Goal: Task Accomplishment & Management: Use online tool/utility

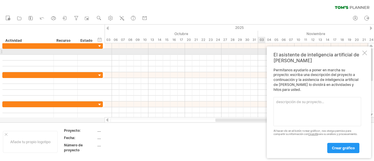
click at [363, 54] on div at bounding box center [364, 53] width 5 height 5
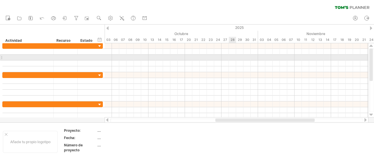
click at [235, 55] on div at bounding box center [237, 58] width 264 height 6
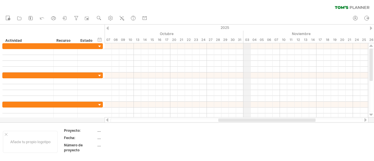
drag, startPoint x: 259, startPoint y: 30, endPoint x: 246, endPoint y: 39, distance: 15.4
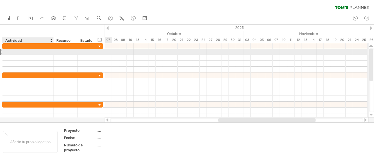
click at [27, 50] on div at bounding box center [28, 52] width 45 height 6
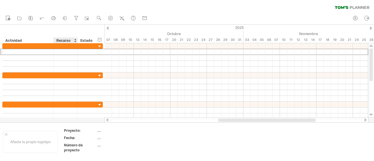
click at [66, 38] on font "Recurso" at bounding box center [63, 40] width 14 height 4
click at [63, 41] on font "Recurso" at bounding box center [63, 40] width 14 height 4
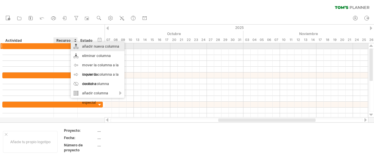
click at [80, 44] on div "añadir nueva columna" at bounding box center [98, 46] width 54 height 9
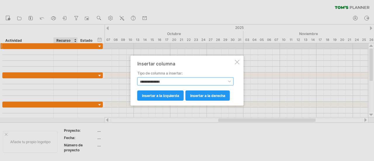
click at [167, 81] on select "**********" at bounding box center [185, 81] width 96 height 8
click at [137, 77] on select "**********" at bounding box center [185, 81] width 96 height 8
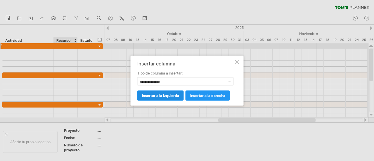
click at [159, 97] on link "insertar a la izquierda" at bounding box center [160, 95] width 46 height 10
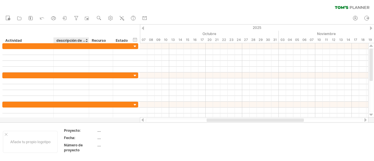
click at [72, 35] on div "**********" at bounding box center [70, 34] width 140 height 19
click at [96, 40] on font "Recurso" at bounding box center [99, 40] width 14 height 4
click at [78, 39] on font "descripción de la columna" at bounding box center [78, 40] width 44 height 5
drag, startPoint x: 88, startPoint y: 39, endPoint x: 97, endPoint y: 41, distance: 9.5
click at [97, 41] on div at bounding box center [98, 40] width 2 height 6
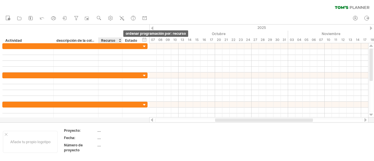
click at [119, 39] on div at bounding box center [120, 40] width 2 height 6
click at [115, 39] on div "Recurso" at bounding box center [110, 40] width 18 height 6
type input "*"
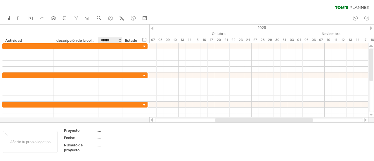
type input "******"
click at [129, 40] on font "Estado" at bounding box center [131, 40] width 12 height 4
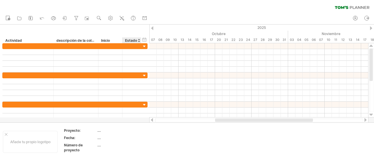
click at [136, 41] on font "Estado" at bounding box center [131, 40] width 12 height 4
click at [135, 39] on font "Estado" at bounding box center [131, 40] width 12 height 4
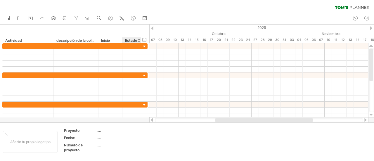
click at [135, 39] on font "Estado" at bounding box center [131, 40] width 12 height 4
click at [132, 41] on font "Estado" at bounding box center [131, 40] width 12 height 4
click at [132, 42] on font "Estado" at bounding box center [131, 40] width 12 height 4
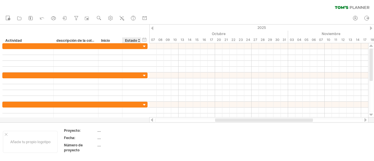
click at [132, 42] on font "Estado" at bounding box center [131, 40] width 12 height 4
click at [132, 40] on font "Estado" at bounding box center [131, 40] width 12 height 4
drag, startPoint x: 132, startPoint y: 40, endPoint x: 147, endPoint y: 39, distance: 14.3
click at [147, 39] on div "**********" at bounding box center [74, 34] width 149 height 19
click at [147, 39] on div "ocultar inicio/fin/duración mostrar inicio/fin/duración" at bounding box center [145, 40] width 6 height 6
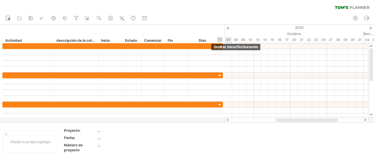
click at [219, 41] on div "ocultar inicio/fin/duración mostrar inicio/fin/duración" at bounding box center [220, 40] width 6 height 6
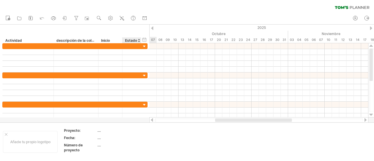
click at [133, 39] on font "Estado" at bounding box center [131, 40] width 12 height 4
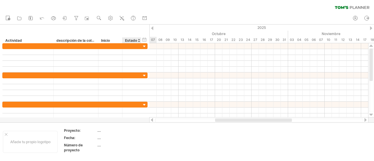
click at [133, 39] on font "Estado" at bounding box center [131, 40] width 12 height 4
click at [130, 39] on font "Estado" at bounding box center [131, 40] width 12 height 4
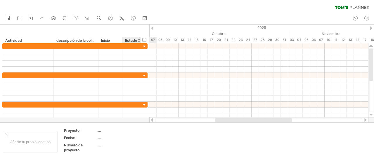
click at [130, 39] on font "Estado" at bounding box center [131, 40] width 12 height 4
click at [134, 39] on font "Estado" at bounding box center [131, 40] width 12 height 4
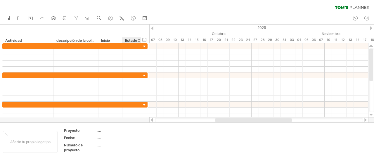
click at [134, 39] on font "Estado" at bounding box center [131, 40] width 12 height 4
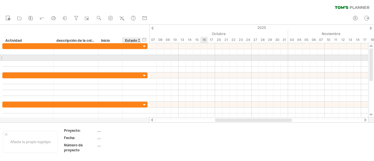
click at [207, 59] on div at bounding box center [258, 58] width 219 height 6
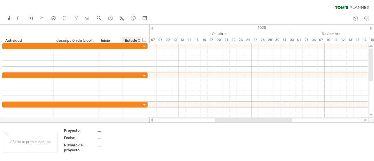
click at [131, 35] on div "**********" at bounding box center [74, 34] width 149 height 19
click at [132, 39] on font "Estado" at bounding box center [131, 40] width 12 height 4
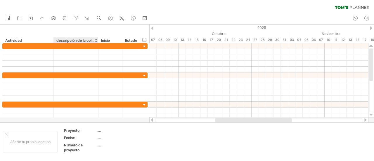
click at [75, 40] on font "descripción de la columna" at bounding box center [78, 40] width 44 height 5
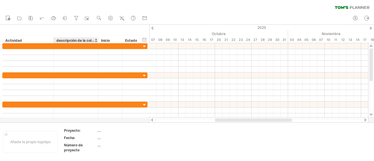
click at [57, 40] on font "descripción de la columna" at bounding box center [78, 40] width 44 height 5
click at [73, 37] on div "descripción de la columna" at bounding box center [75, 40] width 39 height 6
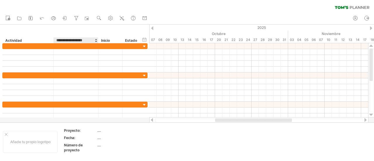
click at [73, 37] on input "**********" at bounding box center [75, 40] width 39 height 6
type input "*"
click at [58, 39] on input "**********" at bounding box center [75, 40] width 39 height 6
type input "**********"
click at [128, 42] on font "Estado" at bounding box center [131, 40] width 12 height 4
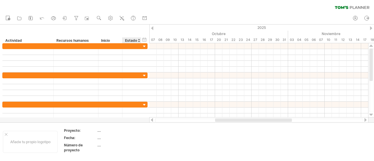
click at [128, 42] on font "Estado" at bounding box center [131, 40] width 12 height 4
click at [131, 39] on font "Estado" at bounding box center [131, 40] width 12 height 4
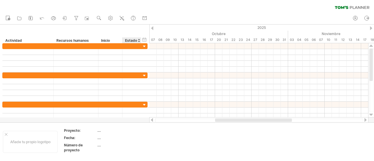
click at [136, 40] on font "Estado" at bounding box center [131, 40] width 12 height 4
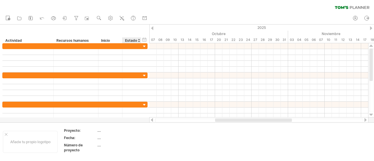
click at [130, 40] on font "Estado" at bounding box center [131, 40] width 12 height 4
click at [130, 42] on font "Estado" at bounding box center [131, 40] width 12 height 4
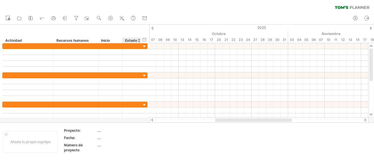
click at [133, 39] on font "Estado" at bounding box center [131, 40] width 12 height 4
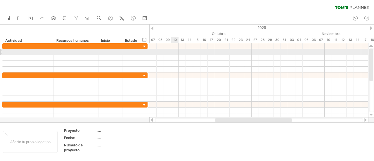
click at [176, 51] on div at bounding box center [258, 52] width 219 height 6
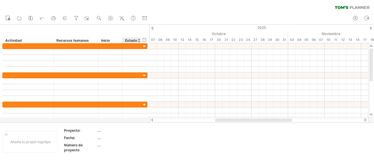
click at [130, 41] on font "Estado" at bounding box center [131, 40] width 12 height 4
click at [130, 37] on div "Estado" at bounding box center [131, 40] width 13 height 6
click at [130, 37] on input "******" at bounding box center [131, 40] width 13 height 6
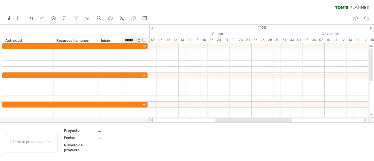
click at [130, 37] on input "******" at bounding box center [131, 40] width 13 height 6
type input "**********"
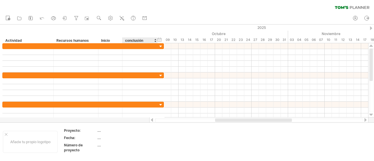
drag, startPoint x: 140, startPoint y: 40, endPoint x: 157, endPoint y: 40, distance: 16.4
click at [157, 40] on div at bounding box center [157, 40] width 2 height 6
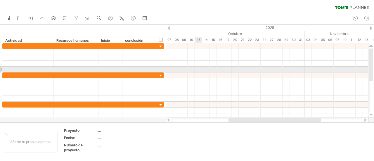
click at [199, 67] on div at bounding box center [267, 70] width 202 height 6
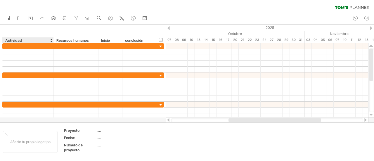
click at [23, 38] on div "Actividad" at bounding box center [27, 40] width 45 height 6
click at [23, 38] on input "********" at bounding box center [27, 40] width 45 height 6
type input "*"
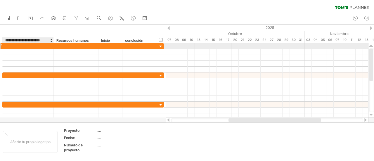
type input "**********"
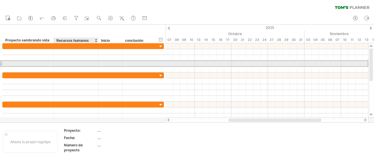
click at [70, 63] on div at bounding box center [76, 64] width 39 height 6
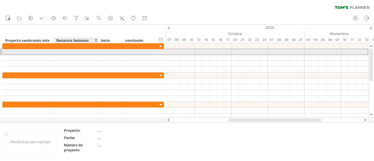
click at [79, 53] on div at bounding box center [76, 52] width 39 height 6
click at [128, 54] on div at bounding box center [139, 52] width 29 height 6
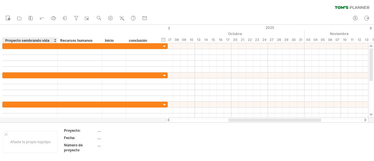
drag, startPoint x: 53, startPoint y: 41, endPoint x: 56, endPoint y: 42, distance: 3.8
click at [56, 42] on div at bounding box center [57, 40] width 2 height 6
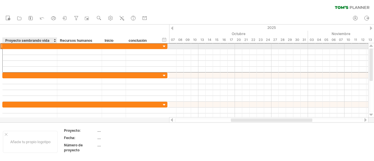
click at [29, 45] on div at bounding box center [30, 46] width 49 height 6
click at [29, 45] on input "text" at bounding box center [30, 46] width 49 height 6
type input "******"
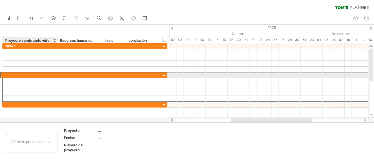
click at [24, 73] on div at bounding box center [30, 75] width 49 height 6
type input "******"
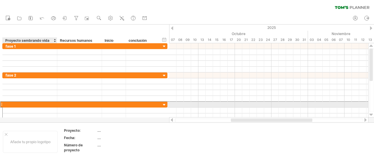
click at [23, 104] on div at bounding box center [30, 105] width 49 height 6
click at [23, 104] on input "text" at bounding box center [30, 105] width 49 height 6
type input "******"
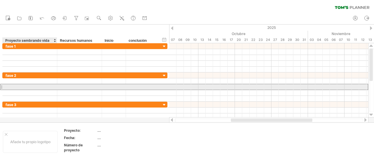
click at [53, 88] on div at bounding box center [30, 87] width 49 height 6
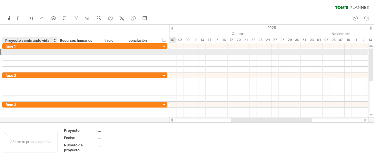
click at [23, 51] on div at bounding box center [30, 52] width 49 height 6
click at [23, 51] on input "text" at bounding box center [30, 52] width 49 height 6
paste input "**********"
type input "**********"
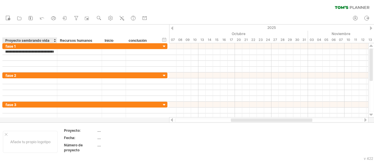
scroll to position [0, 0]
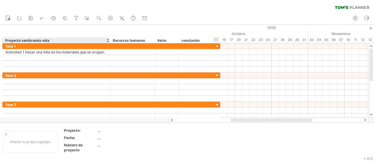
drag, startPoint x: 56, startPoint y: 41, endPoint x: 108, endPoint y: 40, distance: 52.6
click at [109, 40] on div at bounding box center [110, 40] width 2 height 6
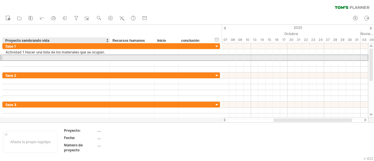
click at [68, 55] on div at bounding box center [56, 58] width 101 height 6
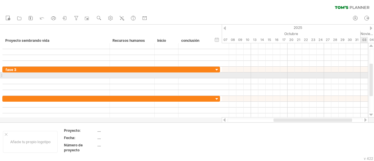
drag, startPoint x: 372, startPoint y: 61, endPoint x: 362, endPoint y: 76, distance: 18.5
click at [362, 76] on div "Intentando acceder a [DOMAIN_NAME] Conectado de nuevo... 0% borrar filtro" at bounding box center [187, 80] width 374 height 161
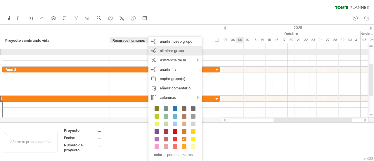
click at [164, 52] on font "eliminar grupo" at bounding box center [172, 51] width 24 height 4
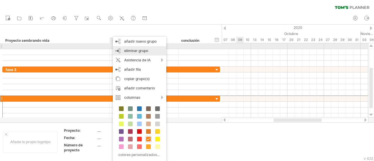
click at [136, 47] on div "eliminar grupo eliminar grupos seleccionados" at bounding box center [139, 50] width 53 height 9
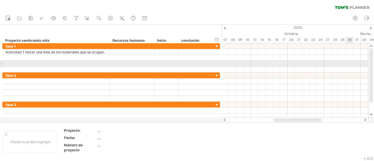
drag, startPoint x: 373, startPoint y: 94, endPoint x: 370, endPoint y: 66, distance: 27.9
click at [370, 66] on div at bounding box center [371, 76] width 4 height 54
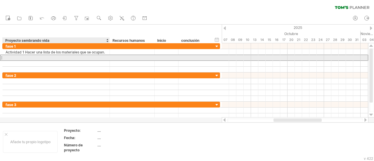
click at [58, 58] on div at bounding box center [56, 58] width 101 height 6
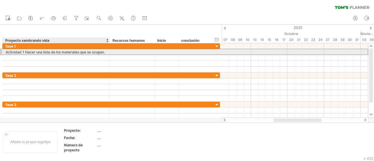
click at [91, 52] on font "Actividad 1 Hacer una lista de los materiales que se ocupan." at bounding box center [55, 52] width 99 height 4
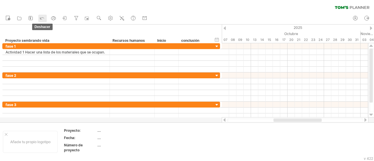
click at [41, 17] on icon at bounding box center [42, 18] width 6 height 6
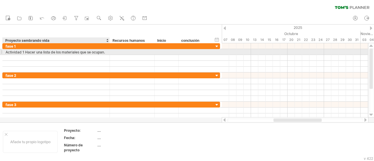
click at [103, 53] on font "Actividad 1 Hacer una lista de los materiales que se ocupan." at bounding box center [55, 52] width 99 height 4
click at [107, 51] on div "**********" at bounding box center [56, 52] width 107 height 6
click at [101, 53] on font "Actividad 1 Hacer una lista de los materiales que se ocupan." at bounding box center [55, 52] width 99 height 4
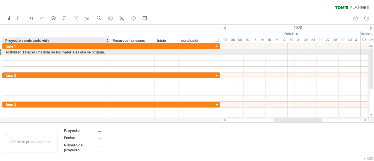
click at [101, 53] on font "Actividad 1 Hacer una lista de los materiales que se ocupan." at bounding box center [55, 52] width 99 height 4
click at [98, 51] on font "Actividad 1 Hacer una lista de los materiales que se ocupan." at bounding box center [55, 52] width 99 height 4
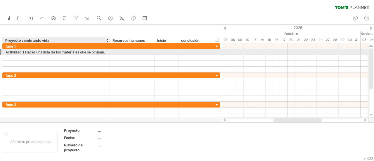
click at [83, 51] on font "Actividad 1 Hacer una lista de los materiales que se ocupan." at bounding box center [55, 52] width 99 height 4
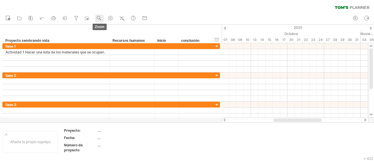
click at [98, 18] on use at bounding box center [99, 18] width 6 height 6
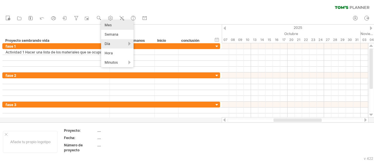
click at [120, 22] on div "Mes" at bounding box center [117, 24] width 32 height 9
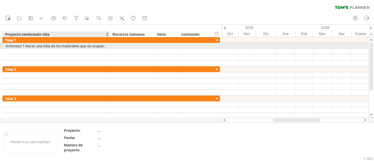
click at [101, 45] on font "Actividad 1 Hacer una lista de los materiales que se ocupan." at bounding box center [55, 46] width 99 height 4
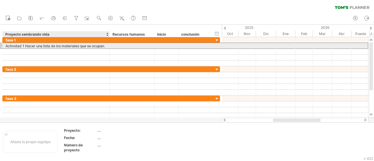
click at [101, 45] on font "Actividad 1 Hacer una lista de los materiales que se ocupan." at bounding box center [55, 46] width 99 height 4
click at [68, 45] on font "Actividad 1 Hacer una lista de los materiales que se ocupan." at bounding box center [55, 46] width 99 height 4
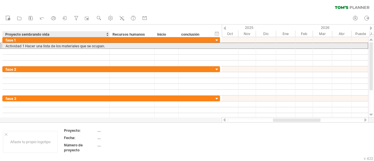
click at [68, 45] on font "Actividad 1 Hacer una lista de los materiales que se ocupan." at bounding box center [55, 46] width 99 height 4
click at [1, 44] on div at bounding box center [1, 46] width 2 height 6
click at [2, 46] on div at bounding box center [1, 46] width 2 height 6
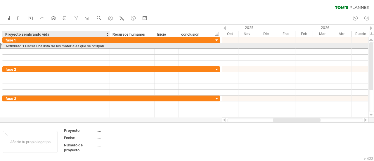
click at [13, 46] on font "Actividad 1 Hacer una lista de los materiales que se ocupan." at bounding box center [55, 46] width 99 height 4
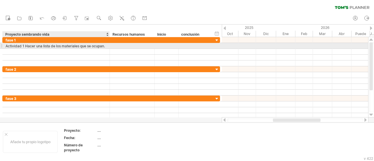
click at [13, 46] on font "Actividad 1 Hacer una lista de los materiales que se ocupan." at bounding box center [55, 46] width 99 height 4
click at [86, 46] on font "Actividad 1 Hacer una lista de los materiales que se ocupan." at bounding box center [55, 46] width 99 height 4
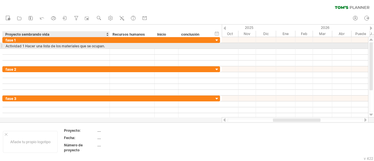
click at [108, 44] on div at bounding box center [109, 46] width 3 height 6
click at [106, 46] on div "**********" at bounding box center [56, 46] width 107 height 6
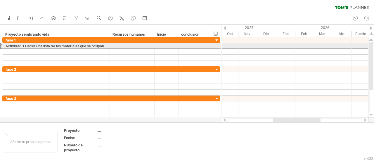
click at [106, 46] on div "Actividad 1 Hacer una lista de los materiales que se ocupan." at bounding box center [56, 46] width 101 height 6
type input "*"
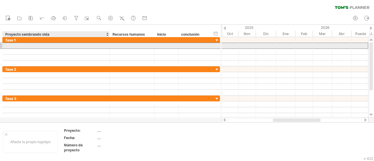
click at [37, 45] on div at bounding box center [56, 46] width 101 height 6
click at [37, 45] on input "text" at bounding box center [56, 46] width 101 height 6
paste input "**********"
type input "**********"
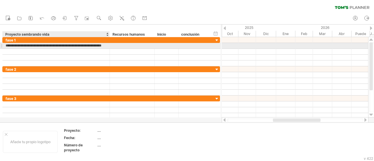
scroll to position [0, 5]
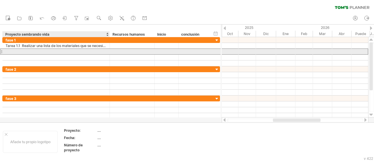
click at [47, 53] on div at bounding box center [56, 52] width 101 height 6
click at [16, 53] on div at bounding box center [56, 52] width 101 height 6
paste input "**********"
type input "**********"
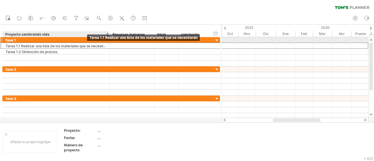
click at [87, 43] on div "Tarea 1.1 Realizar una lista de los materiales que se necesitarán" at bounding box center [56, 46] width 101 height 6
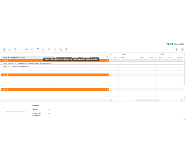
scroll to position [0, 0]
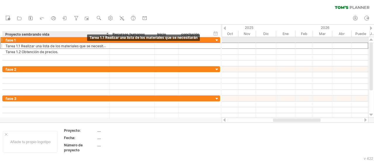
click at [0, 0] on input "**********" at bounding box center [0, 0] width 0 height 0
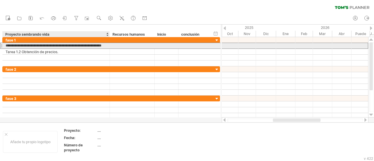
click at [105, 46] on input "**********" at bounding box center [56, 46] width 101 height 6
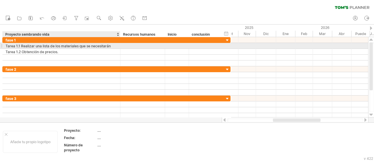
drag, startPoint x: 108, startPoint y: 46, endPoint x: 119, endPoint y: 48, distance: 10.7
click at [119, 48] on div at bounding box center [119, 46] width 3 height 6
click at [113, 47] on div "Tarea 1.1 Realizar una lista de los materiales que se necesitarán" at bounding box center [62, 46] width 112 height 6
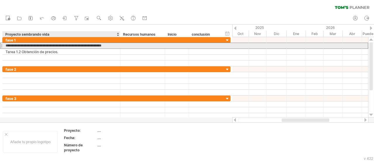
click at [115, 46] on input "**********" at bounding box center [62, 46] width 112 height 6
type input "**********"
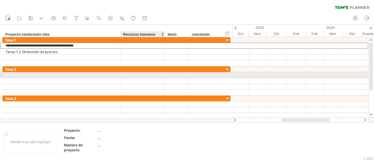
click at [125, 73] on div at bounding box center [142, 75] width 39 height 6
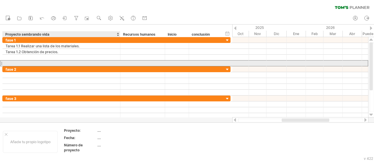
click at [46, 63] on div at bounding box center [62, 63] width 112 height 6
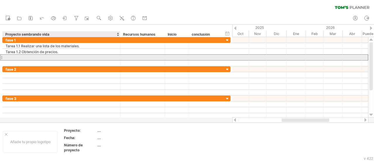
click at [57, 55] on div at bounding box center [62, 58] width 112 height 6
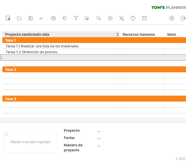
click at [63, 55] on div at bounding box center [62, 58] width 112 height 6
paste input "**********"
type input "**********"
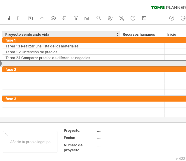
click at [58, 63] on div at bounding box center [62, 63] width 112 height 6
paste input "**********"
click at [100, 63] on input "**********" at bounding box center [62, 63] width 112 height 6
type input "*"
click at [13, 63] on div at bounding box center [62, 63] width 112 height 6
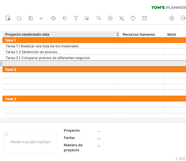
click at [0, 0] on input "text" at bounding box center [0, 0] width 0 height 0
paste input "**********"
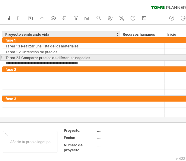
type input "**********"
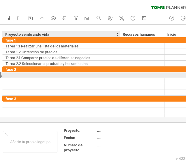
click at [19, 73] on div at bounding box center [62, 75] width 112 height 6
paste input "**********"
type input "**********"
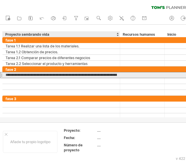
scroll to position [0, 51]
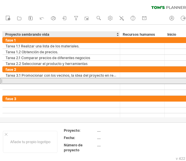
click at [14, 79] on div at bounding box center [62, 81] width 112 height 6
paste input "**********"
type input "**********"
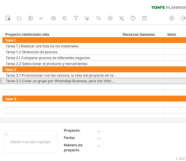
scroll to position [0, 0]
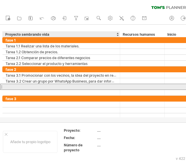
click at [14, 88] on div at bounding box center [62, 87] width 112 height 6
paste input "**********"
type input "**********"
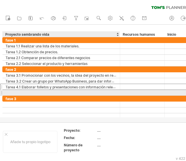
click at [11, 92] on div at bounding box center [62, 93] width 112 height 6
click at [11, 92] on input "text" at bounding box center [62, 93] width 112 height 6
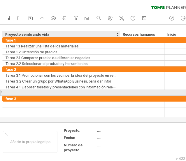
paste input "**********"
type input "**********"
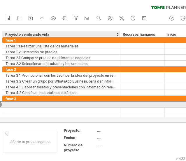
click at [39, 103] on div at bounding box center [62, 104] width 112 height 6
click at [8, 103] on div at bounding box center [62, 104] width 112 height 6
click at [8, 103] on input "text" at bounding box center [62, 104] width 112 height 6
paste input "**********"
type input "**********"
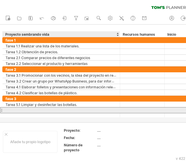
click at [16, 109] on div at bounding box center [62, 110] width 112 height 6
click at [0, 0] on input "text" at bounding box center [0, 0] width 0 height 0
paste input "**********"
type input "**********"
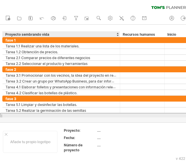
click at [9, 114] on div at bounding box center [62, 116] width 112 height 6
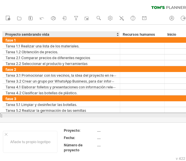
paste input "**********"
type input "**********"
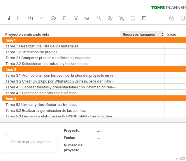
click at [121, 117] on div at bounding box center [93, 74] width 186 height 98
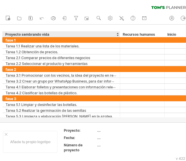
click at [58, 120] on div at bounding box center [93, 74] width 186 height 98
click at [6, 134] on div at bounding box center [6, 134] width 3 height 3
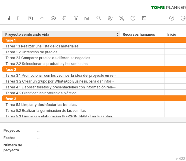
click at [19, 120] on div at bounding box center [93, 74] width 186 height 98
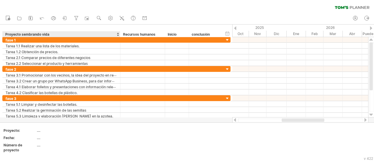
click at [17, 118] on div at bounding box center [187, 74] width 374 height 98
click at [11, 119] on div at bounding box center [187, 74] width 374 height 98
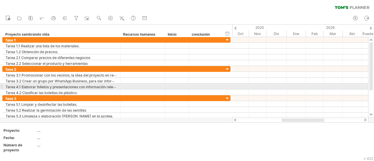
drag, startPoint x: 373, startPoint y: 80, endPoint x: 373, endPoint y: 88, distance: 8.2
click at [373, 88] on div at bounding box center [371, 77] width 5 height 70
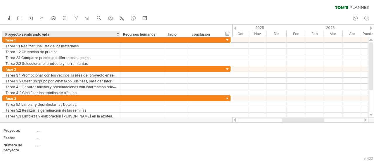
click at [99, 120] on div at bounding box center [187, 74] width 374 height 98
drag, startPoint x: 99, startPoint y: 120, endPoint x: 19, endPoint y: 119, distance: 80.1
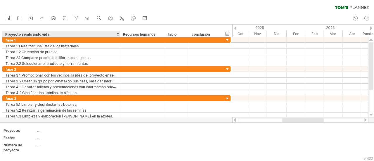
click at [19, 119] on div at bounding box center [187, 74] width 374 height 98
click at [73, 119] on div at bounding box center [187, 74] width 374 height 98
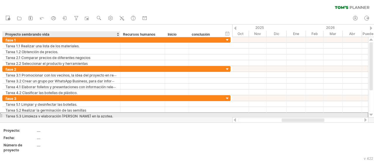
click at [79, 115] on font "Tarea 5.3 Limpieza y elaboración [PERSON_NAME] en la azotea." at bounding box center [60, 116] width 108 height 4
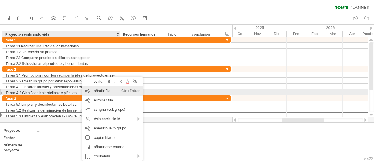
click at [105, 92] on font "añadir fila" at bounding box center [102, 91] width 17 height 4
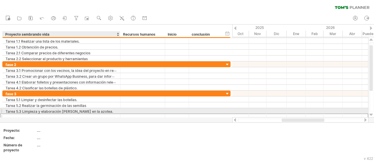
click at [60, 114] on input "text" at bounding box center [62, 117] width 112 height 6
paste input "**********"
click at [20, 110] on font "Tarea 5.3 Limpieza y elaboración [PERSON_NAME] en la azotea." at bounding box center [60, 111] width 108 height 4
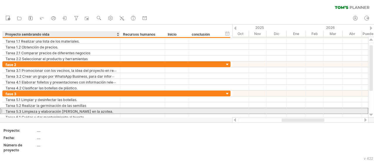
click at [20, 110] on font "Tarea 5.3 Limpieza y elaboración [PERSON_NAME] en la azotea." at bounding box center [60, 111] width 108 height 4
click at [21, 114] on div "Tarea 6.1 Cuidar y dar mantenimiento al huerto." at bounding box center [62, 117] width 112 height 6
click at [0, 0] on input "**********" at bounding box center [0, 0] width 0 height 0
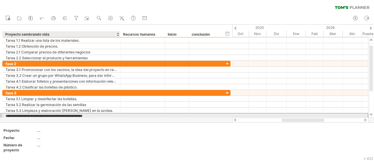
click at [20, 115] on input "**********" at bounding box center [62, 116] width 112 height 6
type input "**********"
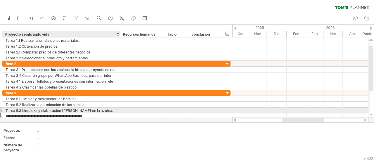
click at [19, 108] on font "Tarea 5.3 Limpieza y elaboración [PERSON_NAME] en la azotea." at bounding box center [60, 110] width 108 height 4
click at [20, 108] on font "Tarea 5.3 Limpieza y elaboración [PERSON_NAME] en la azotea." at bounding box center [60, 110] width 108 height 4
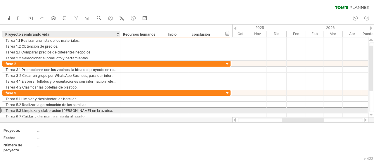
click at [24, 109] on font "Tarea 5.3 Limpieza y elaboración [PERSON_NAME] en la azotea." at bounding box center [60, 110] width 108 height 4
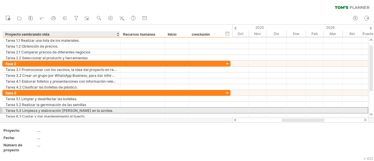
click at [24, 109] on font "Tarea 5.3 Limpieza y elaboración [PERSON_NAME] en la azotea." at bounding box center [60, 110] width 108 height 4
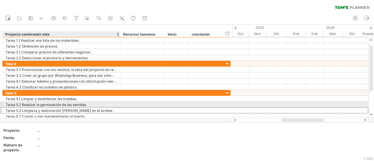
click at [18, 108] on font "Tarea 5.3 Limpieza y elaboración [PERSON_NAME] en la azotea." at bounding box center [60, 110] width 108 height 4
click at [66, 108] on div "Tarea 5.3 Limpieza y elaboración [PERSON_NAME] en la azotea." at bounding box center [62, 111] width 112 height 6
click at [66, 108] on input "**********" at bounding box center [62, 111] width 112 height 6
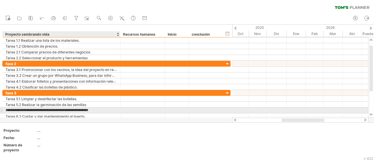
click at [22, 108] on input "**********" at bounding box center [62, 111] width 112 height 6
type input "**********"
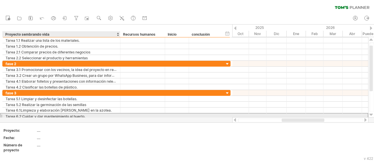
click at [109, 114] on div "Tarea 6.2 Cuidar y dar mantenimiento al huerto." at bounding box center [62, 116] width 112 height 6
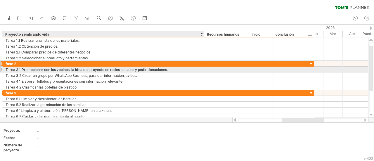
drag, startPoint x: 120, startPoint y: 70, endPoint x: 201, endPoint y: 65, distance: 81.9
click at [201, 65] on div "**********" at bounding box center [158, 75] width 312 height 29
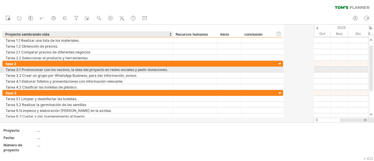
drag, startPoint x: 201, startPoint y: 68, endPoint x: 172, endPoint y: 69, distance: 29.2
click at [172, 69] on div at bounding box center [172, 70] width 3 height 6
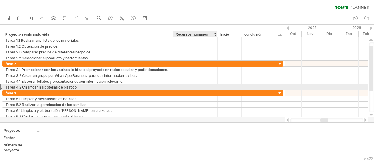
click at [210, 89] on div "**********" at bounding box center [142, 76] width 281 height 88
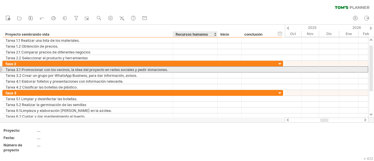
click at [200, 69] on div at bounding box center [195, 70] width 39 height 6
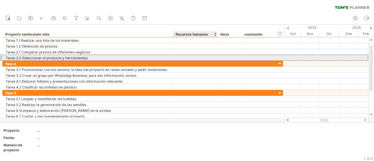
click at [198, 56] on div at bounding box center [195, 58] width 39 height 6
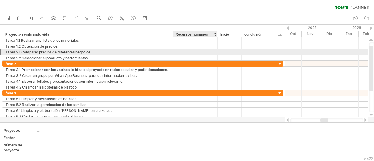
click at [198, 51] on div at bounding box center [195, 52] width 39 height 6
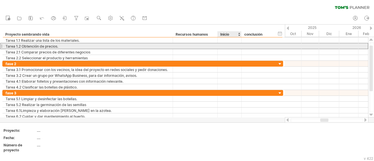
click at [229, 48] on div at bounding box center [230, 46] width 18 height 6
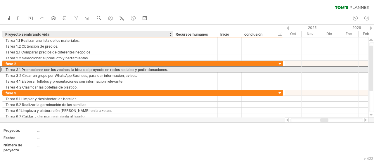
click at [167, 69] on font "Tarea 3.1 Promocionar con los vecinos, la idea del proyecto en redes sociales y…" at bounding box center [87, 69] width 162 height 4
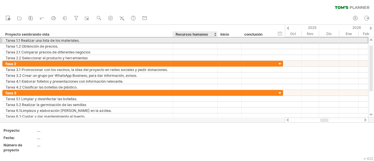
click at [186, 42] on div at bounding box center [195, 40] width 39 height 6
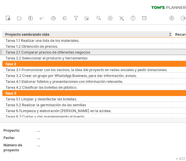
click at [155, 53] on div "Tarea 2.1 Comparar precios de diferentes negocios" at bounding box center [88, 52] width 164 height 6
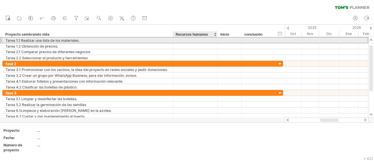
click at [182, 41] on div at bounding box center [195, 40] width 39 height 6
click at [182, 41] on input "text" at bounding box center [195, 40] width 39 height 6
paste input "**********"
type input "**********"
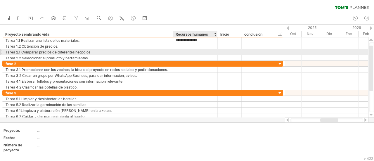
click at [182, 50] on div at bounding box center [195, 52] width 39 height 6
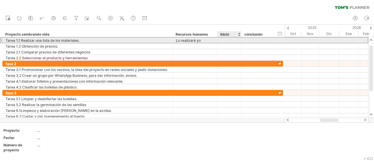
click at [219, 42] on div at bounding box center [230, 40] width 24 height 6
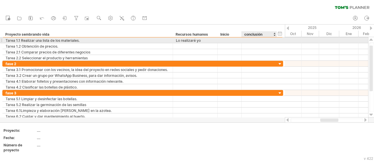
drag, startPoint x: 284, startPoint y: 29, endPoint x: 248, endPoint y: 38, distance: 37.3
click at [248, 38] on div "Intentando acceder a [DOMAIN_NAME] Conectado de nuevo... 0% borrar filtro" at bounding box center [187, 80] width 374 height 161
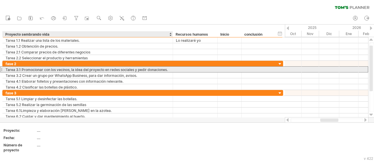
click at [165, 68] on font "Tarea 3.1 Promocionar con los vecinos, la idea del proyecto en redes sociales y…" at bounding box center [87, 69] width 162 height 4
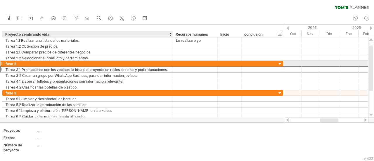
click at [169, 67] on div "Tarea 3.1 Promocionar con los vecinos, la idea del proyecto en redes sociales y…" at bounding box center [88, 70] width 164 height 6
click at [0, 0] on input "**********" at bounding box center [0, 0] width 0 height 0
click at [169, 67] on input "**********" at bounding box center [88, 70] width 164 height 6
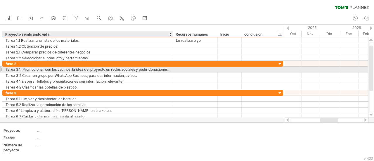
click at [171, 68] on div at bounding box center [172, 70] width 3 height 6
click at [169, 68] on div "Tarea 3.1 Promocionar con los vecinos, la idea del proyecto en redes sociales y…" at bounding box center [88, 70] width 164 height 6
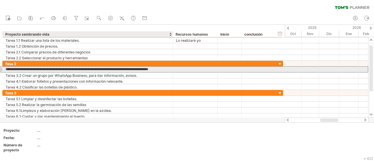
click at [169, 68] on input "**********" at bounding box center [88, 70] width 164 height 6
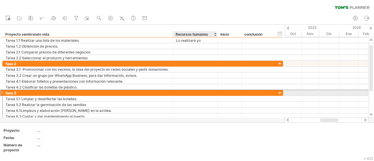
click at [196, 93] on div at bounding box center [195, 93] width 39 height 6
click at [100, 19] on use at bounding box center [99, 18] width 6 height 6
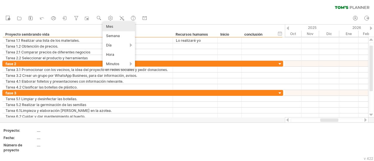
click at [118, 26] on div "Mes" at bounding box center [119, 26] width 32 height 9
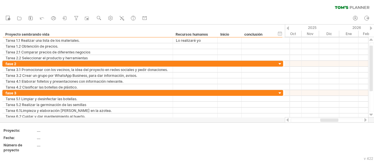
click at [289, 29] on div "2025" at bounding box center [224, 28] width 229 height 6
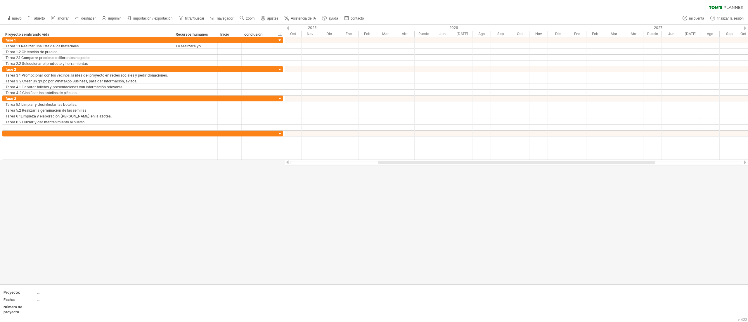
drag, startPoint x: 358, startPoint y: 1, endPoint x: 355, endPoint y: 217, distance: 215.7
click at [355, 161] on div at bounding box center [374, 154] width 748 height 259
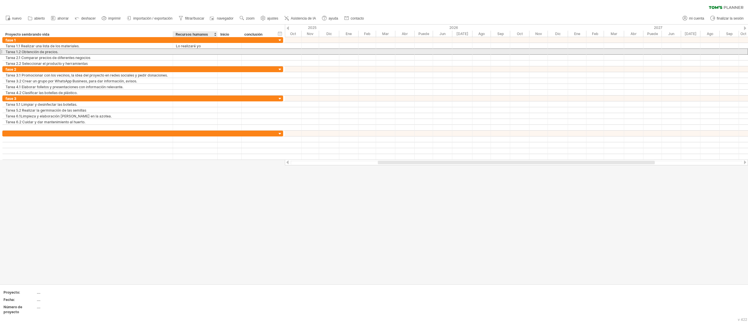
click at [198, 52] on div at bounding box center [195, 52] width 39 height 6
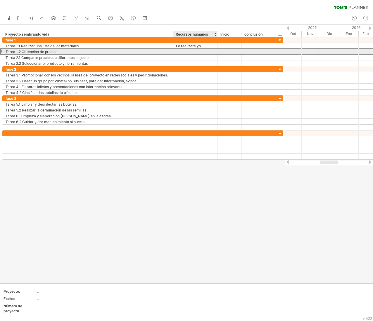
click at [187, 49] on div at bounding box center [195, 52] width 39 height 6
click at [187, 49] on input "text" at bounding box center [195, 52] width 39 height 6
paste input "**********"
type input "**********"
click at [205, 54] on font "Profesional encargado de liderar y coordinar" at bounding box center [213, 51] width 75 height 5
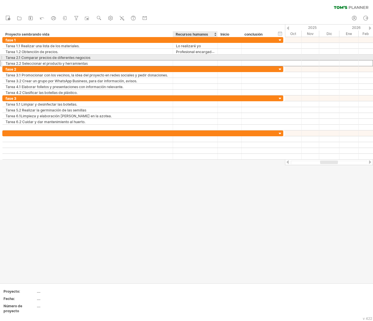
click at [204, 60] on div "**********" at bounding box center [142, 63] width 281 height 6
click at [186, 60] on div at bounding box center [195, 58] width 39 height 6
click at [186, 60] on input "text" at bounding box center [195, 58] width 39 height 6
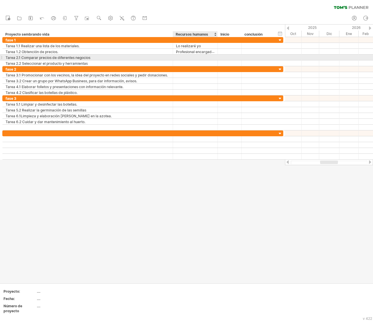
paste input "**********"
type input "**********"
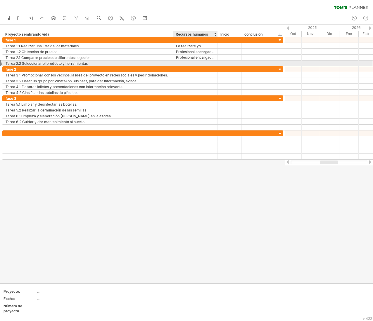
click at [191, 62] on div at bounding box center [195, 63] width 39 height 6
click at [200, 60] on div "**********" at bounding box center [142, 63] width 281 height 6
click at [183, 61] on div at bounding box center [195, 63] width 39 height 6
click at [183, 61] on input "text" at bounding box center [195, 63] width 39 height 6
paste input "**********"
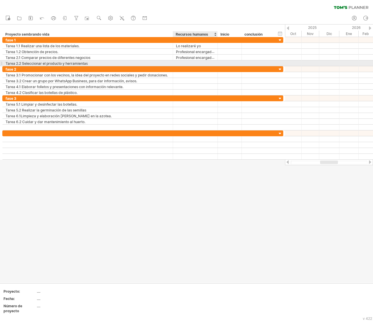
type input "**********"
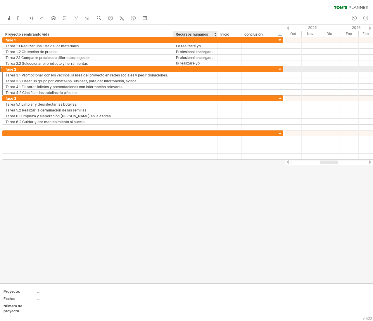
click at [194, 72] on div at bounding box center [195, 69] width 39 height 6
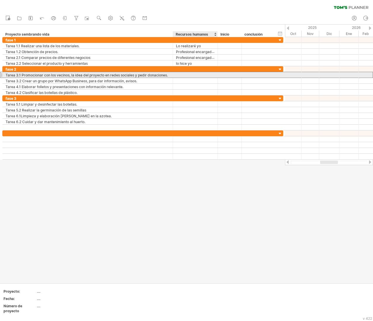
click at [189, 74] on div at bounding box center [195, 75] width 39 height 6
click at [186, 73] on div at bounding box center [195, 75] width 39 height 6
click at [186, 73] on input "text" at bounding box center [195, 75] width 39 height 6
paste input "**********"
type input "**********"
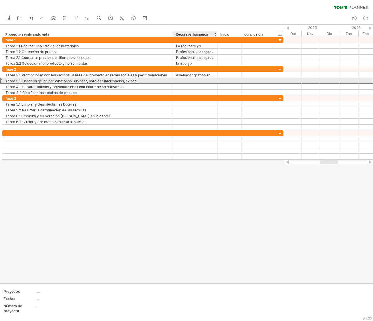
click at [201, 82] on div at bounding box center [195, 81] width 39 height 6
paste input "**********"
type input "**********"
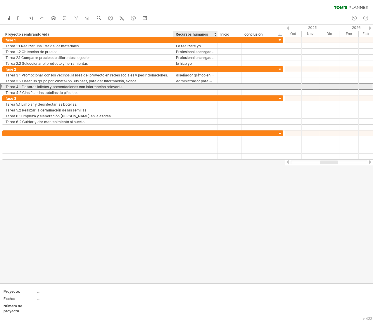
click at [181, 87] on div at bounding box center [195, 87] width 39 height 6
paste input "**********"
type input "**********"
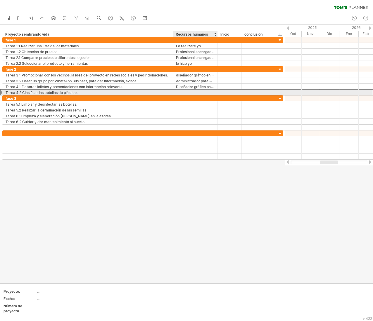
click at [198, 91] on div at bounding box center [195, 93] width 39 height 6
paste input "**********"
type input "**********"
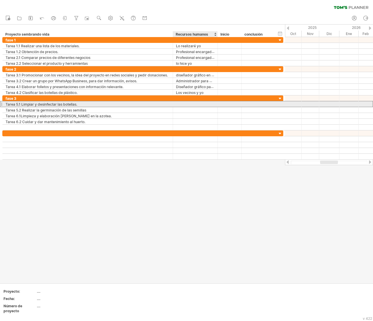
click at [195, 102] on div at bounding box center [195, 104] width 39 height 6
paste input "**********"
type input "**********"
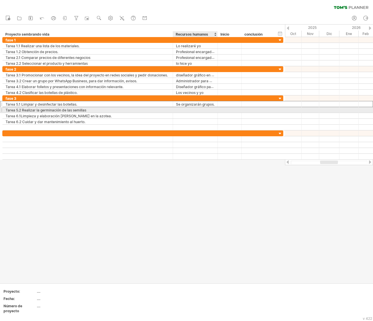
click at [198, 107] on font "Se organizarán grupos." at bounding box center [195, 104] width 39 height 4
click at [195, 110] on div at bounding box center [195, 110] width 39 height 6
click at [195, 110] on input "text" at bounding box center [195, 110] width 39 height 6
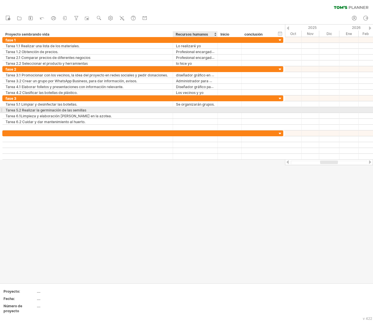
paste input "**********"
type input "**********"
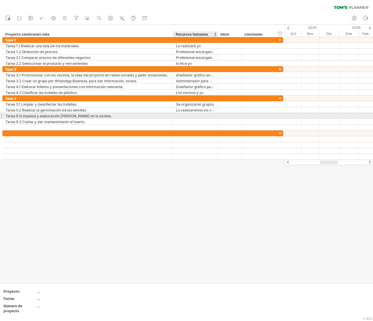
click at [191, 117] on div at bounding box center [195, 116] width 39 height 6
paste input "**********"
type input "**********"
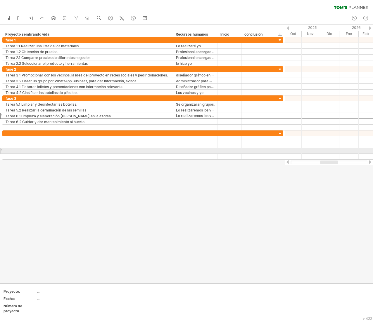
scroll to position [0, 0]
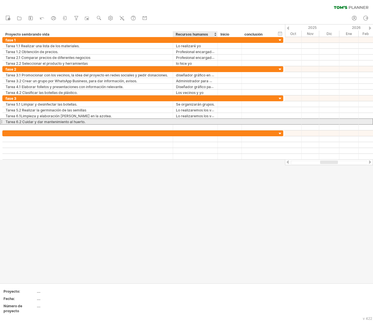
click at [189, 124] on div at bounding box center [195, 122] width 39 height 6
paste input "**********"
type input "**********"
click at [91, 123] on div "Tarea 6.2 Cuidar y dar mantenimiento al huerto." at bounding box center [88, 122] width 164 height 6
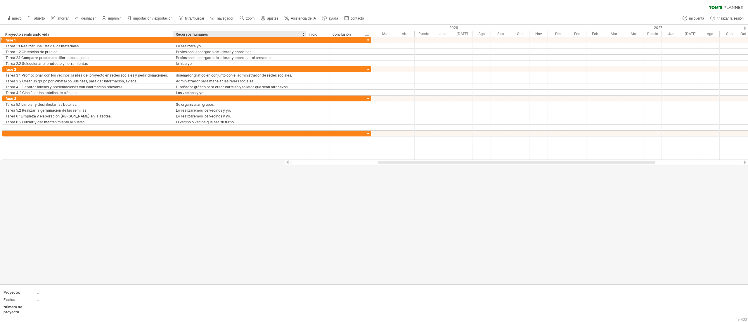
drag, startPoint x: 217, startPoint y: 34, endPoint x: 302, endPoint y: 41, distance: 85.9
click at [302, 41] on div "Intentando acceder a [DOMAIN_NAME] Conectado de nuevo... 0% borrar filtro" at bounding box center [374, 161] width 748 height 322
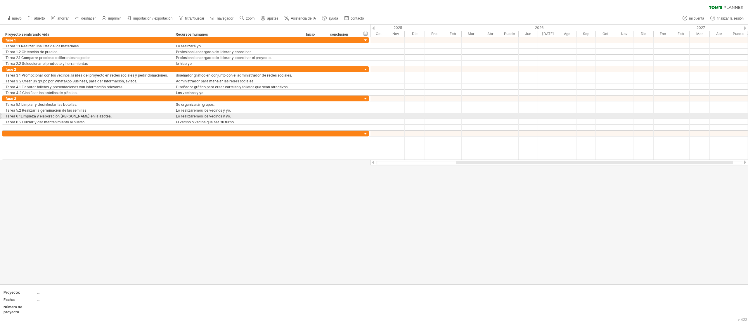
click at [374, 117] on div at bounding box center [560, 116] width 378 height 6
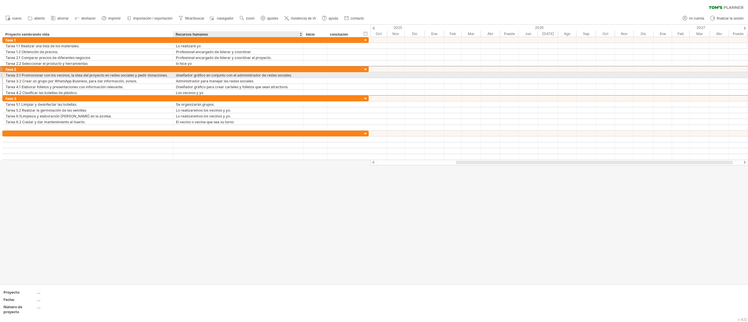
drag, startPoint x: 47, startPoint y: 0, endPoint x: 252, endPoint y: 72, distance: 216.7
click at [252, 72] on div "**********" at bounding box center [185, 81] width 366 height 30
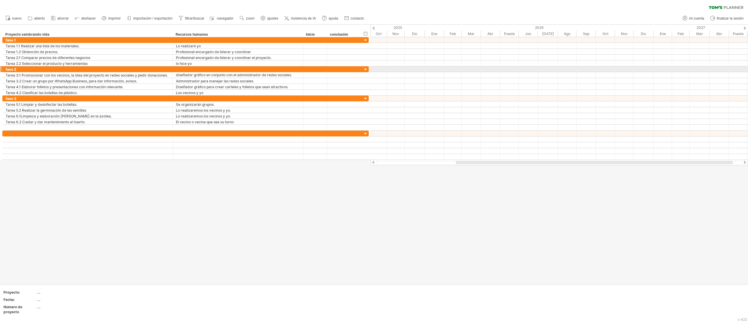
click at [374, 72] on div at bounding box center [560, 69] width 378 height 6
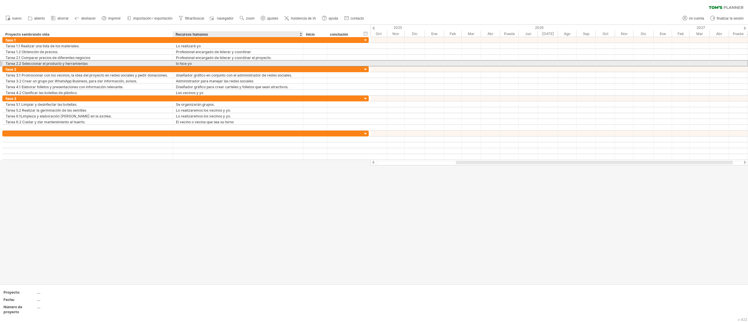
click at [207, 63] on div "lo hice yo" at bounding box center [238, 63] width 124 height 6
click at [207, 63] on input "**********" at bounding box center [238, 63] width 124 height 6
click at [196, 63] on input "**********" at bounding box center [238, 63] width 124 height 6
click at [239, 69] on div at bounding box center [238, 69] width 124 height 6
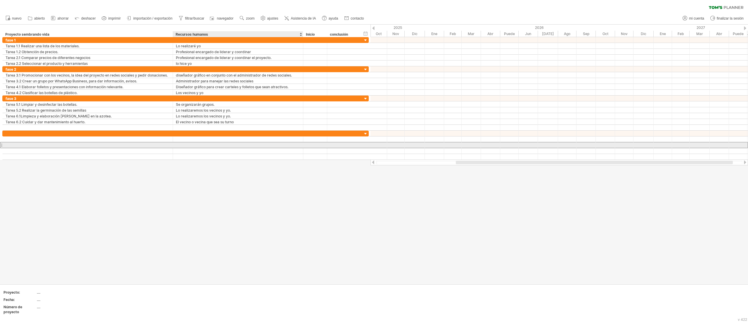
click at [211, 145] on div at bounding box center [238, 145] width 124 height 6
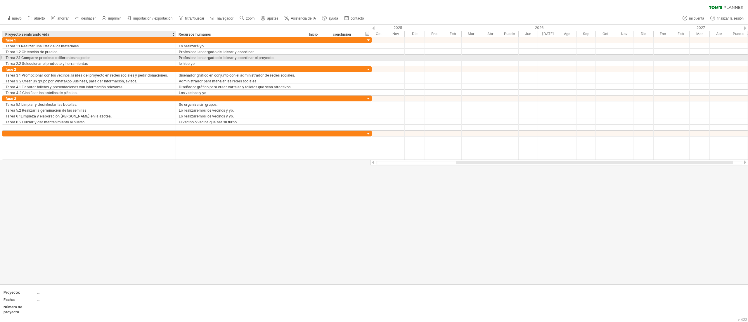
click at [174, 58] on div at bounding box center [175, 58] width 3 height 6
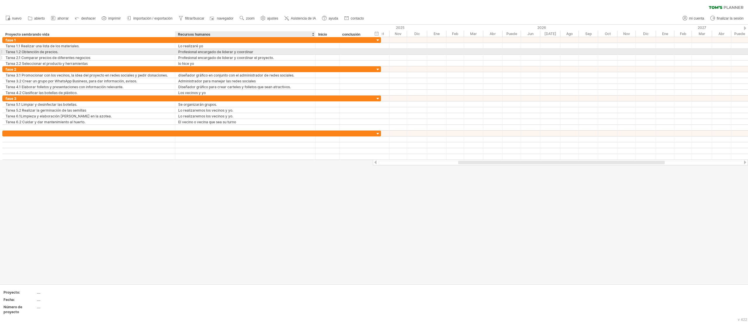
drag, startPoint x: 304, startPoint y: 54, endPoint x: 313, endPoint y: 57, distance: 9.2
click at [313, 57] on div "**********" at bounding box center [191, 51] width 379 height 29
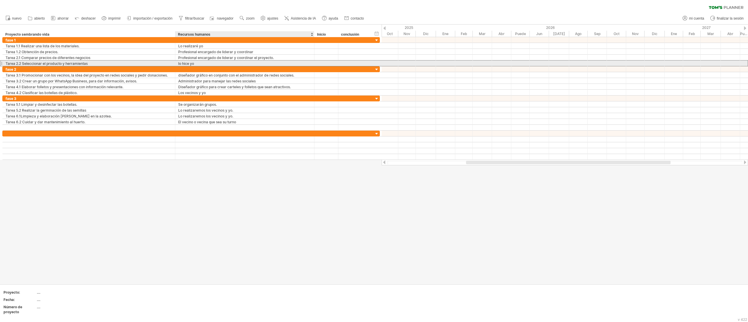
click at [238, 65] on div "lo hice yo" at bounding box center [244, 63] width 133 height 6
click at [210, 61] on input "**********" at bounding box center [244, 63] width 133 height 6
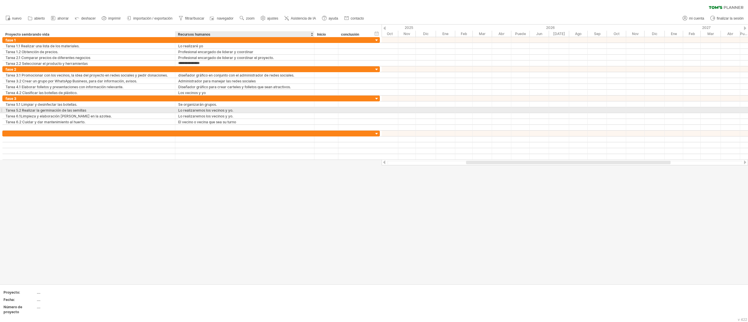
click at [241, 109] on div "Lo realizaremos los vecinos y yo." at bounding box center [244, 110] width 133 height 6
click at [194, 60] on div "**********" at bounding box center [191, 63] width 378 height 6
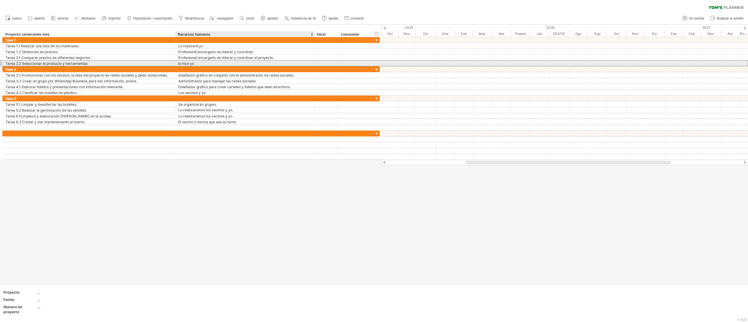
click at [194, 60] on div "**********" at bounding box center [191, 63] width 378 height 6
click at [185, 61] on div "lo hice yo" at bounding box center [244, 63] width 133 height 6
click at [185, 61] on input "**********" at bounding box center [244, 63] width 133 height 6
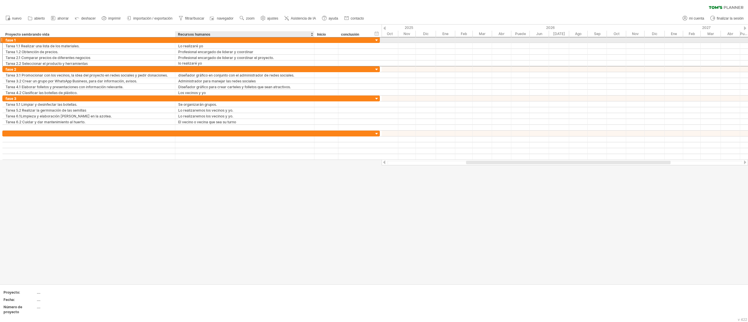
click at [210, 42] on div at bounding box center [244, 40] width 133 height 6
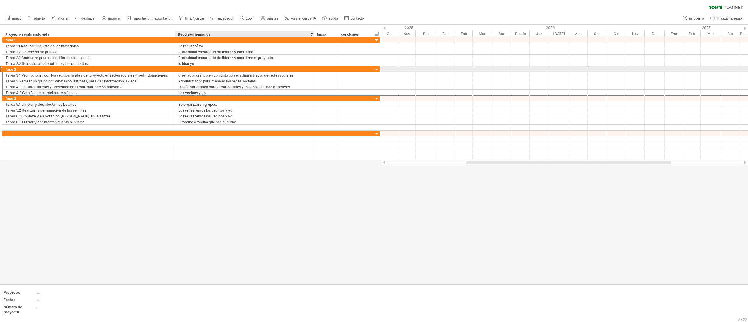
click at [196, 71] on div at bounding box center [244, 69] width 133 height 6
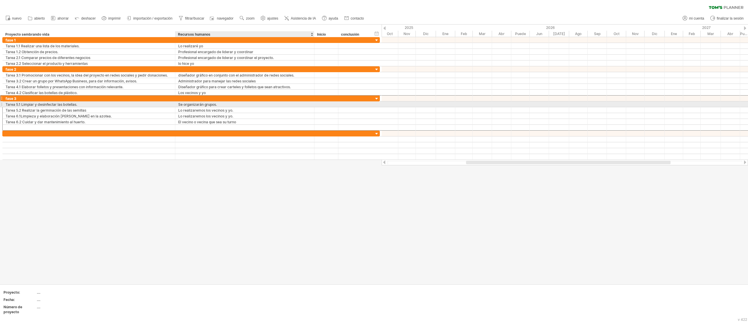
click at [209, 101] on div at bounding box center [244, 99] width 133 height 6
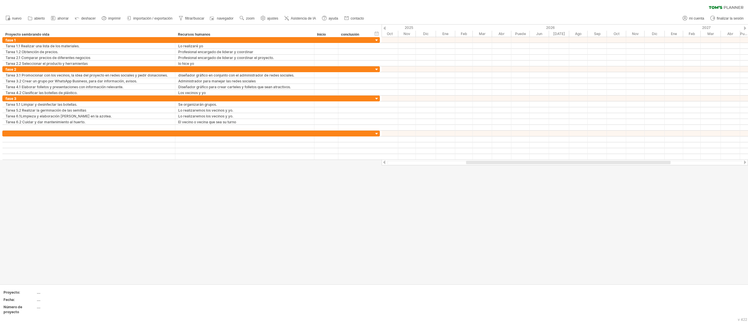
drag, startPoint x: 647, startPoint y: 1, endPoint x: 739, endPoint y: -35, distance: 99.0
click at [374, 0] on html "progreso(100%) Intentando acceder a [DOMAIN_NAME] Conectado de nuevo... 0% borr…" at bounding box center [374, 161] width 748 height 323
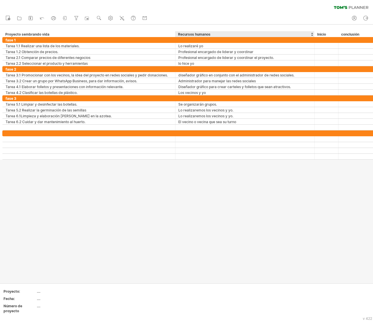
drag, startPoint x: 287, startPoint y: 203, endPoint x: 200, endPoint y: 201, distance: 86.2
click at [200, 161] on div at bounding box center [186, 154] width 373 height 259
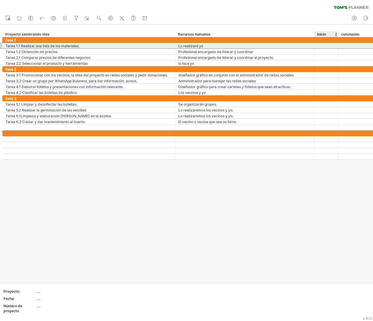
click at [325, 44] on div at bounding box center [326, 46] width 18 height 6
paste input "**********"
type input "**********"
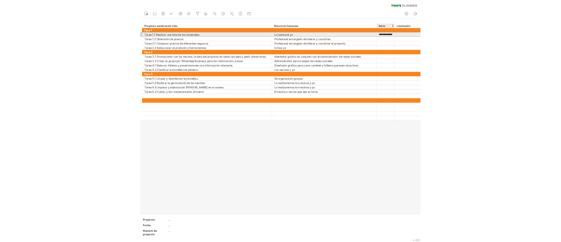
scroll to position [0, 26]
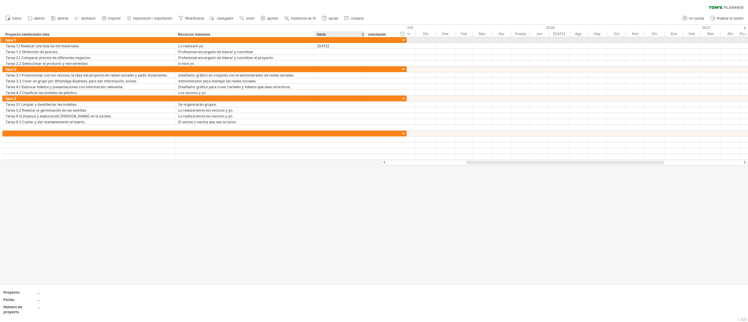
drag, startPoint x: 337, startPoint y: 38, endPoint x: 364, endPoint y: 38, distance: 26.9
click at [364, 38] on div at bounding box center [364, 40] width 3 height 6
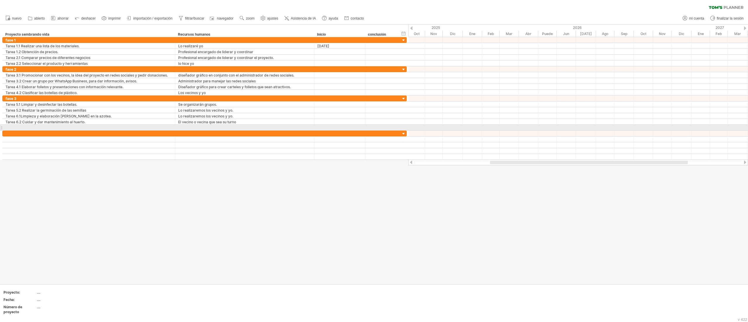
click at [374, 125] on div at bounding box center [578, 122] width 340 height 6
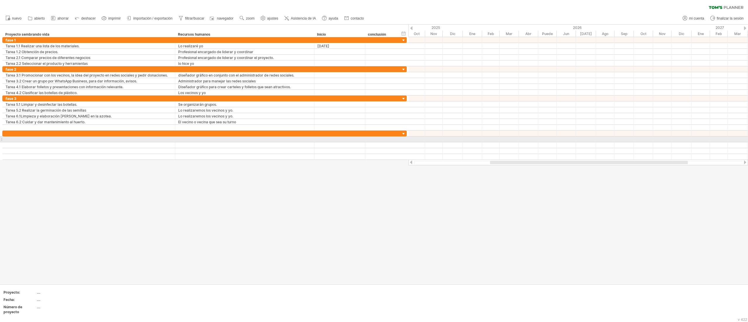
click at [374, 136] on div at bounding box center [578, 134] width 340 height 6
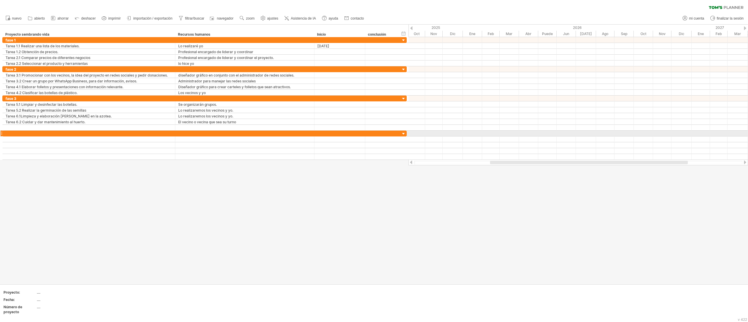
click at [374, 135] on div at bounding box center [578, 134] width 340 height 6
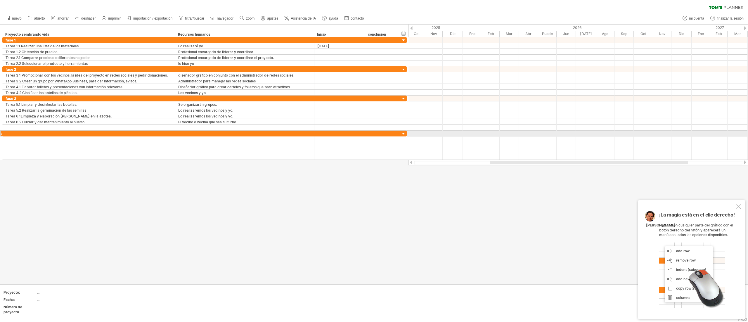
click at [374, 135] on div at bounding box center [578, 134] width 340 height 6
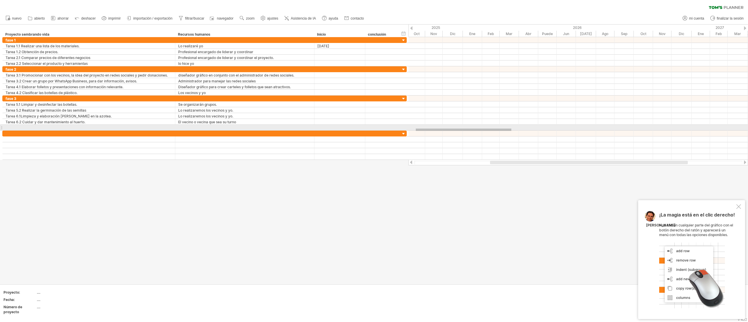
drag, startPoint x: 416, startPoint y: 131, endPoint x: 511, endPoint y: 127, distance: 94.7
click at [374, 127] on div at bounding box center [578, 128] width 340 height 6
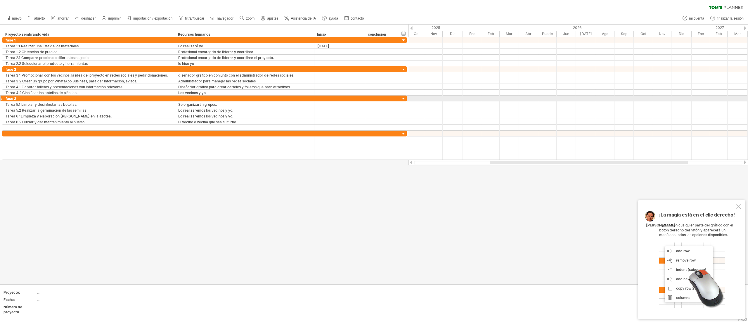
click at [374, 97] on div at bounding box center [578, 99] width 340 height 6
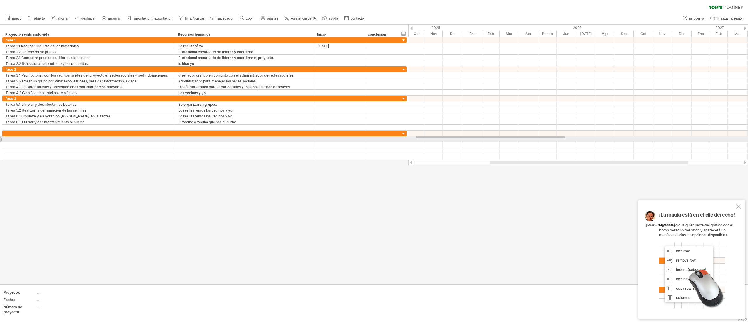
drag, startPoint x: 416, startPoint y: 136, endPoint x: 579, endPoint y: 139, distance: 162.8
click at [374, 139] on div at bounding box center [578, 145] width 340 height 29
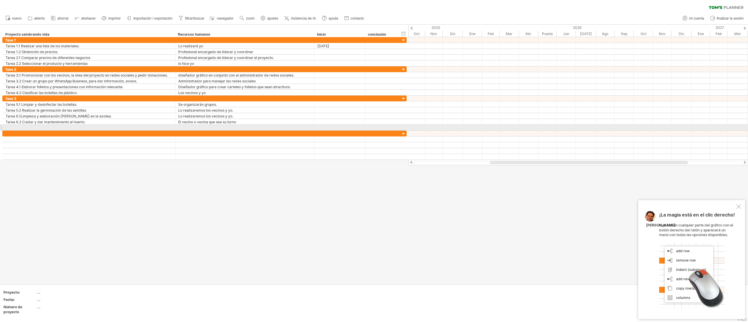
drag, startPoint x: 412, startPoint y: 133, endPoint x: 580, endPoint y: 129, distance: 168.1
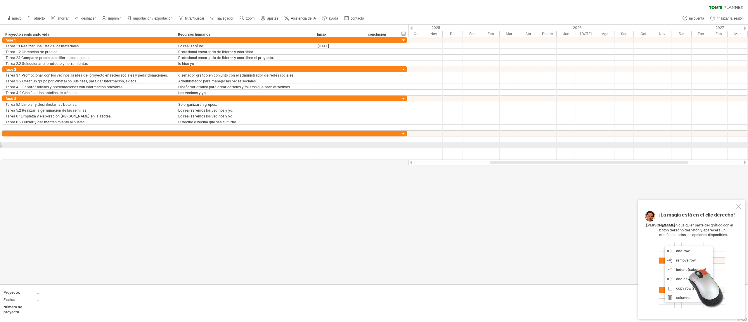
click at [374, 147] on div at bounding box center [578, 145] width 340 height 6
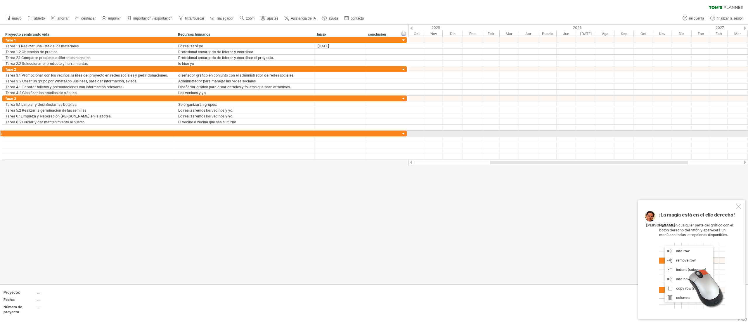
click at [374, 133] on div at bounding box center [578, 134] width 340 height 6
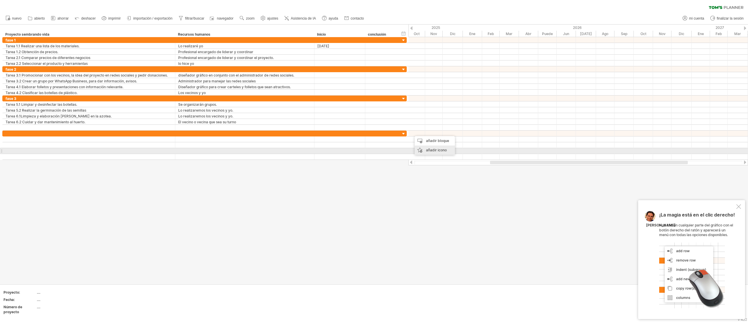
click at [374, 152] on div "añadir icono" at bounding box center [435, 150] width 40 height 9
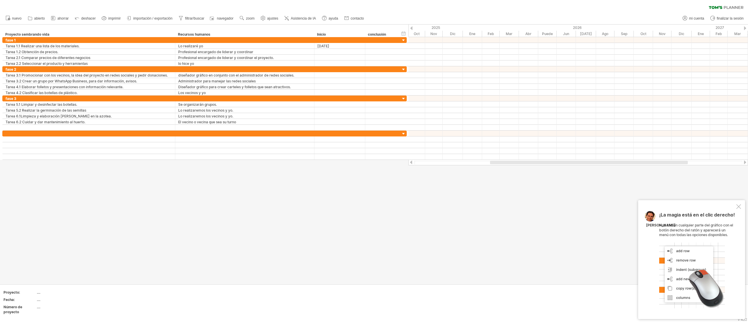
click at [374, 161] on div at bounding box center [374, 154] width 748 height 259
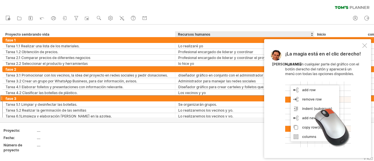
drag, startPoint x: 739, startPoint y: 1, endPoint x: 225, endPoint y: 100, distance: 523.1
click at [225, 100] on div "****** fase 3" at bounding box center [204, 98] width 404 height 6
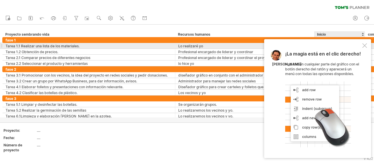
click at [364, 47] on div at bounding box center [364, 45] width 5 height 5
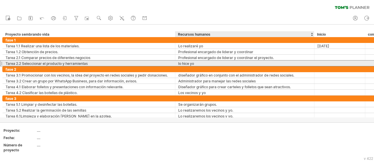
click at [244, 65] on div "lo hice yo" at bounding box center [244, 63] width 133 height 6
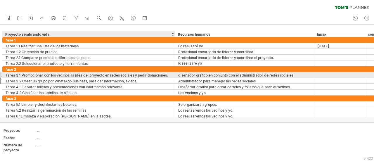
click at [169, 78] on div "Tarea 3.2 Crear un grupo por WhatsApp Business, para dar información, avisos." at bounding box center [89, 81] width 167 height 6
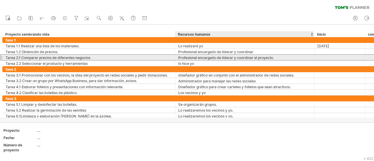
click at [200, 58] on font "Profesional encargado de liderar y coordinar el proyecto." at bounding box center [226, 58] width 96 height 4
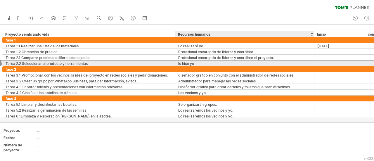
click at [199, 61] on div "lo hice yo" at bounding box center [244, 63] width 133 height 6
click at [199, 61] on input "**********" at bounding box center [244, 63] width 133 height 6
click at [198, 61] on input "**********" at bounding box center [244, 63] width 133 height 6
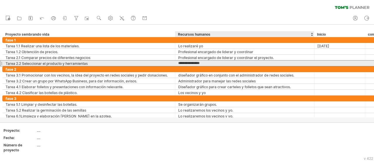
click at [203, 61] on input "**********" at bounding box center [244, 63] width 133 height 6
type input "**********"
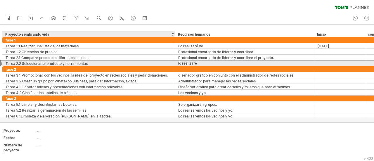
click at [143, 62] on div "Tarea 2.2 Seleccionar el producto y herramientas" at bounding box center [89, 63] width 167 height 6
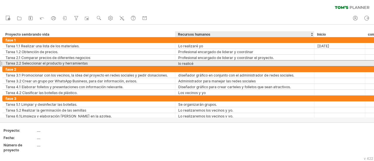
click at [179, 63] on font "lo realicé" at bounding box center [185, 63] width 15 height 4
click at [179, 62] on font "lo realicé" at bounding box center [185, 63] width 15 height 4
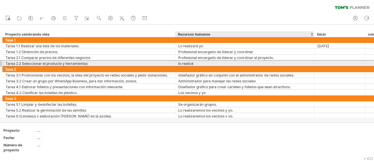
click at [179, 62] on font "lo realicé" at bounding box center [185, 63] width 15 height 4
click at [191, 61] on font "lo realicé" at bounding box center [185, 63] width 15 height 4
click at [178, 64] on font "lo realicé" at bounding box center [185, 63] width 15 height 4
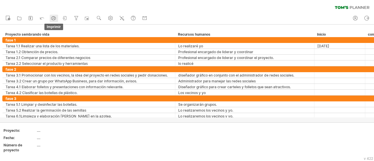
click at [53, 18] on icon at bounding box center [54, 18] width 6 height 6
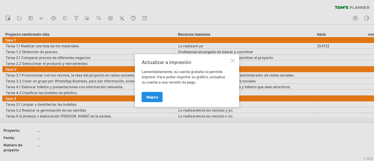
click at [153, 96] on font "Mejora" at bounding box center [152, 97] width 12 height 4
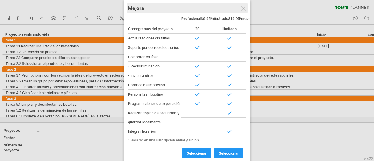
click at [243, 5] on div "Mejora" at bounding box center [187, 8] width 118 height 11
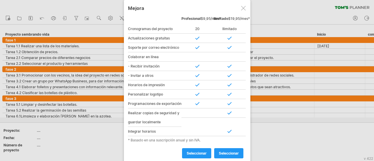
click at [243, 6] on div at bounding box center [243, 8] width 5 height 5
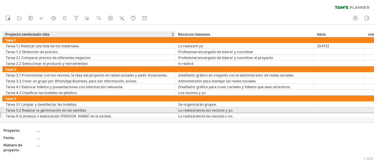
click at [162, 113] on div "Tarea 6.1Limpieza y elaboración [PERSON_NAME] en la azotea." at bounding box center [89, 116] width 167 height 6
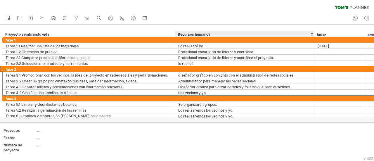
click at [289, 66] on div at bounding box center [244, 69] width 133 height 6
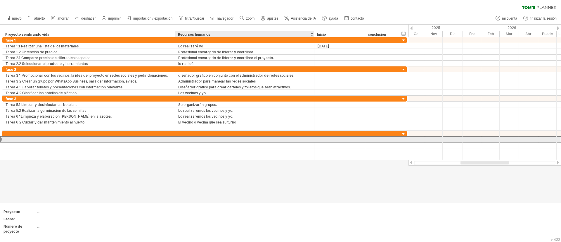
drag, startPoint x: 359, startPoint y: 1, endPoint x: 297, endPoint y: 139, distance: 151.7
click at [297, 139] on div at bounding box center [244, 139] width 133 height 6
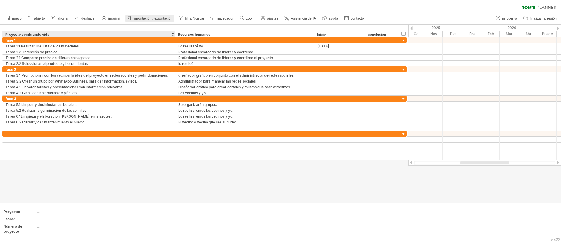
click at [160, 21] on link "importación / exportación" at bounding box center [149, 19] width 49 height 8
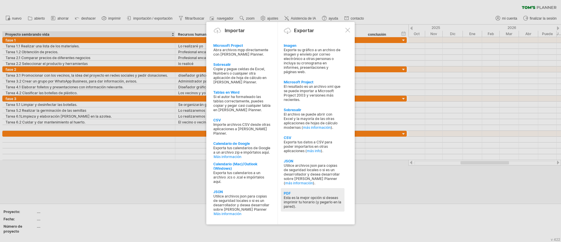
click at [297, 161] on font "Esta es la mejor opción si deseas imprimir tu horario (y pegarlo en la pared)." at bounding box center [313, 201] width 58 height 13
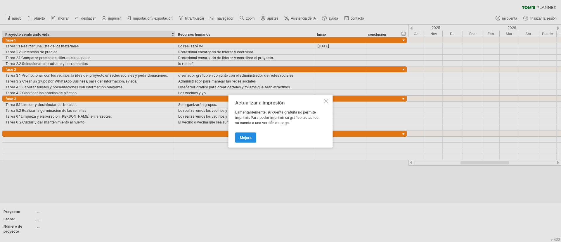
click at [247, 141] on link "Mejora" at bounding box center [245, 137] width 21 height 10
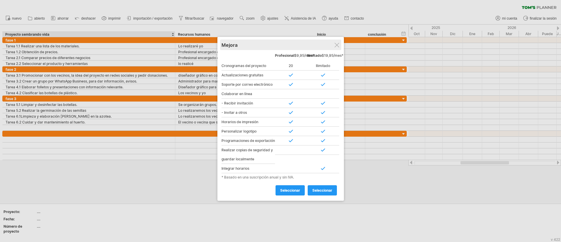
click at [340, 40] on div "Mejora" at bounding box center [280, 44] width 118 height 11
click at [127, 48] on div at bounding box center [280, 121] width 561 height 242
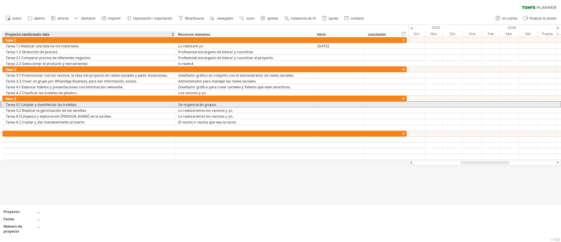
click at [164, 102] on div "Tarea 5.1 Limpiar y desinfectar las botellas." at bounding box center [89, 104] width 167 height 6
click at [164, 102] on input "**********" at bounding box center [89, 104] width 167 height 6
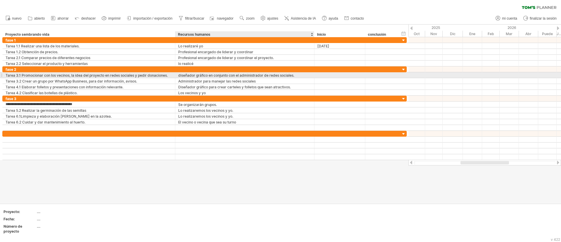
click at [268, 74] on font "diseñador gráfico en conjunto con el administrador de redes sociales." at bounding box center [236, 75] width 116 height 4
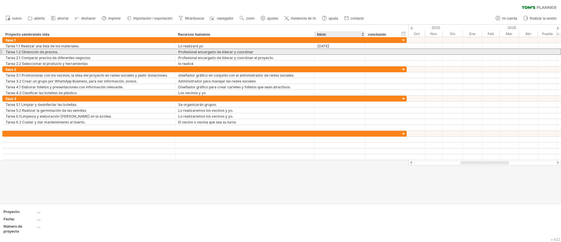
click at [317, 50] on div at bounding box center [339, 52] width 45 height 6
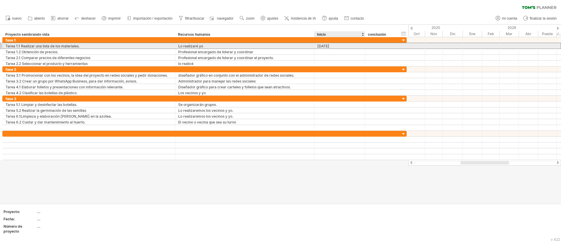
click at [328, 47] on font "[DATE]" at bounding box center [323, 46] width 12 height 4
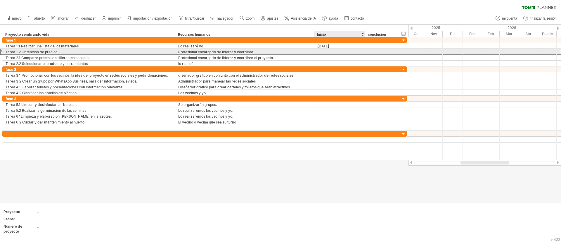
click at [321, 49] on div at bounding box center [339, 52] width 45 height 6
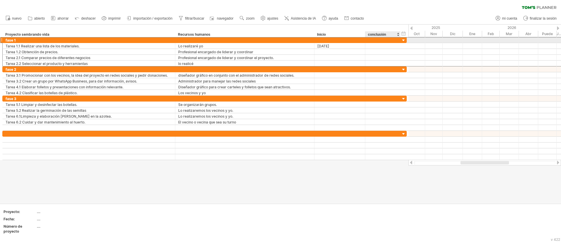
click at [374, 41] on div at bounding box center [382, 40] width 29 height 6
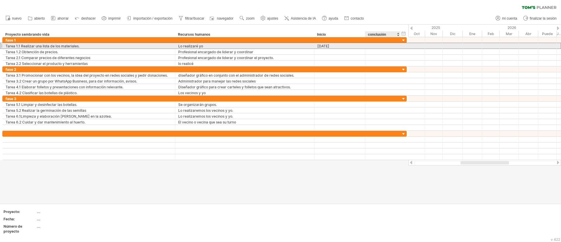
click at [374, 45] on div at bounding box center [382, 46] width 29 height 6
paste input "**********"
type input "**********"
click at [343, 43] on div "[DATE]" at bounding box center [339, 46] width 45 height 6
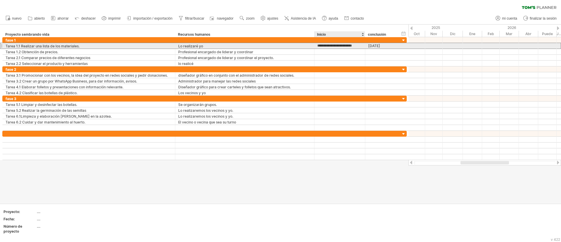
scroll to position [0, 0]
click at [343, 43] on input "**********" at bounding box center [339, 46] width 45 height 6
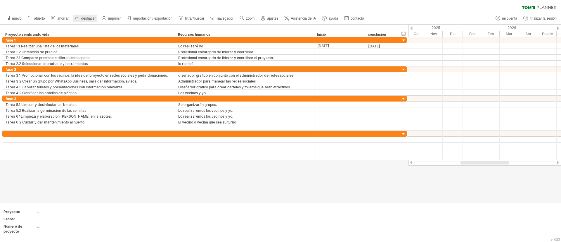
click at [80, 20] on icon at bounding box center [77, 18] width 6 height 6
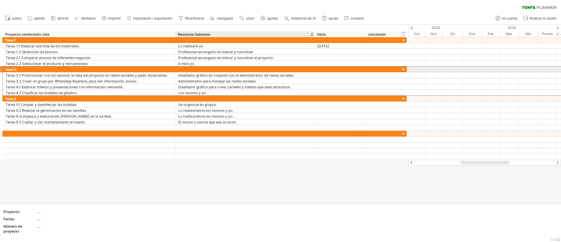
click at [242, 68] on div at bounding box center [244, 69] width 133 height 6
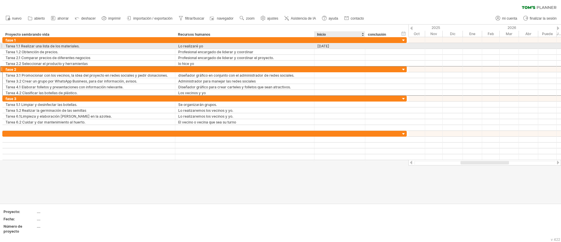
click at [329, 46] on font "[DATE]" at bounding box center [323, 46] width 12 height 4
click at [361, 43] on div "[DATE]" at bounding box center [339, 46] width 45 height 6
click at [361, 43] on input "**********" at bounding box center [339, 46] width 45 height 6
type input "*"
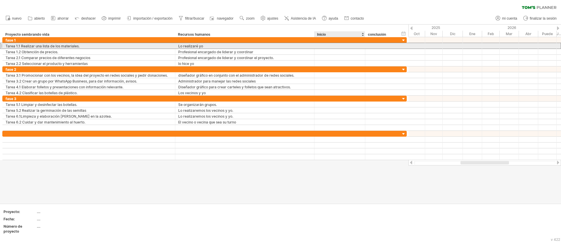
click at [323, 43] on div at bounding box center [339, 46] width 45 height 6
paste input "**********"
type input "**********"
click at [369, 44] on div at bounding box center [382, 46] width 29 height 6
paste input "**********"
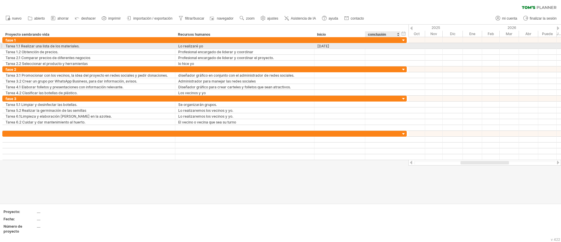
type input "**********"
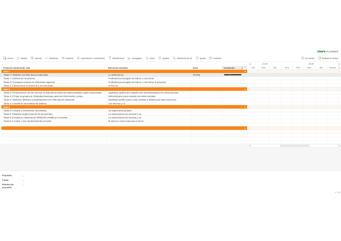
scroll to position [0, 7]
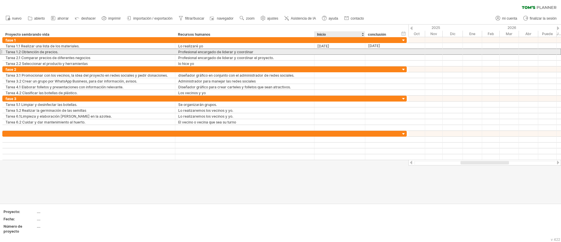
click at [328, 53] on div at bounding box center [339, 52] width 45 height 6
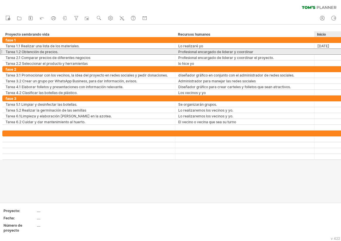
click at [319, 51] on div at bounding box center [339, 52] width 45 height 6
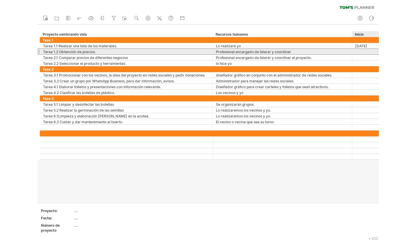
scroll to position [0, 21]
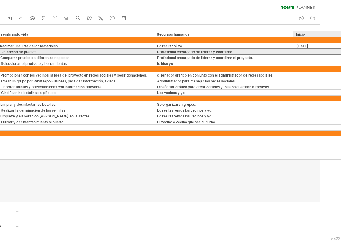
click at [319, 51] on input "text" at bounding box center [318, 52] width 45 height 6
paste input "**********"
type input "**********"
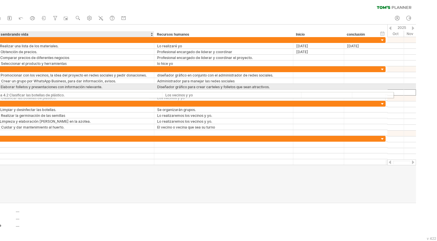
drag, startPoint x: 109, startPoint y: 93, endPoint x: 59, endPoint y: 94, distance: 50.6
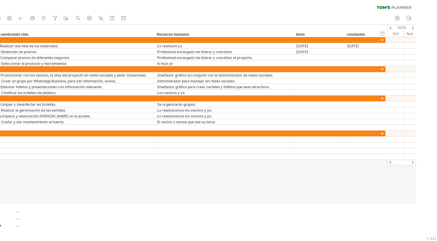
drag, startPoint x: 36, startPoint y: 2, endPoint x: -41, endPoint y: 6, distance: 77.0
click at [0, 6] on html "progreso(100%) Intentando acceder a [DOMAIN_NAME] Conectado de nuevo... 0% borr…" at bounding box center [218, 121] width 437 height 242
drag, startPoint x: 13, startPoint y: 6, endPoint x: -44, endPoint y: 4, distance: 57.0
click at [0, 4] on html "progreso(100%) Intentando acceder a [DOMAIN_NAME] Conectado de nuevo... 0% borr…" at bounding box center [218, 121] width 437 height 242
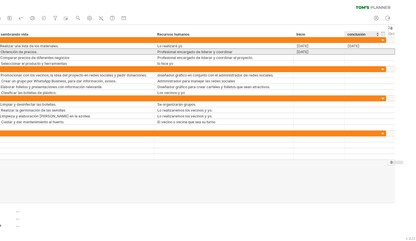
click at [366, 52] on div at bounding box center [361, 52] width 29 height 6
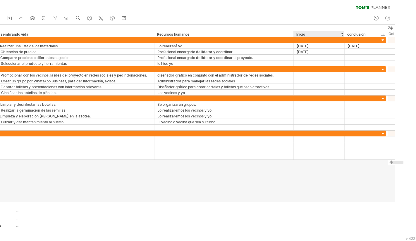
click at [362, 52] on div at bounding box center [361, 52] width 29 height 6
click at [362, 52] on input "text" at bounding box center [361, 52] width 29 height 6
paste input "**********"
type input "**********"
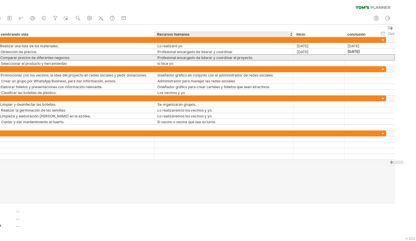
click at [312, 56] on div at bounding box center [318, 58] width 45 height 6
click at [313, 58] on div at bounding box center [318, 58] width 45 height 6
click at [313, 58] on input "text" at bounding box center [318, 58] width 45 height 6
paste input "**********"
type input "**********"
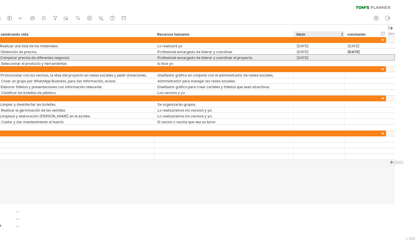
click at [354, 56] on div at bounding box center [361, 58] width 29 height 6
click at [354, 56] on input "text" at bounding box center [361, 58] width 29 height 6
paste input "**********"
type input "**********"
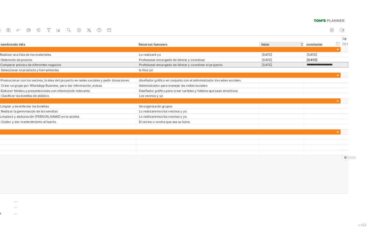
scroll to position [0, 10]
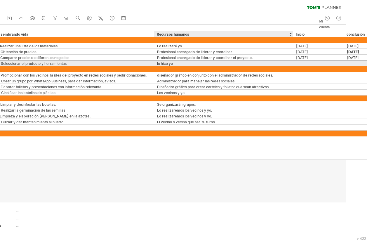
click at [314, 63] on div at bounding box center [318, 63] width 45 height 6
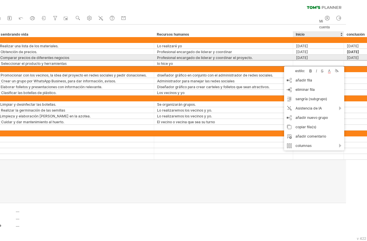
click at [308, 59] on font "[DATE]" at bounding box center [302, 58] width 12 height 4
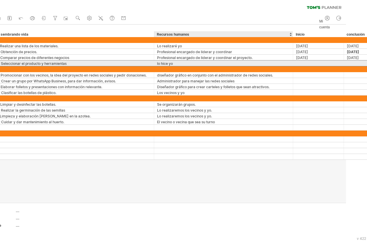
click at [314, 65] on div at bounding box center [318, 63] width 45 height 6
paste input "**********"
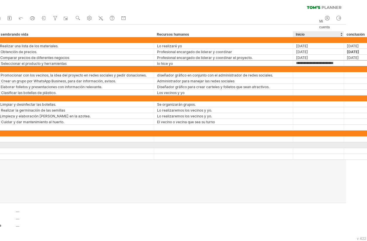
scroll to position [0, 0]
type input "**********"
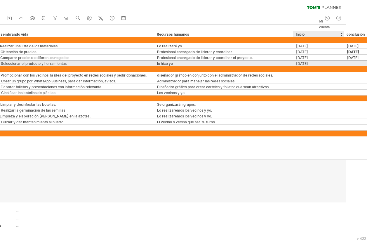
click at [353, 61] on div at bounding box center [361, 63] width 29 height 6
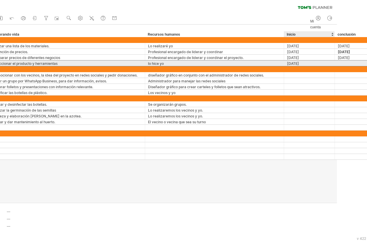
click at [353, 61] on input "text" at bounding box center [352, 63] width 29 height 6
paste input "**********"
type input "**********"
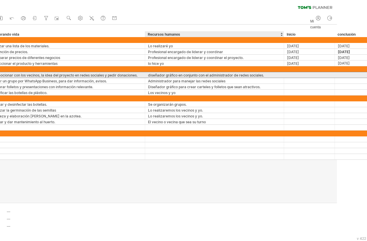
scroll to position [0, 0]
click at [295, 76] on div at bounding box center [309, 75] width 45 height 6
click at [295, 73] on div at bounding box center [309, 75] width 45 height 6
click at [295, 73] on input "text" at bounding box center [309, 75] width 45 height 6
paste input "**********"
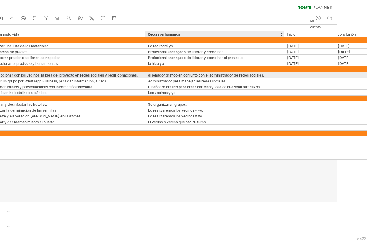
type input "**********"
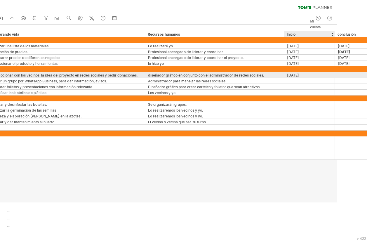
click at [341, 74] on div at bounding box center [352, 75] width 29 height 6
click at [341, 74] on input "text" at bounding box center [352, 75] width 29 height 6
paste input "**********"
type input "**********"
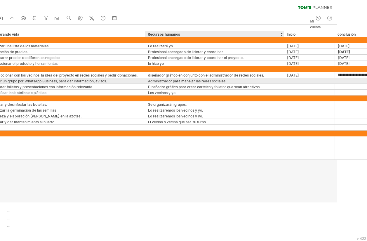
click at [295, 81] on div at bounding box center [309, 81] width 45 height 6
click at [304, 81] on div at bounding box center [309, 81] width 45 height 6
paste input "**********"
type input "**********"
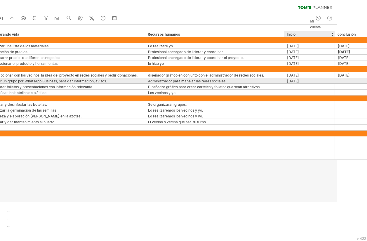
click at [351, 81] on div at bounding box center [352, 81] width 29 height 6
paste input "**********"
type input "**********"
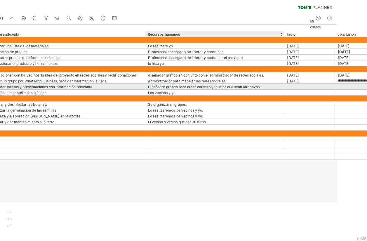
click at [295, 86] on div at bounding box center [309, 87] width 45 height 6
click at [296, 85] on div at bounding box center [309, 87] width 45 height 6
click at [296, 85] on input "text" at bounding box center [309, 87] width 45 height 6
paste input "**********"
type input "**********"
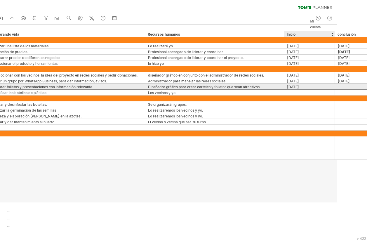
click at [342, 84] on div at bounding box center [352, 87] width 29 height 6
paste input "**********"
type input "**********"
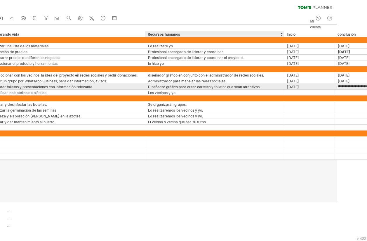
scroll to position [0, 0]
click at [300, 90] on div at bounding box center [309, 93] width 45 height 6
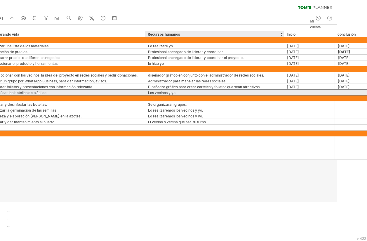
click at [297, 92] on div at bounding box center [309, 93] width 45 height 6
click at [297, 92] on input "text" at bounding box center [309, 93] width 45 height 6
paste input "**********"
type input "**********"
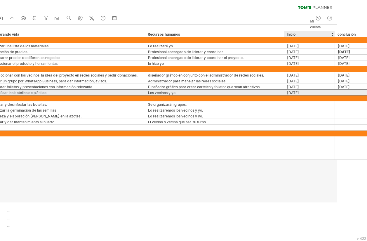
click at [349, 92] on div at bounding box center [352, 93] width 29 height 6
paste input "**********"
type input "**********"
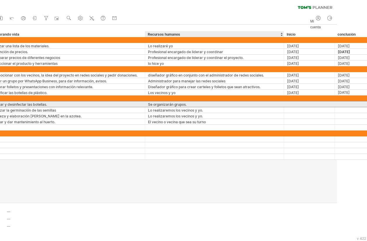
click at [300, 104] on div at bounding box center [309, 104] width 45 height 6
click at [293, 104] on div at bounding box center [309, 104] width 45 height 6
paste input "**********"
type input "**********"
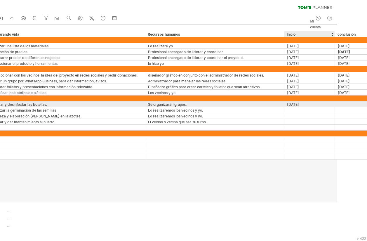
click at [350, 106] on div at bounding box center [352, 104] width 29 height 6
paste input "**********"
type input "**********"
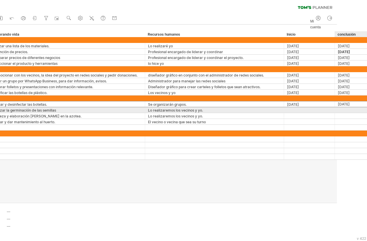
scroll to position [0, 0]
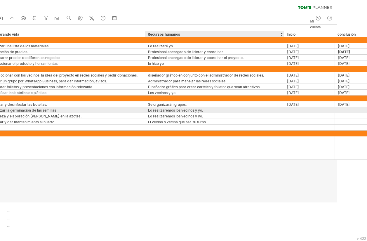
click at [300, 108] on div at bounding box center [309, 110] width 45 height 6
click at [300, 108] on input "text" at bounding box center [309, 110] width 45 height 6
paste input "**********"
type input "**********"
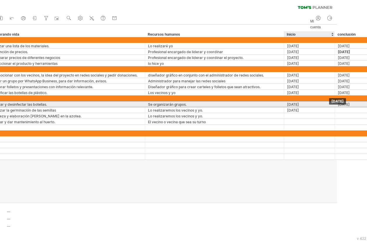
click at [355, 107] on div "[DATE]" at bounding box center [352, 104] width 29 height 6
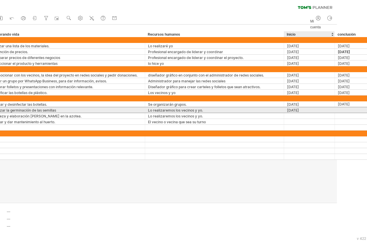
click at [351, 110] on div at bounding box center [352, 110] width 29 height 6
paste input "**********"
type input "**********"
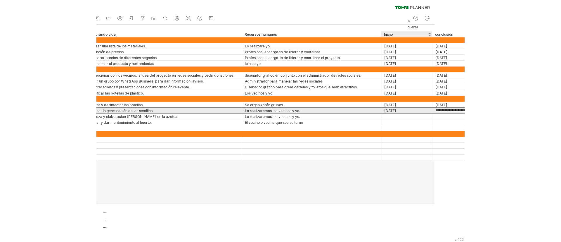
scroll to position [0, 14]
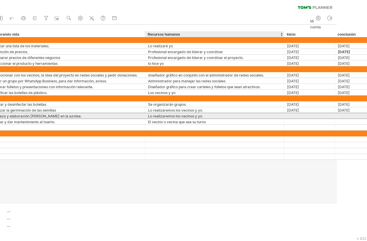
click at [310, 113] on div at bounding box center [309, 116] width 45 height 6
paste input "**********"
type input "**********"
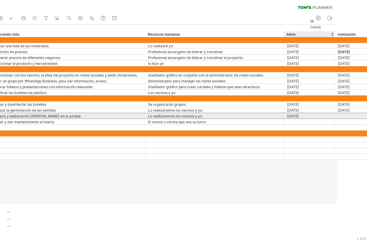
click at [342, 113] on div at bounding box center [352, 116] width 29 height 6
paste input "**********"
type input "**********"
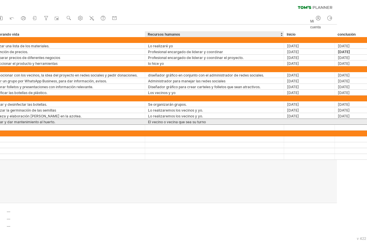
click at [313, 124] on div at bounding box center [309, 122] width 45 height 6
click at [313, 124] on input "text" at bounding box center [309, 122] width 45 height 6
paste input "**********"
type input "**********"
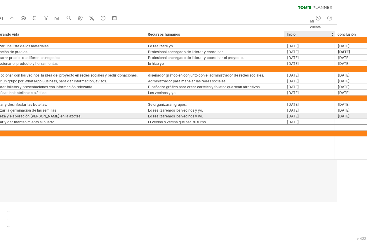
click at [349, 119] on div at bounding box center [352, 122] width 29 height 6
paste input "**********"
type input "**********"
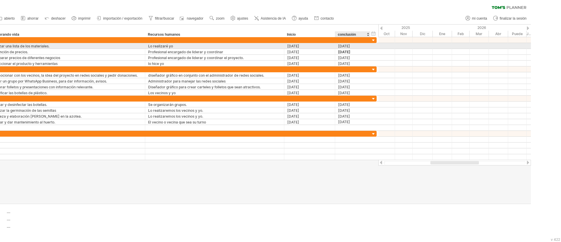
click at [374, 48] on div at bounding box center [454, 46] width 153 height 6
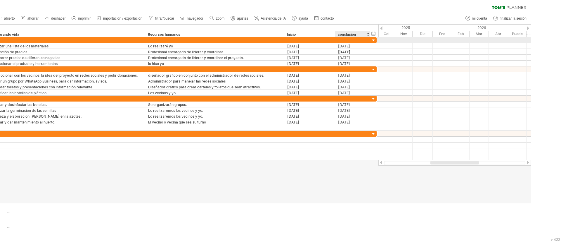
click at [374, 40] on div at bounding box center [454, 40] width 153 height 6
click at [216, 22] on ul "nuevo" at bounding box center [154, 18] width 363 height 12
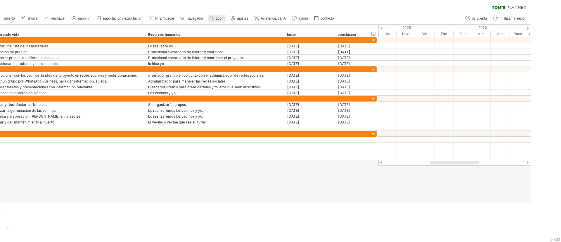
click at [223, 18] on font "zoom" at bounding box center [220, 18] width 8 height 4
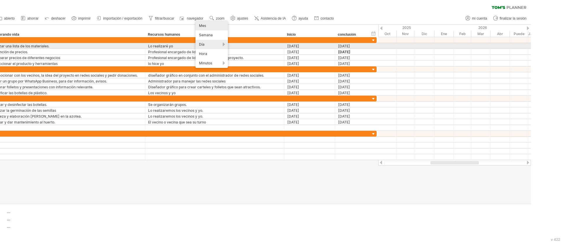
click at [213, 44] on div "Día" at bounding box center [211, 44] width 32 height 9
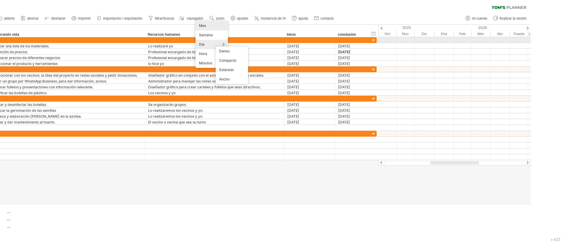
click at [212, 42] on div "Día" at bounding box center [211, 44] width 32 height 9
click at [220, 42] on div "Día" at bounding box center [211, 44] width 32 height 9
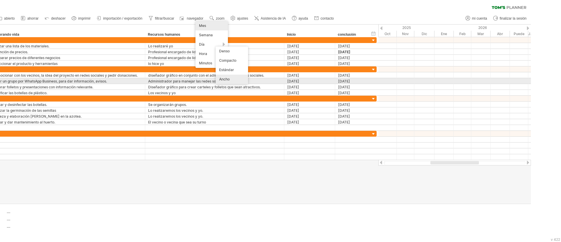
click at [226, 79] on font "Ancho" at bounding box center [224, 79] width 11 height 4
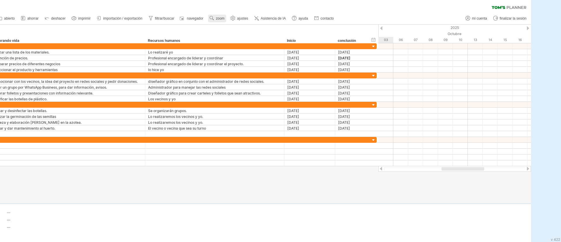
click at [219, 18] on font "zoom" at bounding box center [220, 18] width 8 height 4
click at [208, 46] on div "Día" at bounding box center [207, 44] width 32 height 9
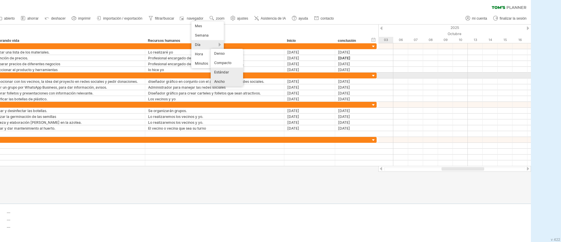
click at [225, 75] on div "Estándar" at bounding box center [227, 71] width 32 height 9
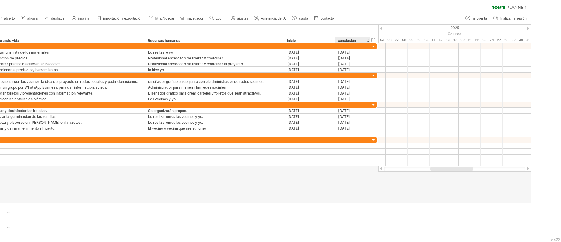
click at [374, 30] on div "2025" at bounding box center [331, 28] width 1030 height 6
drag, startPoint x: 384, startPoint y: 40, endPoint x: 407, endPoint y: 38, distance: 22.9
click at [374, 38] on div "03" at bounding box center [403, 40] width 7 height 6
click at [374, 39] on div "01" at bounding box center [389, 40] width 7 height 6
drag, startPoint x: 388, startPoint y: 40, endPoint x: 379, endPoint y: 41, distance: 9.4
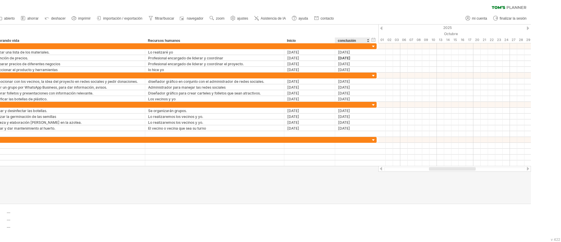
click at [374, 41] on div "01" at bounding box center [381, 40] width 7 height 6
click at [374, 45] on div at bounding box center [454, 46] width 153 height 6
click at [374, 46] on div at bounding box center [454, 46] width 153 height 6
click at [374, 43] on div at bounding box center [454, 46] width 153 height 6
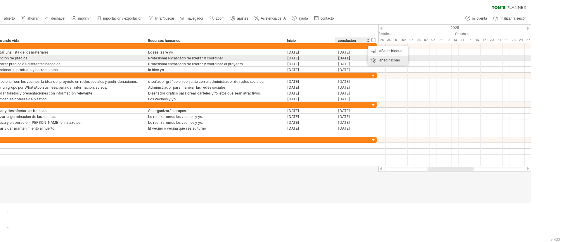
click at [374, 60] on font "añadir icono" at bounding box center [389, 60] width 21 height 4
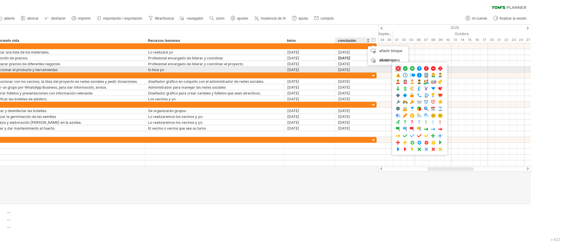
click at [374, 69] on span at bounding box center [398, 69] width 6 height 6
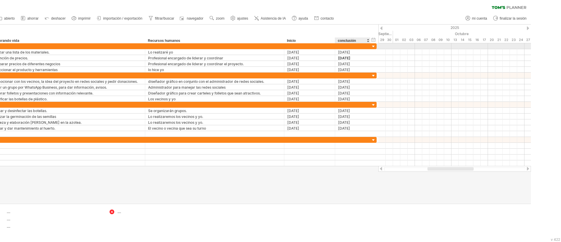
click at [374, 44] on div at bounding box center [454, 46] width 153 height 6
click at [374, 26] on div "2025" at bounding box center [360, 28] width 1030 height 6
drag, startPoint x: 395, startPoint y: 46, endPoint x: 383, endPoint y: 46, distance: 11.4
click at [374, 45] on div at bounding box center [407, 46] width 6 height 6
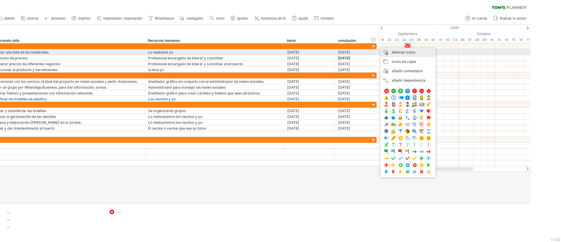
click at [374, 53] on font "eliminar icono" at bounding box center [403, 52] width 23 height 4
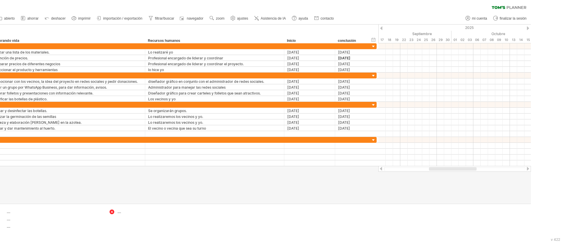
click at [374, 53] on div at bounding box center [454, 52] width 153 height 6
click at [374, 35] on div "Octubre" at bounding box center [535, 34] width 168 height 6
click at [374, 42] on div "01" at bounding box center [454, 40] width 7 height 6
drag, startPoint x: 454, startPoint y: 41, endPoint x: 382, endPoint y: 48, distance: 72.3
click at [374, 48] on div "Intentando acceder a [DOMAIN_NAME] Conectado de nuevo... 0% borrar filtro" at bounding box center [280, 121] width 561 height 242
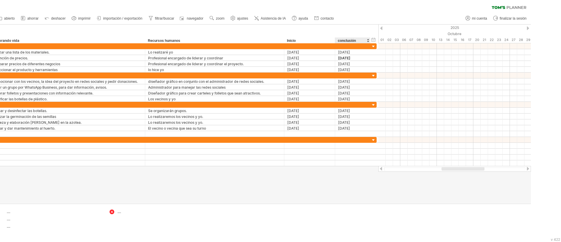
click at [374, 44] on div at bounding box center [454, 46] width 153 height 6
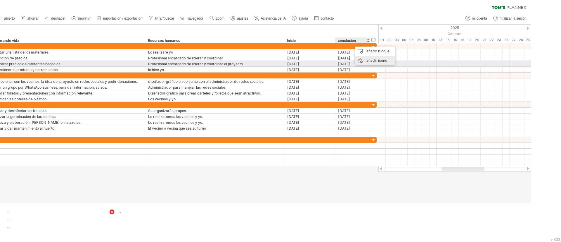
click at [374, 61] on font "añadir icono" at bounding box center [376, 60] width 21 height 4
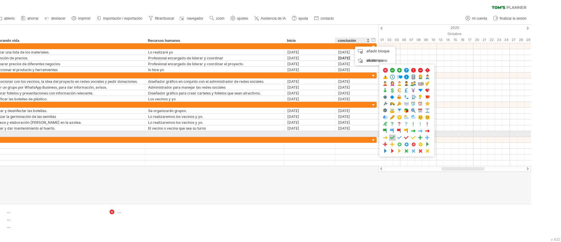
click at [374, 136] on span at bounding box center [392, 138] width 6 height 6
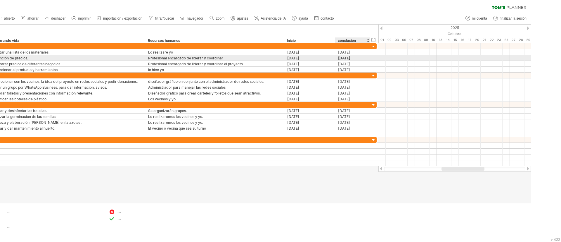
click at [374, 59] on div at bounding box center [454, 58] width 153 height 6
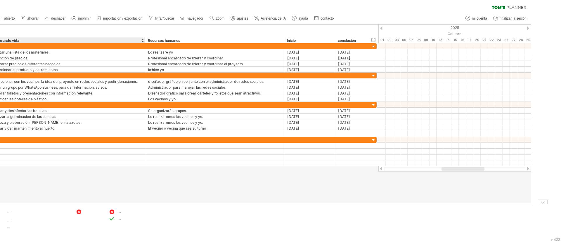
click at [109, 161] on div at bounding box center [112, 212] width 6 height 6
click at [105, 161] on font "eliminar icono" at bounding box center [105, 218] width 23 height 4
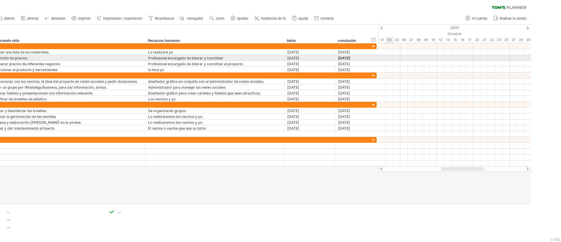
click at [374, 61] on div at bounding box center [454, 64] width 153 height 6
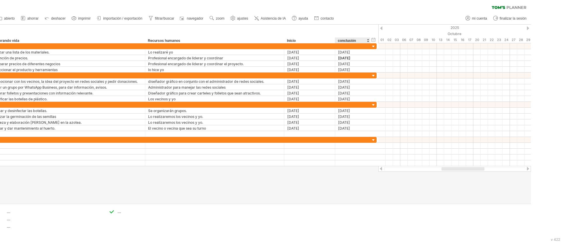
click at [374, 32] on div "Octubre" at bounding box center [462, 34] width 168 height 6
click at [374, 29] on div at bounding box center [381, 28] width 2 height 4
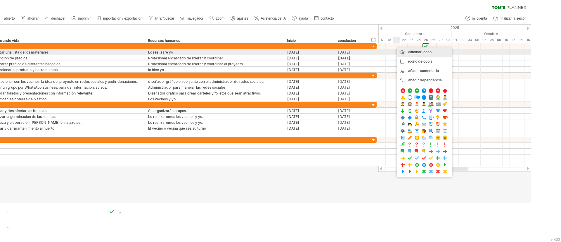
click at [374, 50] on font "eliminar icono" at bounding box center [419, 52] width 23 height 4
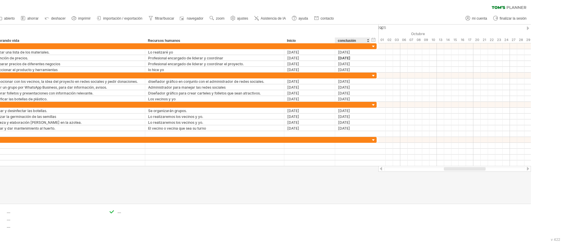
drag, startPoint x: 455, startPoint y: 39, endPoint x: 385, endPoint y: 41, distance: 69.9
click at [374, 41] on div "01" at bounding box center [381, 40] width 7 height 6
click at [374, 45] on div at bounding box center [454, 46] width 153 height 6
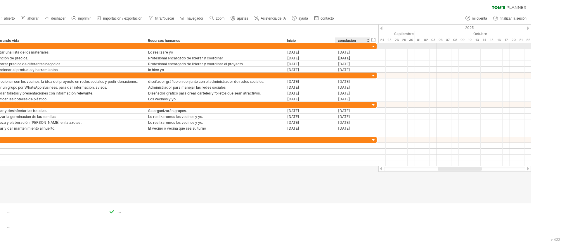
click at [374, 45] on div at bounding box center [454, 46] width 153 height 6
click at [374, 46] on div at bounding box center [454, 46] width 153 height 6
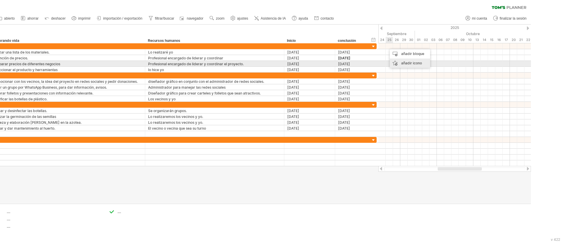
click at [374, 63] on font "añadir icono" at bounding box center [411, 63] width 21 height 4
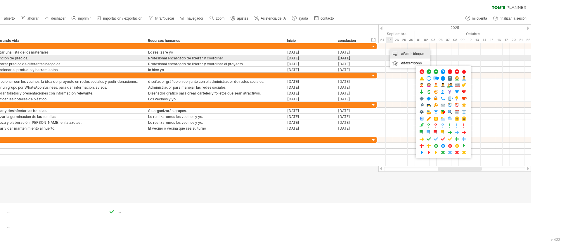
click at [374, 56] on div "añadir bloque de tiempo" at bounding box center [410, 58] width 40 height 19
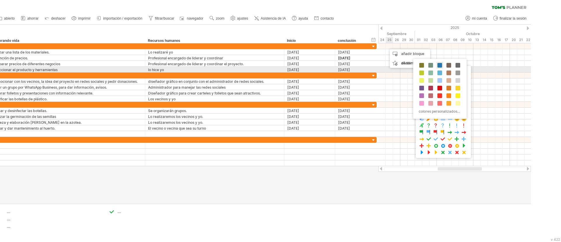
click at [374, 67] on span at bounding box center [439, 65] width 5 height 5
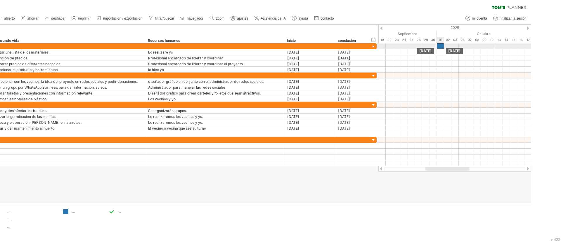
drag, startPoint x: 387, startPoint y: 45, endPoint x: 438, endPoint y: 47, distance: 51.2
click at [374, 47] on div at bounding box center [440, 46] width 7 height 6
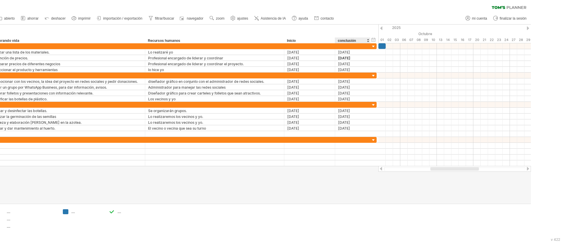
drag, startPoint x: 436, startPoint y: 38, endPoint x: 380, endPoint y: 41, distance: 56.7
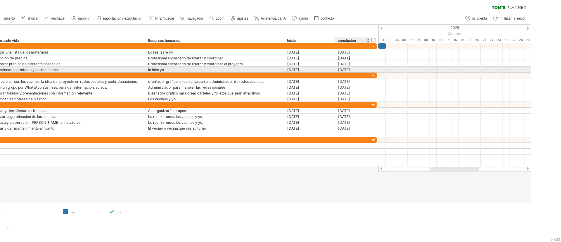
click at [374, 72] on div at bounding box center [454, 70] width 153 height 6
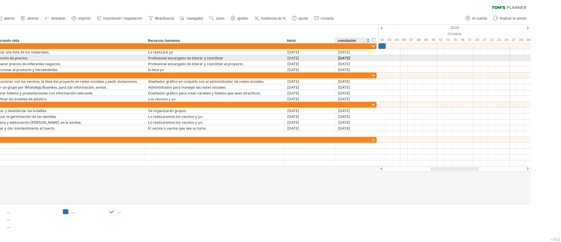
click at [374, 58] on div at bounding box center [454, 58] width 153 height 6
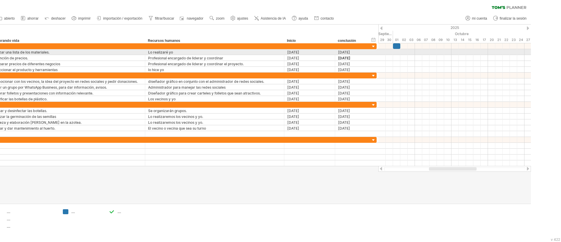
click at [374, 53] on div at bounding box center [454, 52] width 153 height 6
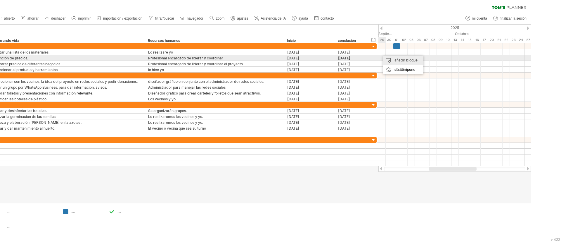
click at [374, 60] on font "añadir bloque de tiempo" at bounding box center [405, 65] width 23 height 14
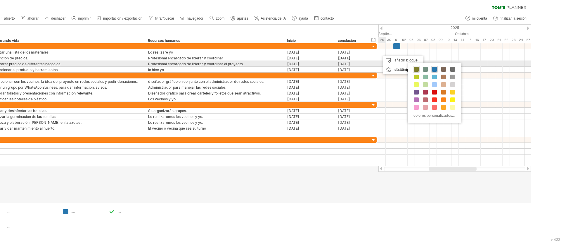
click at [374, 67] on span at bounding box center [416, 69] width 5 height 5
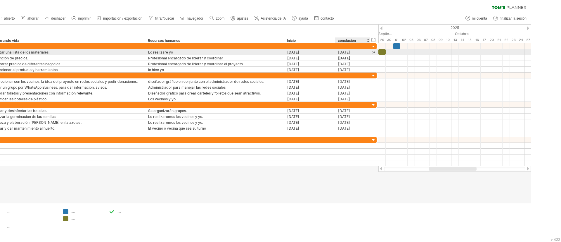
click at [374, 51] on div at bounding box center [381, 52] width 7 height 6
drag, startPoint x: 381, startPoint y: 51, endPoint x: 409, endPoint y: 50, distance: 28.4
click at [374, 50] on div at bounding box center [411, 52] width 7 height 6
drag, startPoint x: 409, startPoint y: 50, endPoint x: 446, endPoint y: 50, distance: 37.1
click at [374, 50] on div at bounding box center [447, 52] width 7 height 6
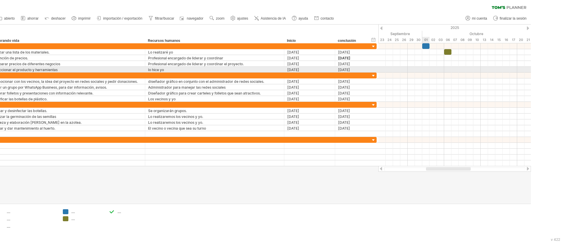
click at [374, 71] on div at bounding box center [454, 70] width 153 height 6
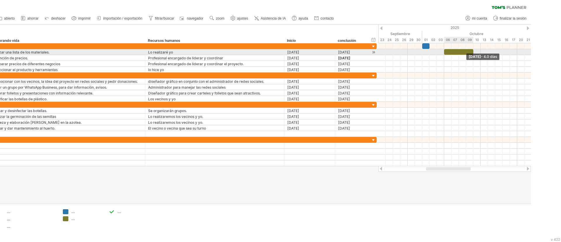
drag, startPoint x: 450, startPoint y: 53, endPoint x: 470, endPoint y: 54, distance: 20.5
click at [374, 54] on div "[DATE] - 4.0 días [DATE]" at bounding box center [454, 104] width 153 height 123
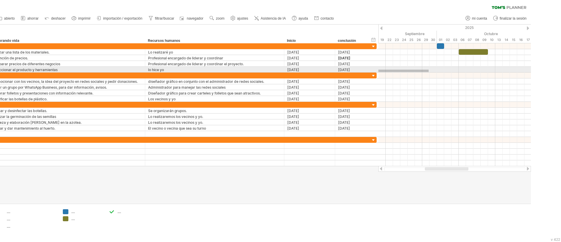
drag, startPoint x: 444, startPoint y: 70, endPoint x: 402, endPoint y: 71, distance: 42.7
click at [374, 71] on div at bounding box center [454, 70] width 153 height 6
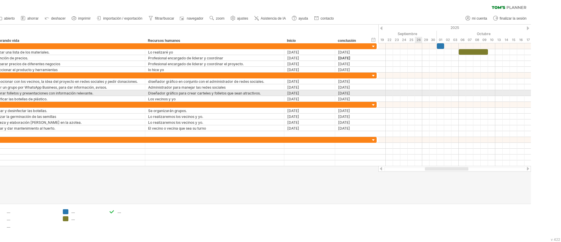
click at [374, 94] on div at bounding box center [454, 93] width 153 height 6
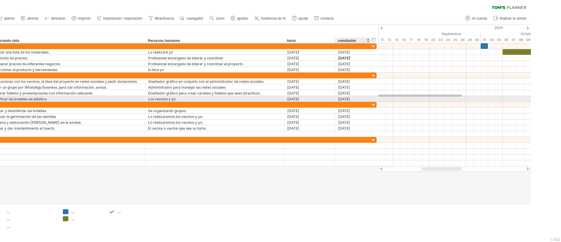
drag, startPoint x: 448, startPoint y: 94, endPoint x: 401, endPoint y: 96, distance: 46.8
click at [374, 96] on div at bounding box center [454, 86] width 153 height 29
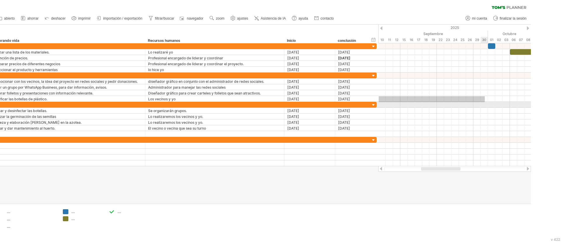
drag, startPoint x: 401, startPoint y: 96, endPoint x: 523, endPoint y: 102, distance: 121.7
click at [374, 102] on div at bounding box center [454, 104] width 153 height 123
click at [374, 30] on div "2025" at bounding box center [455, 28] width 1030 height 6
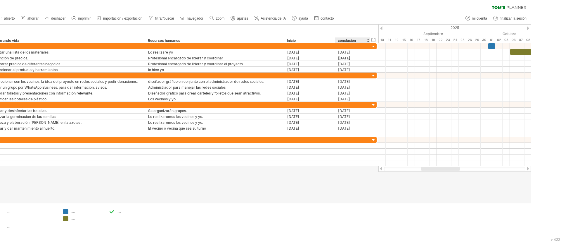
drag, startPoint x: 382, startPoint y: 30, endPoint x: 380, endPoint y: 27, distance: 3.7
click at [374, 27] on div "2025" at bounding box center [455, 28] width 1030 height 6
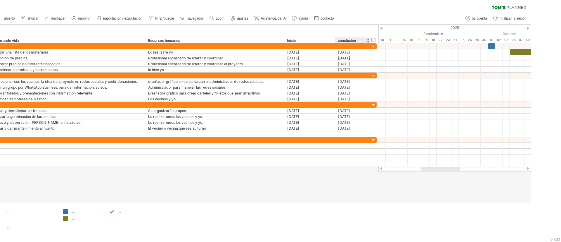
click at [374, 27] on div "2025" at bounding box center [455, 28] width 1030 height 6
click at [374, 28] on div "2025" at bounding box center [455, 28] width 1030 height 6
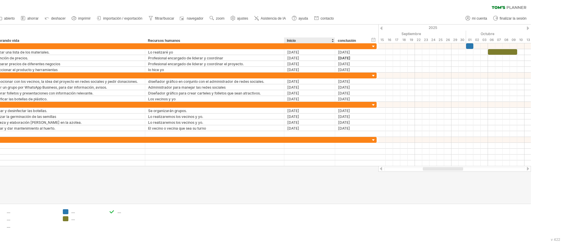
drag, startPoint x: 379, startPoint y: 28, endPoint x: 356, endPoint y: 42, distance: 27.3
click at [356, 42] on div "Intentando acceder a [DOMAIN_NAME] Conectado de nuevo... 0% borrar filtro" at bounding box center [280, 121] width 561 height 242
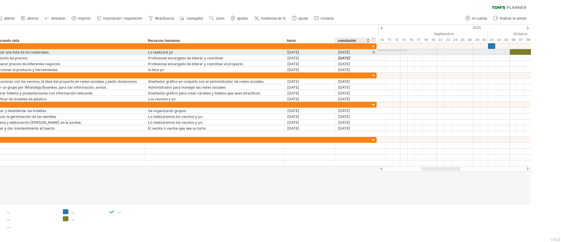
drag, startPoint x: 415, startPoint y: 51, endPoint x: 373, endPoint y: 49, distance: 41.8
click at [373, 49] on div "Intentando acceder a [DOMAIN_NAME] Conectado de nuevo... 0% borrar filtro" at bounding box center [280, 121] width 561 height 242
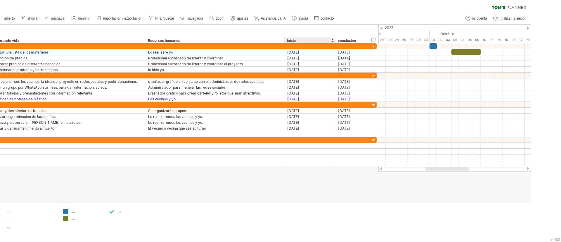
drag, startPoint x: 410, startPoint y: 33, endPoint x: 335, endPoint y: 31, distance: 74.8
click at [335, 31] on div "Intentando acceder a [DOMAIN_NAME] Conectado de nuevo... 0% borrar filtro" at bounding box center [280, 121] width 561 height 242
drag, startPoint x: 403, startPoint y: 29, endPoint x: 371, endPoint y: 28, distance: 31.9
click at [371, 28] on div "Intentando acceder a [DOMAIN_NAME] Conectado de nuevo... 0% borrar filtro" at bounding box center [280, 121] width 561 height 242
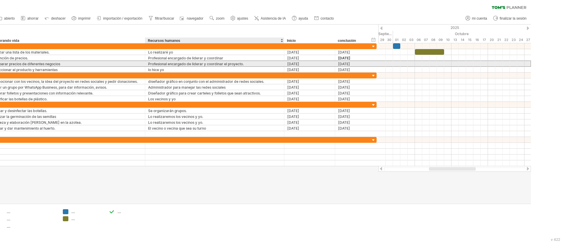
click at [299, 62] on font "[DATE]" at bounding box center [293, 64] width 12 height 4
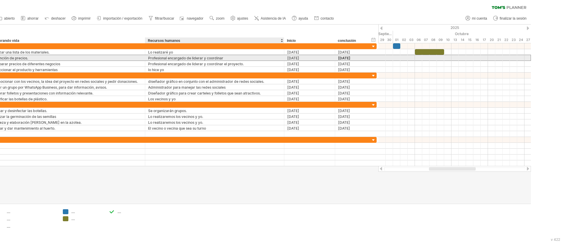
click at [297, 60] on font "[DATE]" at bounding box center [293, 58] width 12 height 4
click at [290, 57] on font "[DATE]" at bounding box center [293, 58] width 12 height 4
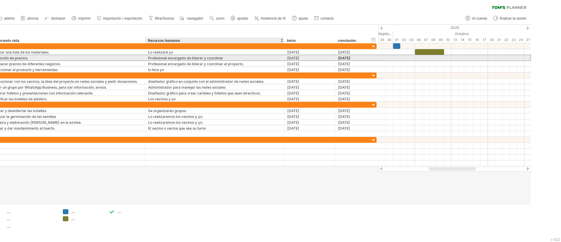
click at [290, 57] on font "[DATE]" at bounding box center [293, 58] width 12 height 4
click at [293, 59] on font "[DATE]" at bounding box center [293, 58] width 12 height 4
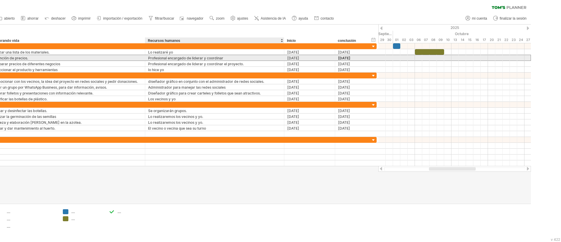
click at [292, 58] on font "[DATE]" at bounding box center [293, 58] width 12 height 4
click at [290, 59] on font "[DATE]" at bounding box center [293, 58] width 12 height 4
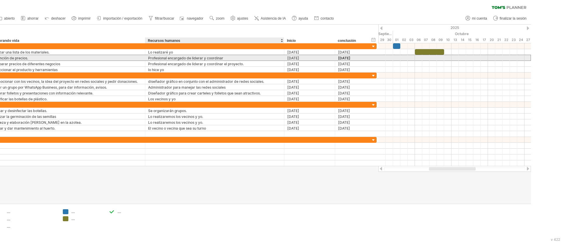
click at [290, 59] on font "[DATE]" at bounding box center [293, 58] width 12 height 4
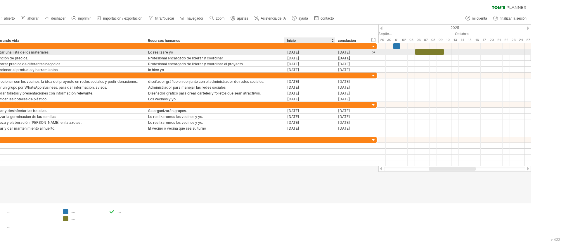
click at [290, 55] on div "[DATE]" at bounding box center [309, 58] width 45 height 6
click at [290, 55] on input "**********" at bounding box center [309, 58] width 45 height 6
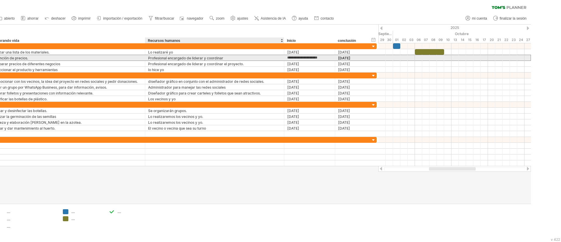
click at [294, 58] on input "**********" at bounding box center [309, 58] width 45 height 6
click at [289, 57] on input "**********" at bounding box center [309, 58] width 45 height 6
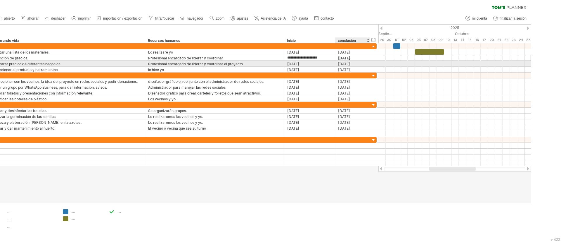
type input "**********"
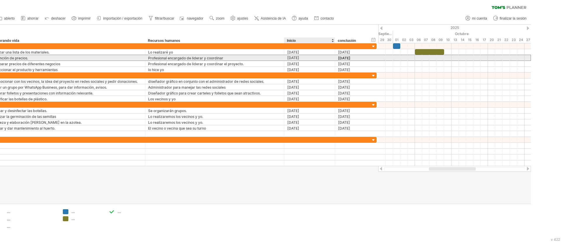
click at [340, 58] on font "[DATE]" at bounding box center [344, 58] width 12 height 4
click at [340, 57] on font "[DATE]" at bounding box center [344, 58] width 12 height 4
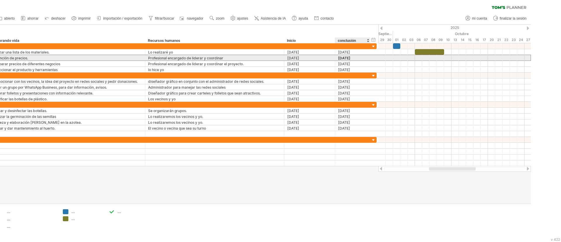
click at [340, 57] on font "[DATE]" at bounding box center [344, 58] width 12 height 4
click at [338, 56] on font "[DATE]" at bounding box center [344, 58] width 12 height 4
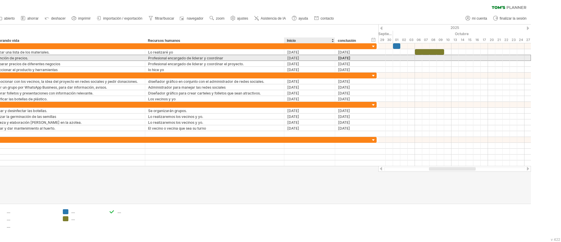
click at [341, 57] on font "[DATE]" at bounding box center [344, 58] width 12 height 4
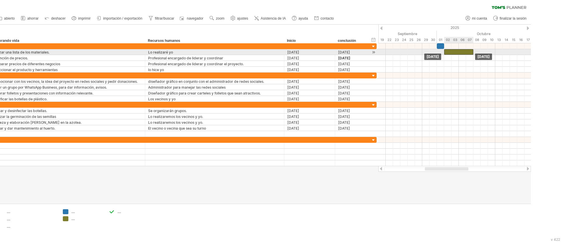
drag, startPoint x: 422, startPoint y: 52, endPoint x: 452, endPoint y: 52, distance: 30.4
click at [374, 52] on div at bounding box center [458, 52] width 29 height 6
drag, startPoint x: 473, startPoint y: 51, endPoint x: 458, endPoint y: 52, distance: 14.6
click at [374, 52] on span at bounding box center [459, 52] width 2 height 6
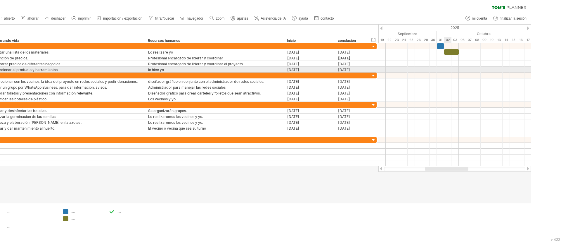
click at [374, 68] on div at bounding box center [454, 70] width 153 height 6
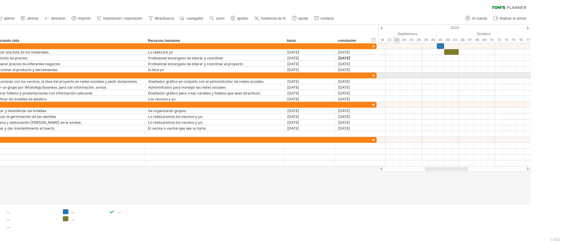
click at [374, 77] on div at bounding box center [454, 75] width 153 height 6
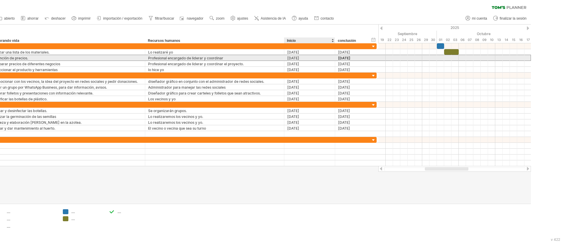
click at [340, 57] on font "[DATE]" at bounding box center [344, 58] width 12 height 4
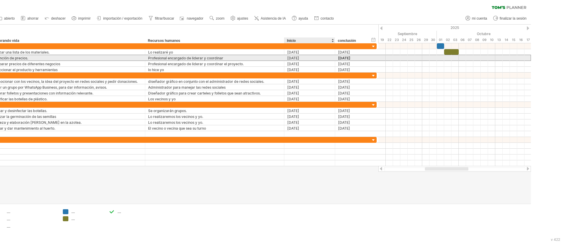
click at [340, 57] on font "[DATE]" at bounding box center [344, 58] width 12 height 4
drag, startPoint x: 340, startPoint y: 57, endPoint x: 356, endPoint y: 55, distance: 16.5
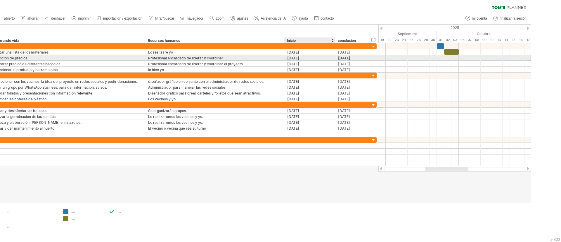
click at [356, 55] on div "[DATE]" at bounding box center [352, 58] width 29 height 6
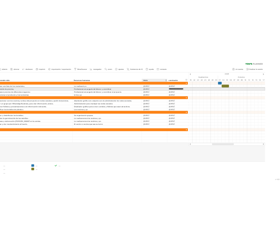
scroll to position [0, 0]
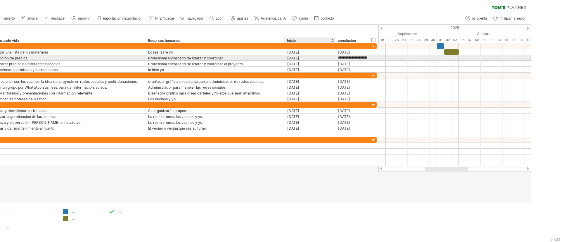
click at [356, 55] on input "**********" at bounding box center [352, 58] width 29 height 6
click at [350, 56] on input "**********" at bounding box center [352, 58] width 29 height 6
type input "**********"
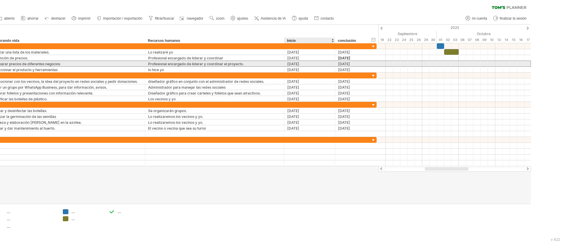
click at [348, 65] on font "[DATE]" at bounding box center [344, 64] width 12 height 4
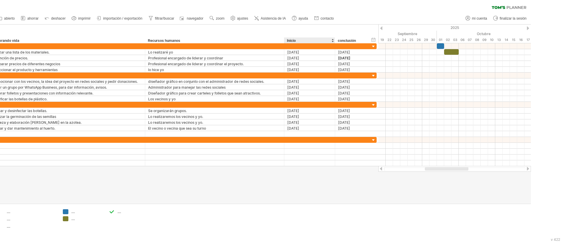
click at [352, 161] on div at bounding box center [250, 114] width 561 height 179
drag, startPoint x: 290, startPoint y: 63, endPoint x: 311, endPoint y: 138, distance: 77.1
click at [311, 138] on div "**********" at bounding box center [174, 104] width 405 height 123
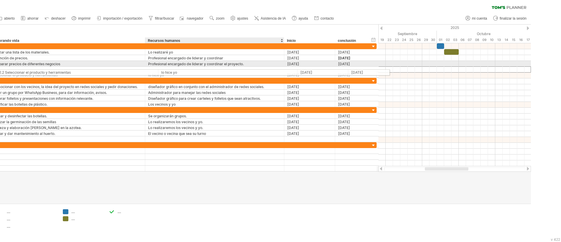
drag, startPoint x: 293, startPoint y: 66, endPoint x: 278, endPoint y: 71, distance: 16.3
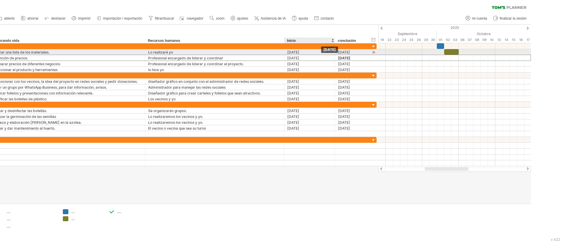
click at [351, 55] on div "[DATE]" at bounding box center [352, 58] width 29 height 6
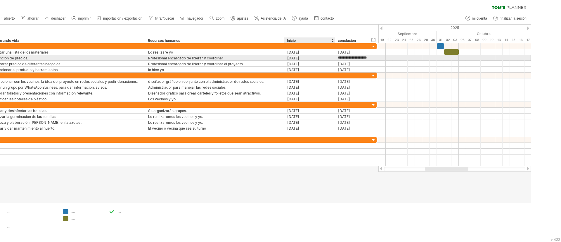
click at [343, 57] on input "**********" at bounding box center [352, 58] width 29 height 6
click at [295, 57] on font "[DATE]" at bounding box center [293, 58] width 12 height 4
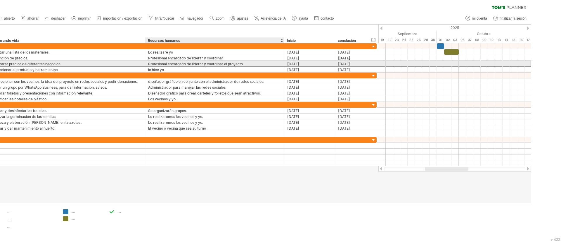
click at [294, 64] on font "[DATE]" at bounding box center [293, 64] width 12 height 4
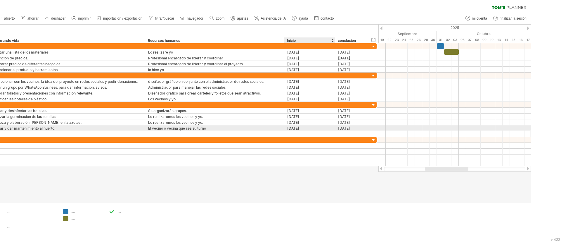
click at [339, 131] on div at bounding box center [352, 134] width 29 height 6
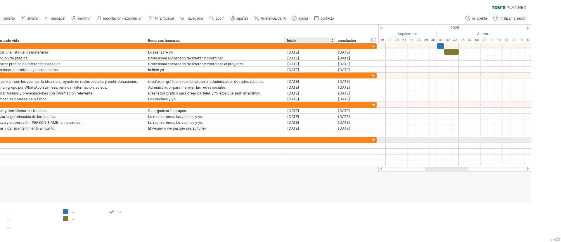
drag, startPoint x: 290, startPoint y: 59, endPoint x: 352, endPoint y: 137, distance: 99.8
click at [352, 137] on div "**********" at bounding box center [174, 104] width 405 height 123
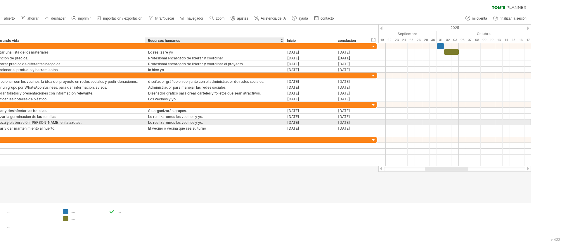
click at [299, 122] on font "[DATE]" at bounding box center [293, 122] width 12 height 4
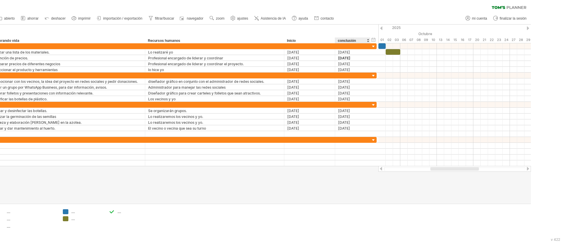
drag, startPoint x: 438, startPoint y: 31, endPoint x: 380, endPoint y: 32, distance: 57.3
click at [374, 32] on div "Octubre" at bounding box center [462, 34] width 168 height 6
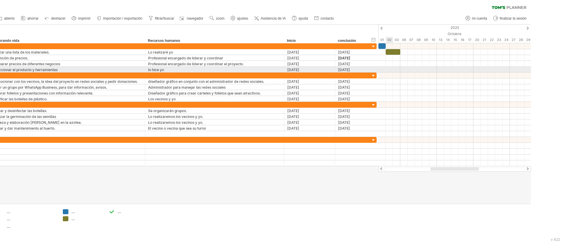
click at [374, 72] on div at bounding box center [454, 70] width 153 height 6
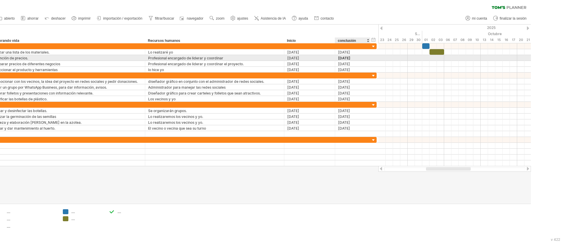
drag, startPoint x: 402, startPoint y: 56, endPoint x: 392, endPoint y: 56, distance: 9.9
click at [374, 56] on div at bounding box center [454, 58] width 153 height 6
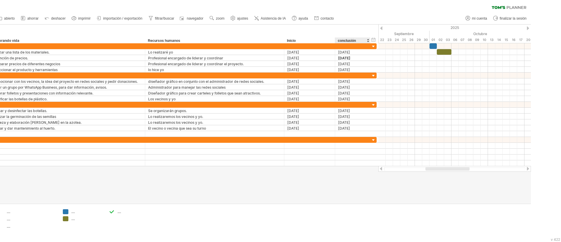
click at [374, 28] on div at bounding box center [381, 28] width 2 height 4
click at [374, 30] on div "2025" at bounding box center [470, 28] width 1030 height 6
click at [374, 26] on div "2025" at bounding box center [470, 28] width 1030 height 6
drag, startPoint x: 498, startPoint y: 47, endPoint x: 391, endPoint y: 37, distance: 107.4
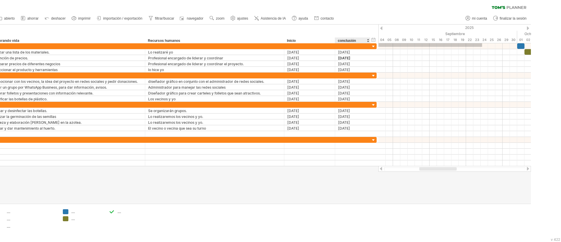
click at [374, 37] on div "Intentando acceder a [DOMAIN_NAME] Conectado de nuevo... 0% borrar filtro" at bounding box center [280, 121] width 561 height 242
click at [374, 28] on div at bounding box center [528, 28] width 2 height 4
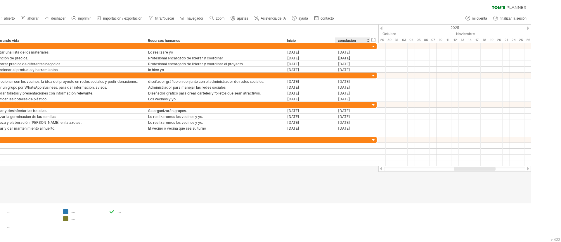
click at [374, 28] on div at bounding box center [381, 28] width 2 height 4
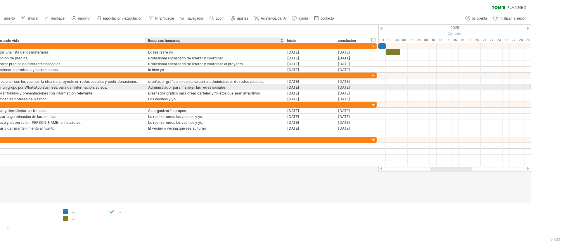
click at [293, 84] on div "[DATE]" at bounding box center [309, 87] width 45 height 6
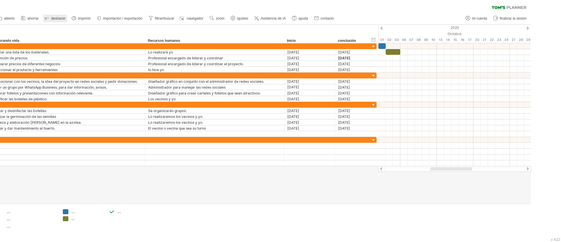
click at [51, 18] on link "deshacer" at bounding box center [55, 19] width 24 height 8
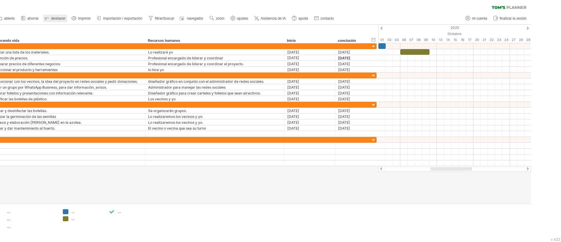
click at [51, 18] on link "deshacer" at bounding box center [55, 19] width 24 height 8
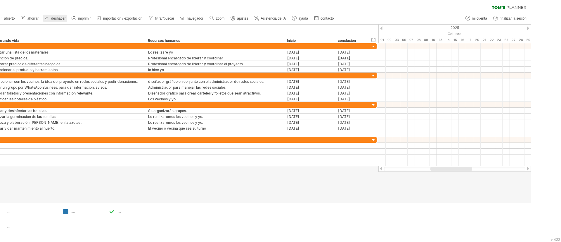
click at [51, 18] on link "deshacer" at bounding box center [55, 19] width 24 height 8
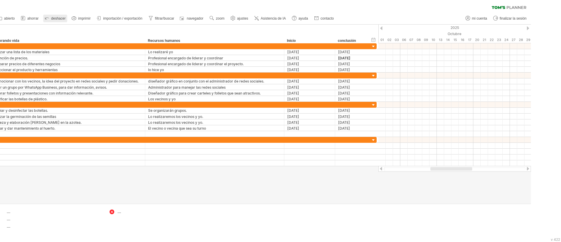
click at [51, 18] on link "deshacer" at bounding box center [55, 19] width 24 height 8
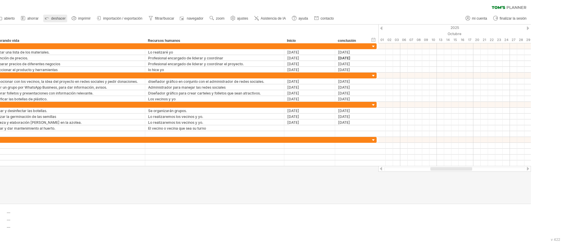
click at [51, 18] on link "deshacer" at bounding box center [55, 19] width 24 height 8
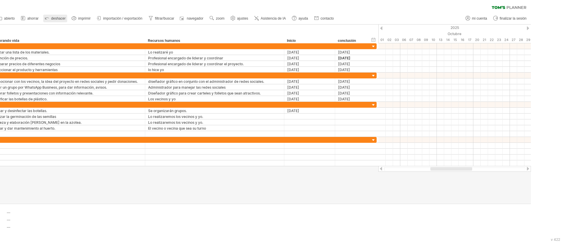
click at [51, 18] on link "deshacer" at bounding box center [55, 19] width 24 height 8
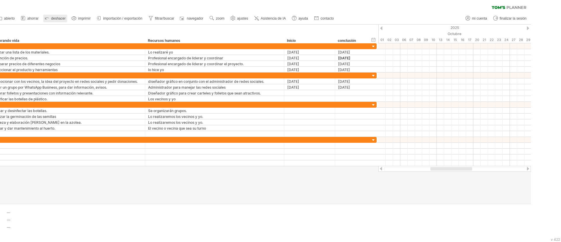
click at [51, 18] on link "deshacer" at bounding box center [55, 19] width 24 height 8
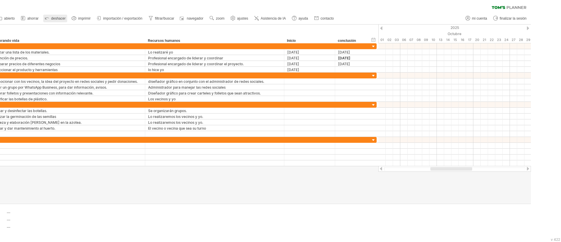
click at [51, 18] on link "deshacer" at bounding box center [55, 19] width 24 height 8
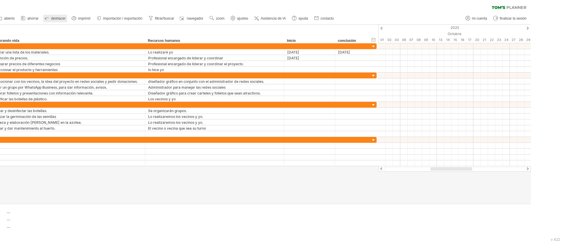
click at [51, 18] on link "deshacer" at bounding box center [55, 19] width 24 height 8
click at [47, 18] on icon at bounding box center [47, 18] width 6 height 6
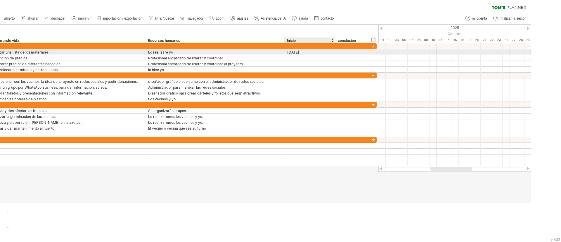
click at [347, 54] on div at bounding box center [352, 52] width 29 height 6
type input "**********"
click at [370, 50] on div "**********" at bounding box center [174, 52] width 404 height 6
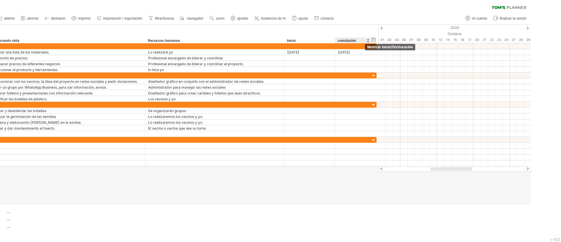
click at [371, 38] on div "ocultar inicio/fin/duración mostrar inicio/fin/duración" at bounding box center [374, 40] width 6 height 6
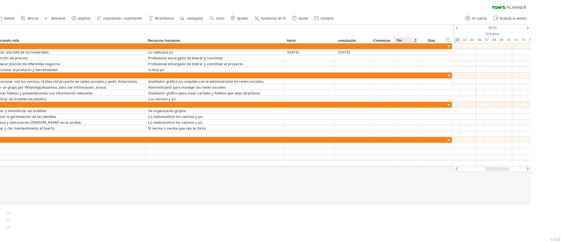
click at [374, 41] on div at bounding box center [445, 40] width 2 height 6
click at [374, 41] on div "ocultar inicio/fin/duración mostrar inicio/fin/duración" at bounding box center [448, 40] width 6 height 6
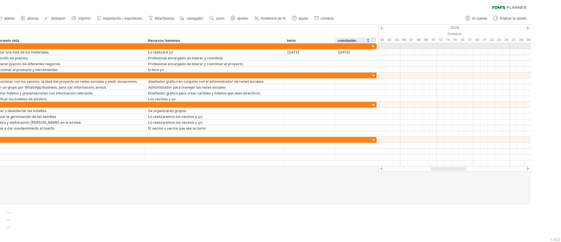
click at [374, 46] on div at bounding box center [454, 46] width 153 height 6
click at [374, 47] on div at bounding box center [454, 46] width 153 height 6
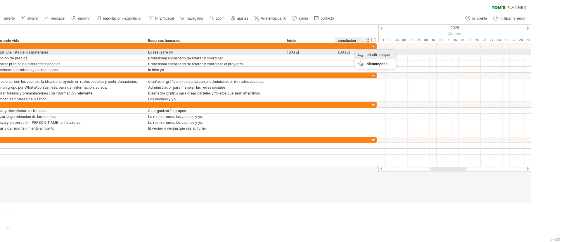
click at [374, 54] on font "añadir bloque de tiempo" at bounding box center [378, 59] width 23 height 14
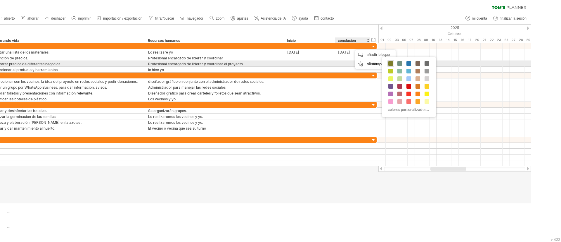
click at [374, 64] on span at bounding box center [390, 63] width 5 height 5
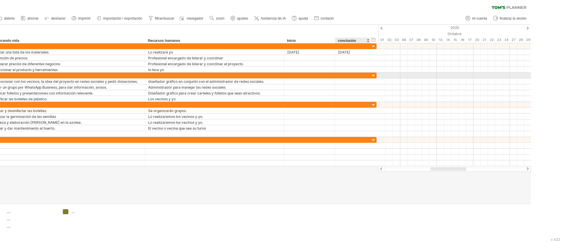
click at [374, 75] on div at bounding box center [454, 75] width 153 height 6
click at [374, 46] on div at bounding box center [454, 46] width 153 height 6
click at [374, 26] on div "2025" at bounding box center [338, 28] width 1045 height 6
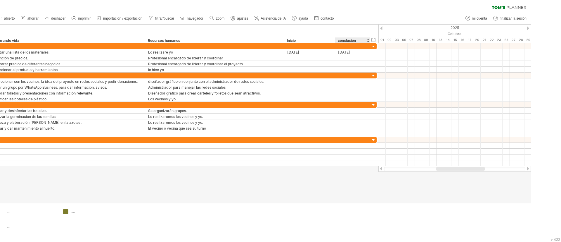
click at [374, 26] on div "2025" at bounding box center [338, 28] width 1045 height 6
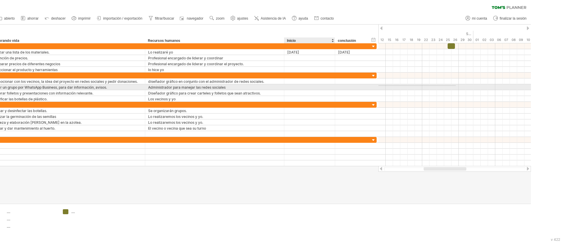
drag, startPoint x: 391, startPoint y: 85, endPoint x: 353, endPoint y: 86, distance: 37.7
click at [353, 86] on div "Intentando acceder a [DOMAIN_NAME] Conectado de nuevo... 0% borrar filtro" at bounding box center [280, 121] width 561 height 242
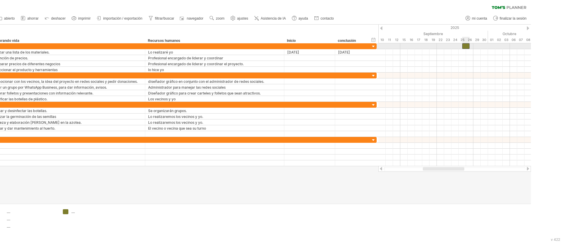
click at [374, 46] on div at bounding box center [465, 46] width 7 height 6
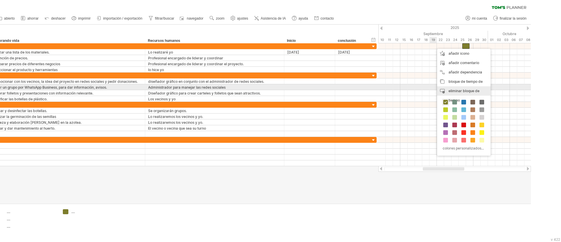
click at [374, 87] on div "eliminar bloque de tiempo eliminar elementos seleccionados" at bounding box center [463, 95] width 53 height 19
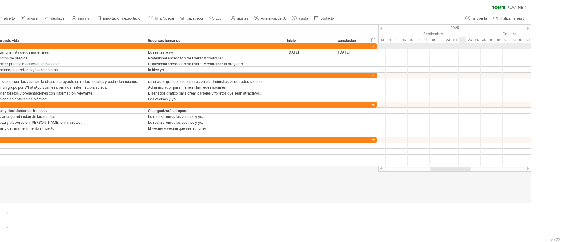
click at [374, 46] on div at bounding box center [454, 46] width 153 height 6
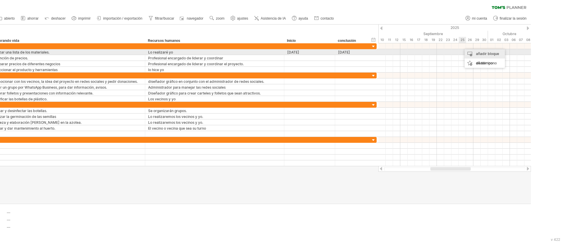
click at [374, 51] on font "añadir bloque de tiempo" at bounding box center [487, 58] width 23 height 14
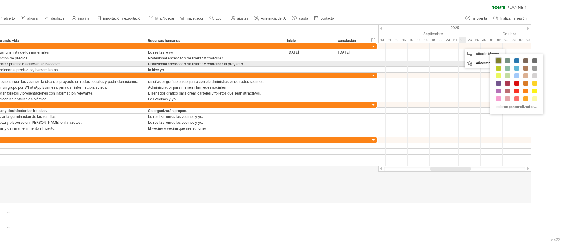
click at [374, 61] on span at bounding box center [498, 60] width 5 height 5
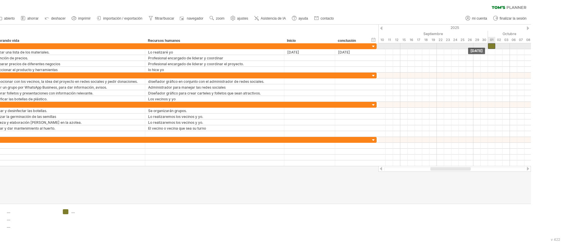
drag, startPoint x: 468, startPoint y: 47, endPoint x: 494, endPoint y: 46, distance: 26.6
click at [374, 46] on div at bounding box center [491, 46] width 7 height 6
drag, startPoint x: 487, startPoint y: 32, endPoint x: 379, endPoint y: 41, distance: 108.4
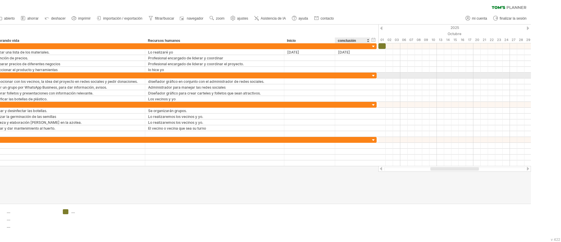
click at [374, 77] on div at bounding box center [454, 75] width 153 height 6
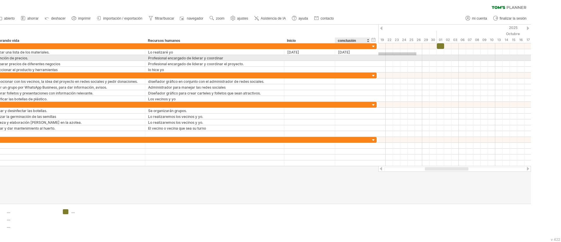
drag, startPoint x: 388, startPoint y: 52, endPoint x: 374, endPoint y: 56, distance: 14.7
click at [374, 56] on div "Intentando acceder a [DOMAIN_NAME] Conectado de nuevo... 0% borrar filtro" at bounding box center [280, 121] width 561 height 242
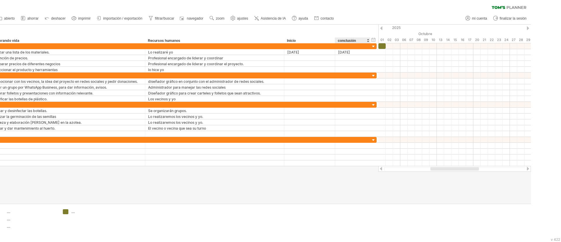
drag, startPoint x: 438, startPoint y: 32, endPoint x: 379, endPoint y: 41, distance: 60.3
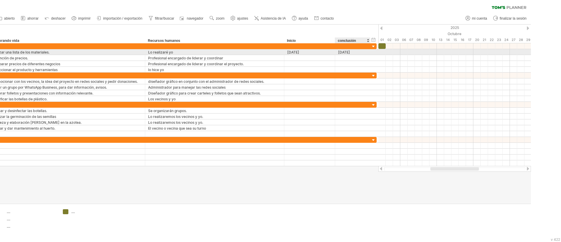
click at [374, 51] on div at bounding box center [454, 52] width 153 height 6
drag, startPoint x: 389, startPoint y: 51, endPoint x: 399, endPoint y: 49, distance: 10.7
click at [374, 52] on div at bounding box center [454, 52] width 153 height 6
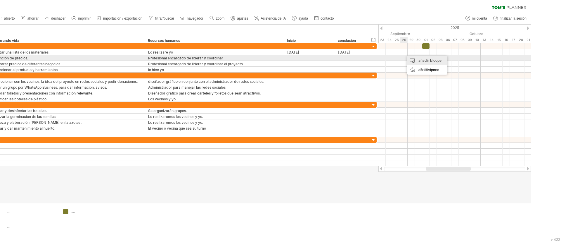
click at [374, 58] on font "añadir bloque de tiempo" at bounding box center [429, 65] width 23 height 14
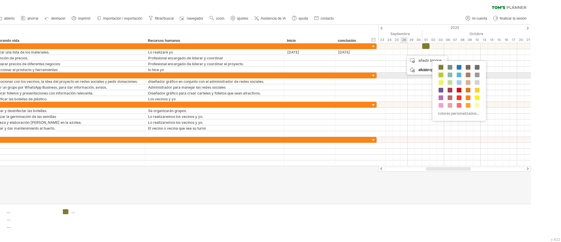
click at [374, 78] on div at bounding box center [441, 75] width 6 height 6
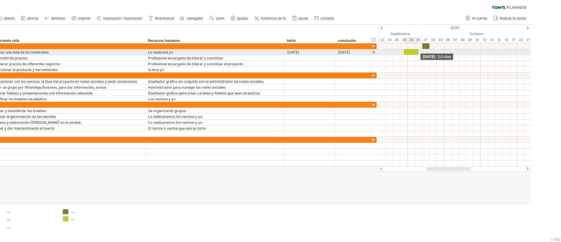
drag, startPoint x: 412, startPoint y: 51, endPoint x: 419, endPoint y: 51, distance: 7.0
click at [374, 51] on span at bounding box center [418, 52] width 2 height 6
drag, startPoint x: 405, startPoint y: 51, endPoint x: 442, endPoint y: 51, distance: 36.5
click at [374, 51] on div at bounding box center [447, 52] width 15 height 6
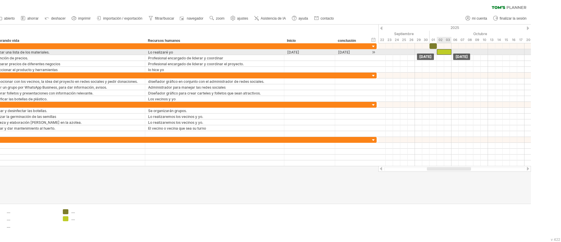
click at [374, 52] on div at bounding box center [444, 52] width 15 height 6
click at [374, 54] on div at bounding box center [444, 52] width 15 height 6
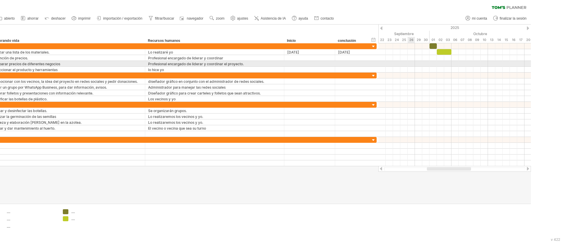
click at [374, 62] on div at bounding box center [454, 64] width 153 height 6
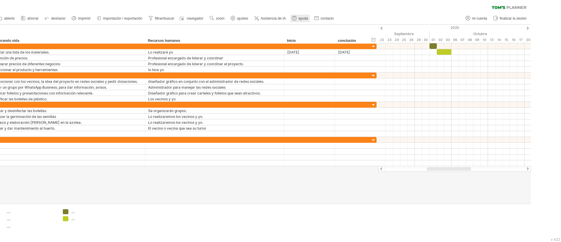
click at [302, 18] on font "ayuda" at bounding box center [303, 18] width 10 height 4
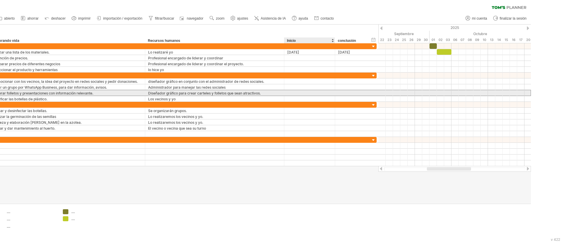
click at [337, 94] on div at bounding box center [352, 93] width 35 height 6
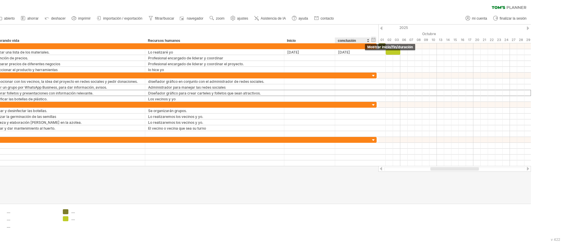
drag, startPoint x: 428, startPoint y: 33, endPoint x: 373, endPoint y: 41, distance: 55.5
click at [373, 41] on div "Intentando acceder a [DOMAIN_NAME] Conectado de nuevo... 0% borrar filtro" at bounding box center [280, 121] width 561 height 242
drag, startPoint x: 379, startPoint y: 43, endPoint x: 371, endPoint y: 44, distance: 8.3
click at [371, 44] on div "Intentando acceder a [DOMAIN_NAME] Conectado de nuevo... 0% borrar filtro" at bounding box center [280, 121] width 561 height 242
drag, startPoint x: 389, startPoint y: 37, endPoint x: 402, endPoint y: 38, distance: 12.3
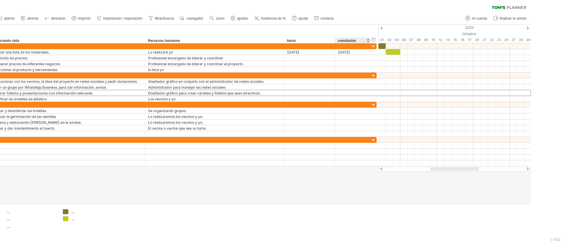
click at [374, 38] on div "06" at bounding box center [403, 40] width 7 height 6
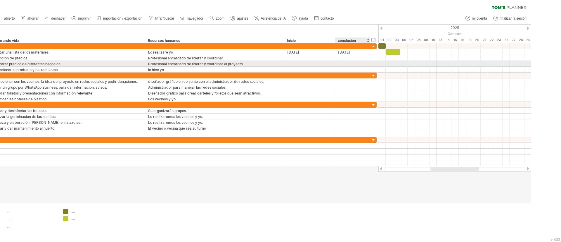
click at [374, 65] on div at bounding box center [454, 64] width 153 height 6
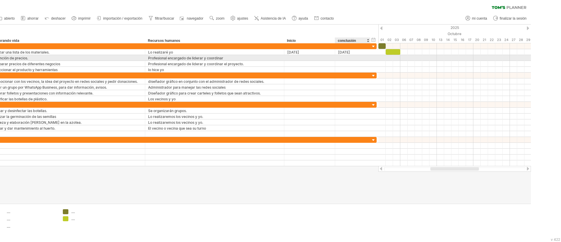
click at [374, 58] on div at bounding box center [454, 58] width 153 height 6
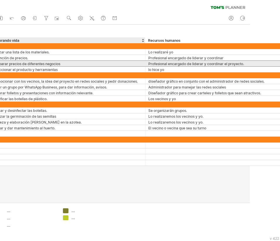
drag, startPoint x: 215, startPoint y: 61, endPoint x: 162, endPoint y: 63, distance: 53.5
click at [162, 63] on font "Profesional encargado de liderar y coordinar el proyecto." at bounding box center [196, 64] width 96 height 4
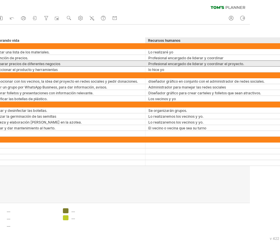
drag, startPoint x: 162, startPoint y: 63, endPoint x: 236, endPoint y: 67, distance: 73.7
click at [236, 67] on div "**********" at bounding box center [174, 57] width 404 height 29
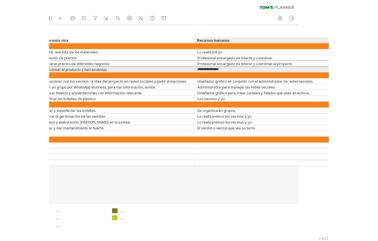
scroll to position [0, 32]
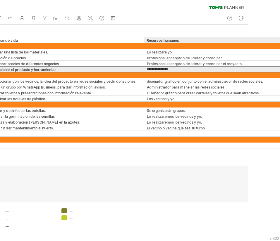
click at [236, 67] on input "**********" at bounding box center [213, 70] width 133 height 6
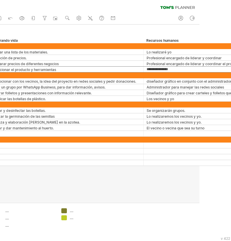
drag, startPoint x: 231, startPoint y: 70, endPoint x: 203, endPoint y: -48, distance: 121.2
click at [203, 0] on html "progreso(100%) Intentando acceder a [DOMAIN_NAME] Conectado de nuevo... 0% borr…" at bounding box center [115, 121] width 231 height 242
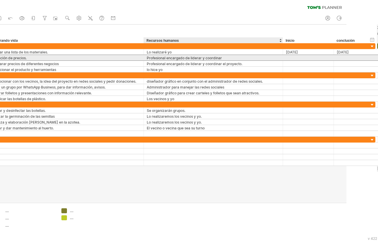
click at [292, 57] on div at bounding box center [308, 58] width 45 height 6
paste input "**********"
type input "**********"
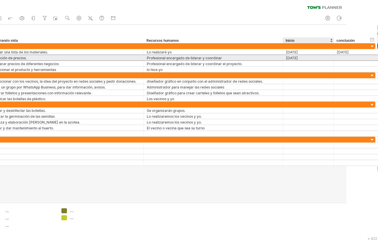
click at [347, 56] on div at bounding box center [351, 58] width 29 height 6
paste input "**********"
type input "**********"
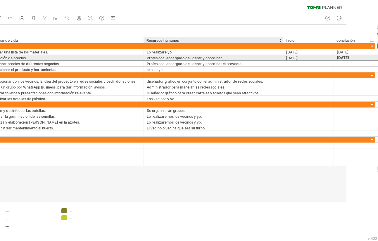
click at [293, 59] on font "[DATE]" at bounding box center [292, 58] width 12 height 4
click at [293, 61] on div at bounding box center [308, 64] width 45 height 6
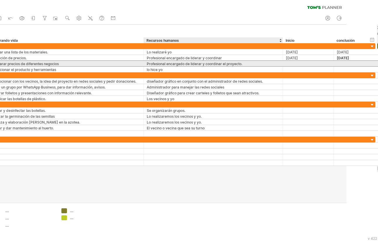
click at [290, 62] on div at bounding box center [308, 64] width 45 height 6
paste input "**********"
type input "**********"
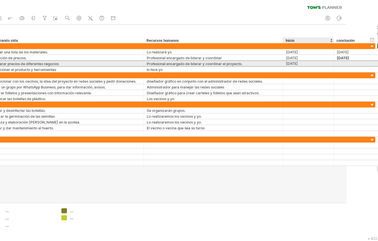
click at [339, 62] on div at bounding box center [351, 64] width 29 height 6
click at [348, 63] on div at bounding box center [351, 64] width 29 height 6
paste input "**********"
type input "**********"
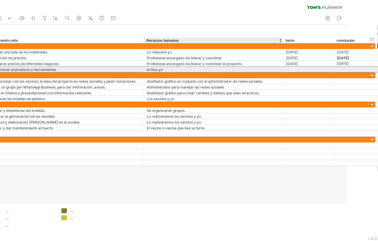
click at [299, 70] on div at bounding box center [308, 70] width 45 height 6
click at [295, 67] on div at bounding box center [308, 70] width 45 height 6
click at [295, 67] on input "text" at bounding box center [308, 70] width 45 height 6
paste input "**********"
type input "**********"
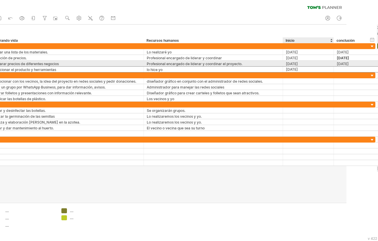
click at [347, 67] on div at bounding box center [351, 70] width 29 height 6
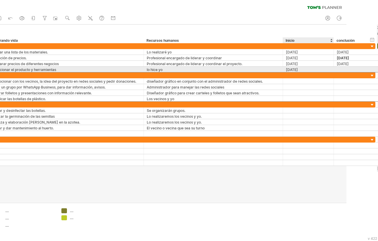
click at [356, 72] on div at bounding box center [351, 75] width 29 height 6
click at [356, 72] on input "text" at bounding box center [351, 75] width 29 height 6
click at [348, 67] on div at bounding box center [351, 70] width 29 height 6
click at [348, 67] on input "text" at bounding box center [351, 70] width 29 height 6
paste input "**********"
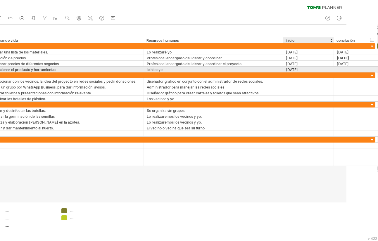
type input "**********"
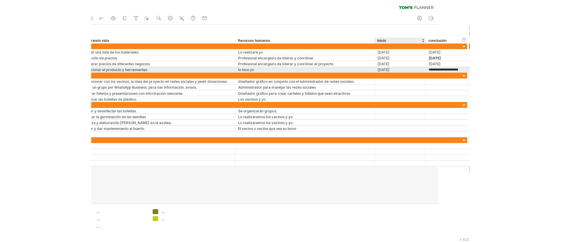
scroll to position [0, 9]
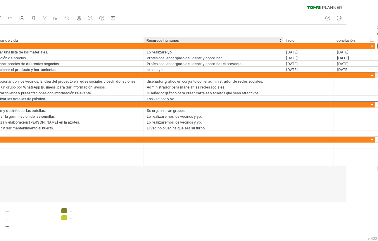
click at [285, 77] on div at bounding box center [308, 75] width 51 height 6
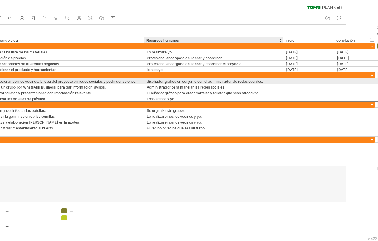
click at [288, 80] on div at bounding box center [308, 81] width 45 height 6
paste input "**********"
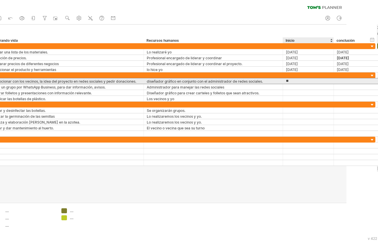
type input "*"
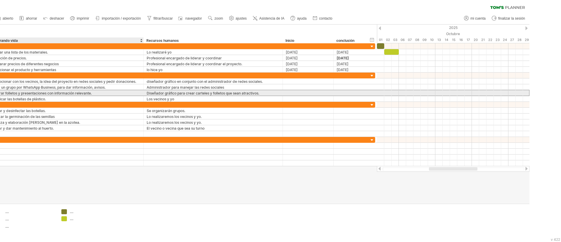
click at [153, 91] on font "Diseñador gráfico para crear carteles y folletos que sean atractivos." at bounding box center [203, 93] width 112 height 4
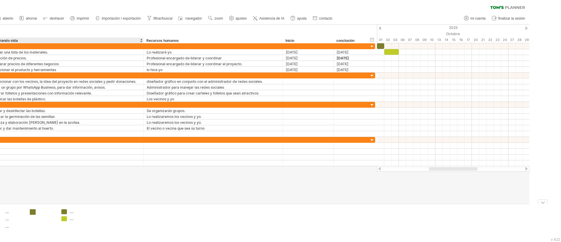
click at [62, 161] on div at bounding box center [64, 211] width 6 height 5
click at [63, 161] on div at bounding box center [64, 218] width 6 height 5
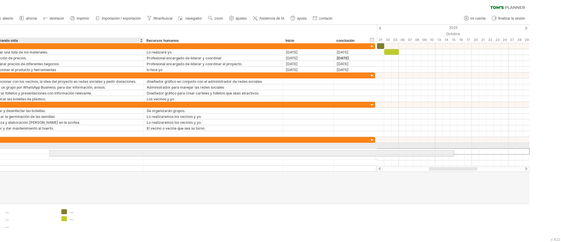
drag, startPoint x: 34, startPoint y: 153, endPoint x: 100, endPoint y: 150, distance: 65.3
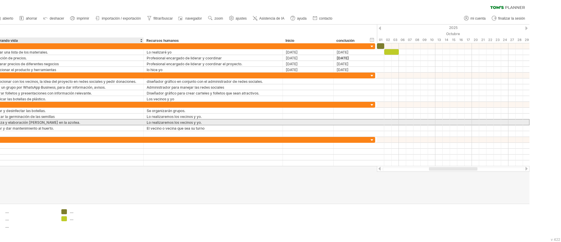
click at [36, 121] on font "Tarea 6.1Limpieza y elaboración [PERSON_NAME] en la azotea." at bounding box center [27, 122] width 106 height 4
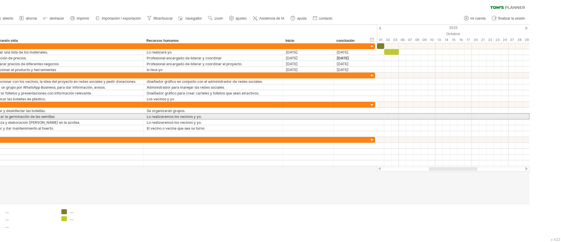
click at [0, 113] on div "Tarea 5.2 Realizar la germinación de las semillas" at bounding box center [57, 116] width 167 height 6
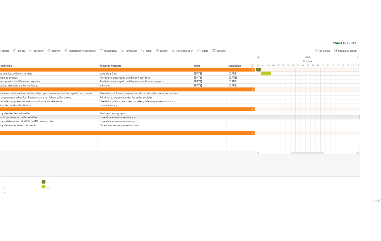
scroll to position [0, 6]
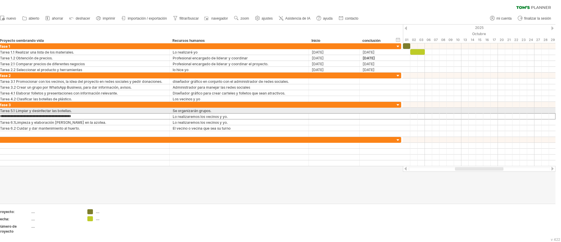
click at [0, 112] on div "**********" at bounding box center [199, 119] width 404 height 35
click at [0, 112] on font "Tarea 5.1 Limpiar y desinfectar las botellas." at bounding box center [36, 110] width 72 height 4
click at [0, 111] on font "Tarea 5.1 Limpiar y desinfectar las botellas." at bounding box center [36, 110] width 72 height 4
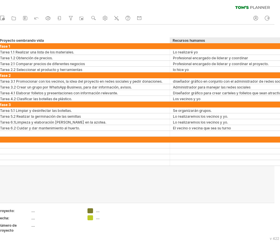
click at [176, 161] on div at bounding box center [134, 114] width 280 height 178
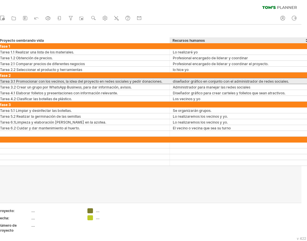
drag, startPoint x: 291, startPoint y: 80, endPoint x: 209, endPoint y: 78, distance: 81.8
click at [209, 78] on div "diseñador gráfico en conjunto con el administrador de redes sociales." at bounding box center [239, 81] width 133 height 6
click at [209, 78] on input "**********" at bounding box center [239, 81] width 133 height 6
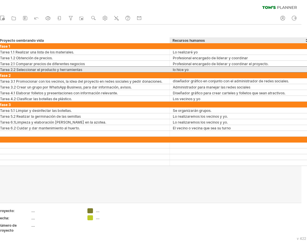
click at [301, 69] on div "lo hice yo" at bounding box center [239, 70] width 133 height 6
click at [302, 69] on input "**********" at bounding box center [239, 70] width 133 height 6
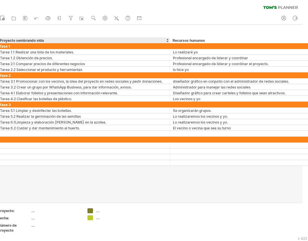
drag, startPoint x: 198, startPoint y: 29, endPoint x: 54, endPoint y: 22, distance: 144.5
click at [54, 22] on div "Intentando acceder a [DOMAIN_NAME] Conectado de nuevo... 0% borrar filtro" at bounding box center [154, 120] width 308 height 241
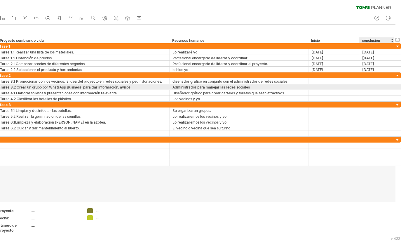
click at [374, 85] on div "**********" at bounding box center [199, 87] width 404 height 6
drag, startPoint x: 400, startPoint y: 85, endPoint x: 438, endPoint y: 87, distance: 37.5
click at [374, 87] on html "progreso(100%) Intentando acceder a [DOMAIN_NAME] Conectado de nuevo... 0% borr…" at bounding box center [200, 121] width 401 height 242
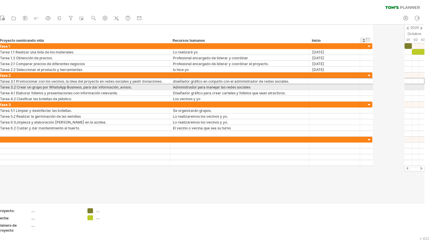
click at [350, 79] on div at bounding box center [334, 81] width 45 height 6
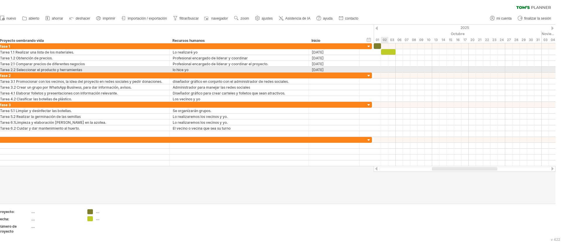
click at [374, 70] on div at bounding box center [465, 70] width 182 height 6
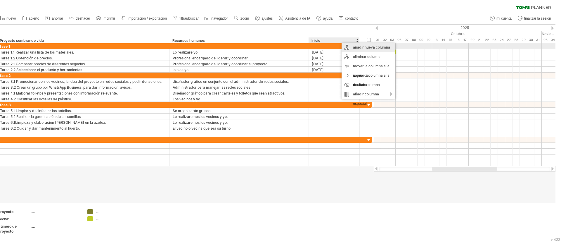
click at [354, 45] on font "añadir nueva columna" at bounding box center [371, 47] width 37 height 4
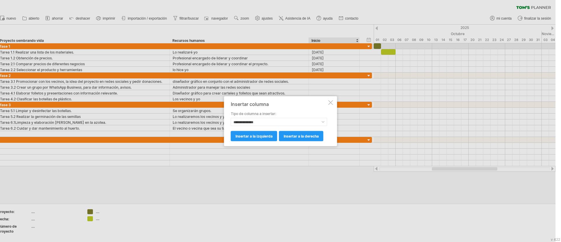
click at [334, 101] on div "**********" at bounding box center [280, 121] width 113 height 50
click at [331, 102] on div at bounding box center [330, 102] width 5 height 5
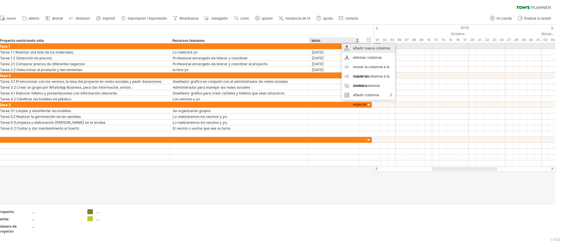
click at [363, 46] on font "añadir nueva columna" at bounding box center [371, 48] width 37 height 4
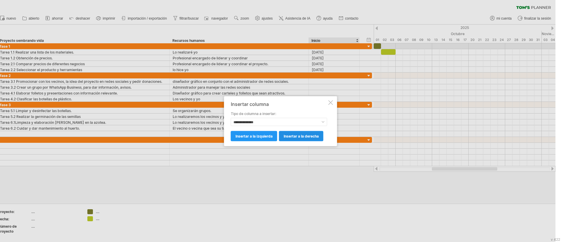
click at [295, 132] on link "insertar a la derecha" at bounding box center [301, 136] width 44 height 10
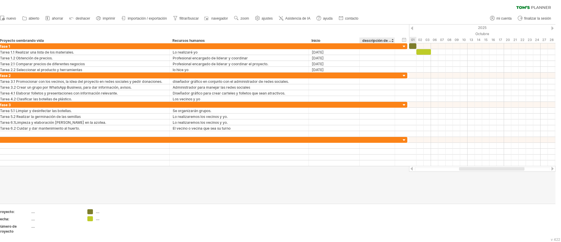
click at [374, 39] on font "descripción de la columna" at bounding box center [384, 40] width 44 height 5
click at [369, 40] on font "descripción de la columna" at bounding box center [384, 40] width 44 height 5
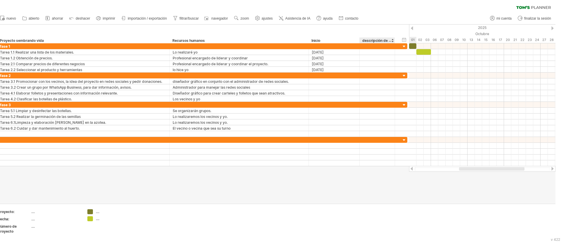
click at [369, 40] on font "descripción de la columna" at bounding box center [384, 40] width 44 height 5
click at [371, 39] on font "descripción de la columna" at bounding box center [384, 40] width 44 height 5
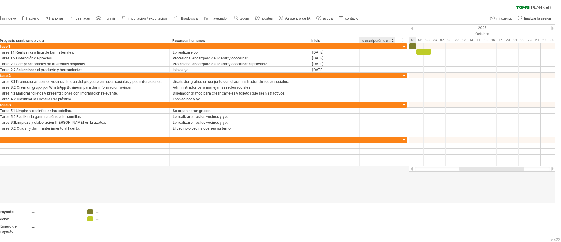
click at [371, 39] on font "descripción de la columna" at bounding box center [384, 40] width 44 height 5
click at [327, 39] on div "Inicio" at bounding box center [333, 40] width 45 height 6
click at [374, 37] on div "**********" at bounding box center [201, 34] width 415 height 19
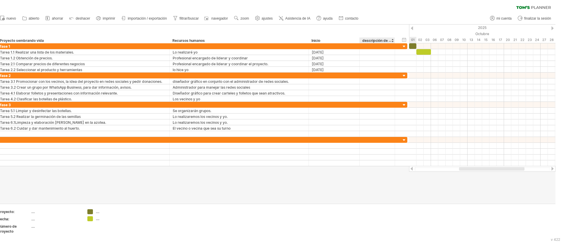
click at [374, 37] on div "**********" at bounding box center [201, 34] width 415 height 19
click at [374, 40] on div at bounding box center [395, 40] width 2 height 6
click at [374, 40] on font "descripción de la columna" at bounding box center [384, 40] width 44 height 5
click at [374, 39] on font "descripción de la columna" at bounding box center [384, 40] width 44 height 5
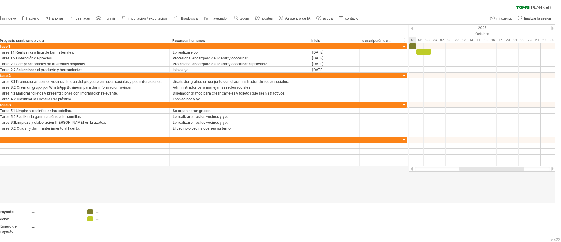
click at [374, 39] on font "descripción de la columna" at bounding box center [384, 40] width 44 height 5
click at [366, 39] on font "descripción de la columna" at bounding box center [384, 40] width 44 height 5
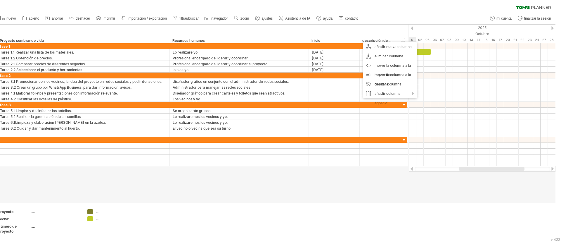
click at [366, 39] on font "descripción de la columna" at bounding box center [384, 40] width 44 height 5
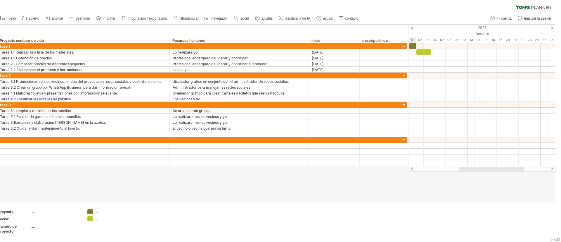
click at [366, 39] on font "descripción de la columna" at bounding box center [384, 40] width 44 height 5
click at [374, 36] on div "**********" at bounding box center [200, 34] width 413 height 19
click at [374, 42] on font "descripción de la columna" at bounding box center [384, 40] width 44 height 5
click at [361, 39] on div "**********" at bounding box center [376, 40] width 35 height 6
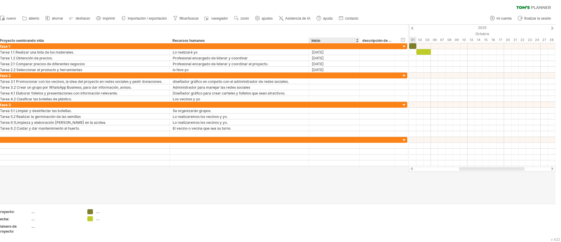
click at [361, 39] on div "**********" at bounding box center [376, 40] width 35 height 6
drag, startPoint x: 361, startPoint y: 39, endPoint x: 388, endPoint y: 40, distance: 26.9
click at [374, 40] on div "**********" at bounding box center [376, 40] width 35 height 6
click at [374, 40] on font "descripción de la columna" at bounding box center [384, 40] width 44 height 5
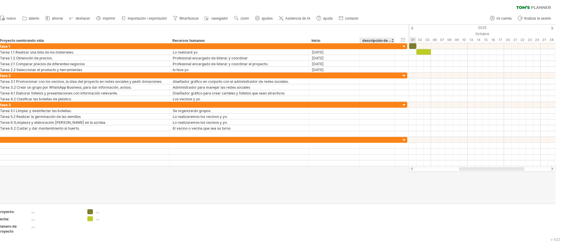
click at [374, 40] on font "descripción de la columna" at bounding box center [384, 40] width 44 height 5
click at [374, 39] on font "descripción de la columna" at bounding box center [384, 40] width 44 height 5
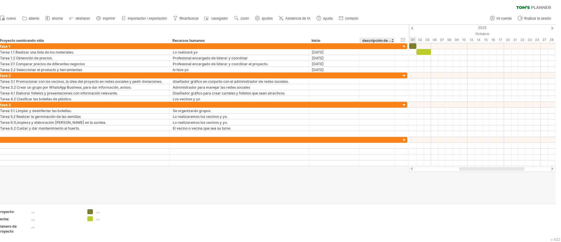
click at [374, 39] on font "descripción de la columna" at bounding box center [384, 40] width 44 height 5
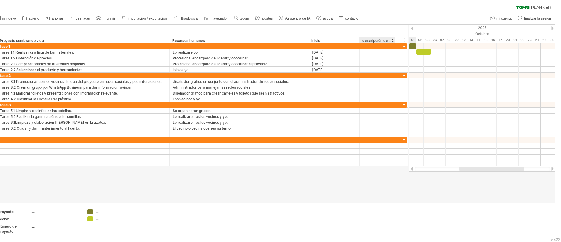
click at [374, 39] on font "descripción de la columna" at bounding box center [384, 40] width 44 height 5
click at [374, 42] on div at bounding box center [392, 40] width 2 height 6
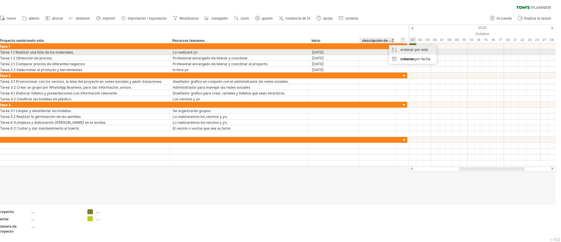
click at [374, 51] on div "ordenar por esta columna" at bounding box center [413, 54] width 48 height 19
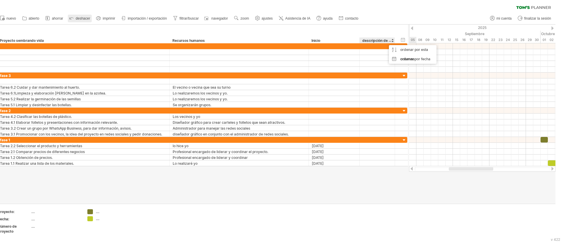
click at [76, 17] on font "deshacer" at bounding box center [83, 18] width 14 height 4
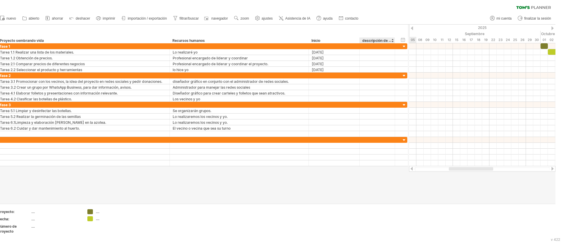
click at [374, 40] on font "descripción de la columna" at bounding box center [384, 40] width 44 height 5
click at [371, 39] on font "descripción de la columna" at bounding box center [384, 40] width 44 height 5
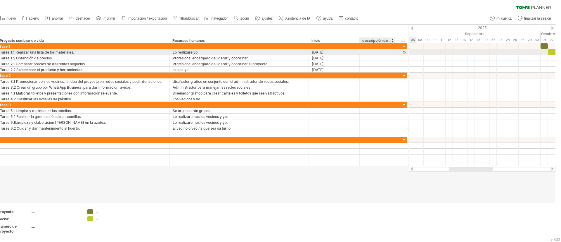
click at [370, 53] on div at bounding box center [377, 52] width 29 height 6
click at [374, 52] on div at bounding box center [404, 52] width 6 height 6
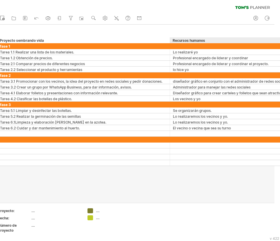
drag, startPoint x: 278, startPoint y: 43, endPoint x: 284, endPoint y: 43, distance: 6.1
click at [280, 43] on html "progreso(100%) Intentando acceder a [DOMAIN_NAME] Conectado de nuevo... 0% borr…" at bounding box center [140, 121] width 280 height 242
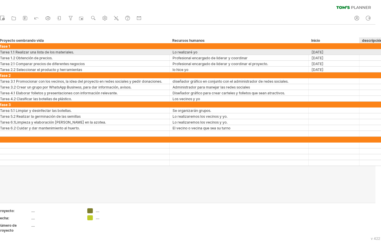
click at [366, 51] on div at bounding box center [377, 52] width 29 height 6
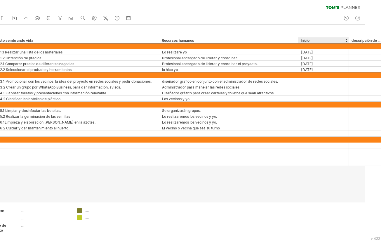
click at [364, 49] on div at bounding box center [366, 46] width 29 height 6
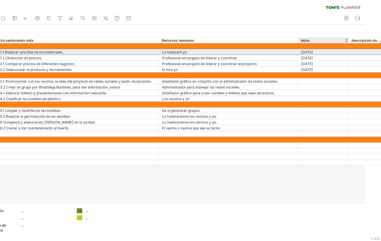
click at [362, 53] on div at bounding box center [366, 52] width 29 height 6
paste input "**********"
type input "**********"
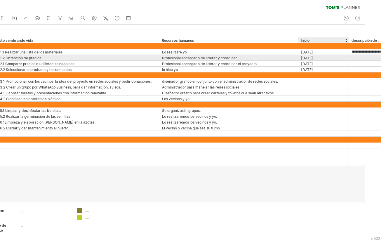
scroll to position [0, 0]
click at [364, 61] on div at bounding box center [366, 64] width 29 height 6
click at [362, 55] on div at bounding box center [366, 58] width 29 height 6
click at [366, 57] on div at bounding box center [366, 58] width 29 height 6
paste input "**********"
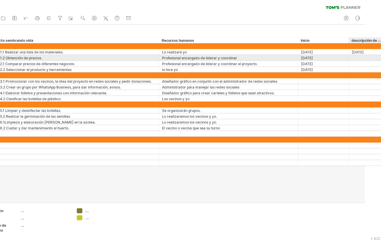
type input "**********"
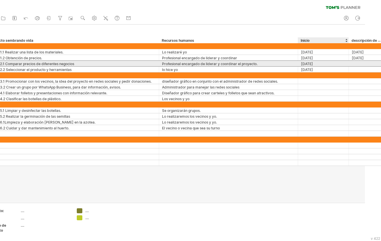
click at [365, 62] on div at bounding box center [366, 64] width 29 height 6
paste input "**********"
type input "**********"
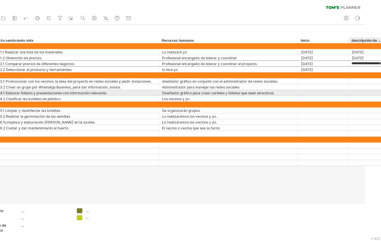
scroll to position [0, 0]
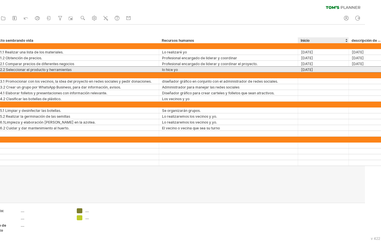
click at [364, 67] on div at bounding box center [366, 70] width 29 height 6
paste input "**********"
type input "**********"
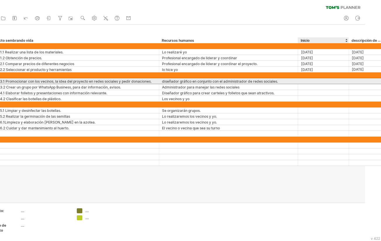
click at [319, 81] on div at bounding box center [323, 81] width 45 height 6
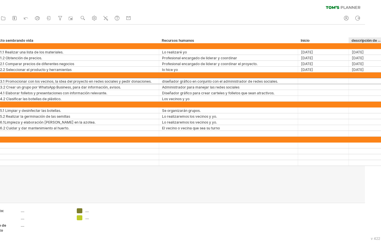
click at [374, 46] on div at bounding box center [366, 46] width 29 height 6
click at [306, 76] on div at bounding box center [323, 75] width 45 height 6
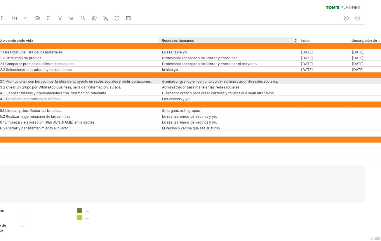
click at [306, 80] on div at bounding box center [323, 81] width 45 height 6
paste input "**********"
type input "**********"
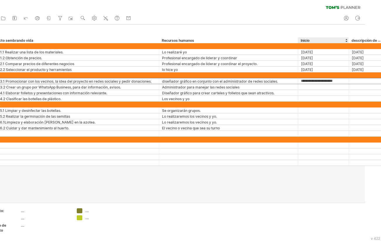
click at [359, 78] on div at bounding box center [366, 81] width 29 height 6
click at [361, 78] on div at bounding box center [366, 75] width 29 height 6
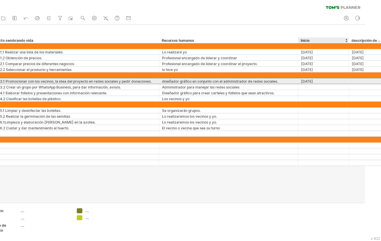
click at [361, 82] on div at bounding box center [366, 81] width 29 height 6
paste input "**********"
type input "**********"
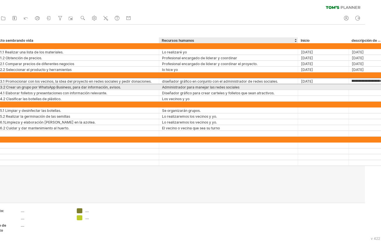
scroll to position [0, 0]
click at [307, 87] on div at bounding box center [323, 87] width 45 height 6
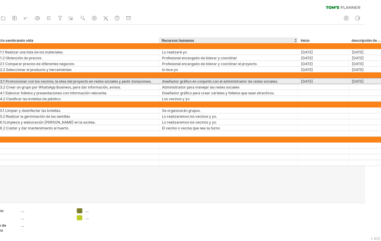
click at [312, 84] on div "[DATE]" at bounding box center [323, 81] width 45 height 6
click at [312, 84] on input "**********" at bounding box center [323, 81] width 45 height 6
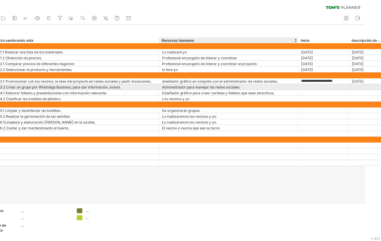
click at [312, 86] on div at bounding box center [323, 87] width 45 height 6
click at [312, 86] on input "text" at bounding box center [323, 87] width 45 height 6
paste input "**********"
type input "**********"
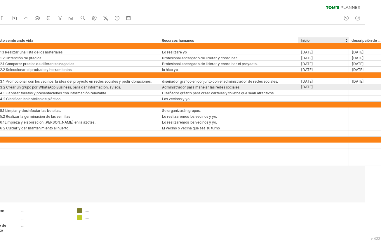
click at [357, 85] on div at bounding box center [366, 87] width 29 height 6
click at [365, 84] on div at bounding box center [366, 87] width 29 height 6
click at [365, 84] on input "text" at bounding box center [366, 87] width 29 height 6
paste input "**********"
type input "**********"
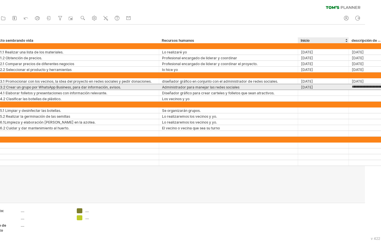
scroll to position [0, 10]
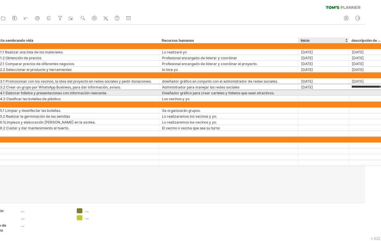
click at [321, 93] on div at bounding box center [323, 93] width 45 height 6
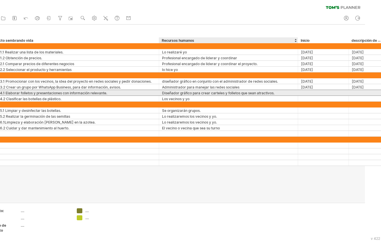
click at [306, 93] on div at bounding box center [323, 93] width 45 height 6
click at [306, 93] on input "text" at bounding box center [323, 93] width 45 height 6
paste input "**********"
type input "**********"
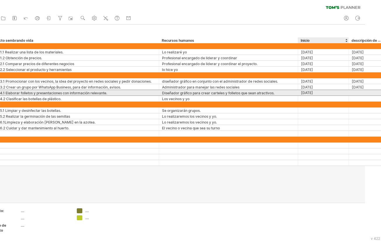
click at [355, 91] on div at bounding box center [366, 93] width 29 height 6
click at [364, 91] on div at bounding box center [366, 93] width 29 height 6
click at [0, 0] on input "text" at bounding box center [0, 0] width 0 height 0
paste input "**********"
type input "**********"
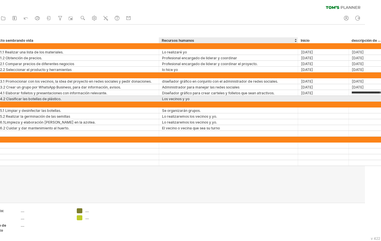
scroll to position [0, 0]
click at [304, 97] on div at bounding box center [323, 99] width 45 height 6
click at [308, 97] on div at bounding box center [323, 99] width 45 height 6
click at [308, 97] on input "text" at bounding box center [323, 99] width 45 height 6
paste input "**********"
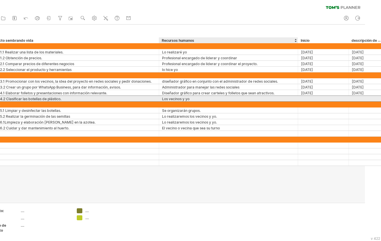
type input "**********"
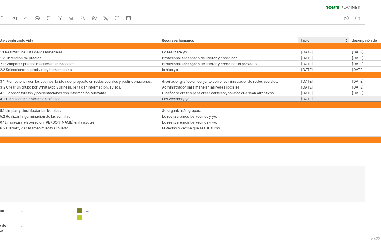
click at [363, 96] on div at bounding box center [366, 99] width 29 height 6
paste input "**********"
type input "**********"
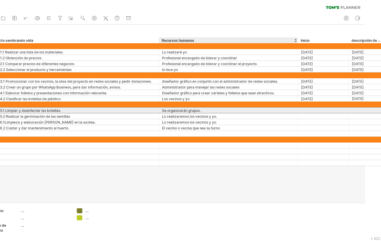
click at [308, 110] on div at bounding box center [323, 111] width 45 height 6
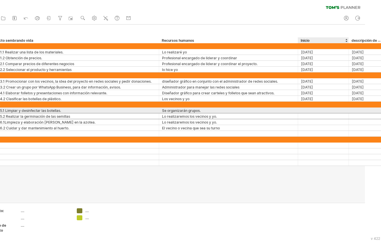
click at [322, 113] on div at bounding box center [323, 116] width 45 height 6
click at [0, 0] on input "text" at bounding box center [0, 0] width 0 height 0
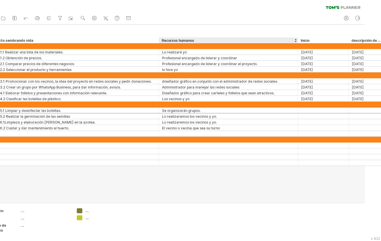
click at [311, 108] on div at bounding box center [323, 111] width 45 height 6
click at [311, 108] on input "text" at bounding box center [323, 111] width 45 height 6
paste input "**********"
type input "**********"
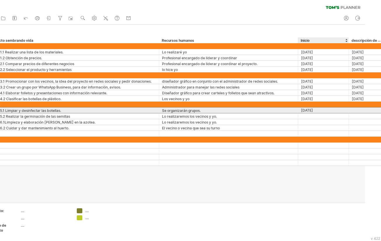
click at [354, 109] on div at bounding box center [366, 111] width 29 height 6
click at [361, 110] on div at bounding box center [366, 111] width 29 height 6
paste input "**********"
type input "**********"
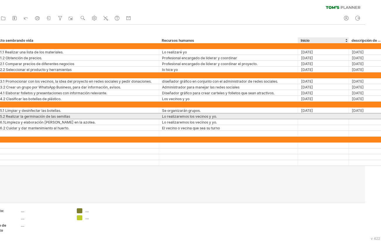
click at [322, 114] on div at bounding box center [323, 116] width 45 height 6
paste input "**********"
type input "**********"
click at [370, 114] on div at bounding box center [366, 116] width 29 height 6
click at [0, 0] on input "text" at bounding box center [0, 0] width 0 height 0
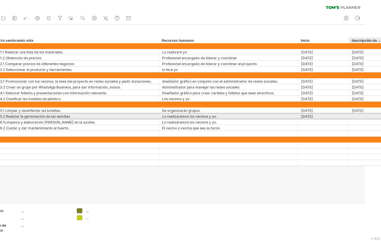
paste input "**********"
type input "**********"
click at [322, 119] on div at bounding box center [323, 122] width 45 height 6
click at [322, 119] on input "text" at bounding box center [323, 122] width 45 height 6
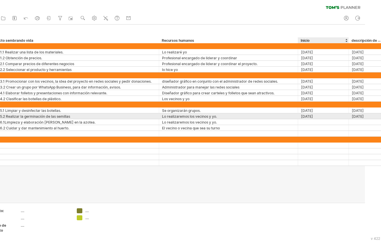
paste input "**********"
type input "**********"
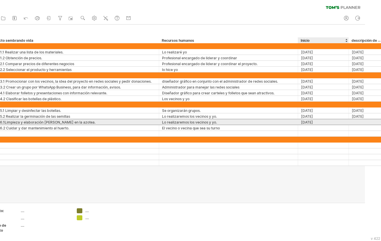
click at [361, 122] on div at bounding box center [366, 122] width 29 height 6
paste input "**********"
type input "**********"
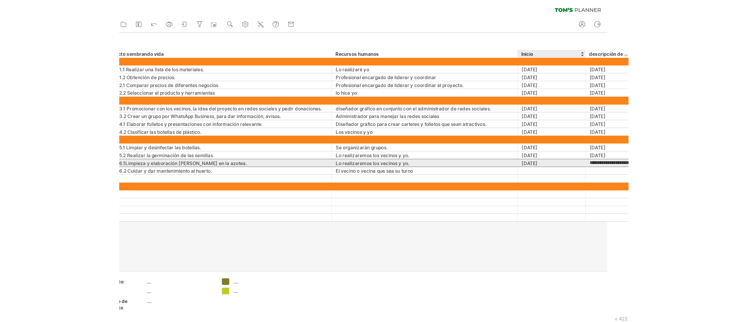
scroll to position [0, 14]
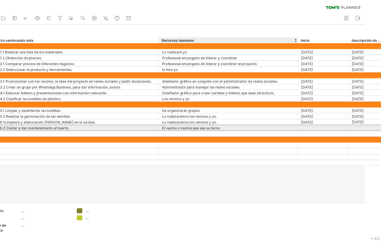
click at [307, 126] on div at bounding box center [323, 128] width 45 height 6
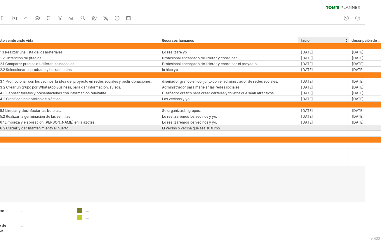
click at [316, 127] on div at bounding box center [323, 128] width 45 height 6
paste input "**********"
type input "**********"
click at [358, 125] on div at bounding box center [366, 128] width 29 height 6
paste input "**********"
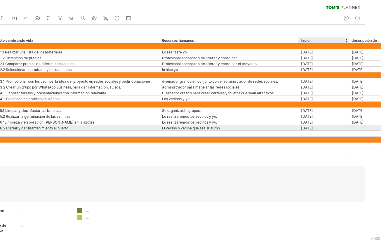
type input "**********"
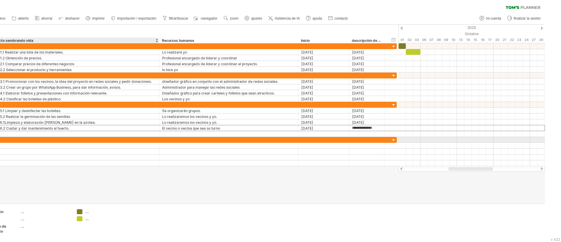
click at [167, 141] on div at bounding box center [228, 140] width 133 height 6
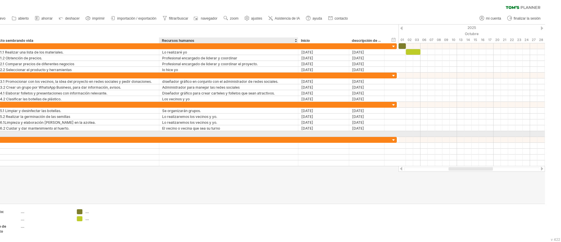
drag, startPoint x: 255, startPoint y: 198, endPoint x: 228, endPoint y: 139, distance: 64.9
click at [228, 139] on div "Intentando acceder a [DOMAIN_NAME] Conectado de nuevo... 0% borrar filtro" at bounding box center [280, 121] width 561 height 242
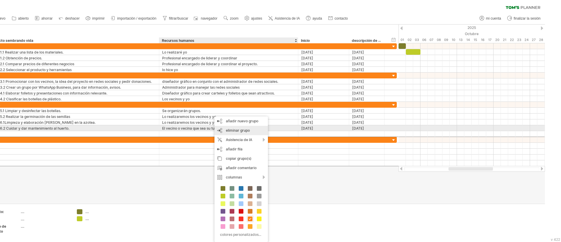
click at [237, 129] on font "eliminar grupo" at bounding box center [238, 130] width 24 height 4
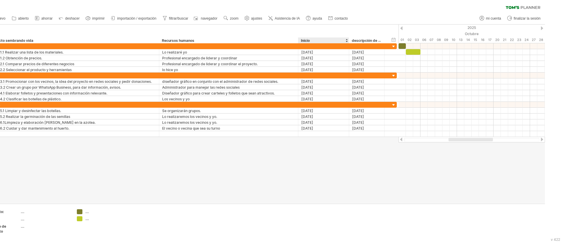
click at [335, 147] on div at bounding box center [264, 114] width 561 height 179
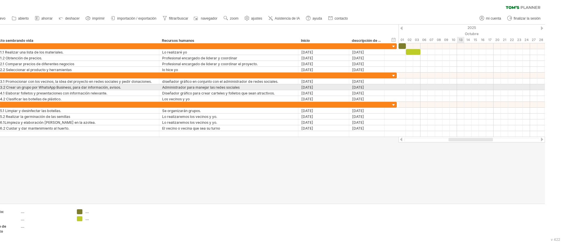
click at [374, 87] on div at bounding box center [472, 87] width 146 height 6
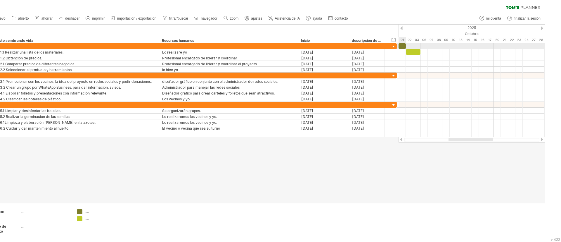
click at [374, 48] on div at bounding box center [472, 46] width 146 height 6
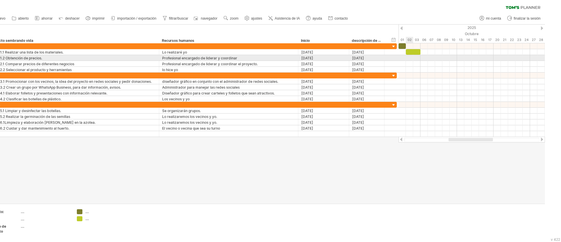
click at [374, 60] on div at bounding box center [472, 58] width 146 height 6
click at [374, 57] on div at bounding box center [472, 58] width 146 height 6
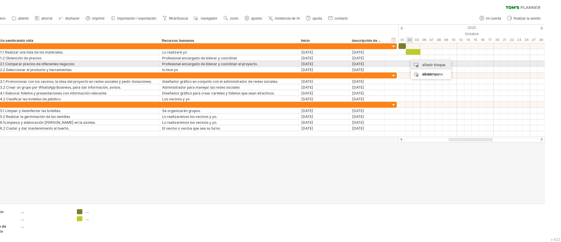
click at [374, 62] on div "añadir bloque de tiempo" at bounding box center [431, 69] width 40 height 19
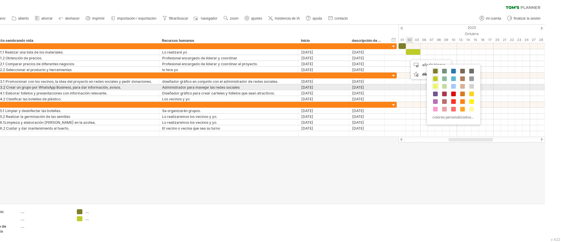
click at [374, 85] on span at bounding box center [435, 86] width 5 height 5
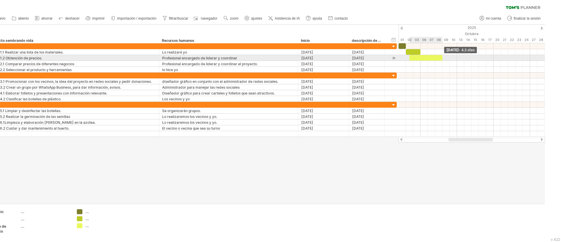
drag, startPoint x: 416, startPoint y: 58, endPoint x: 441, endPoint y: 58, distance: 25.1
click at [374, 58] on span at bounding box center [442, 58] width 2 height 6
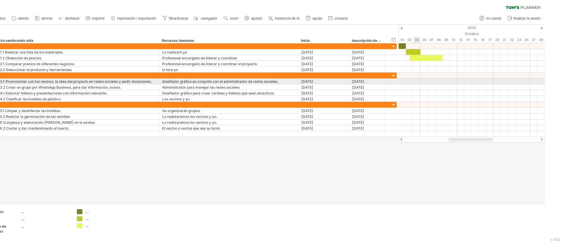
click at [374, 84] on div at bounding box center [472, 87] width 146 height 6
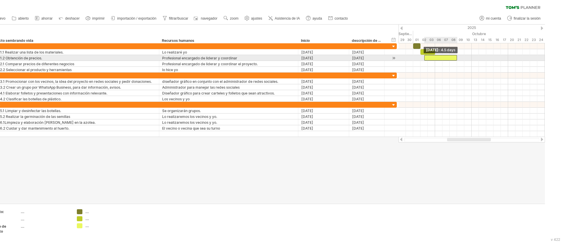
drag, startPoint x: 409, startPoint y: 57, endPoint x: 425, endPoint y: 56, distance: 16.1
click at [374, 56] on span at bounding box center [424, 58] width 2 height 6
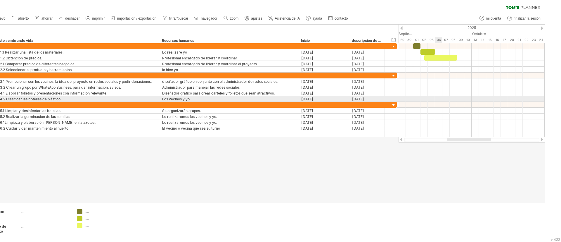
click at [374, 98] on div at bounding box center [472, 99] width 146 height 6
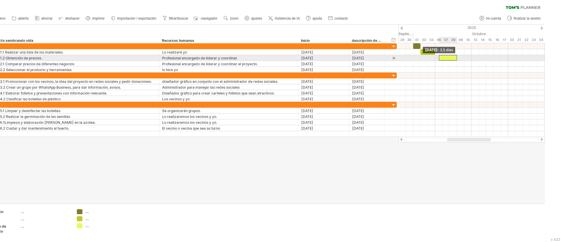
drag, startPoint x: 424, startPoint y: 56, endPoint x: 437, endPoint y: 59, distance: 13.4
click at [374, 59] on span at bounding box center [439, 58] width 2 height 6
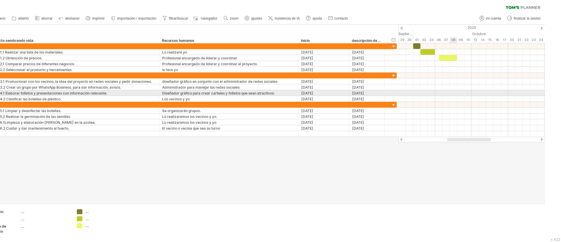
click at [374, 92] on div at bounding box center [472, 93] width 146 height 6
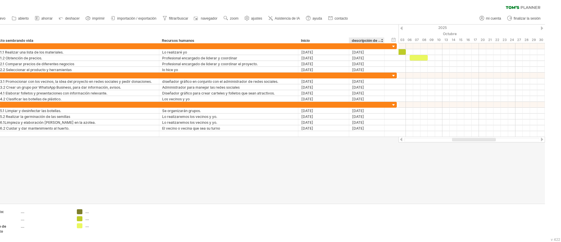
drag, startPoint x: 418, startPoint y: 34, endPoint x: 388, endPoint y: 38, distance: 30.1
click at [374, 38] on div "Intentando acceder a [DOMAIN_NAME] Conectado de nuevo... 0% borrar filtro" at bounding box center [280, 121] width 561 height 242
click at [374, 74] on div at bounding box center [472, 75] width 146 height 6
drag, startPoint x: 402, startPoint y: 34, endPoint x: 417, endPoint y: 34, distance: 14.3
click at [374, 34] on div "Octubre" at bounding box center [483, 34] width 168 height 6
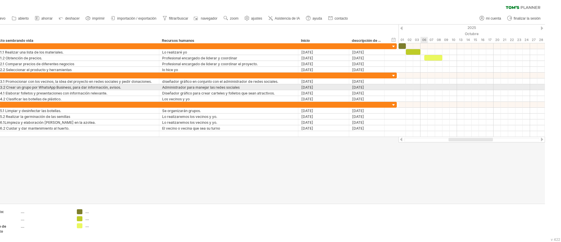
click at [374, 88] on div at bounding box center [472, 87] width 146 height 6
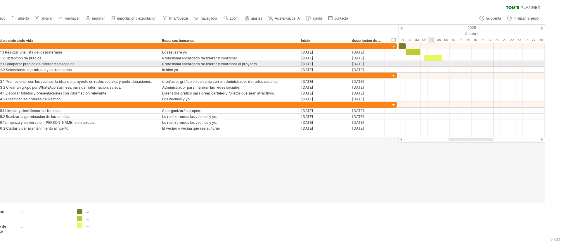
click at [374, 64] on div at bounding box center [472, 64] width 146 height 6
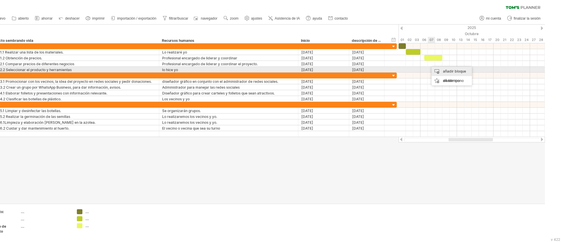
click at [374, 71] on font "añadir bloque de tiempo" at bounding box center [454, 76] width 23 height 14
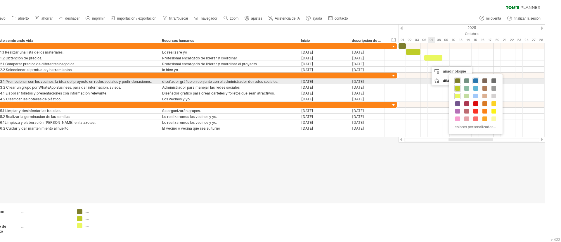
click at [374, 81] on span at bounding box center [475, 80] width 5 height 5
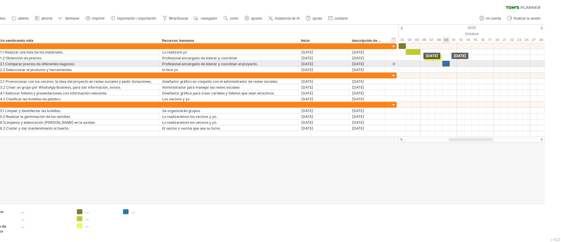
drag, startPoint x: 429, startPoint y: 63, endPoint x: 444, endPoint y: 63, distance: 14.9
click at [374, 63] on div at bounding box center [445, 64] width 7 height 6
drag, startPoint x: 449, startPoint y: 63, endPoint x: 458, endPoint y: 65, distance: 10.1
click at [374, 65] on div at bounding box center [451, 64] width 18 height 6
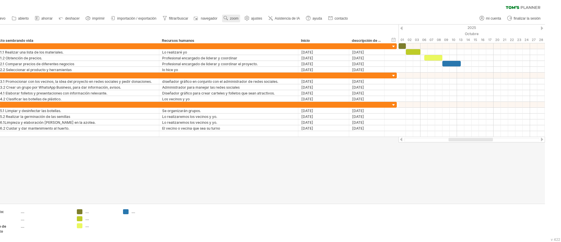
click at [235, 17] on font "zoom" at bounding box center [234, 18] width 8 height 4
click at [241, 43] on div "Día" at bounding box center [238, 42] width 32 height 9
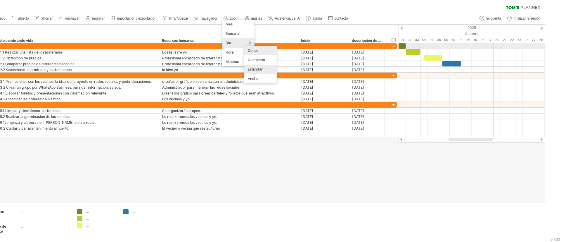
click at [248, 49] on font "Denso" at bounding box center [253, 50] width 11 height 4
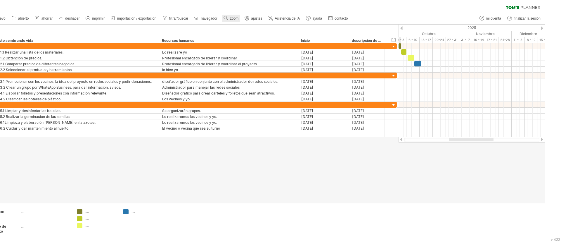
click at [233, 20] on font "zoom" at bounding box center [234, 18] width 8 height 4
click at [236, 46] on div "Día" at bounding box center [236, 45] width 32 height 9
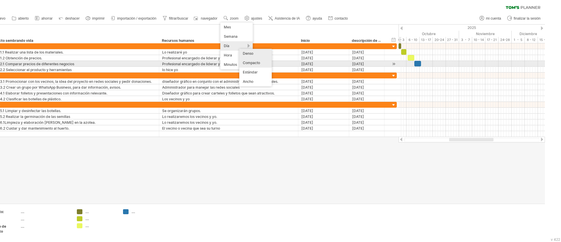
click at [250, 64] on font "Compacto" at bounding box center [251, 62] width 17 height 4
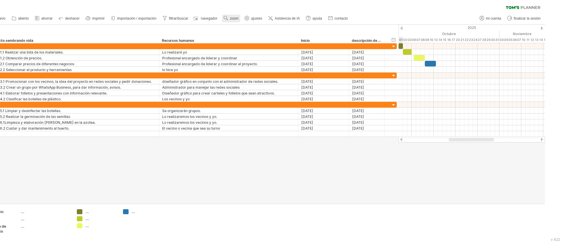
click at [234, 18] on font "zoom" at bounding box center [234, 18] width 8 height 4
click at [240, 44] on div "Día" at bounding box center [237, 43] width 32 height 9
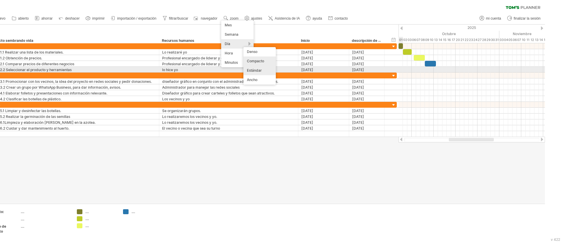
click at [257, 70] on font "Estándar" at bounding box center [254, 70] width 15 height 4
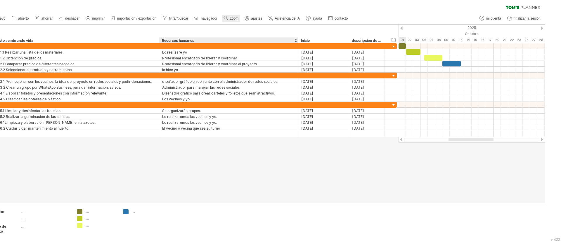
click at [236, 21] on link "zoom" at bounding box center [231, 19] width 18 height 8
click at [245, 46] on div "Día" at bounding box center [238, 47] width 32 height 9
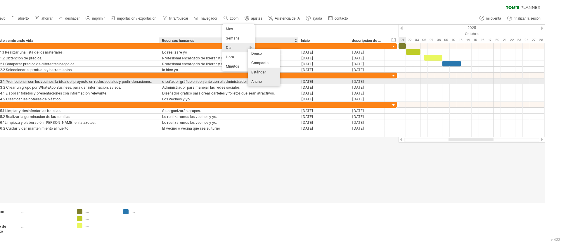
click at [258, 79] on font "Ancho" at bounding box center [256, 81] width 11 height 4
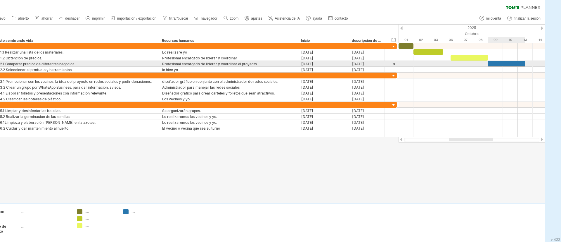
click at [374, 65] on div at bounding box center [506, 64] width 37 height 6
drag, startPoint x: 525, startPoint y: 63, endPoint x: 521, endPoint y: 64, distance: 4.5
click at [374, 64] on div "[DATE] - 2,0 días [DATE]" at bounding box center [472, 90] width 146 height 94
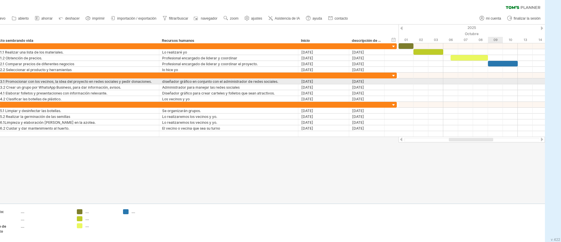
click at [374, 83] on div at bounding box center [472, 81] width 146 height 6
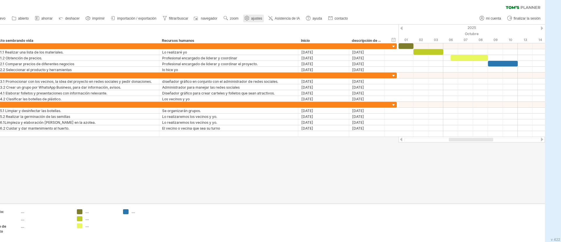
click at [256, 19] on font "ajustes" at bounding box center [256, 18] width 11 height 4
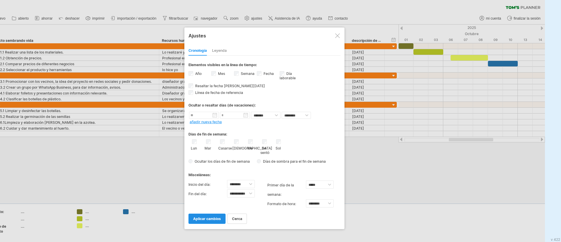
click at [206, 161] on link "aplicar cambios" at bounding box center [206, 218] width 37 height 10
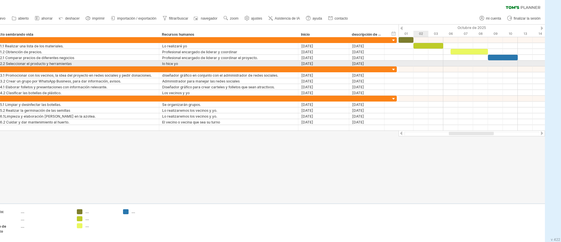
click at [374, 64] on div at bounding box center [472, 63] width 146 height 6
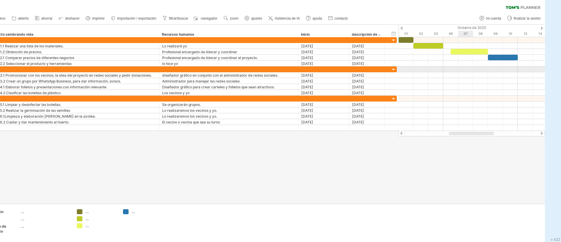
click at [374, 72] on div at bounding box center [472, 75] width 146 height 6
click at [69, 15] on link "deshacer" at bounding box center [69, 19] width 24 height 8
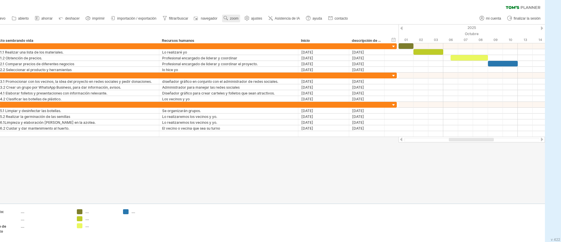
click at [231, 18] on font "zoom" at bounding box center [234, 18] width 8 height 4
click at [231, 46] on div "Día" at bounding box center [234, 44] width 32 height 9
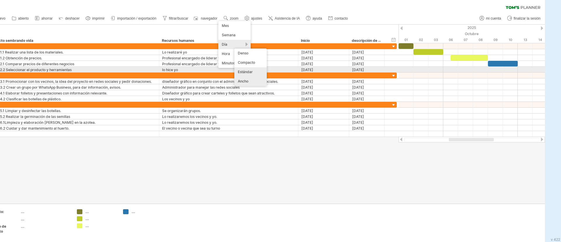
click at [250, 70] on font "Estándar" at bounding box center [245, 72] width 15 height 4
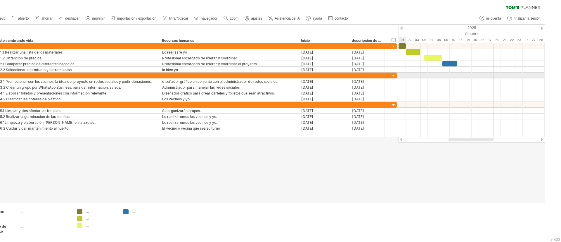
click at [374, 76] on div at bounding box center [472, 75] width 146 height 6
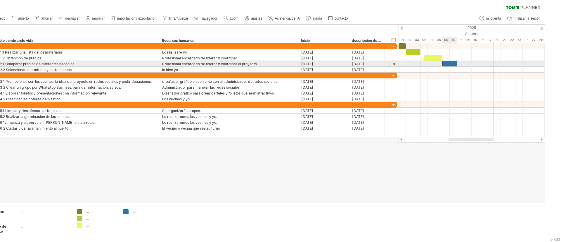
click at [374, 63] on div at bounding box center [449, 64] width 15 height 6
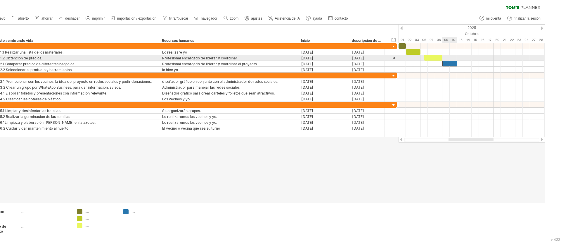
click at [374, 61] on div at bounding box center [449, 64] width 15 height 6
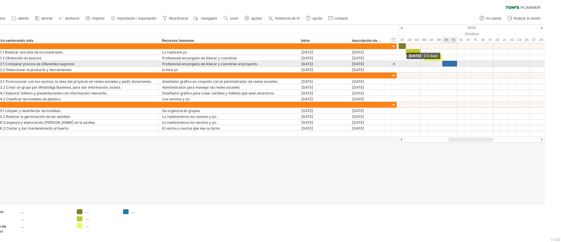
click at [374, 63] on span at bounding box center [442, 64] width 2 height 6
click at [374, 63] on div at bounding box center [449, 64] width 15 height 6
click at [374, 64] on span at bounding box center [457, 64] width 2 height 6
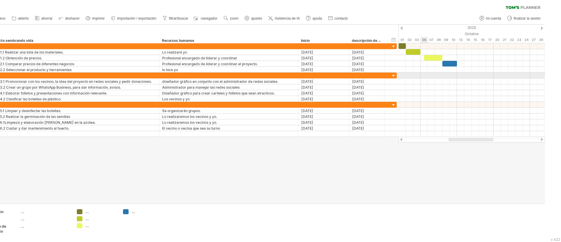
click at [374, 75] on div at bounding box center [472, 75] width 146 height 6
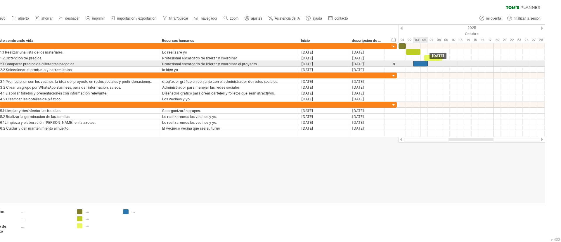
drag, startPoint x: 453, startPoint y: 63, endPoint x: 425, endPoint y: 66, distance: 28.4
click at [374, 66] on div at bounding box center [420, 64] width 15 height 6
drag, startPoint x: 428, startPoint y: 64, endPoint x: 431, endPoint y: 62, distance: 3.4
click at [374, 62] on span at bounding box center [431, 64] width 2 height 6
drag, startPoint x: 431, startPoint y: 63, endPoint x: 441, endPoint y: 64, distance: 10.2
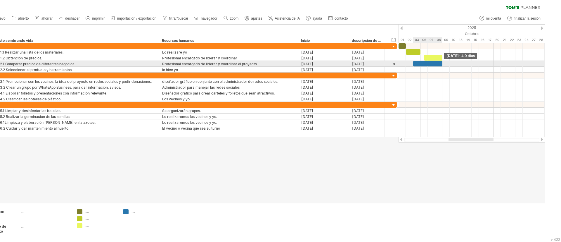
click at [374, 64] on span at bounding box center [442, 64] width 2 height 6
click at [374, 63] on div at bounding box center [427, 64] width 29 height 6
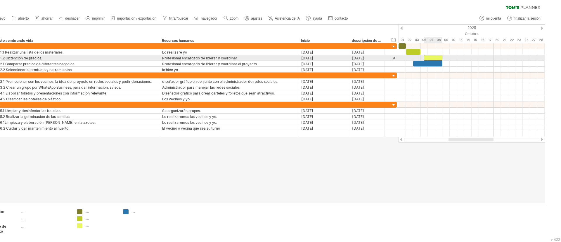
click at [374, 57] on div at bounding box center [433, 58] width 18 height 6
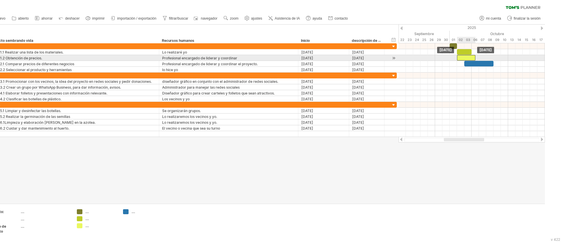
drag, startPoint x: 431, startPoint y: 57, endPoint x: 464, endPoint y: 59, distance: 33.4
click at [374, 59] on div at bounding box center [466, 58] width 18 height 6
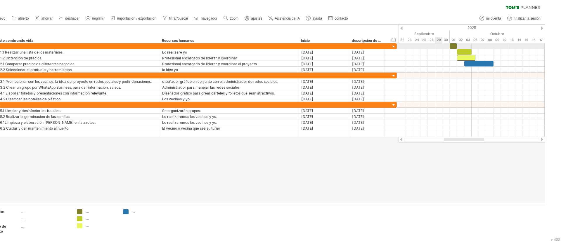
click at [374, 44] on div at bounding box center [453, 46] width 7 height 6
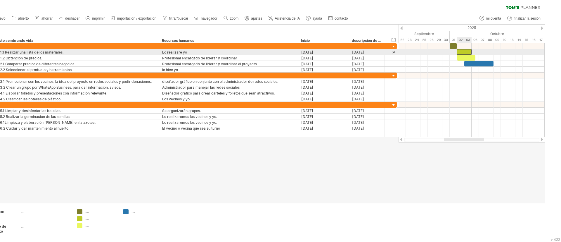
click at [374, 51] on div at bounding box center [464, 52] width 15 height 6
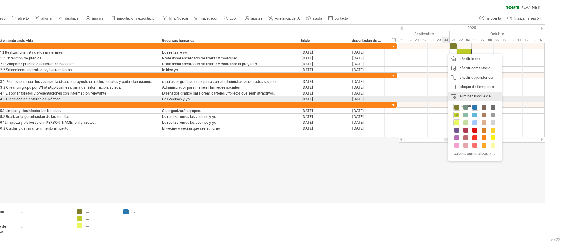
click at [374, 97] on font "eliminar bloque de tiempo" at bounding box center [475, 101] width 31 height 14
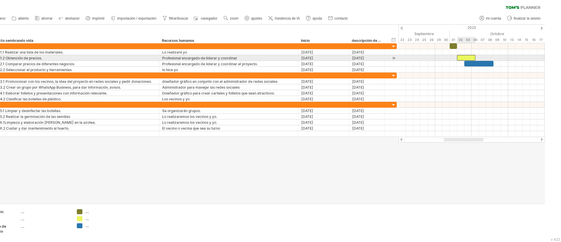
click at [374, 60] on div at bounding box center [466, 58] width 18 height 6
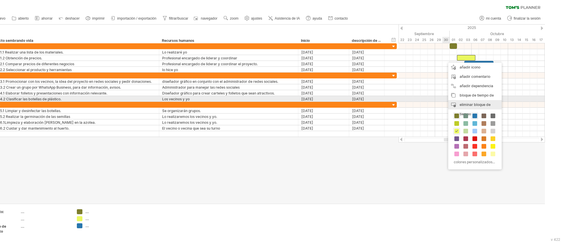
click at [374, 101] on div "eliminar bloque de tiempo eliminar elementos seleccionados" at bounding box center [474, 109] width 53 height 19
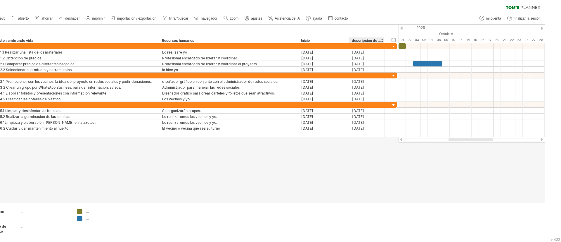
drag, startPoint x: 422, startPoint y: 28, endPoint x: 370, endPoint y: 28, distance: 52.6
click at [370, 28] on div "Intentando acceder a [DOMAIN_NAME] Conectado de nuevo... 0% borrar filtro" at bounding box center [280, 121] width 561 height 242
click at [374, 75] on div at bounding box center [472, 75] width 146 height 6
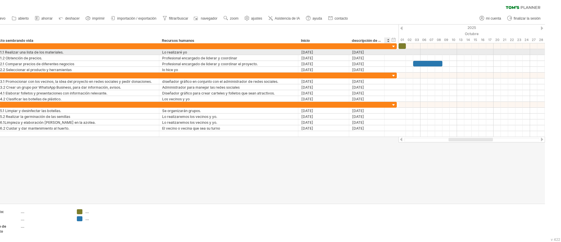
click at [374, 52] on div at bounding box center [472, 52] width 146 height 6
click at [374, 51] on div at bounding box center [472, 52] width 146 height 6
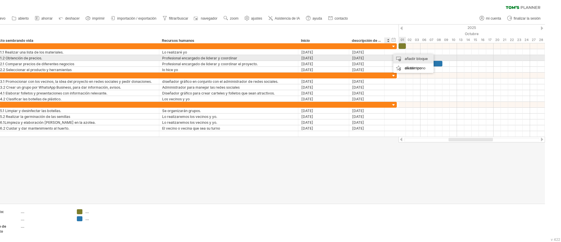
click at [374, 57] on font "añadir bloque de tiempo" at bounding box center [416, 63] width 23 height 14
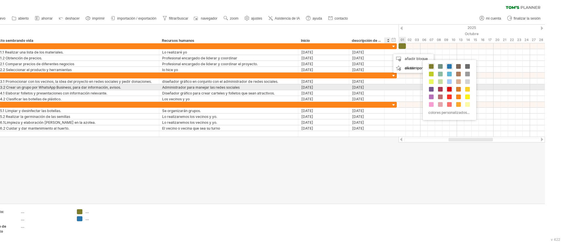
click at [374, 90] on span at bounding box center [449, 89] width 5 height 5
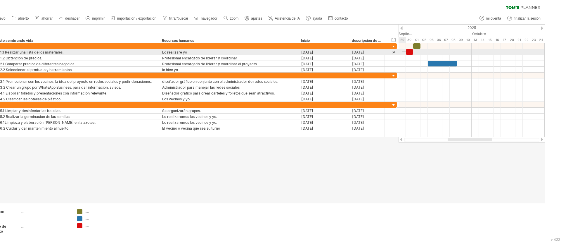
drag, startPoint x: 408, startPoint y: 51, endPoint x: 418, endPoint y: 51, distance: 10.5
click at [374, 51] on div at bounding box center [472, 52] width 146 height 6
drag, startPoint x: 410, startPoint y: 51, endPoint x: 431, endPoint y: 51, distance: 20.7
click at [374, 51] on div at bounding box center [431, 52] width 7 height 6
drag, startPoint x: 434, startPoint y: 51, endPoint x: 444, endPoint y: 52, distance: 10.0
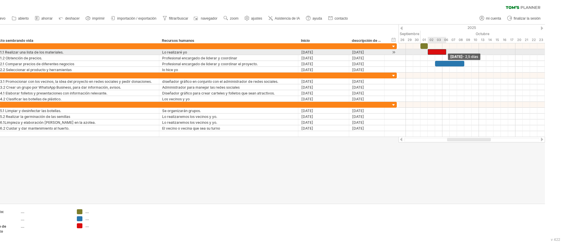
click at [374, 52] on div at bounding box center [437, 52] width 18 height 6
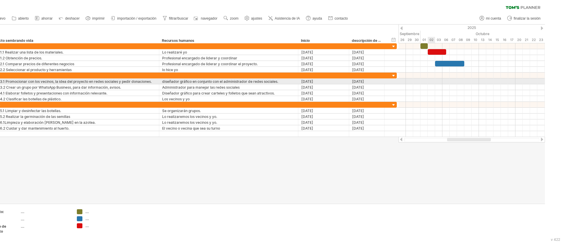
click at [374, 82] on div at bounding box center [472, 81] width 146 height 6
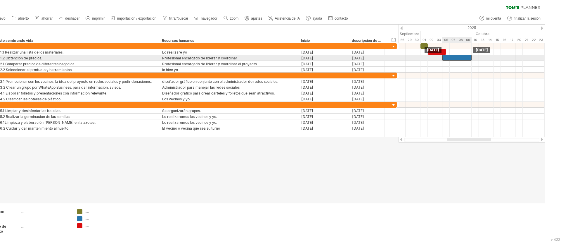
drag, startPoint x: 442, startPoint y: 64, endPoint x: 450, endPoint y: 59, distance: 9.7
drag, startPoint x: 471, startPoint y: 55, endPoint x: 465, endPoint y: 56, distance: 6.2
click at [374, 56] on div "[DATE] - 3,0 días [DATE]" at bounding box center [472, 90] width 146 height 94
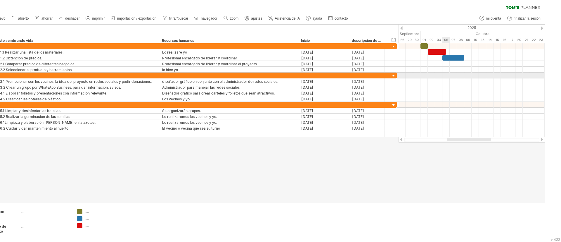
click at [374, 73] on div at bounding box center [472, 75] width 146 height 6
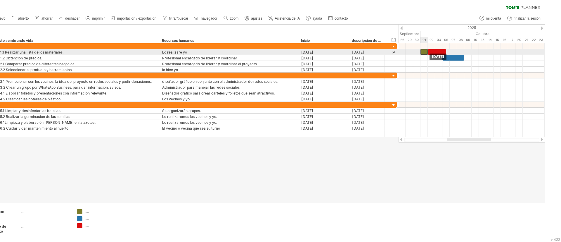
drag, startPoint x: 425, startPoint y: 45, endPoint x: 425, endPoint y: 50, distance: 5.0
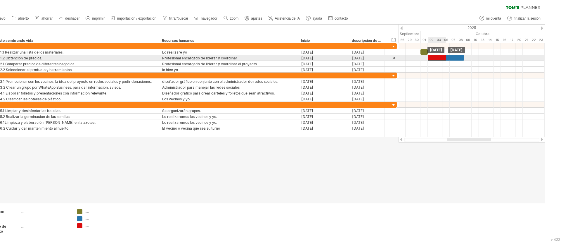
drag, startPoint x: 435, startPoint y: 51, endPoint x: 433, endPoint y: 55, distance: 3.9
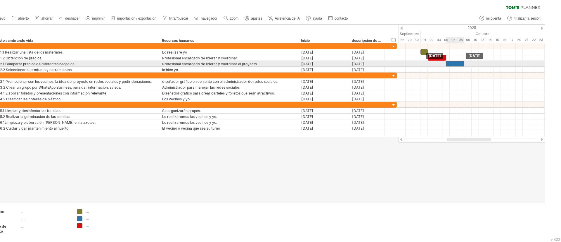
drag, startPoint x: 451, startPoint y: 57, endPoint x: 449, endPoint y: 60, distance: 3.6
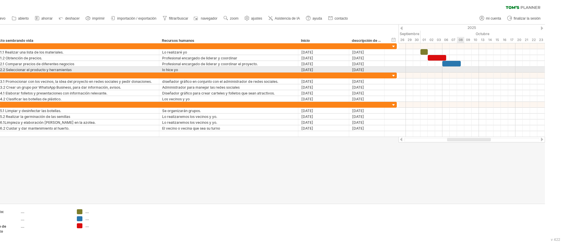
click at [374, 72] on div at bounding box center [472, 75] width 146 height 6
click at [374, 69] on div at bounding box center [472, 70] width 146 height 6
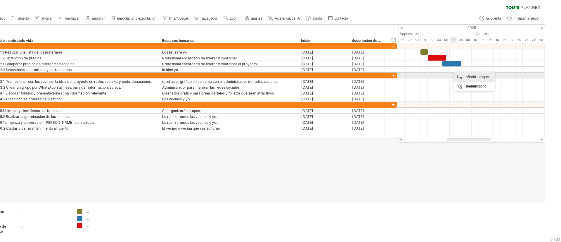
click at [374, 76] on font "añadir bloque de tiempo" at bounding box center [477, 82] width 23 height 14
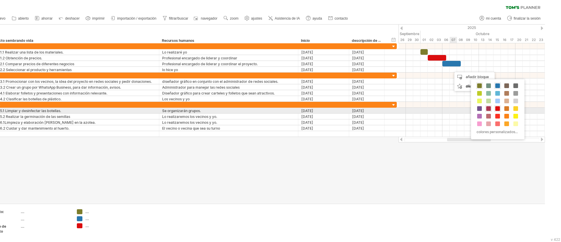
click at [374, 108] on span at bounding box center [488, 108] width 5 height 5
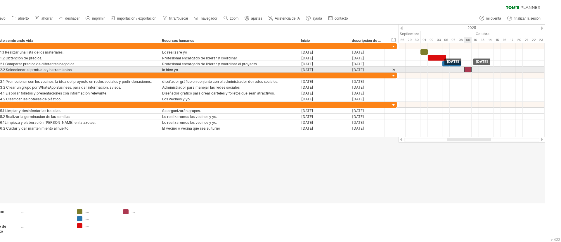
drag, startPoint x: 451, startPoint y: 70, endPoint x: 465, endPoint y: 70, distance: 14.6
click at [374, 70] on div at bounding box center [467, 70] width 7 height 6
drag, startPoint x: 472, startPoint y: 69, endPoint x: 480, endPoint y: 70, distance: 8.2
click at [374, 70] on div "[DATE] - 2,0 días [DATE]" at bounding box center [472, 90] width 146 height 94
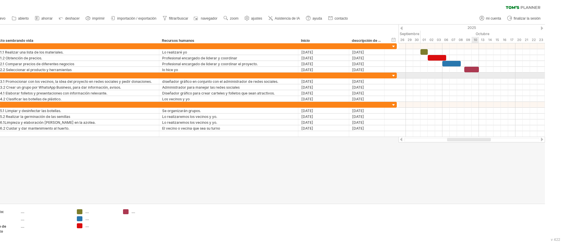
click at [374, 77] on div at bounding box center [472, 75] width 146 height 6
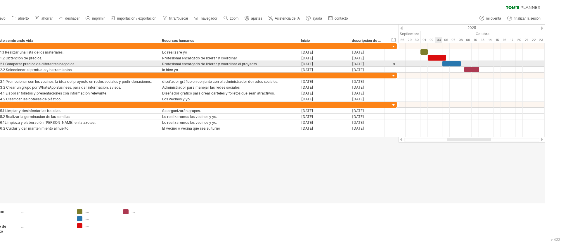
click at [374, 67] on div at bounding box center [472, 70] width 146 height 6
click at [374, 63] on div at bounding box center [451, 64] width 18 height 6
click at [374, 63] on span at bounding box center [442, 64] width 2 height 6
click at [374, 62] on span at bounding box center [461, 64] width 2 height 6
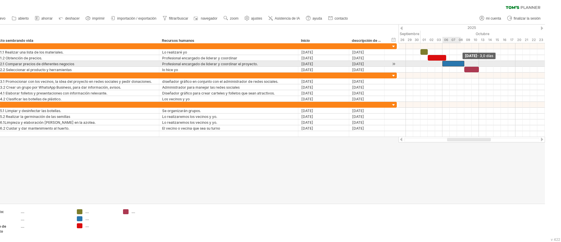
click at [374, 62] on div at bounding box center [453, 64] width 22 height 6
click at [374, 62] on div at bounding box center [472, 64] width 146 height 6
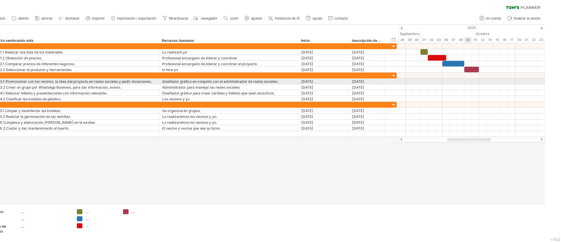
click at [374, 81] on div at bounding box center [472, 81] width 146 height 6
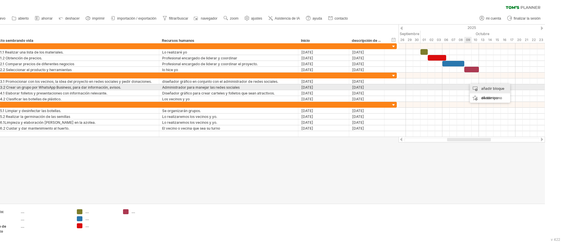
click at [374, 88] on font "añadir bloque de tiempo" at bounding box center [492, 93] width 23 height 14
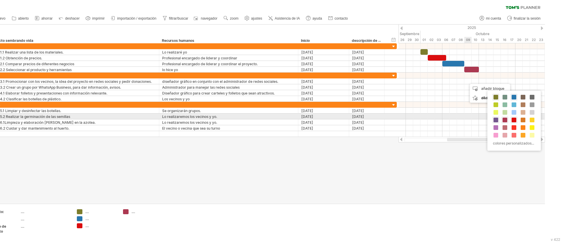
click at [374, 118] on span at bounding box center [496, 119] width 5 height 5
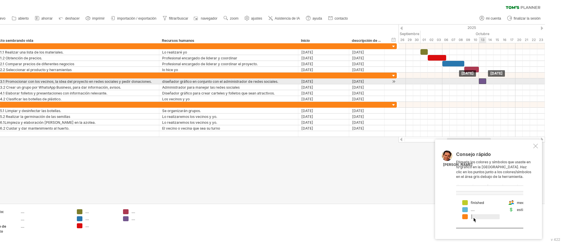
drag, startPoint x: 470, startPoint y: 80, endPoint x: 480, endPoint y: 80, distance: 10.2
click at [374, 80] on div at bounding box center [482, 81] width 7 height 6
drag, startPoint x: 486, startPoint y: 81, endPoint x: 519, endPoint y: 81, distance: 33.6
click at [374, 81] on span at bounding box center [519, 81] width 2 height 6
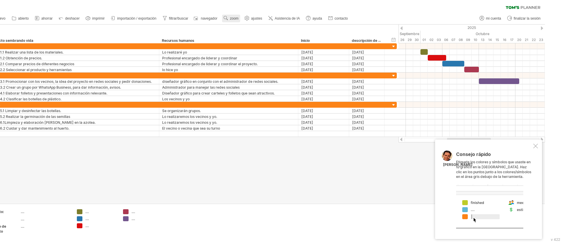
click at [233, 17] on font "zoom" at bounding box center [234, 18] width 8 height 4
click at [235, 45] on div "Día" at bounding box center [236, 42] width 32 height 9
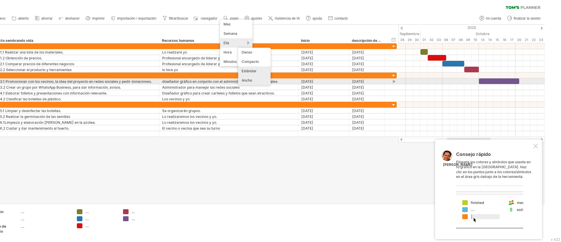
click at [248, 79] on font "Ancho" at bounding box center [247, 80] width 11 height 4
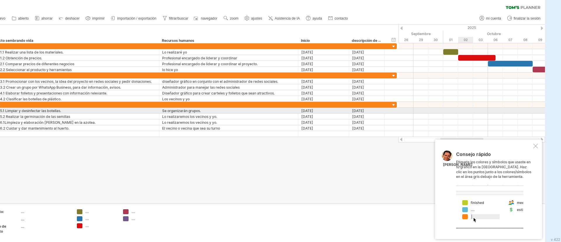
click at [374, 110] on div at bounding box center [472, 111] width 146 height 6
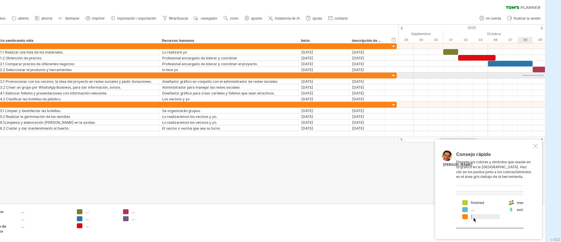
drag, startPoint x: 538, startPoint y: 75, endPoint x: 560, endPoint y: 75, distance: 22.5
click at [374, 75] on div "Intentando acceder a [DOMAIN_NAME] Conectado de nuevo... 0% borrar filtro" at bounding box center [280, 121] width 561 height 242
click at [374, 28] on div at bounding box center [542, 28] width 2 height 4
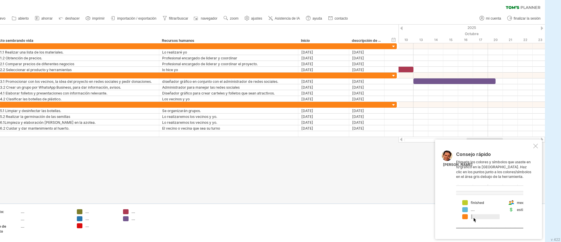
click at [374, 28] on div at bounding box center [542, 28] width 2 height 4
click at [374, 31] on div "Octubre" at bounding box center [316, 34] width 343 height 6
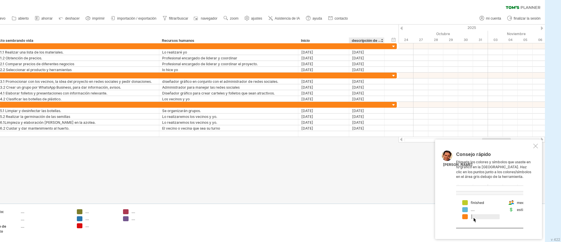
drag, startPoint x: 401, startPoint y: 31, endPoint x: 401, endPoint y: 28, distance: 3.0
click at [374, 28] on div "Intentando acceder a [DOMAIN_NAME] Conectado de nuevo... 0% borrar filtro" at bounding box center [280, 121] width 561 height 242
click at [374, 28] on div at bounding box center [401, 28] width 2 height 4
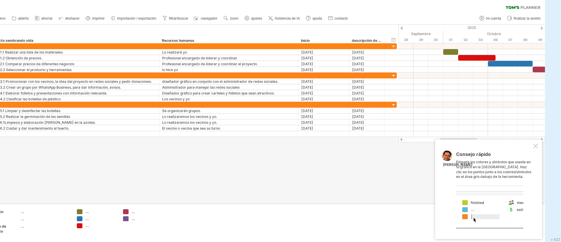
click at [374, 28] on div at bounding box center [542, 28] width 2 height 4
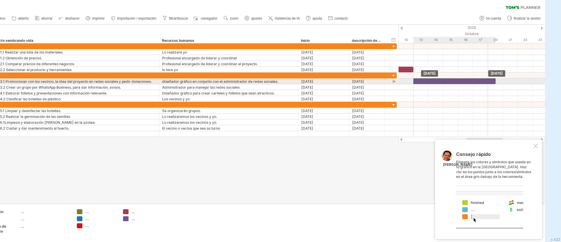
click at [374, 81] on div at bounding box center [454, 81] width 82 height 6
drag, startPoint x: 494, startPoint y: 80, endPoint x: 489, endPoint y: 80, distance: 4.7
click at [374, 80] on div "[DATE] - 5,0 días [DATE]" at bounding box center [472, 90] width 146 height 94
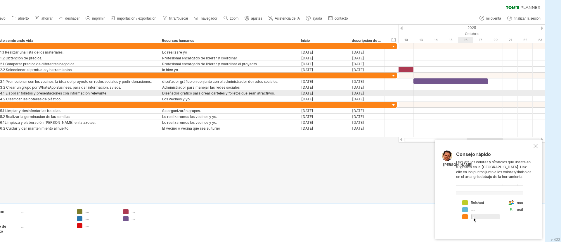
click at [374, 94] on div at bounding box center [472, 93] width 146 height 6
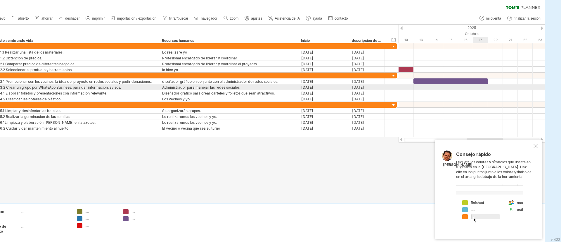
click at [374, 85] on div at bounding box center [472, 87] width 146 height 6
click at [374, 89] on div at bounding box center [472, 87] width 146 height 6
click at [374, 86] on div at bounding box center [472, 87] width 146 height 6
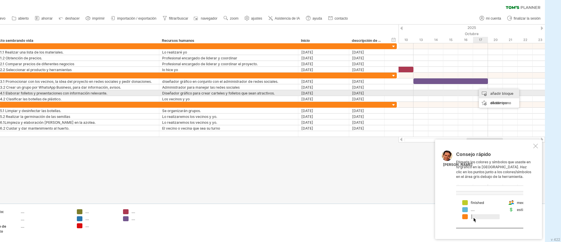
click at [374, 93] on font "añadir bloque de tiempo" at bounding box center [501, 98] width 23 height 14
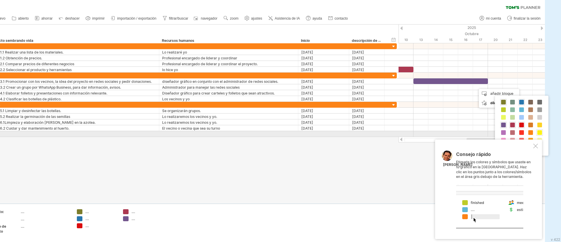
click at [374, 131] on span at bounding box center [539, 132] width 5 height 5
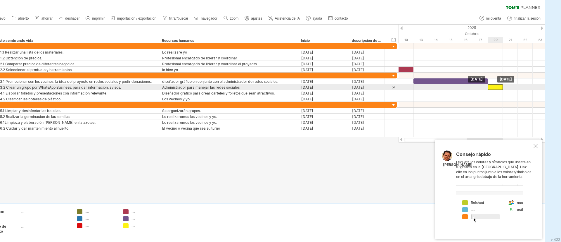
drag, startPoint x: 482, startPoint y: 85, endPoint x: 498, endPoint y: 86, distance: 15.8
click at [374, 86] on div at bounding box center [495, 87] width 15 height 6
drag, startPoint x: 503, startPoint y: 86, endPoint x: 551, endPoint y: 87, distance: 48.2
click at [374, 87] on div "Intentando acceder a [DOMAIN_NAME] Conectado de nuevo... 0% borrar filtro" at bounding box center [280, 121] width 561 height 242
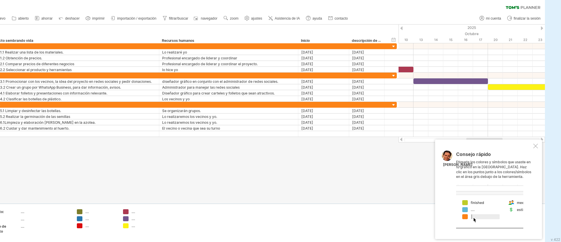
click at [374, 27] on div at bounding box center [542, 28] width 2 height 4
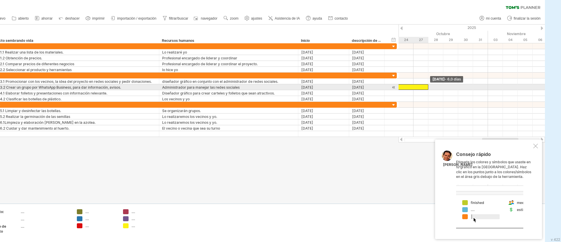
drag, startPoint x: 414, startPoint y: 87, endPoint x: 430, endPoint y: 84, distance: 16.3
click at [374, 84] on div "[DATE] - 6,0 días [DATE]" at bounding box center [472, 90] width 146 height 94
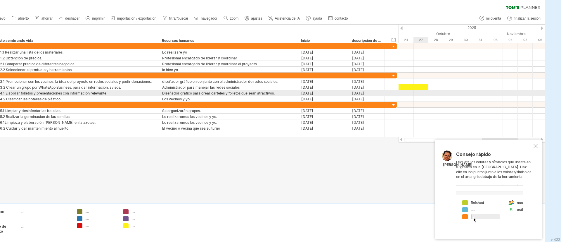
click at [374, 93] on div at bounding box center [472, 93] width 146 height 6
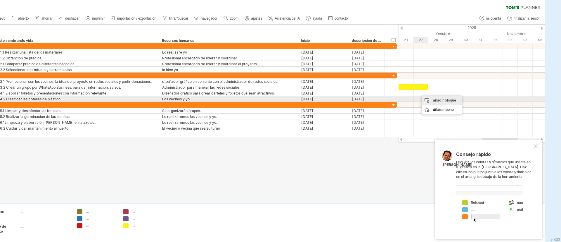
click at [374, 99] on font "añadir bloque de tiempo" at bounding box center [444, 105] width 23 height 14
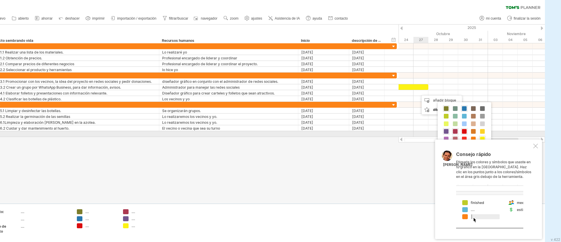
click at [374, 136] on div at bounding box center [455, 139] width 6 height 6
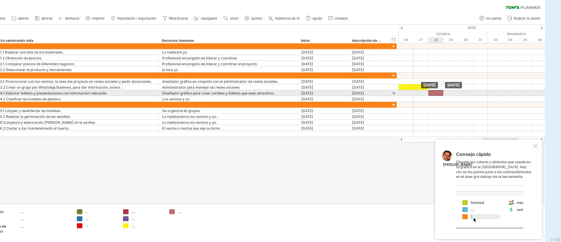
drag, startPoint x: 427, startPoint y: 93, endPoint x: 437, endPoint y: 94, distance: 9.7
click at [374, 94] on div at bounding box center [435, 93] width 15 height 6
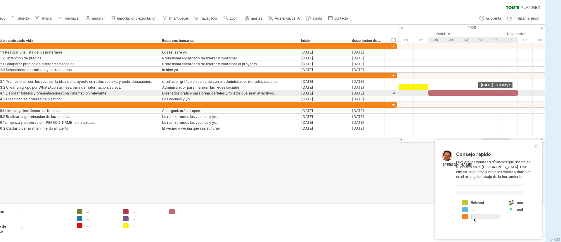
drag, startPoint x: 444, startPoint y: 92, endPoint x: 515, endPoint y: 90, distance: 71.9
click at [374, 90] on div at bounding box center [472, 93] width 89 height 6
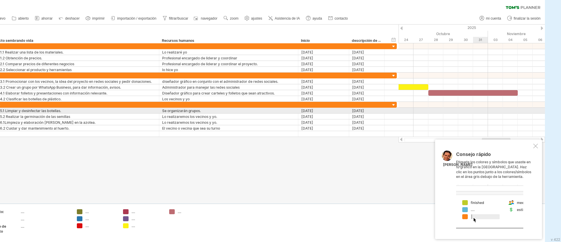
click at [374, 110] on div at bounding box center [472, 111] width 146 height 6
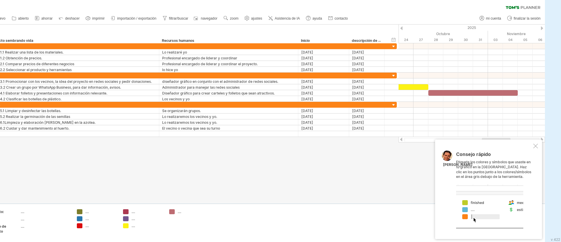
click at [374, 30] on div at bounding box center [542, 28] width 2 height 4
click at [374, 29] on div "2025" at bounding box center [182, 28] width 1595 height 6
click at [374, 27] on div at bounding box center [401, 28] width 2 height 4
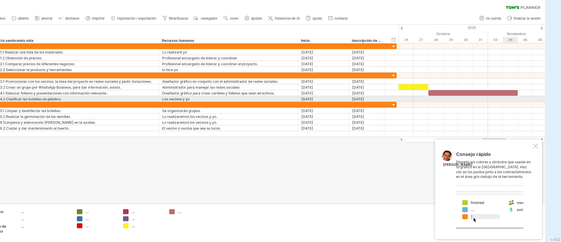
click at [374, 98] on div at bounding box center [472, 99] width 146 height 6
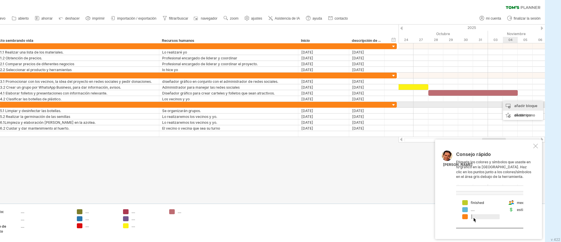
click at [374, 103] on font "añadir bloque de tiempo" at bounding box center [525, 110] width 23 height 14
click at [374, 146] on div at bounding box center [535, 145] width 5 height 5
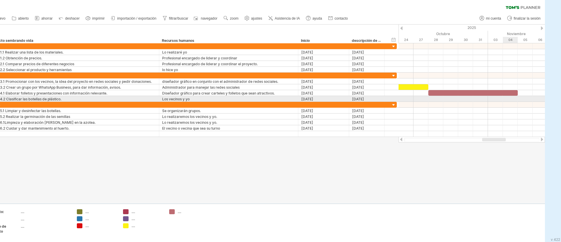
click at [374, 99] on div at bounding box center [472, 99] width 146 height 6
click at [374, 97] on div at bounding box center [472, 99] width 146 height 6
click at [374, 101] on div "añadir bloque de tiempo" at bounding box center [523, 109] width 40 height 19
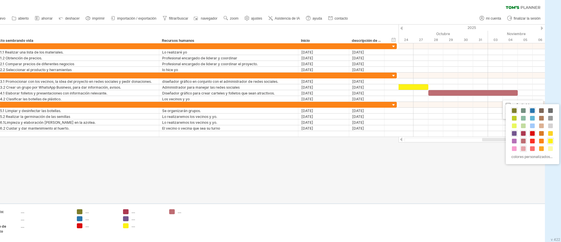
click at [374, 148] on div at bounding box center [523, 148] width 6 height 6
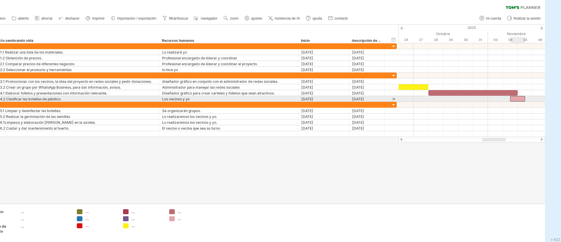
click at [374, 101] on div at bounding box center [517, 99] width 15 height 6
drag, startPoint x: 516, startPoint y: 98, endPoint x: 522, endPoint y: 98, distance: 5.6
click at [374, 98] on div at bounding box center [525, 99] width 15 height 6
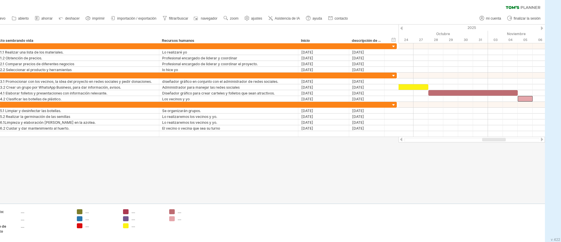
click at [374, 28] on div at bounding box center [542, 28] width 2 height 4
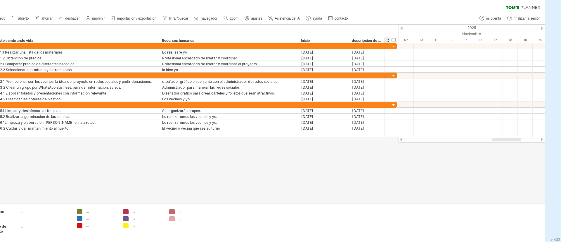
click at [374, 32] on div "Noviembre" at bounding box center [488, 34] width 298 height 6
click at [374, 28] on div "2025" at bounding box center [182, 28] width 1595 height 6
click at [374, 28] on div at bounding box center [401, 28] width 2 height 4
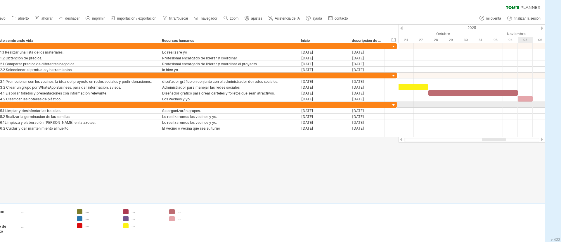
click at [374, 104] on div at bounding box center [472, 105] width 146 height 6
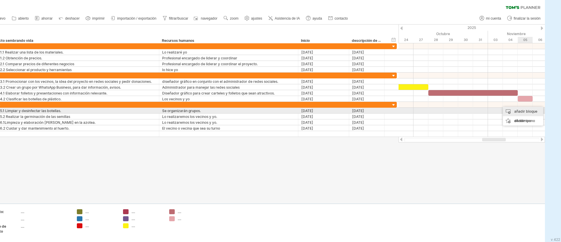
click at [374, 109] on font "añadir bloque de tiempo" at bounding box center [525, 116] width 23 height 14
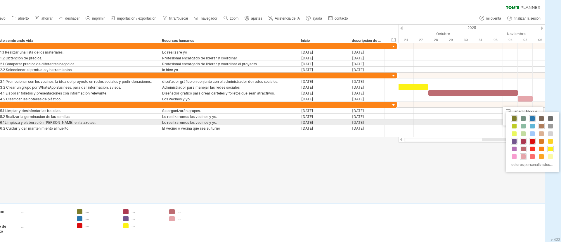
click at [374, 125] on span at bounding box center [541, 126] width 5 height 5
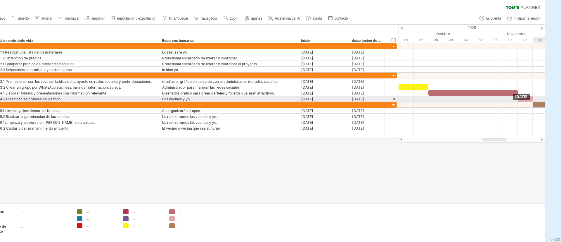
drag, startPoint x: 532, startPoint y: 102, endPoint x: 536, endPoint y: 102, distance: 4.7
click at [374, 102] on div at bounding box center [540, 105] width 15 height 6
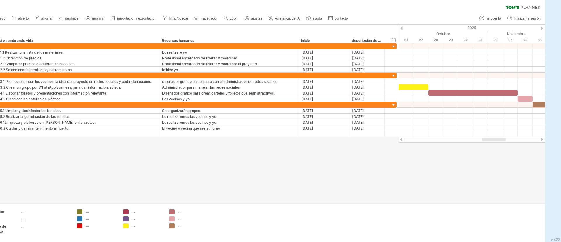
click at [374, 24] on ul "mi cuenta finalizar la sesión" at bounding box center [510, 18] width 66 height 12
click at [374, 29] on div at bounding box center [542, 28] width 2 height 4
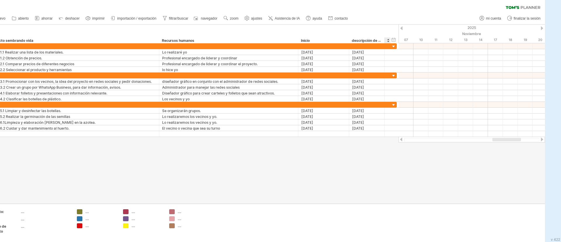
click at [374, 28] on div at bounding box center [401, 28] width 2 height 4
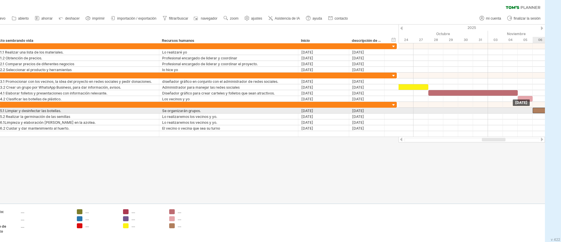
drag, startPoint x: 539, startPoint y: 103, endPoint x: 537, endPoint y: 109, distance: 6.0
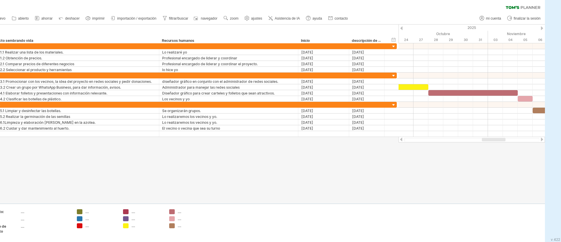
click at [374, 29] on div at bounding box center [542, 28] width 2 height 4
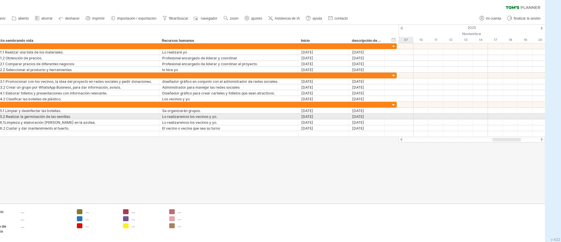
click at [374, 115] on div at bounding box center [472, 116] width 146 height 6
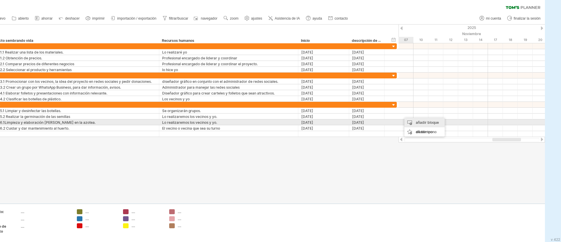
click at [374, 120] on div "añadir bloque de tiempo" at bounding box center [424, 127] width 40 height 19
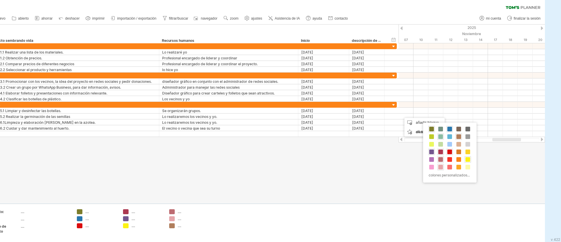
click at [374, 137] on span at bounding box center [440, 136] width 5 height 5
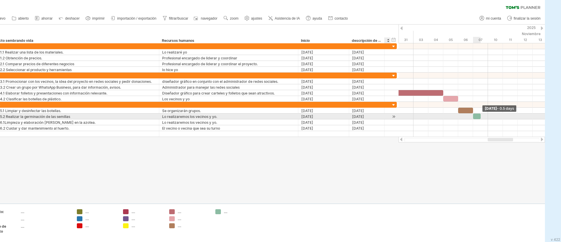
drag, startPoint x: 413, startPoint y: 116, endPoint x: 401, endPoint y: 116, distance: 12.3
click at [374, 116] on div "[DATE] - 0.5 days [DATE]" at bounding box center [472, 90] width 146 height 94
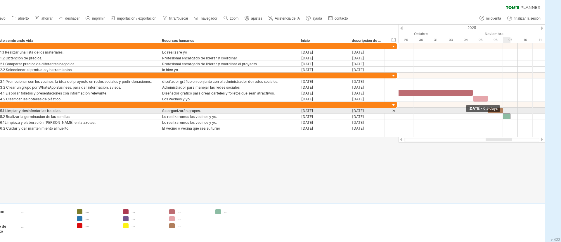
click at [374, 113] on span at bounding box center [503, 116] width 2 height 6
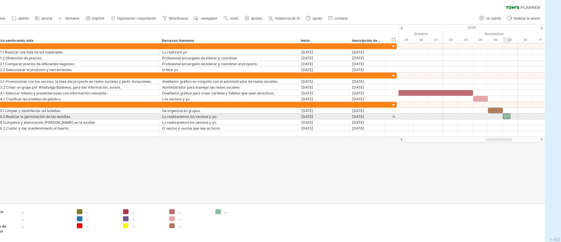
click at [374, 115] on div at bounding box center [507, 116] width 8 height 6
drag, startPoint x: 507, startPoint y: 115, endPoint x: 511, endPoint y: 115, distance: 4.7
click at [374, 115] on div at bounding box center [514, 116] width 8 height 6
drag, startPoint x: 518, startPoint y: 115, endPoint x: 524, endPoint y: 115, distance: 6.1
click at [374, 115] on span at bounding box center [525, 116] width 2 height 6
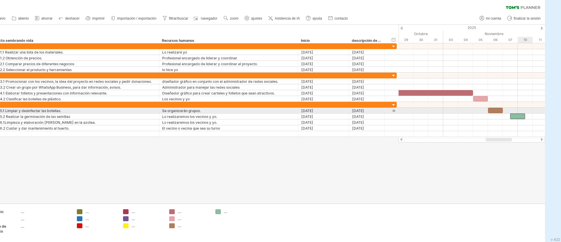
click at [374, 108] on div at bounding box center [472, 111] width 146 height 6
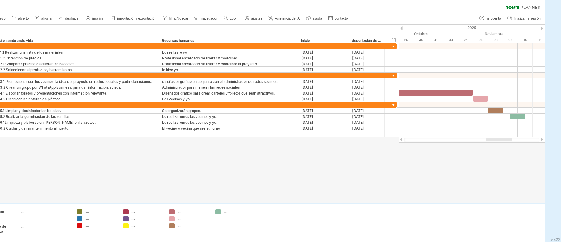
click at [374, 28] on div at bounding box center [542, 28] width 2 height 4
click at [374, 27] on div "2025" at bounding box center [138, 28] width 1595 height 6
click at [374, 28] on div "2025" at bounding box center [138, 28] width 1595 height 6
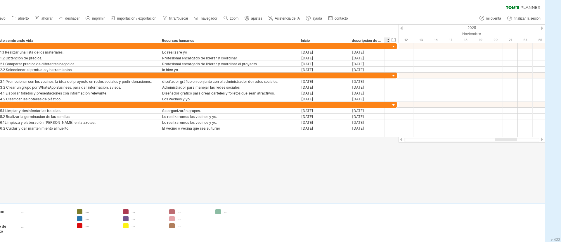
click at [374, 28] on div "2025" at bounding box center [138, 28] width 1595 height 6
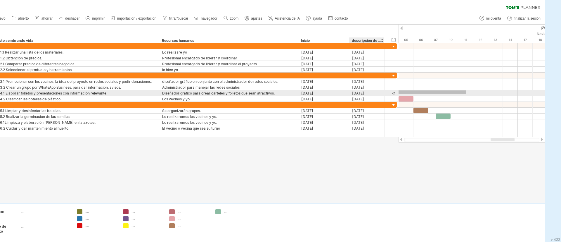
drag, startPoint x: 408, startPoint y: 90, endPoint x: 387, endPoint y: 94, distance: 20.4
click at [374, 94] on div "Intentando acceder a [DOMAIN_NAME] Conectado de nuevo... 0% borrar filtro" at bounding box center [280, 121] width 561 height 242
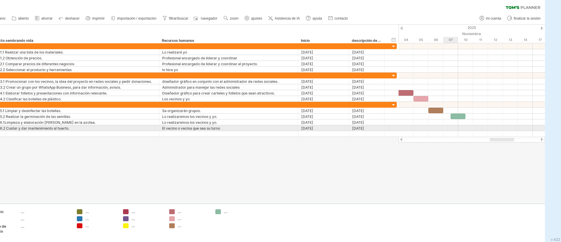
click at [374, 126] on div at bounding box center [472, 128] width 146 height 6
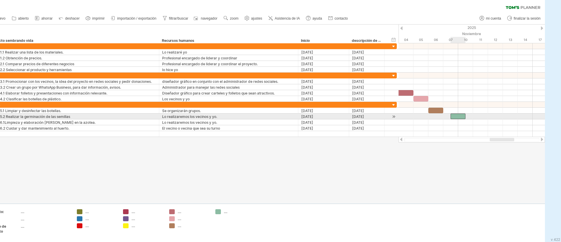
click at [374, 115] on div at bounding box center [458, 116] width 15 height 6
click at [374, 115] on div "[DATE] - 1.0 days [DATE]" at bounding box center [472, 90] width 146 height 94
click at [374, 116] on div at bounding box center [472, 116] width 146 height 6
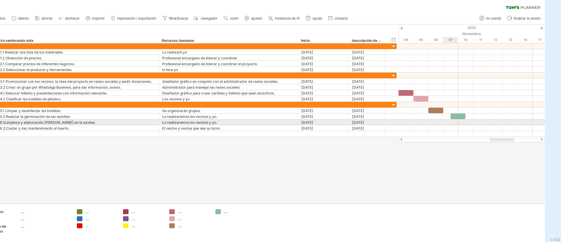
click at [374, 123] on div at bounding box center [472, 122] width 146 height 6
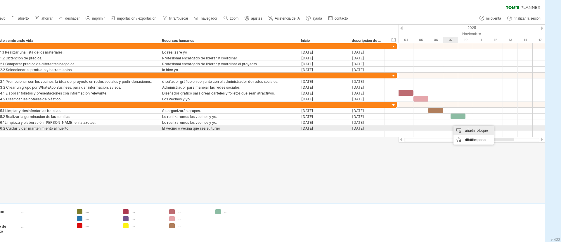
click at [374, 129] on font "añadir bloque de tiempo" at bounding box center [476, 135] width 23 height 14
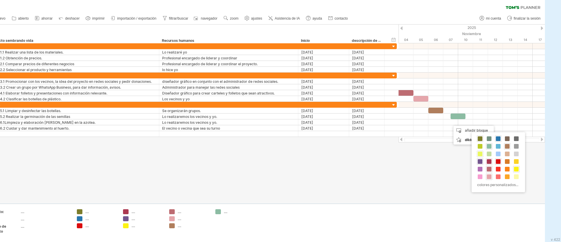
click at [374, 150] on div at bounding box center [480, 153] width 6 height 6
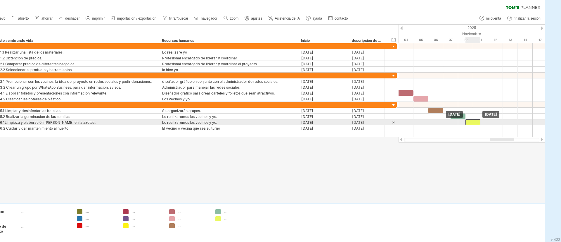
drag, startPoint x: 459, startPoint y: 121, endPoint x: 472, endPoint y: 121, distance: 12.6
click at [374, 121] on div at bounding box center [472, 122] width 15 height 6
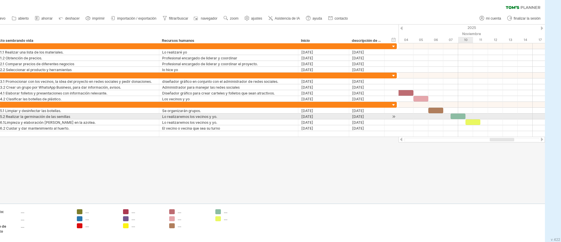
click at [374, 118] on div at bounding box center [472, 116] width 146 height 6
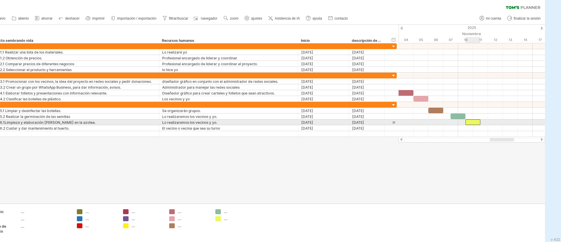
click at [374, 121] on div at bounding box center [472, 122] width 15 height 6
click at [374, 123] on div at bounding box center [472, 122] width 15 height 6
click at [374, 124] on span at bounding box center [480, 122] width 2 height 6
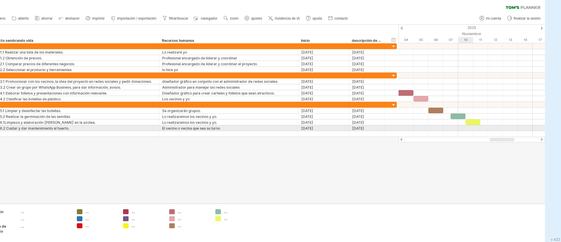
click at [374, 128] on div at bounding box center [472, 128] width 146 height 6
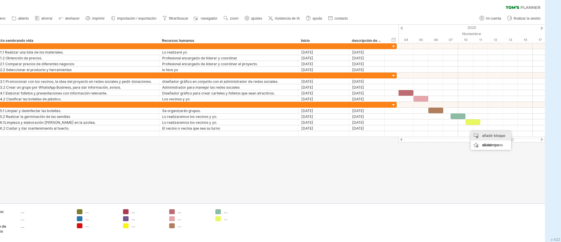
click at [374, 139] on div "añadir bloque de tiempo" at bounding box center [491, 140] width 40 height 19
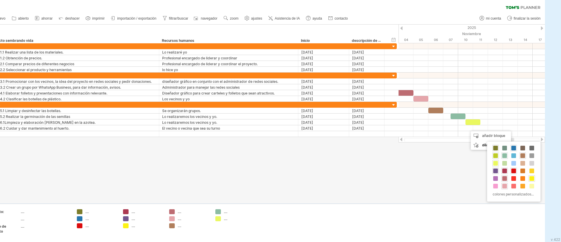
click at [374, 155] on span at bounding box center [495, 155] width 5 height 5
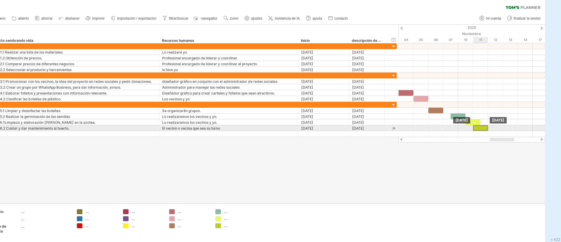
drag, startPoint x: 473, startPoint y: 129, endPoint x: 483, endPoint y: 129, distance: 10.0
click at [374, 129] on div at bounding box center [480, 128] width 15 height 6
drag, startPoint x: 488, startPoint y: 128, endPoint x: 540, endPoint y: 129, distance: 51.7
click at [374, 129] on span at bounding box center [540, 128] width 2 height 6
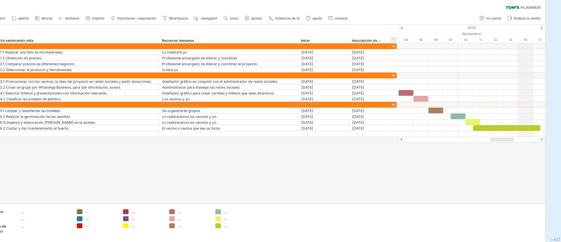
click at [374, 27] on div "2025" at bounding box center [227, 28] width 1595 height 6
click at [374, 28] on div at bounding box center [542, 28] width 2 height 4
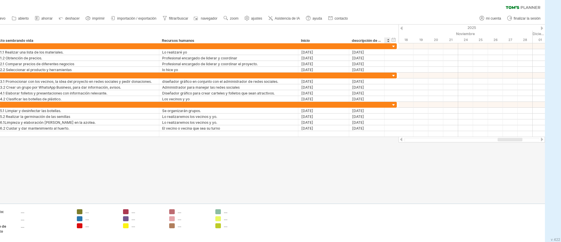
click at [374, 29] on div "2025" at bounding box center [78, 28] width 1595 height 6
click at [374, 28] on div at bounding box center [401, 28] width 2 height 4
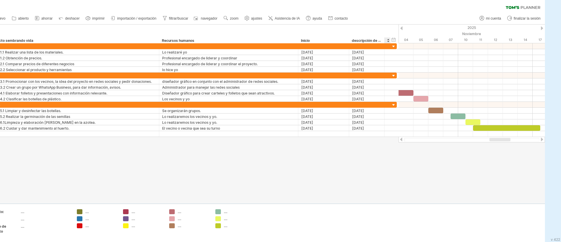
click at [374, 28] on div at bounding box center [401, 28] width 2 height 4
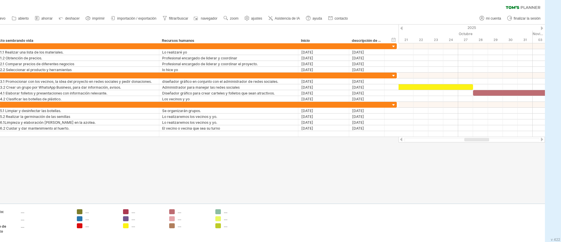
click at [374, 27] on div at bounding box center [542, 28] width 2 height 4
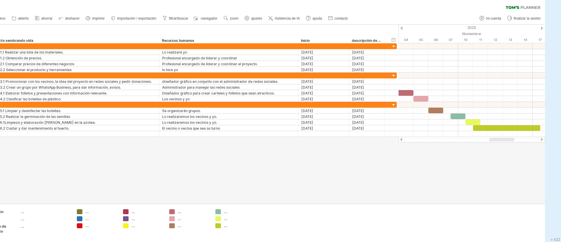
click at [374, 27] on div at bounding box center [542, 28] width 2 height 4
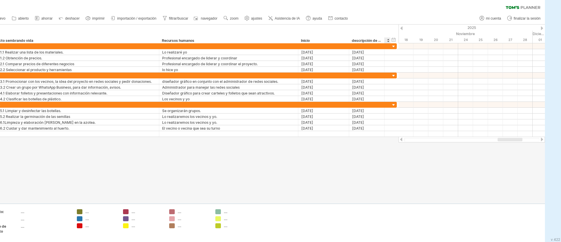
click at [374, 29] on div at bounding box center [401, 28] width 2 height 4
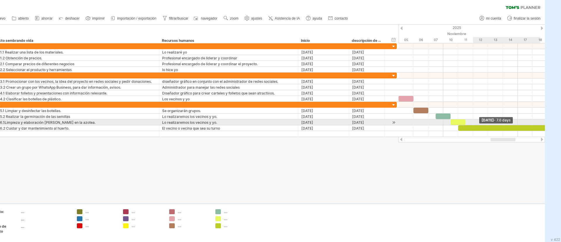
drag, startPoint x: 540, startPoint y: 126, endPoint x: 560, endPoint y: 120, distance: 21.6
click at [374, 120] on div "Intentando acceder a [DOMAIN_NAME] Conectado de nuevo... 0% borrar filtro" at bounding box center [280, 121] width 561 height 242
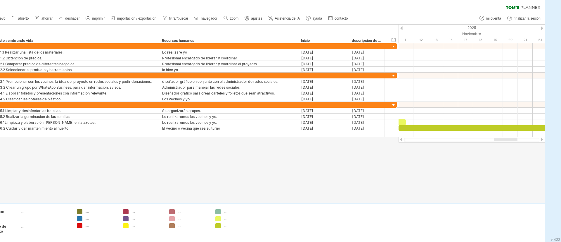
click at [374, 29] on div at bounding box center [542, 28] width 2 height 4
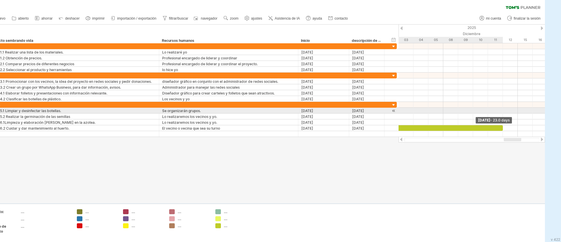
drag, startPoint x: 413, startPoint y: 128, endPoint x: 501, endPoint y: 110, distance: 90.4
click at [374, 110] on div "[DATE] - 23.0 days [DATE]" at bounding box center [472, 90] width 146 height 94
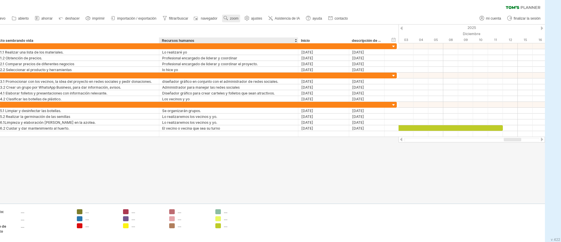
click at [233, 22] on link "zoom" at bounding box center [231, 19] width 18 height 8
click at [235, 28] on div "Mes" at bounding box center [236, 29] width 32 height 9
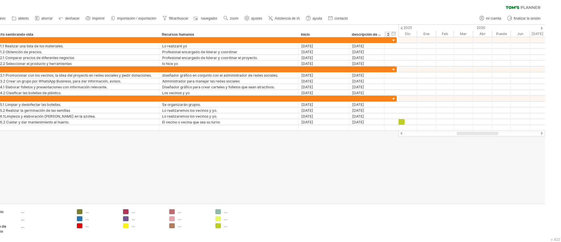
click at [374, 26] on div at bounding box center [401, 28] width 2 height 4
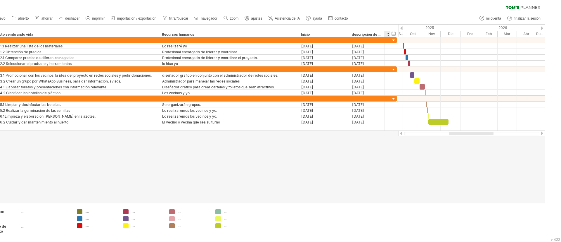
click at [374, 26] on div at bounding box center [401, 28] width 2 height 4
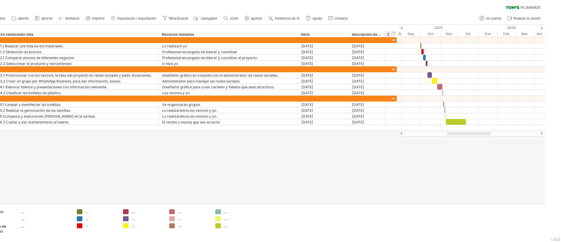
click at [374, 27] on div at bounding box center [401, 28] width 2 height 4
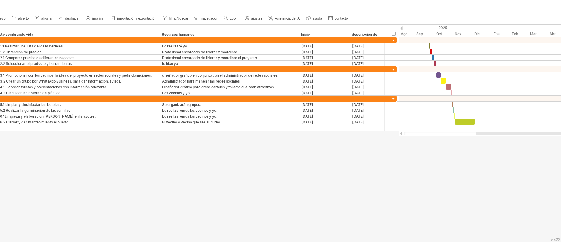
scroll to position [0, 16]
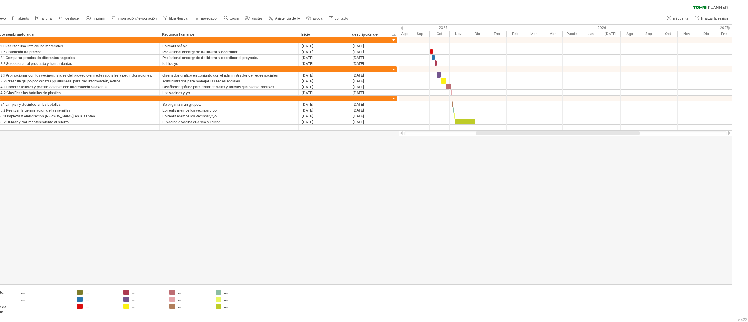
drag, startPoint x: 540, startPoint y: 1, endPoint x: 451, endPoint y: 191, distance: 209.3
click at [374, 161] on div at bounding box center [358, 154] width 748 height 259
click at [230, 18] on font "zoom" at bounding box center [234, 18] width 8 height 4
click at [235, 37] on div "Semana" at bounding box center [233, 35] width 32 height 9
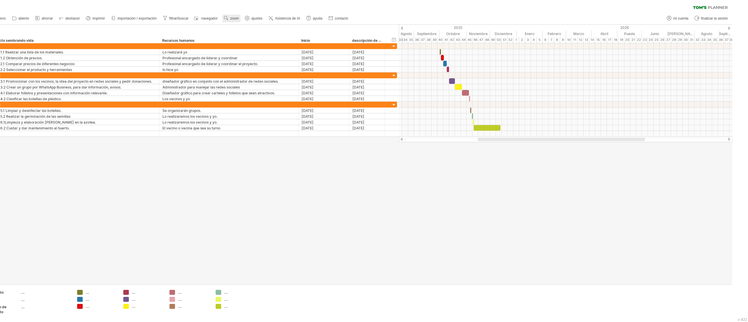
click at [228, 15] on use at bounding box center [226, 18] width 6 height 6
click at [228, 43] on div "Día" at bounding box center [232, 41] width 32 height 9
click at [242, 49] on font "Denso" at bounding box center [240, 51] width 11 height 4
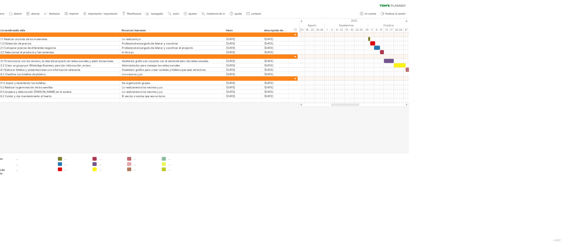
scroll to position [0, 16]
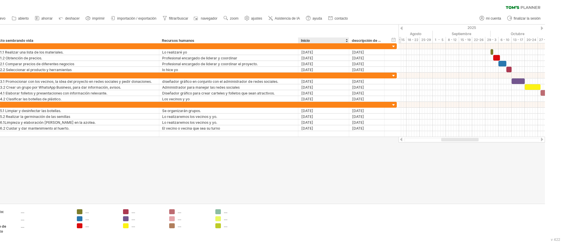
drag, startPoint x: 457, startPoint y: 0, endPoint x: 330, endPoint y: 178, distance: 218.0
click at [330, 161] on div at bounding box center [264, 114] width 561 height 179
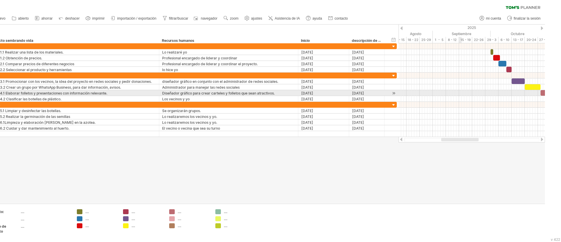
click at [374, 92] on div at bounding box center [472, 93] width 146 height 6
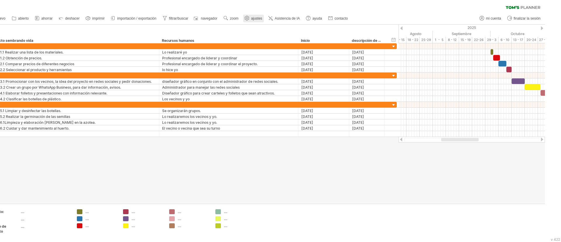
click at [245, 16] on use at bounding box center [247, 18] width 6 height 6
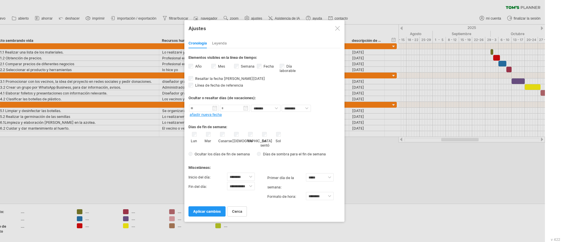
click at [374, 122] on div at bounding box center [264, 121] width 561 height 242
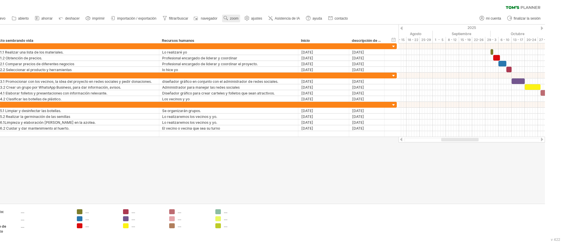
click at [231, 17] on font "zoom" at bounding box center [234, 18] width 8 height 4
click at [242, 44] on div "Día" at bounding box center [234, 43] width 32 height 9
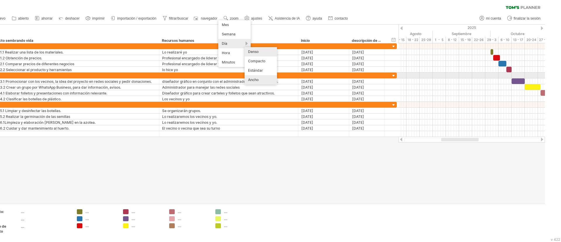
click at [256, 77] on div "Ancho" at bounding box center [261, 79] width 32 height 9
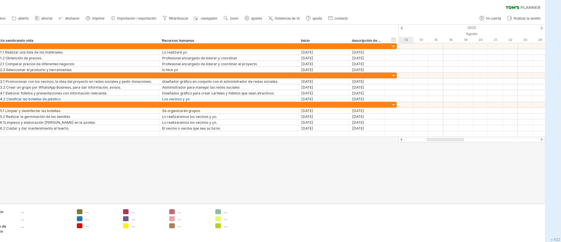
click at [374, 29] on div at bounding box center [542, 28] width 2 height 4
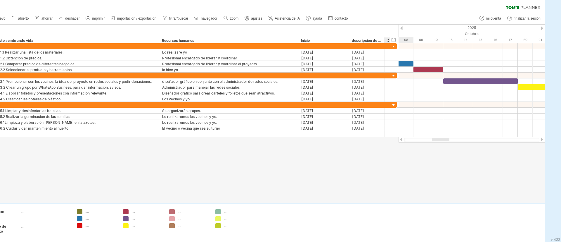
click at [374, 29] on div at bounding box center [401, 28] width 2 height 4
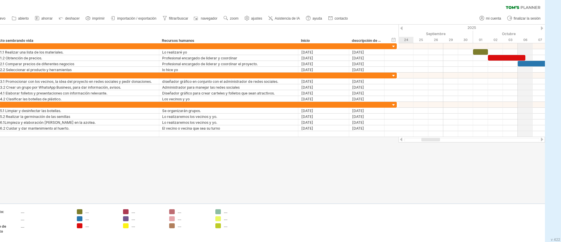
click at [374, 26] on div "2025" at bounding box center [242, 28] width 1714 height 6
click at [358, 37] on div "**********" at bounding box center [191, 34] width 415 height 19
click at [358, 38] on font "descripción de la columna" at bounding box center [374, 40] width 44 height 5
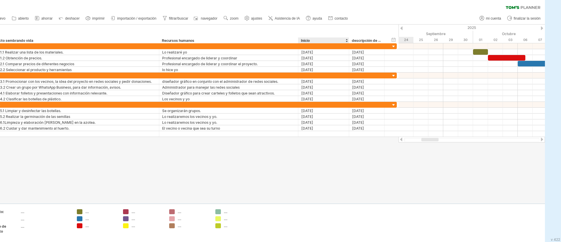
click at [358, 38] on font "descripción de la columna" at bounding box center [374, 40] width 44 height 5
click at [366, 42] on font "descripción de la columna" at bounding box center [374, 40] width 44 height 5
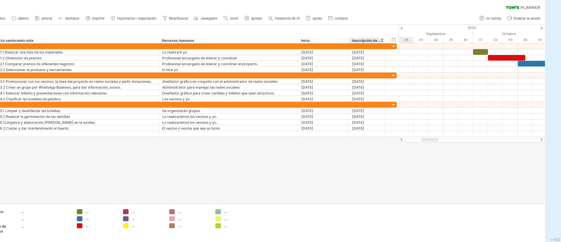
click at [372, 41] on font "descripción de la columna" at bounding box center [374, 40] width 44 height 5
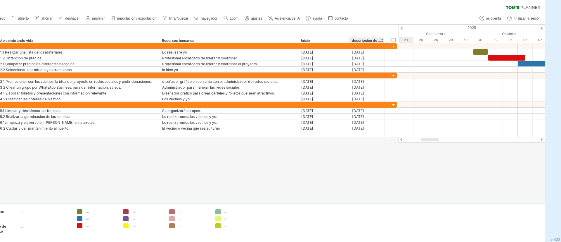
click at [372, 41] on font "descripción de la columna" at bounding box center [374, 40] width 44 height 5
click at [366, 39] on font "descripción de la columna" at bounding box center [374, 40] width 44 height 5
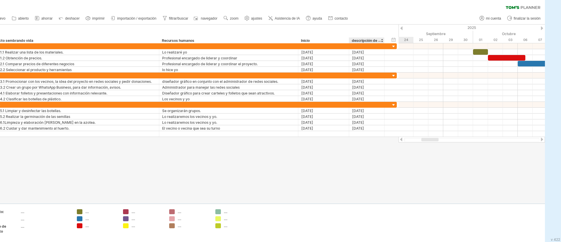
click at [366, 39] on font "descripción de la columna" at bounding box center [374, 40] width 44 height 5
click at [354, 39] on font "descripción de la columna" at bounding box center [374, 40] width 44 height 5
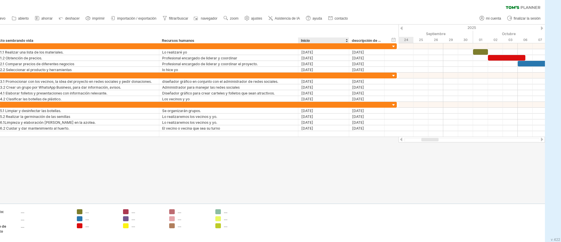
click at [354, 39] on font "descripción de la columna" at bounding box center [374, 40] width 44 height 5
click at [374, 42] on font "descripción de la columna" at bounding box center [374, 40] width 44 height 5
click at [374, 40] on font "descripción de la columna" at bounding box center [374, 40] width 44 height 5
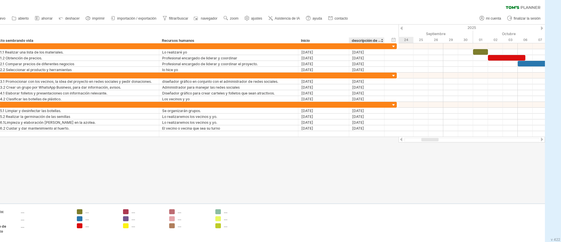
click at [372, 39] on font "descripción de la columna" at bounding box center [374, 40] width 44 height 5
drag, startPoint x: 323, startPoint y: 39, endPoint x: 362, endPoint y: 38, distance: 39.5
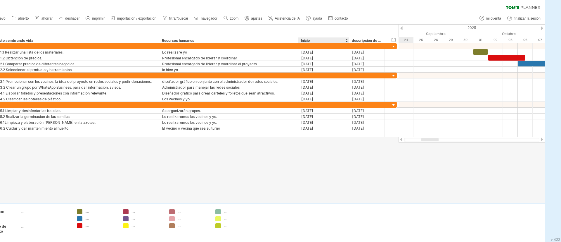
click at [362, 38] on div "**********" at bounding box center [188, 40] width 404 height 6
click at [362, 38] on font "descripción de la columna" at bounding box center [374, 40] width 44 height 5
click at [370, 37] on div "**********" at bounding box center [191, 34] width 415 height 19
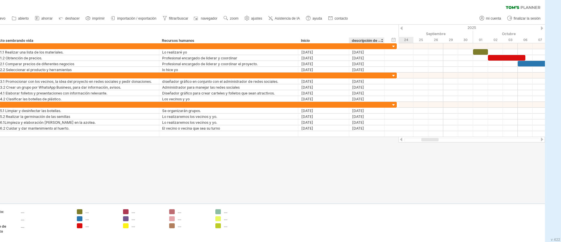
click at [370, 37] on div "**********" at bounding box center [191, 34] width 415 height 19
drag, startPoint x: 370, startPoint y: 37, endPoint x: 375, endPoint y: 41, distance: 7.3
click at [374, 41] on div "**********" at bounding box center [191, 34] width 415 height 19
click at [374, 41] on font "descripción de la columna" at bounding box center [374, 40] width 44 height 5
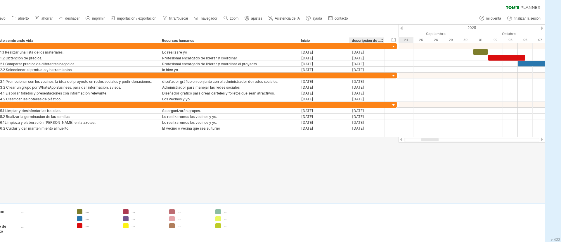
click at [374, 41] on font "descripción de la columna" at bounding box center [374, 40] width 44 height 5
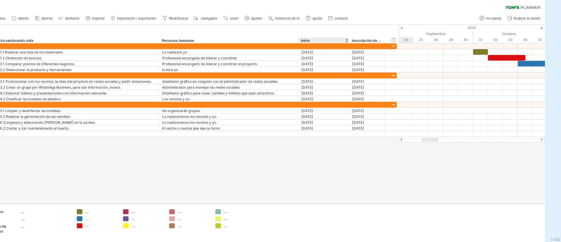
click at [359, 36] on div "**********" at bounding box center [191, 34] width 415 height 19
drag, startPoint x: 359, startPoint y: 36, endPoint x: 196, endPoint y: 34, distance: 163.1
click at [196, 34] on div "**********" at bounding box center [191, 34] width 415 height 19
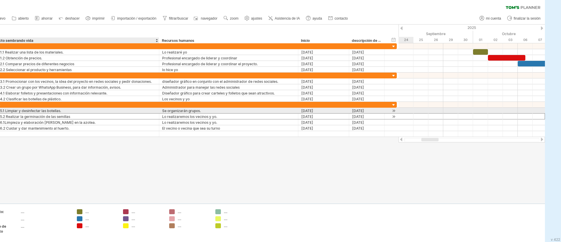
click at [129, 113] on div "Tarea 5.2 Realizar la germinación de las semillas" at bounding box center [72, 116] width 167 height 6
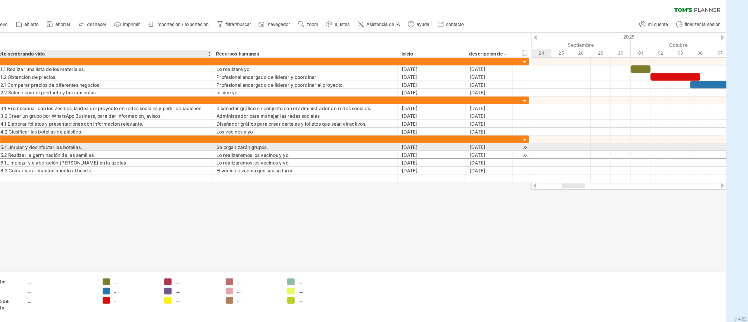
scroll to position [0, 6]
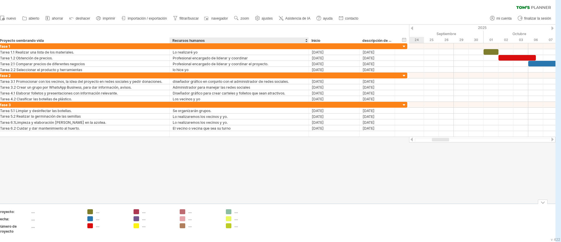
click at [227, 161] on div at bounding box center [229, 225] width 6 height 5
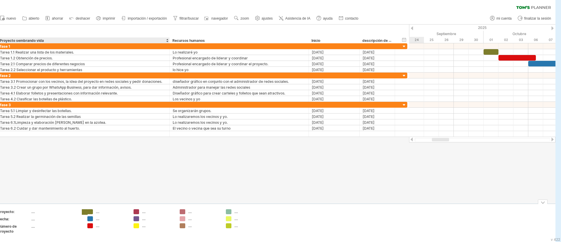
click at [92, 161] on div at bounding box center [90, 211] width 6 height 5
click at [326, 161] on div at bounding box center [274, 114] width 561 height 179
click at [240, 15] on link "zoom" at bounding box center [242, 19] width 18 height 8
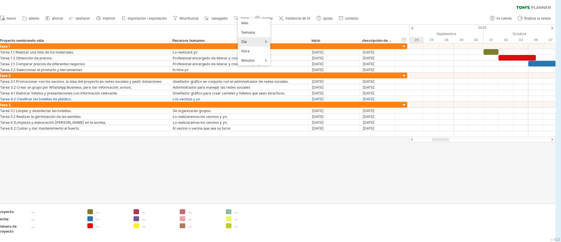
click at [253, 42] on div "Día" at bounding box center [254, 41] width 32 height 9
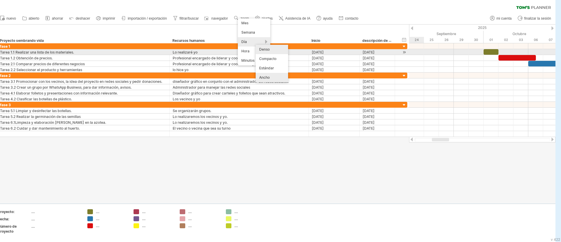
click at [269, 49] on font "Denso" at bounding box center [264, 49] width 11 height 4
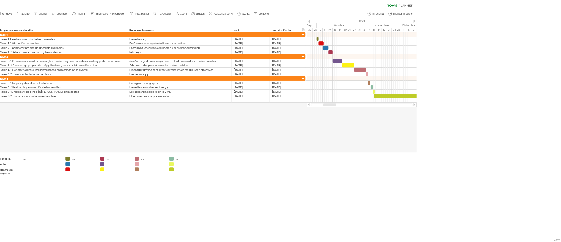
scroll to position [0, 5]
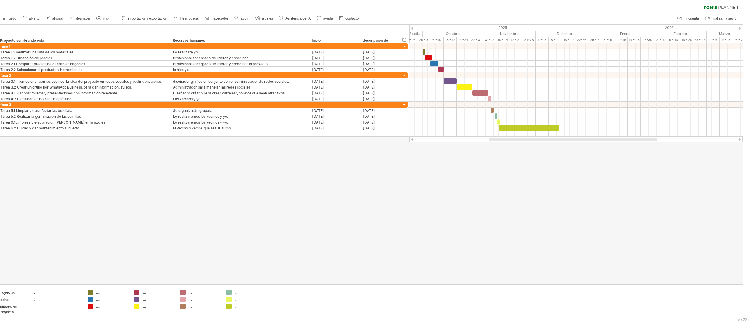
drag, startPoint x: 559, startPoint y: 1, endPoint x: 413, endPoint y: 214, distance: 258.1
click at [374, 161] on div at bounding box center [369, 154] width 748 height 259
click at [247, 21] on link "zoom" at bounding box center [242, 19] width 18 height 8
click at [262, 34] on div "Semana" at bounding box center [261, 37] width 32 height 9
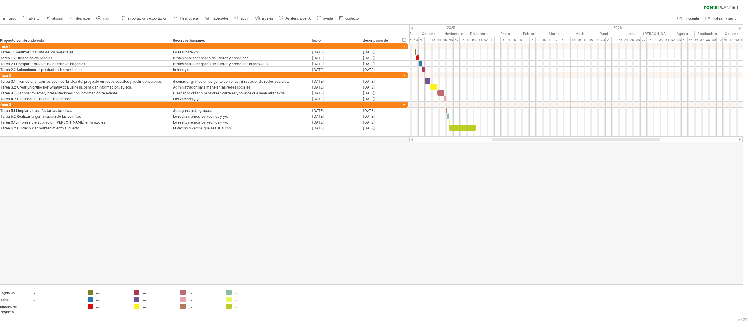
scroll to position [0, 6]
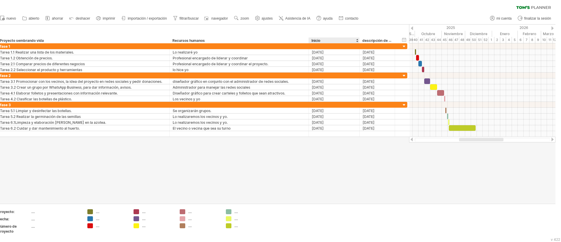
drag, startPoint x: 548, startPoint y: 1, endPoint x: 365, endPoint y: 175, distance: 252.5
click at [365, 161] on div at bounding box center [274, 114] width 561 height 179
click at [270, 22] on link "ajustes" at bounding box center [264, 19] width 21 height 8
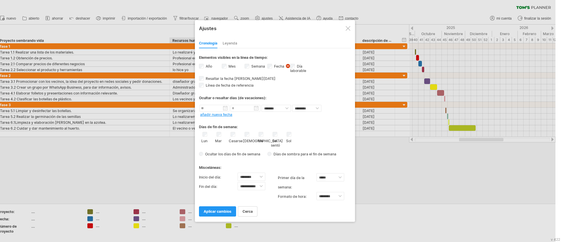
click at [261, 9] on div at bounding box center [274, 121] width 561 height 242
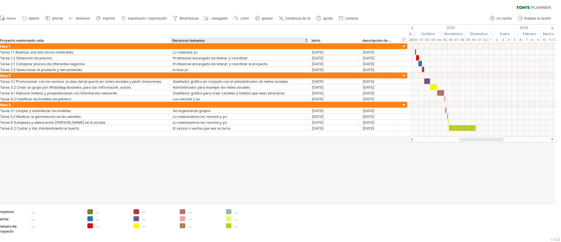
click at [213, 22] on ul "nuevo" at bounding box center [178, 18] width 363 height 12
click at [222, 17] on font "navegador" at bounding box center [219, 18] width 17 height 4
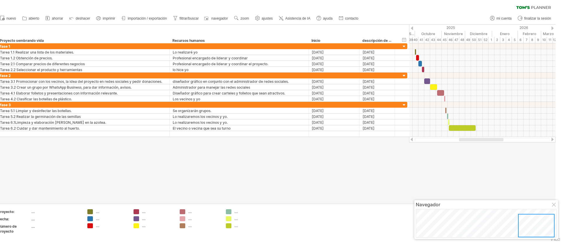
click at [374, 161] on div at bounding box center [274, 114] width 561 height 179
click at [374, 161] on div at bounding box center [554, 204] width 5 height 5
click at [101, 14] on ul "nuevo" at bounding box center [178, 18] width 363 height 12
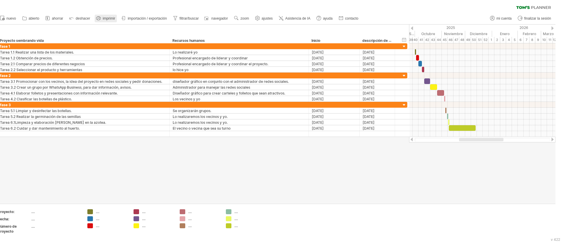
click at [104, 18] on font "imprimir" at bounding box center [109, 18] width 13 height 4
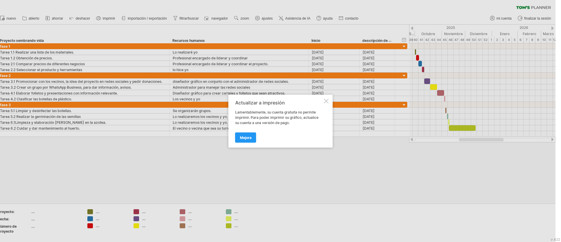
click at [327, 100] on div at bounding box center [326, 100] width 5 height 5
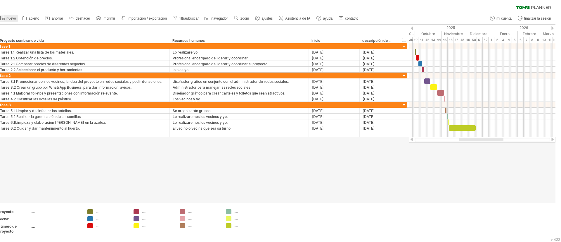
click at [12, 17] on font "nuevo" at bounding box center [11, 18] width 10 height 4
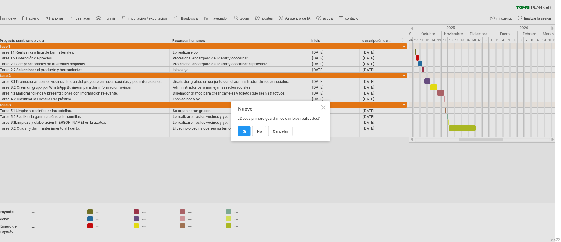
click at [323, 107] on div at bounding box center [323, 107] width 5 height 5
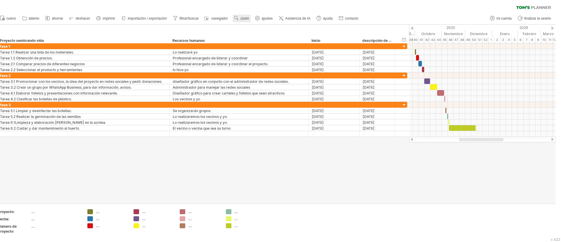
click at [244, 18] on font "zoom" at bounding box center [244, 18] width 8 height 4
click at [256, 26] on div "Mes" at bounding box center [257, 25] width 32 height 9
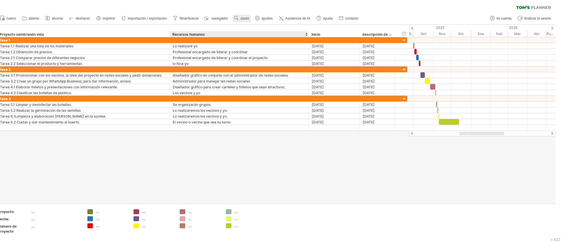
click at [245, 21] on link "zoom" at bounding box center [242, 19] width 18 height 8
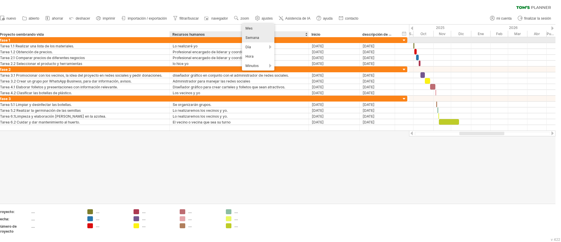
click at [252, 39] on font "Semana" at bounding box center [252, 37] width 14 height 4
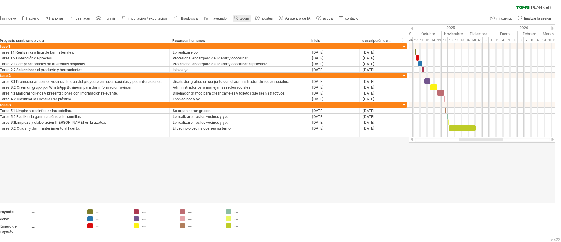
click at [244, 18] on font "zoom" at bounding box center [244, 18] width 8 height 4
click at [250, 41] on div "Día" at bounding box center [257, 43] width 32 height 9
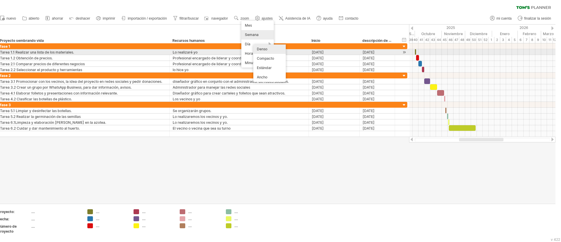
click at [266, 49] on font "Denso" at bounding box center [262, 49] width 11 height 4
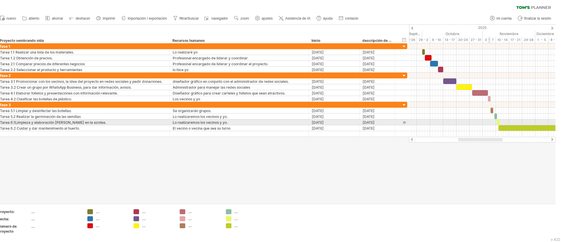
click at [374, 122] on div at bounding box center [482, 122] width 146 height 6
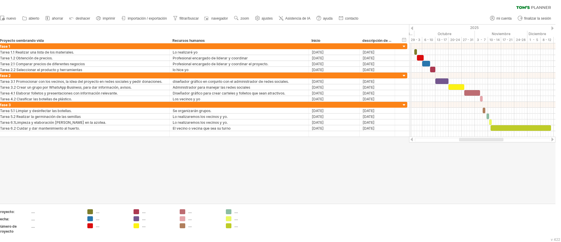
drag, startPoint x: 423, startPoint y: 33, endPoint x: 415, endPoint y: 33, distance: 7.9
click at [374, 33] on div "Octubre" at bounding box center [444, 34] width 60 height 6
click at [374, 42] on div "27 - 31" at bounding box center [468, 40] width 13 height 6
drag, startPoint x: 414, startPoint y: 33, endPoint x: 409, endPoint y: 33, distance: 5.0
click at [374, 33] on div "Octubre" at bounding box center [439, 34] width 60 height 6
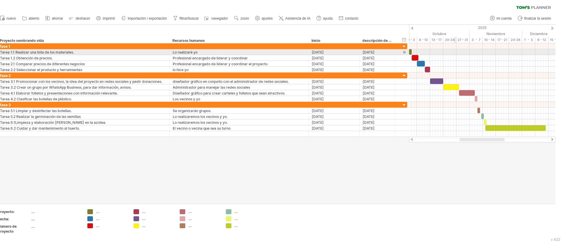
click at [374, 53] on div at bounding box center [482, 52] width 146 height 6
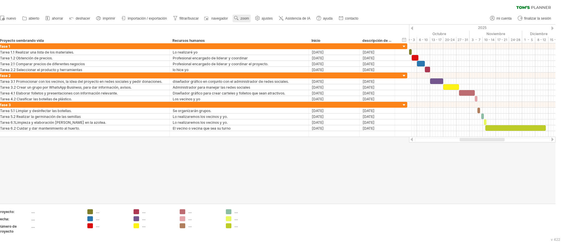
click at [247, 18] on font "zoom" at bounding box center [244, 18] width 8 height 4
click at [261, 46] on div "Día" at bounding box center [260, 43] width 32 height 9
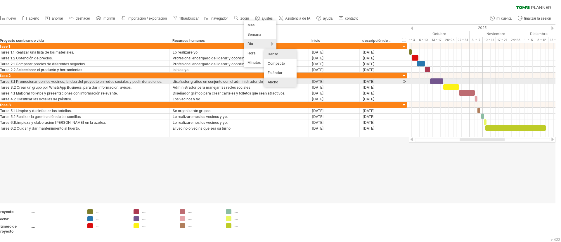
click at [276, 80] on font "Ancho" at bounding box center [273, 82] width 11 height 4
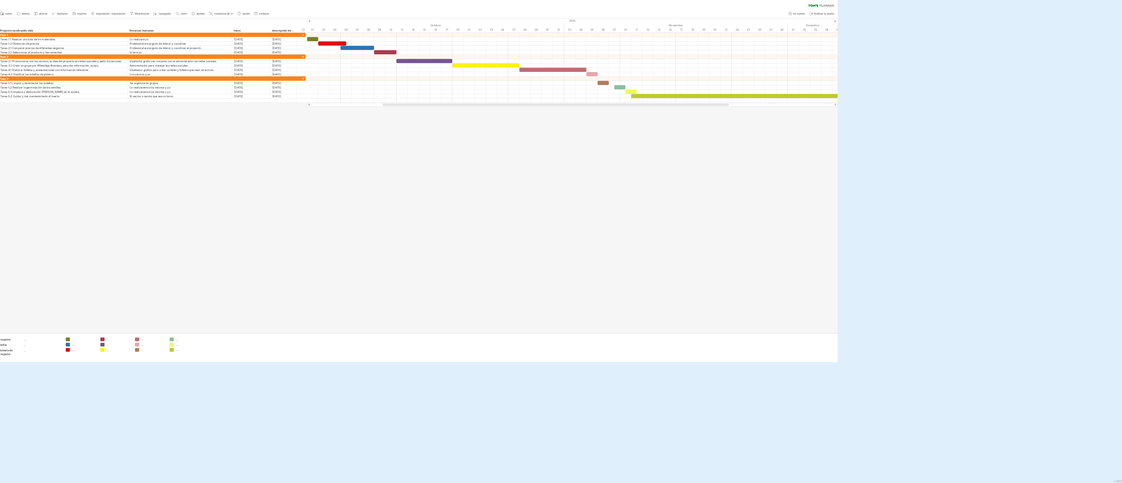
scroll to position [0, 5]
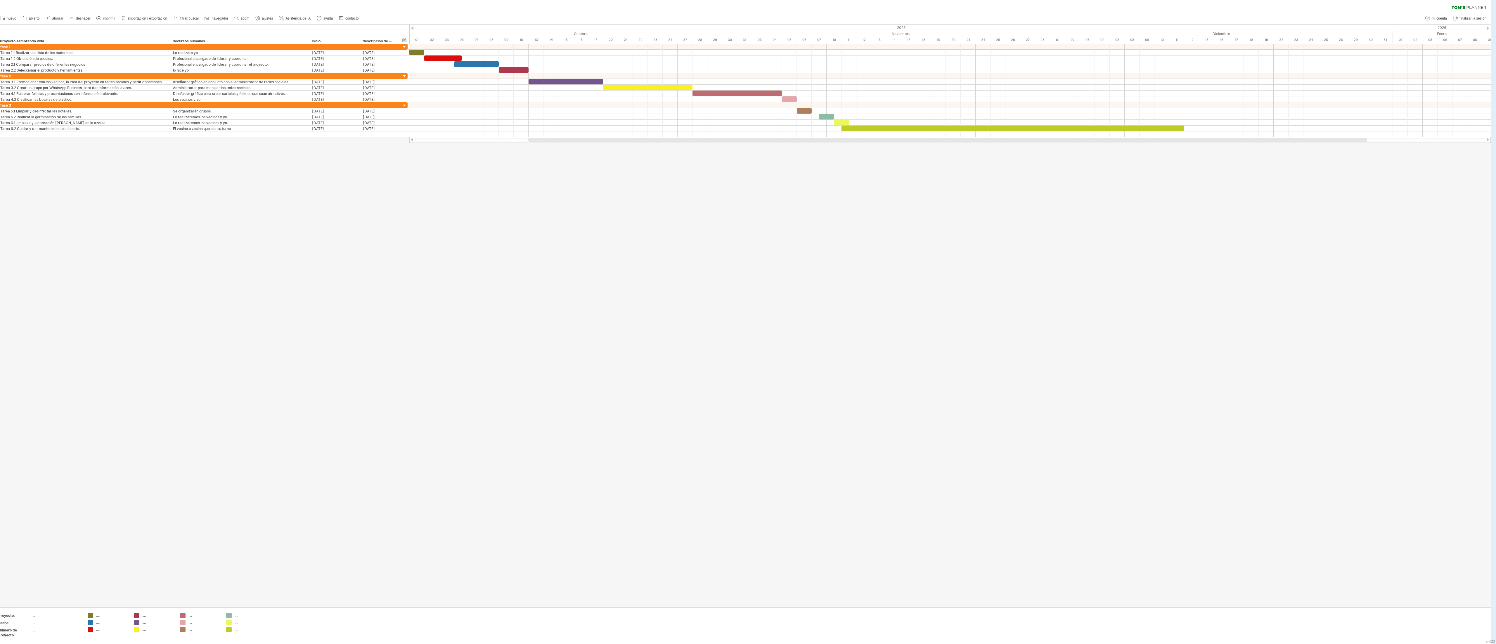
drag, startPoint x: 527, startPoint y: 0, endPoint x: 680, endPoint y: 341, distance: 373.4
click at [374, 161] on div at bounding box center [743, 316] width 1496 height 583
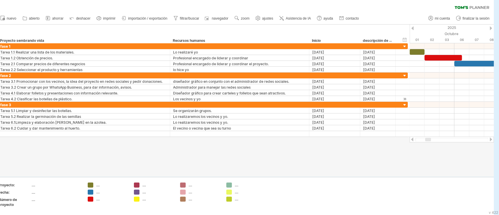
drag, startPoint x: 1340, startPoint y: 8, endPoint x: 313, endPoint y: 99, distance: 1031.1
click at [313, 99] on font "[DATE]" at bounding box center [318, 99] width 12 height 4
click at [262, 18] on font "ajustes" at bounding box center [267, 18] width 11 height 4
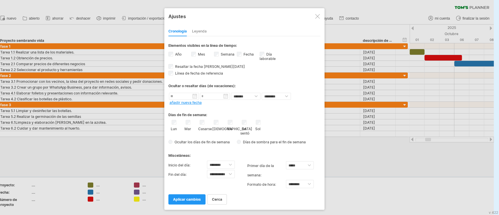
click at [323, 15] on div "**********" at bounding box center [244, 108] width 160 height 201
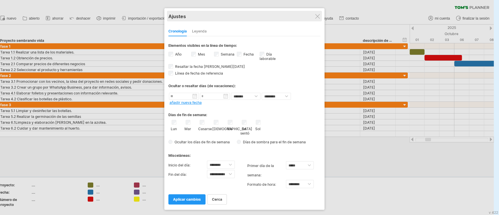
click at [320, 15] on div "Ajustes" at bounding box center [244, 16] width 152 height 11
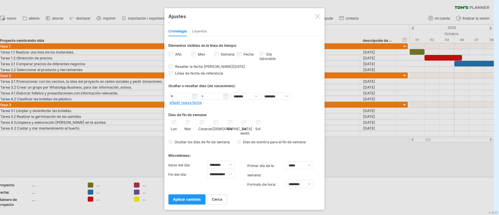
click at [316, 15] on div at bounding box center [317, 16] width 5 height 5
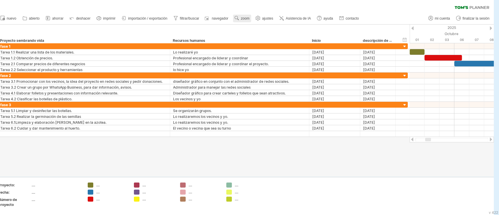
click at [245, 18] on font "zoom" at bounding box center [245, 18] width 8 height 4
click at [254, 45] on div "Día" at bounding box center [259, 43] width 32 height 9
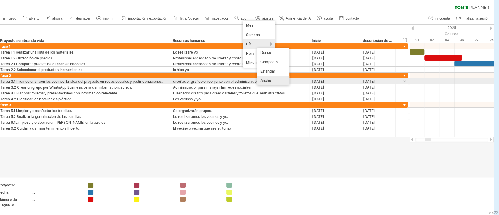
click at [271, 80] on div "Ancho" at bounding box center [273, 80] width 32 height 9
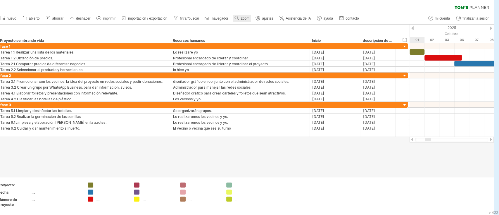
click at [242, 18] on font "zoom" at bounding box center [245, 18] width 8 height 4
click at [257, 45] on div "Día" at bounding box center [256, 44] width 32 height 9
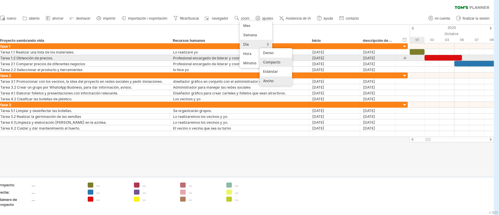
click at [268, 59] on div "Compacto" at bounding box center [275, 62] width 32 height 9
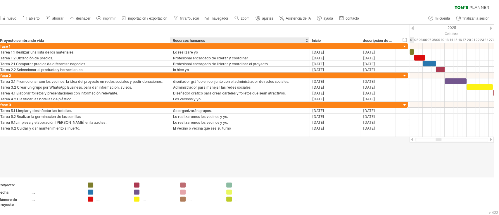
click at [301, 148] on div at bounding box center [244, 101] width 499 height 152
click at [372, 39] on font "descripción de la columna" at bounding box center [385, 40] width 44 height 5
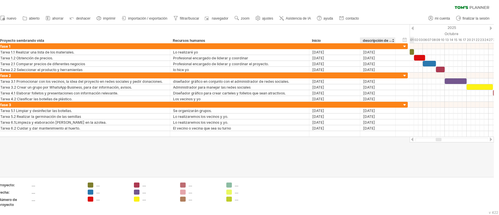
click at [372, 39] on font "descripción de la columna" at bounding box center [385, 40] width 44 height 5
click at [374, 39] on font "descripción de la columna" at bounding box center [385, 40] width 44 height 5
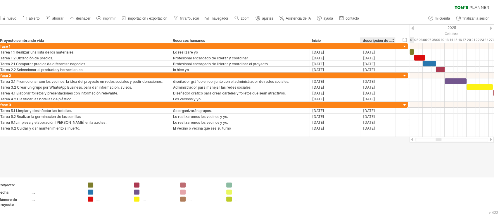
click at [374, 39] on font "descripción de la columna" at bounding box center [385, 40] width 44 height 5
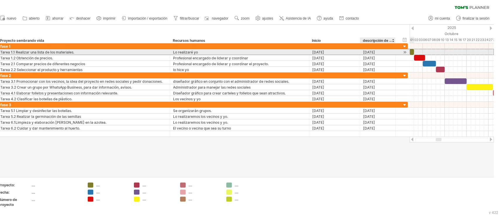
click at [354, 52] on div "[DATE]" at bounding box center [334, 52] width 45 height 6
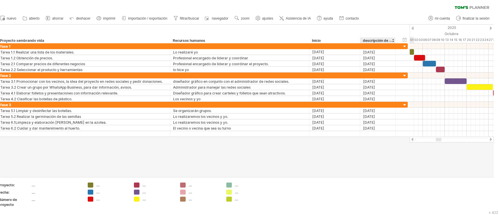
click at [373, 42] on font "descripción de la columna" at bounding box center [385, 40] width 44 height 5
drag, startPoint x: 373, startPoint y: 42, endPoint x: 373, endPoint y: 37, distance: 4.7
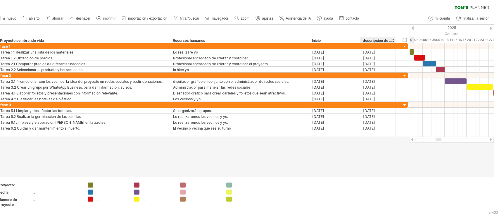
click at [373, 37] on div "descripción de la columna" at bounding box center [377, 40] width 29 height 6
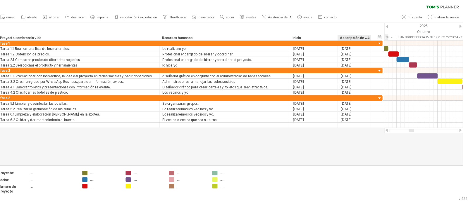
scroll to position [0, 0]
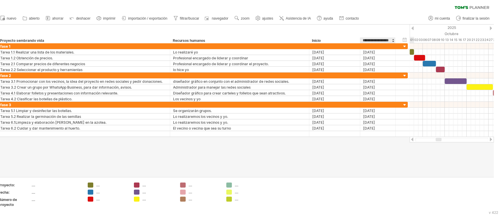
click at [373, 37] on input "**********" at bounding box center [377, 40] width 29 height 6
click at [27, 42] on font "Proyecto sembrando vida" at bounding box center [22, 40] width 44 height 4
click at [38, 161] on div "...." at bounding box center [56, 192] width 49 height 5
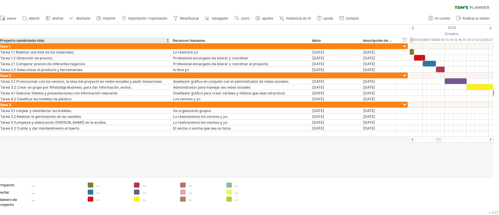
click at [39, 36] on div "**********" at bounding box center [202, 34] width 415 height 19
click at [372, 41] on font "descripción de la columna" at bounding box center [385, 40] width 44 height 5
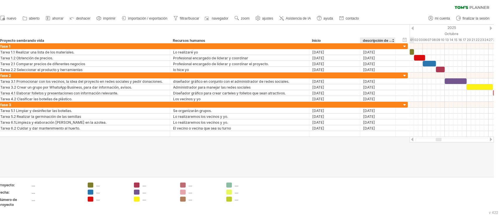
click at [372, 41] on font "descripción de la columna" at bounding box center [385, 40] width 44 height 5
drag, startPoint x: 372, startPoint y: 41, endPoint x: 390, endPoint y: 40, distance: 18.4
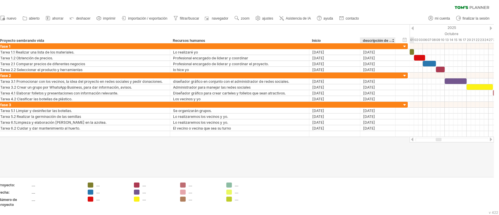
click at [374, 40] on font "descripción de la columna" at bounding box center [385, 40] width 44 height 5
drag, startPoint x: 393, startPoint y: 39, endPoint x: 398, endPoint y: 39, distance: 4.7
click at [374, 39] on div "**********" at bounding box center [199, 40] width 404 height 6
drag, startPoint x: 394, startPoint y: 40, endPoint x: 416, endPoint y: 40, distance: 21.3
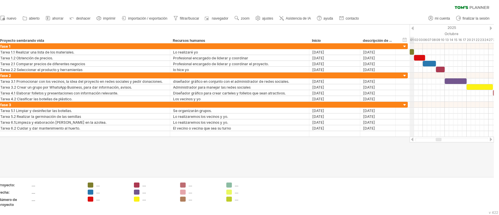
click at [374, 40] on div "Intentando acceder a [DOMAIN_NAME] Conectado de nuevo... 0% borrar filtro" at bounding box center [249, 107] width 499 height 215
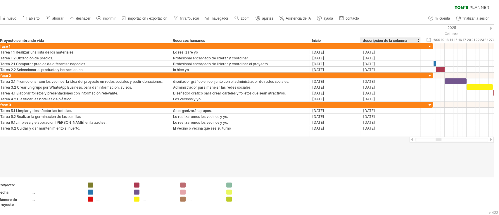
drag, startPoint x: 394, startPoint y: 39, endPoint x: 419, endPoint y: 38, distance: 25.1
click at [374, 38] on div at bounding box center [420, 40] width 2 height 6
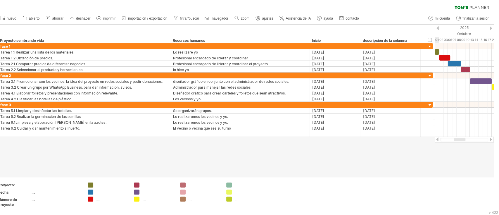
click at [374, 39] on div "descripción de la columna" at bounding box center [390, 40] width 54 height 6
click at [374, 39] on input "**********" at bounding box center [390, 40] width 54 height 6
type input "*"
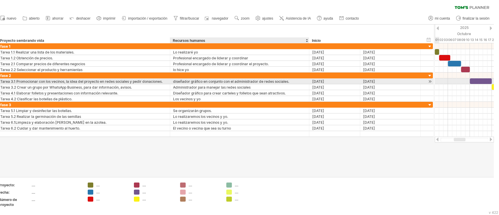
click at [307, 79] on div at bounding box center [308, 81] width 3 height 6
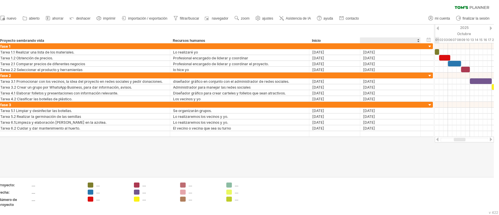
click at [373, 41] on div at bounding box center [390, 40] width 54 height 6
click at [373, 41] on input "text" at bounding box center [390, 40] width 54 height 6
type input "**********"
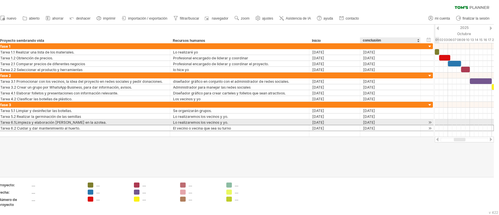
click at [374, 126] on font "[DATE]" at bounding box center [369, 128] width 12 height 4
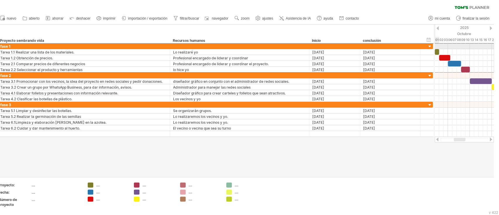
click at [0, 46] on font "fase 1" at bounding box center [5, 46] width 10 height 4
click at [3, 46] on font "fase 1" at bounding box center [5, 46] width 10 height 4
click at [18, 46] on div "fase 1" at bounding box center [83, 46] width 167 height 6
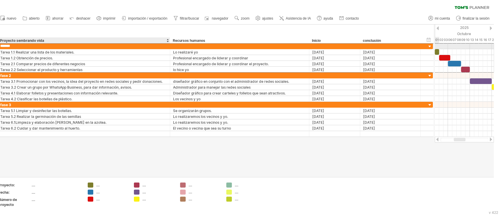
click at [18, 46] on input "******" at bounding box center [83, 46] width 167 height 6
click at [0, 46] on input "******" at bounding box center [83, 46] width 167 height 6
click at [2, 45] on input "******" at bounding box center [83, 46] width 167 height 6
click at [1, 45] on input "******" at bounding box center [83, 46] width 167 height 6
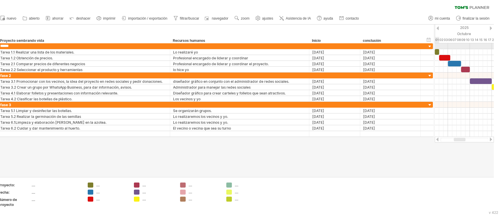
type input "******"
click at [4, 77] on font "fase 2" at bounding box center [5, 75] width 11 height 4
click at [1, 75] on font "fase 2" at bounding box center [5, 75] width 11 height 4
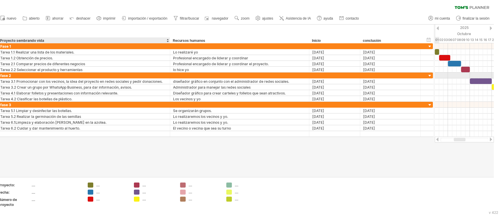
click at [5, 76] on font "fase 2" at bounding box center [5, 75] width 11 height 4
click at [3, 75] on font "fase 2" at bounding box center [5, 75] width 11 height 4
click at [4, 76] on font "fase 2" at bounding box center [5, 75] width 11 height 4
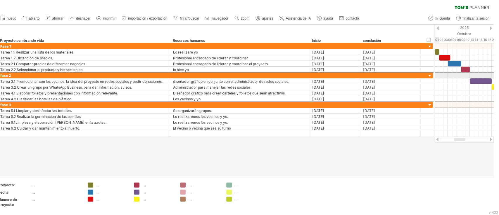
click at [4, 76] on font "fase 2" at bounding box center [5, 75] width 11 height 4
click at [2, 76] on font "fase 2" at bounding box center [5, 75] width 11 height 4
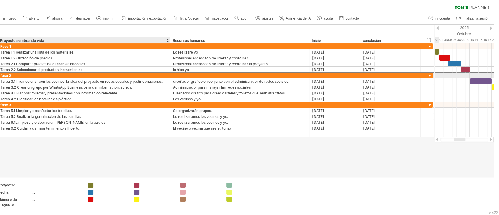
click at [7, 75] on font "fase 2" at bounding box center [5, 75] width 11 height 4
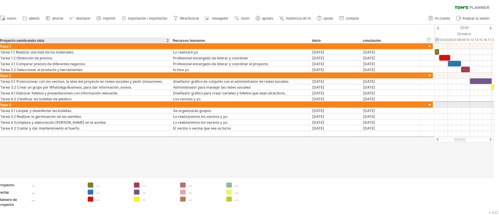
click at [9, 103] on font "fase 3" at bounding box center [5, 105] width 11 height 4
click at [8, 103] on font "fase 3" at bounding box center [5, 105] width 11 height 4
click at [5, 103] on font "fase 3" at bounding box center [5, 105] width 11 height 4
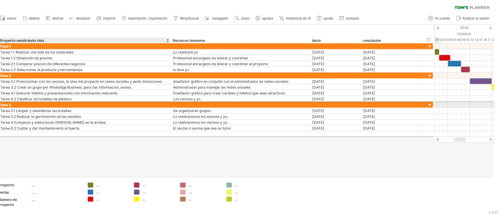
click at [5, 103] on font "fase 3" at bounding box center [5, 105] width 11 height 4
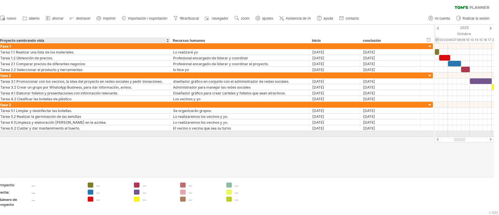
click at [82, 136] on div "**********" at bounding box center [214, 90] width 439 height 94
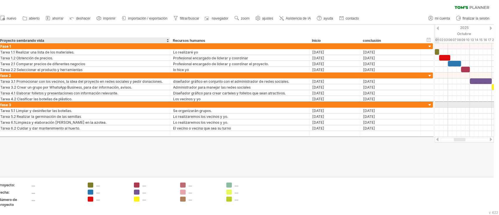
click at [16, 104] on div "fase 3" at bounding box center [83, 105] width 167 height 6
click at [16, 104] on input "******" at bounding box center [83, 105] width 167 height 6
click at [4, 103] on input "******" at bounding box center [83, 105] width 167 height 6
click at [0, 104] on input "******" at bounding box center [83, 105] width 167 height 6
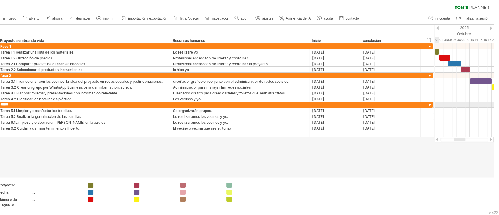
click at [2, 104] on input "******" at bounding box center [83, 105] width 167 height 6
type input "******"
click at [1, 74] on font "fase 2" at bounding box center [5, 75] width 11 height 4
click at [1, 73] on font "fase 2" at bounding box center [5, 75] width 11 height 4
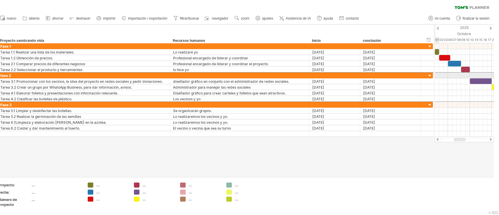
click at [1, 73] on font "fase 2" at bounding box center [5, 75] width 11 height 4
click at [34, 75] on div "fase 2" at bounding box center [83, 75] width 167 height 6
click at [0, 0] on input "******" at bounding box center [0, 0] width 0 height 0
click at [34, 75] on input "******" at bounding box center [83, 75] width 167 height 6
click at [4, 78] on input "******" at bounding box center [83, 75] width 167 height 6
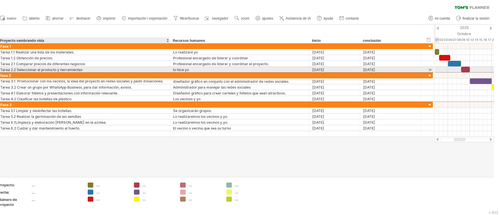
click at [7, 72] on div "fase 2" at bounding box center [83, 75] width 167 height 6
click at [8, 72] on input "******" at bounding box center [83, 75] width 167 height 6
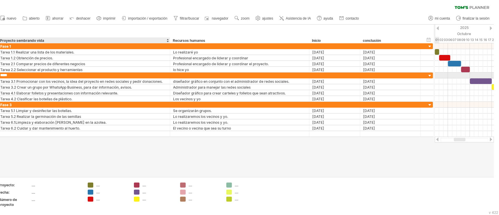
type input "******"
click at [41, 73] on input "******" at bounding box center [83, 75] width 167 height 6
click at [84, 45] on div "Fase 1" at bounding box center [83, 46] width 167 height 6
click at [84, 45] on input "******" at bounding box center [83, 46] width 167 height 6
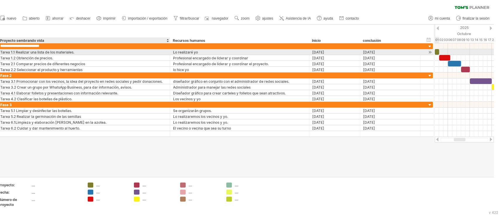
type input "**********"
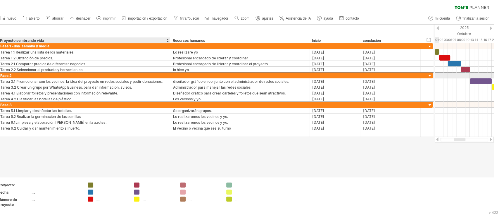
click at [96, 75] on div "Fase 2" at bounding box center [83, 75] width 167 height 6
click at [96, 75] on input "******" at bounding box center [83, 75] width 167 height 6
click at [67, 75] on div "Fase 2" at bounding box center [83, 75] width 167 height 6
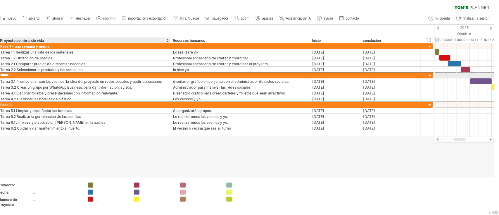
click at [67, 75] on input "******" at bounding box center [83, 75] width 167 height 6
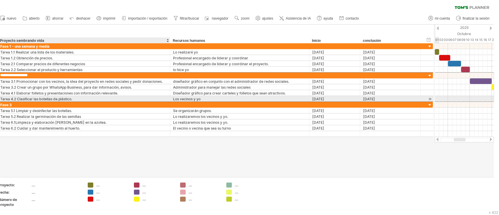
type input "**********"
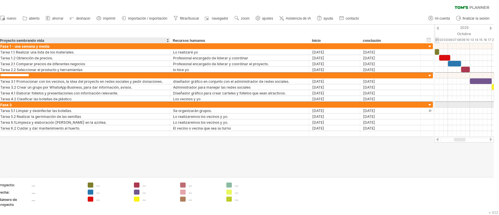
click at [54, 108] on div "Tarea 5.1 Limpiar y desinfectar las botellas." at bounding box center [83, 111] width 167 height 6
click at [58, 106] on div "Fase 3" at bounding box center [83, 105] width 167 height 6
click at [63, 105] on input "******" at bounding box center [83, 105] width 167 height 6
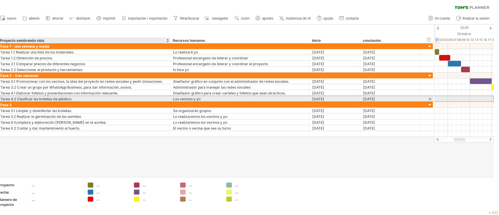
click at [52, 101] on font "Tarea 4.2 Clasificar las botellas de plástico." at bounding box center [36, 99] width 72 height 4
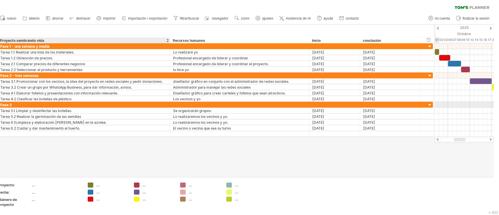
click at [53, 104] on div "Fase 3" at bounding box center [83, 105] width 167 height 6
click at [53, 104] on input "******" at bounding box center [83, 105] width 167 height 6
click at [42, 104] on input "**********" at bounding box center [83, 105] width 167 height 6
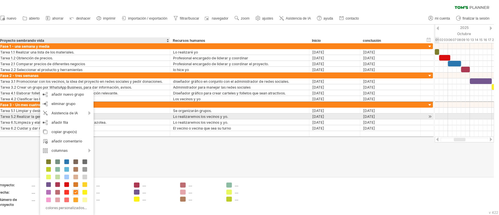
click at [101, 115] on div "Tarea 5.2 Realizar la germinación de las semillas" at bounding box center [83, 116] width 167 height 6
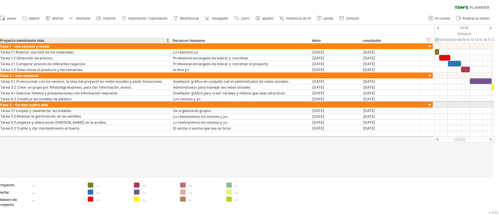
click at [29, 104] on font "Fase 3 - Un mes cuatro días" at bounding box center [24, 105] width 48 height 4
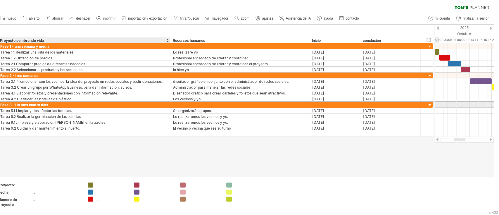
click at [28, 105] on font "Fase 3 - Un mes cuatro días" at bounding box center [24, 105] width 48 height 4
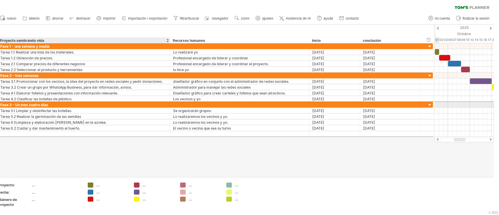
drag, startPoint x: 28, startPoint y: 105, endPoint x: 43, endPoint y: 104, distance: 15.2
click at [43, 104] on font "Fase 3 - Un mes cuatro días" at bounding box center [24, 105] width 48 height 4
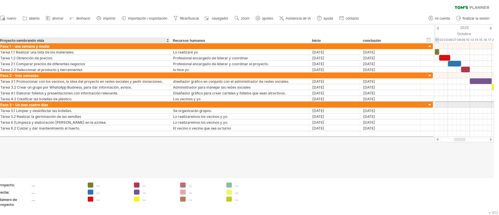
click at [43, 104] on font "Fase 3 - Un mes cuatro días" at bounding box center [24, 105] width 48 height 4
click at [27, 105] on font "Fase 3 - Un mes cuatro días" at bounding box center [24, 105] width 48 height 4
click at [39, 103] on font "Fase 3 - Un mes cuatro días" at bounding box center [24, 105] width 48 height 4
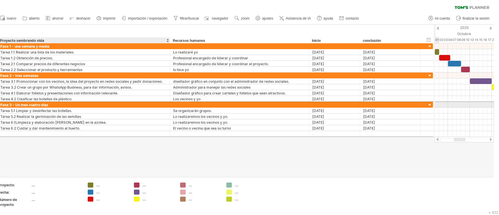
click at [39, 103] on font "Fase 3 - Un mes cuatro días" at bounding box center [24, 105] width 48 height 4
click at [28, 103] on font "Fase 3 - Un mes cuatro días" at bounding box center [24, 105] width 48 height 4
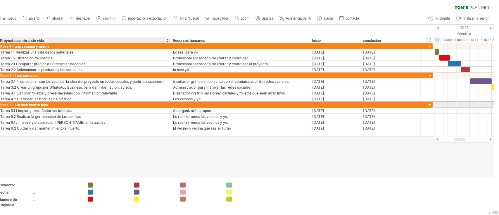
click at [49, 103] on div "Fase 3 - Un mes cuatro días" at bounding box center [83, 105] width 167 height 6
click at [49, 103] on input "**********" at bounding box center [83, 105] width 167 height 6
type input "**********"
click at [123, 138] on div at bounding box center [244, 101] width 499 height 152
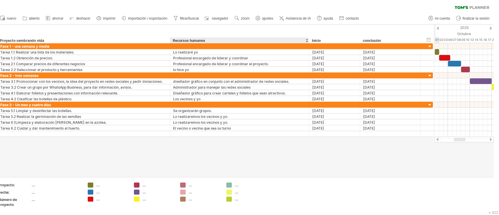
drag, startPoint x: 307, startPoint y: 41, endPoint x: 200, endPoint y: 43, distance: 107.3
click at [200, 43] on div "Intentando acceder a [DOMAIN_NAME] Conectado de nuevo... 0% borrar filtro" at bounding box center [249, 107] width 499 height 215
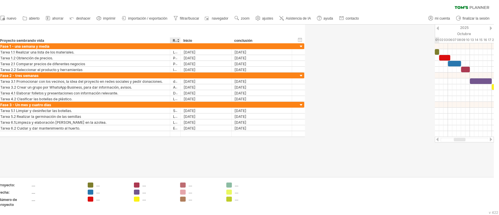
drag, startPoint x: 308, startPoint y: 41, endPoint x: 179, endPoint y: 40, distance: 128.6
click at [179, 40] on div at bounding box center [180, 40] width 2 height 6
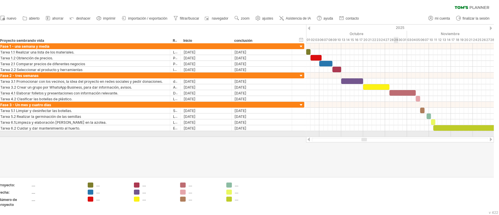
click at [374, 132] on div at bounding box center [400, 134] width 188 height 6
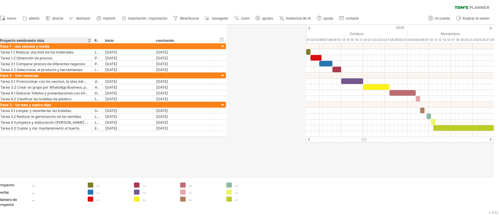
drag, startPoint x: 169, startPoint y: 40, endPoint x: 91, endPoint y: 40, distance: 78.3
click at [91, 40] on div at bounding box center [91, 40] width 2 height 6
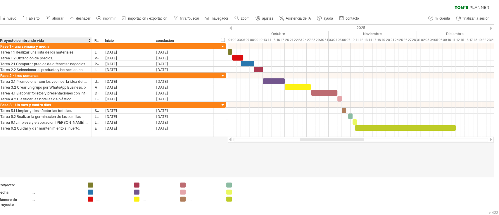
click at [91, 39] on div "**********" at bounding box center [108, 40] width 222 height 6
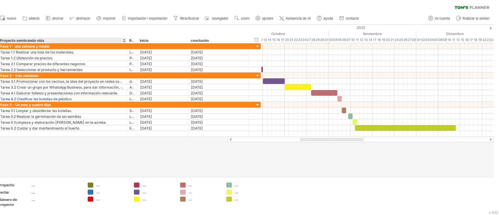
drag, startPoint x: 91, startPoint y: 39, endPoint x: 126, endPoint y: 43, distance: 34.9
click at [126, 43] on div at bounding box center [126, 40] width 2 height 6
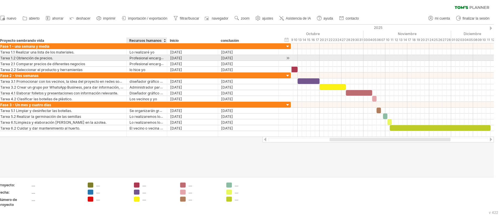
drag, startPoint x: 134, startPoint y: 57, endPoint x: 165, endPoint y: 59, distance: 30.2
click at [165, 59] on div at bounding box center [166, 58] width 3 height 6
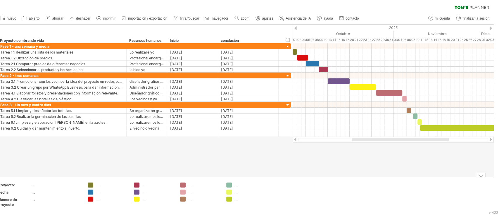
click at [374, 102] on div at bounding box center [392, 105] width 201 height 6
click at [262, 15] on link "ajustes" at bounding box center [264, 19] width 21 height 8
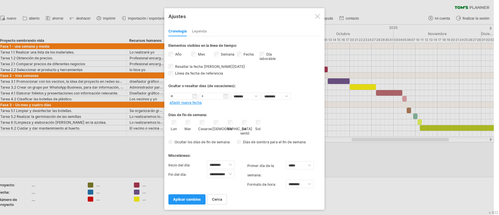
click at [200, 32] on font "Leyenda" at bounding box center [199, 31] width 15 height 4
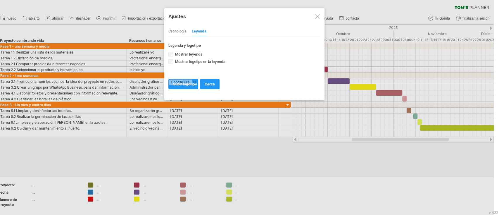
click at [319, 18] on div at bounding box center [317, 16] width 5 height 5
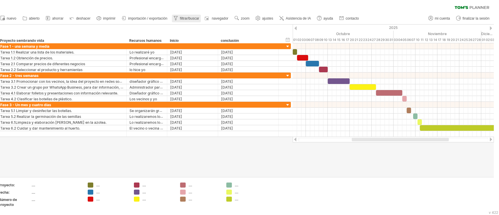
click at [186, 15] on link "filtrar/buscar" at bounding box center [186, 19] width 29 height 8
type input "**********"
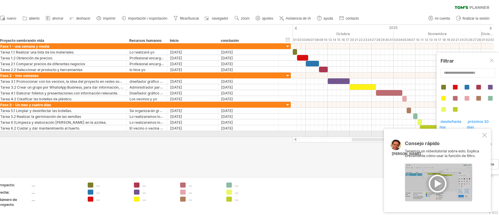
click at [374, 134] on div at bounding box center [484, 135] width 5 height 5
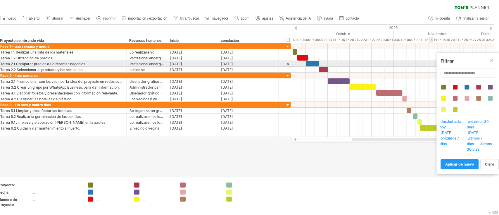
click at [374, 66] on div "**********" at bounding box center [467, 114] width 63 height 122
click at [374, 62] on div at bounding box center [491, 60] width 5 height 5
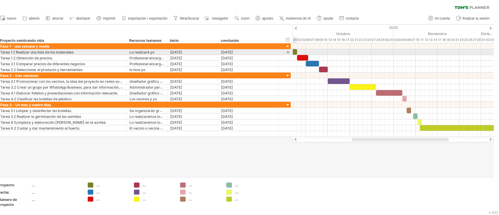
click at [300, 51] on div at bounding box center [392, 52] width 201 height 6
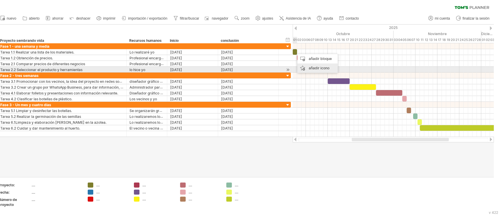
click at [305, 67] on div "añadir icono" at bounding box center [317, 67] width 40 height 9
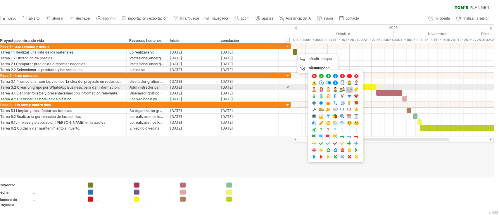
click at [347, 88] on span at bounding box center [349, 90] width 6 height 6
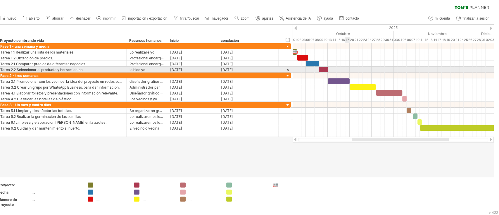
click at [353, 70] on div at bounding box center [392, 70] width 201 height 6
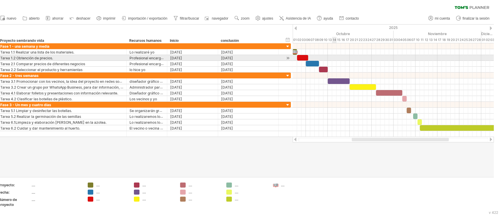
click at [337, 58] on div at bounding box center [392, 58] width 201 height 6
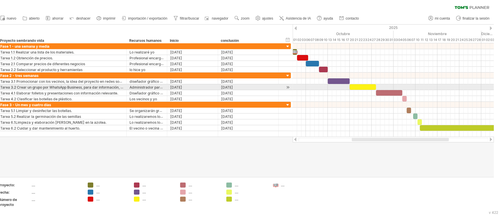
click at [292, 90] on div at bounding box center [392, 93] width 201 height 6
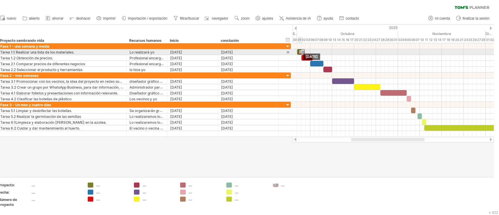
drag, startPoint x: 293, startPoint y: 53, endPoint x: 301, endPoint y: 53, distance: 7.6
click at [301, 53] on div at bounding box center [301, 52] width 6 height 6
drag, startPoint x: 302, startPoint y: 51, endPoint x: 306, endPoint y: 51, distance: 4.1
click at [306, 51] on div at bounding box center [305, 52] width 6 height 6
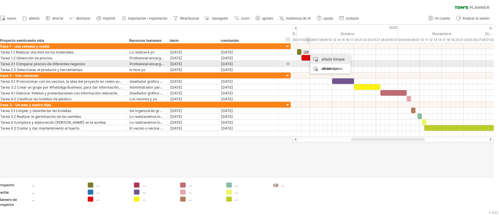
click at [320, 62] on div "añadir bloque de tiempo" at bounding box center [330, 64] width 40 height 19
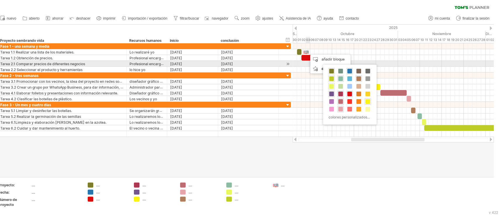
click at [323, 66] on div "colores personalizados..." at bounding box center [349, 95] width 53 height 60
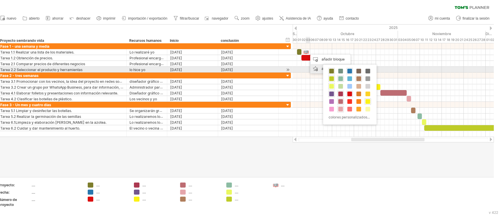
click at [321, 69] on div "añadir icono" at bounding box center [330, 68] width 40 height 9
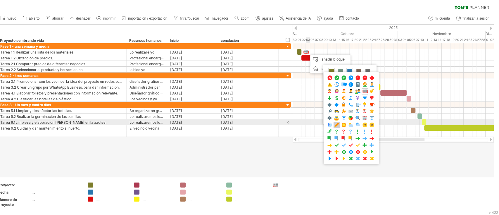
click at [338, 122] on span at bounding box center [337, 125] width 6 height 6
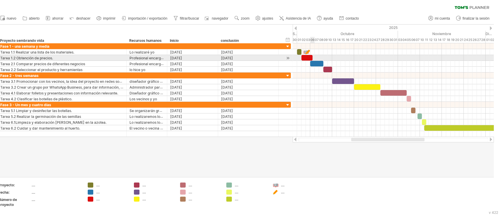
click at [319, 59] on div at bounding box center [392, 58] width 201 height 6
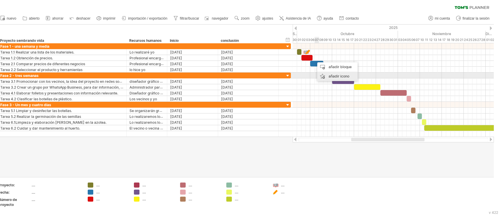
click at [329, 74] on font "añadir icono" at bounding box center [338, 76] width 21 height 4
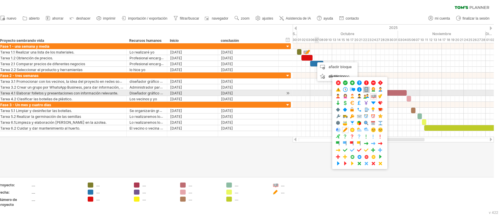
click at [367, 91] on span at bounding box center [366, 90] width 6 height 6
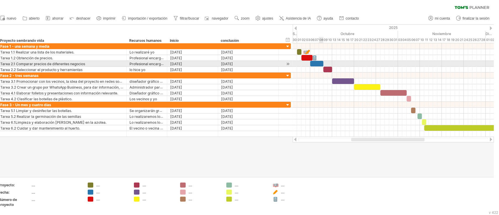
click at [327, 62] on div at bounding box center [392, 64] width 201 height 6
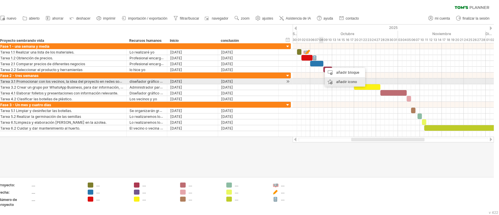
click at [334, 79] on div "añadir icono" at bounding box center [345, 81] width 40 height 9
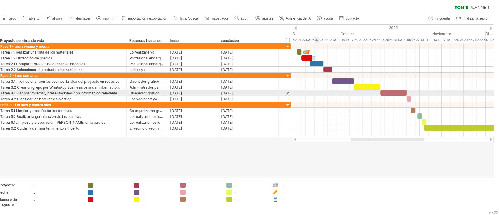
click at [320, 96] on div at bounding box center [392, 99] width 201 height 6
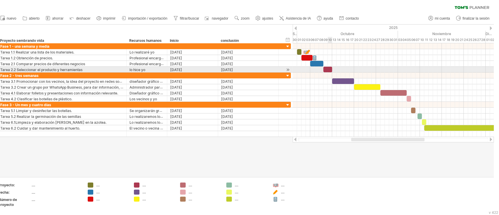
click at [335, 69] on div at bounding box center [392, 70] width 201 height 6
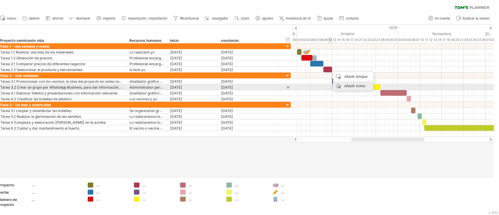
click at [343, 85] on div "añadir icono" at bounding box center [353, 85] width 40 height 9
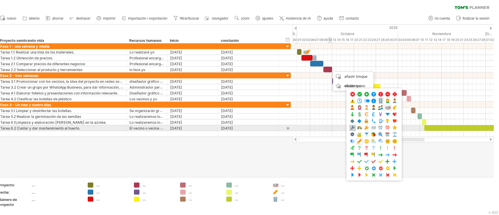
click at [352, 127] on span at bounding box center [352, 128] width 6 height 6
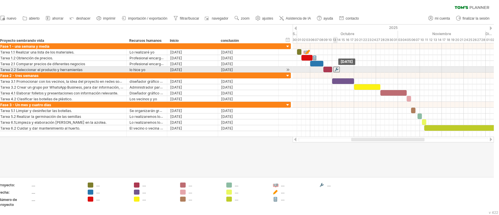
drag, startPoint x: 329, startPoint y: 69, endPoint x: 336, endPoint y: 70, distance: 6.9
click at [336, 70] on div at bounding box center [336, 70] width 6 height 6
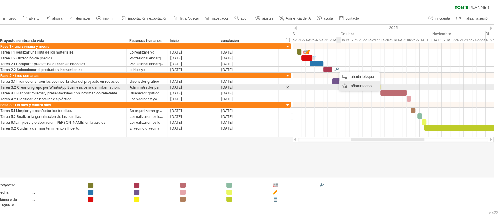
click at [349, 87] on div "añadir icono" at bounding box center [359, 85] width 40 height 9
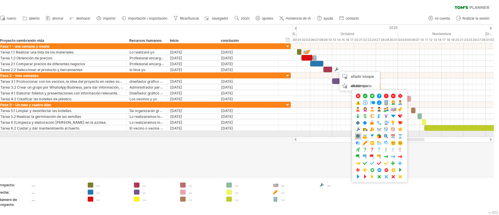
click at [357, 135] on span at bounding box center [358, 137] width 6 height 6
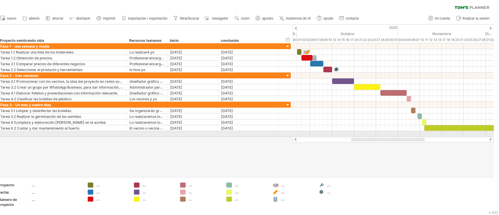
click at [357, 135] on div at bounding box center [392, 134] width 201 height 6
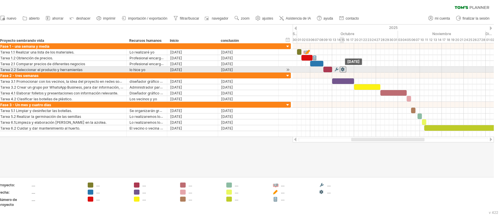
drag, startPoint x: 336, startPoint y: 68, endPoint x: 344, endPoint y: 71, distance: 7.9
click at [344, 71] on div at bounding box center [343, 70] width 6 height 6
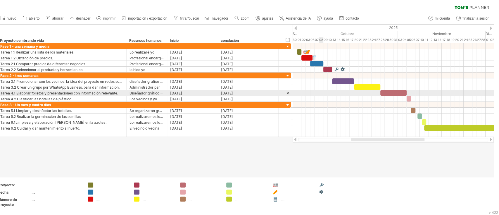
click at [327, 93] on div at bounding box center [392, 93] width 201 height 6
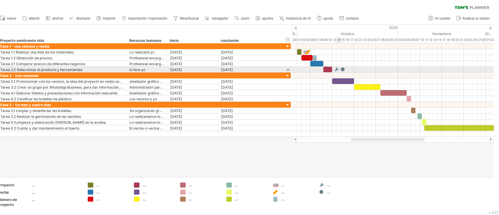
click at [344, 70] on div at bounding box center [343, 70] width 6 height 6
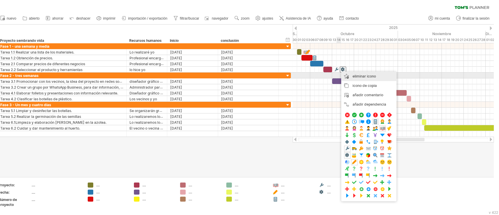
click at [359, 76] on font "eliminar icono" at bounding box center [363, 76] width 23 height 4
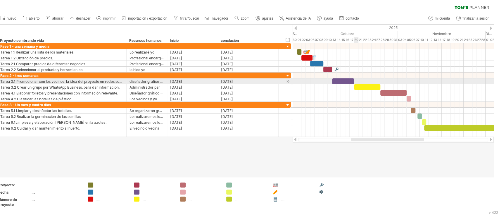
click at [361, 82] on div at bounding box center [392, 81] width 201 height 6
click at [358, 82] on div at bounding box center [392, 81] width 201 height 6
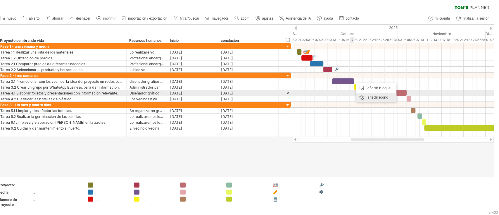
click at [367, 95] on div "añadir icono" at bounding box center [376, 97] width 40 height 9
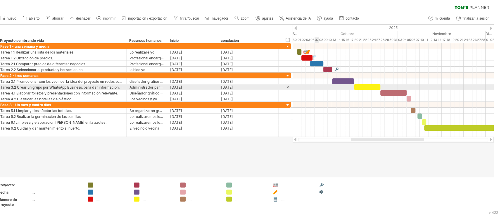
click at [321, 87] on div at bounding box center [392, 87] width 201 height 6
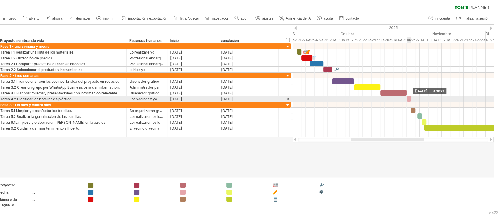
click at [374, 97] on span at bounding box center [411, 99] width 2 height 6
click at [374, 97] on div at bounding box center [392, 99] width 201 height 6
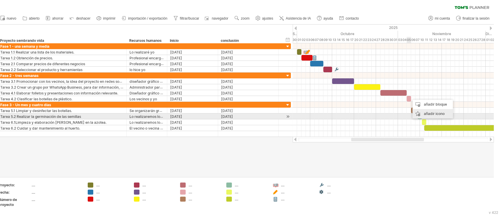
click at [374, 115] on font "añadir icono" at bounding box center [434, 113] width 21 height 4
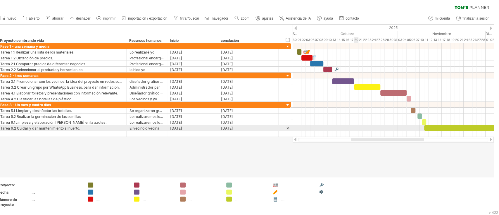
click at [363, 127] on div at bounding box center [392, 128] width 201 height 6
click at [374, 127] on div "Intentando acceder a [DOMAIN_NAME] Conectado de nuevo... 0% borrar filtro" at bounding box center [249, 107] width 499 height 215
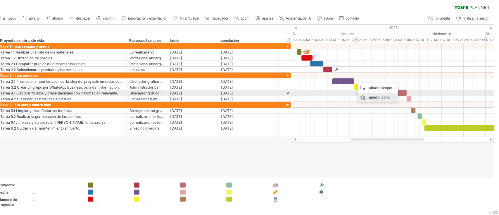
click at [364, 94] on div "añadir icono" at bounding box center [377, 97] width 40 height 9
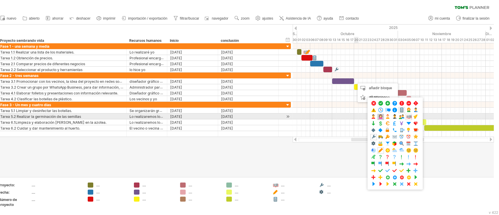
click at [374, 118] on span at bounding box center [381, 117] width 6 height 6
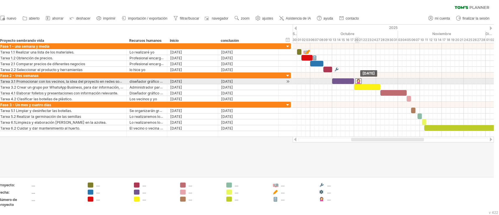
drag, startPoint x: 355, startPoint y: 81, endPoint x: 359, endPoint y: 81, distance: 4.4
click at [359, 81] on div at bounding box center [358, 81] width 6 height 6
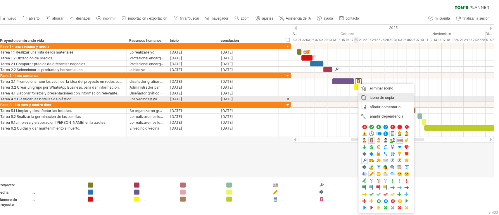
click at [374, 98] on font "icono de copia" at bounding box center [382, 97] width 24 height 4
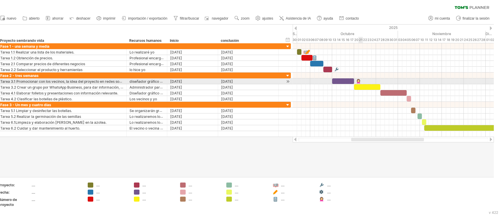
click at [365, 80] on div at bounding box center [392, 81] width 201 height 6
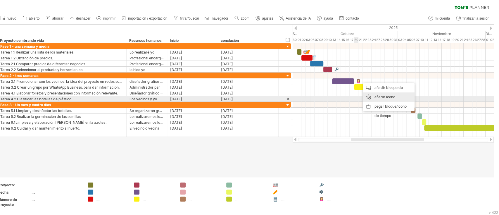
click at [374, 96] on font "añadir icono" at bounding box center [384, 97] width 21 height 4
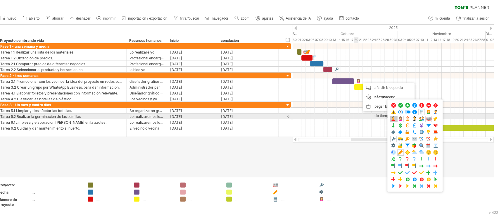
click at [374, 118] on span at bounding box center [393, 119] width 6 height 6
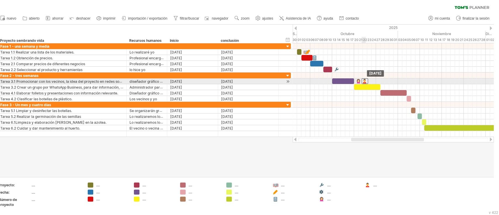
drag, startPoint x: 360, startPoint y: 80, endPoint x: 364, endPoint y: 79, distance: 4.4
click at [364, 79] on div at bounding box center [364, 81] width 6 height 6
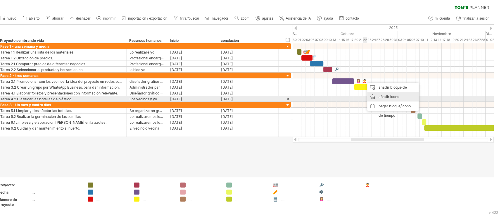
click at [374, 99] on div "añadir icono" at bounding box center [392, 96] width 51 height 9
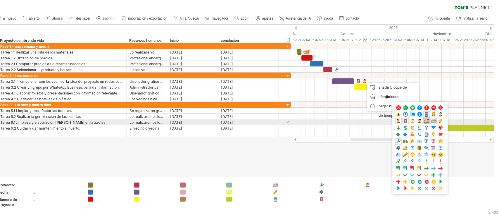
click at [374, 121] on span at bounding box center [426, 121] width 6 height 6
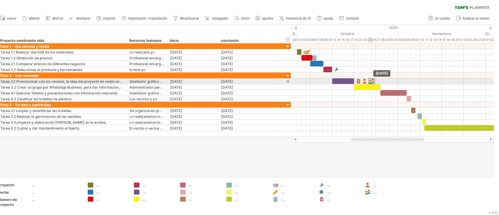
drag, startPoint x: 366, startPoint y: 81, endPoint x: 372, endPoint y: 80, distance: 5.6
click at [372, 80] on div at bounding box center [371, 81] width 6 height 6
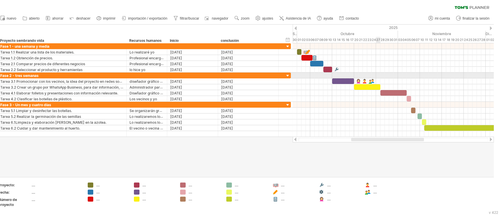
click at [374, 77] on div at bounding box center [392, 75] width 201 height 6
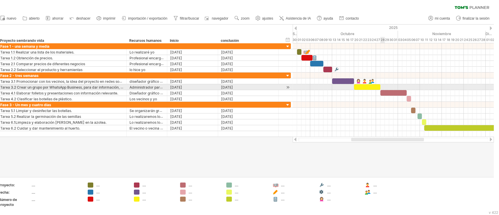
click at [374, 87] on div at bounding box center [392, 87] width 201 height 6
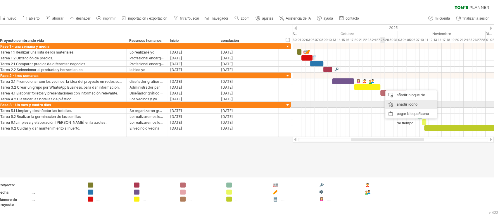
click at [374, 103] on font "añadir icono" at bounding box center [407, 104] width 21 height 4
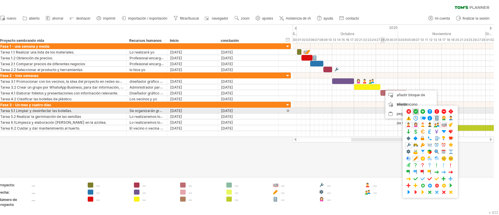
click at [374, 110] on span at bounding box center [416, 112] width 6 height 6
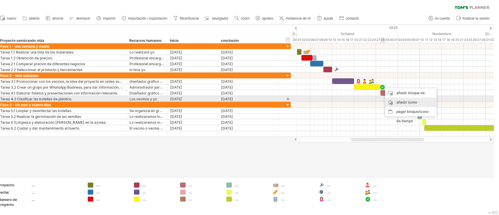
click at [374, 102] on div "añadir icono" at bounding box center [410, 102] width 51 height 9
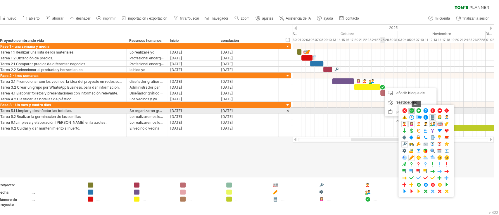
click at [374, 110] on span at bounding box center [411, 111] width 6 height 6
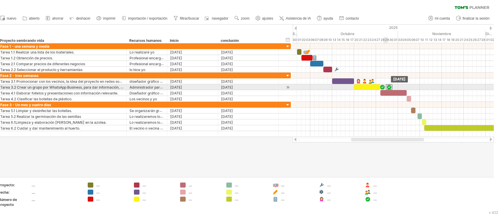
drag, startPoint x: 383, startPoint y: 86, endPoint x: 389, endPoint y: 85, distance: 5.7
click at [374, 85] on div at bounding box center [389, 87] width 6 height 6
click at [374, 85] on div at bounding box center [392, 87] width 201 height 6
click at [374, 87] on div at bounding box center [389, 87] width 6 height 6
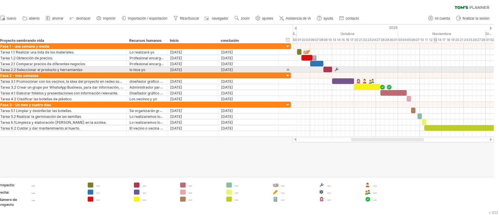
click at [374, 69] on div at bounding box center [392, 70] width 201 height 6
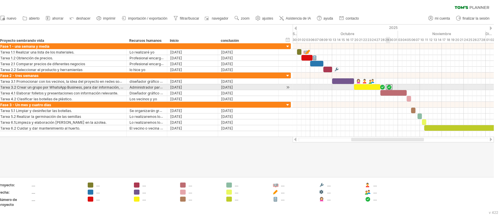
click at [374, 86] on div at bounding box center [389, 87] width 6 height 6
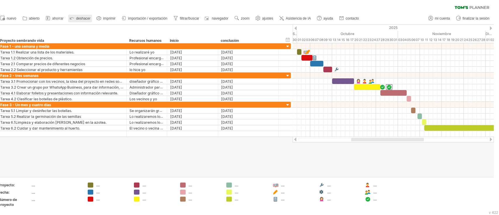
click at [81, 17] on font "deshacer" at bounding box center [83, 18] width 14 height 4
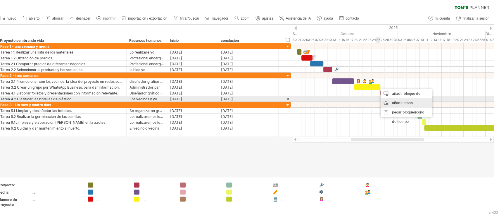
click at [374, 101] on font "añadir icono" at bounding box center [402, 103] width 21 height 4
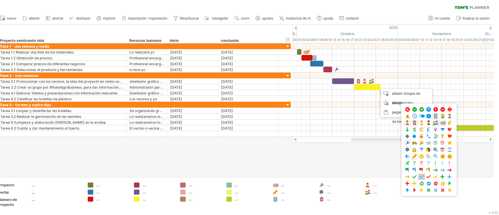
click at [374, 161] on span at bounding box center [421, 177] width 6 height 6
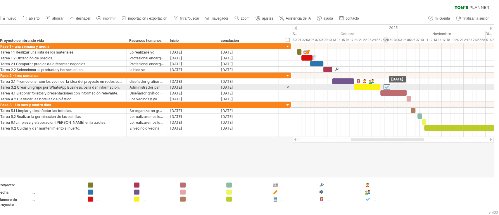
drag, startPoint x: 378, startPoint y: 85, endPoint x: 388, endPoint y: 85, distance: 9.6
click at [374, 85] on div at bounding box center [386, 87] width 6 height 6
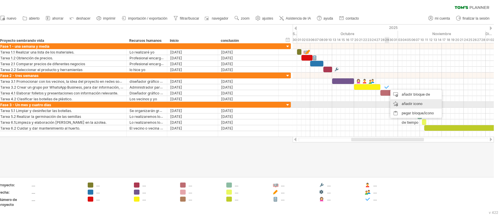
click at [374, 102] on font "añadir icono" at bounding box center [411, 103] width 21 height 4
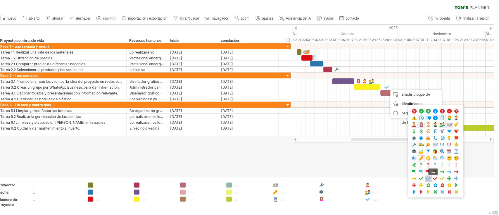
click at [374, 161] on span at bounding box center [428, 179] width 6 height 6
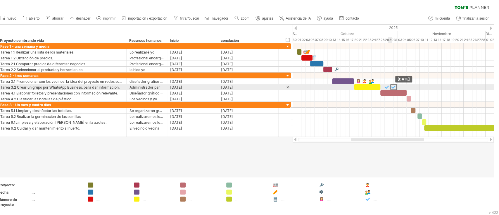
drag, startPoint x: 386, startPoint y: 88, endPoint x: 392, endPoint y: 87, distance: 5.9
click at [374, 87] on div at bounding box center [393, 87] width 6 height 6
drag, startPoint x: 392, startPoint y: 86, endPoint x: 388, endPoint y: 87, distance: 3.7
click at [374, 87] on div at bounding box center [389, 87] width 6 height 6
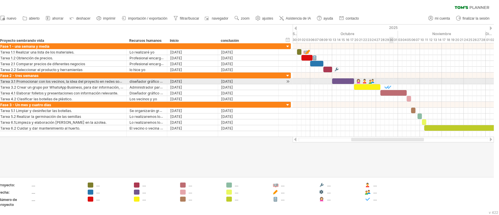
click at [374, 83] on div at bounding box center [392, 81] width 201 height 6
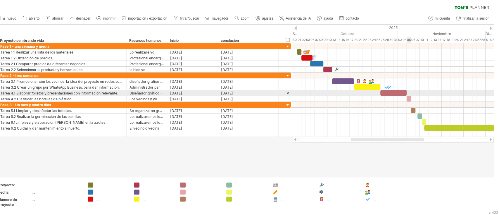
click at [374, 91] on div at bounding box center [392, 93] width 201 height 6
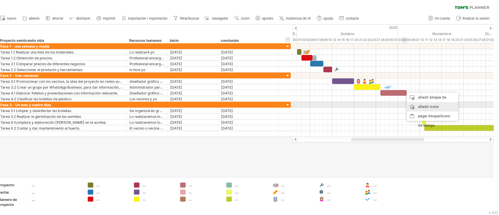
click at [374, 104] on div "añadir icono" at bounding box center [431, 106] width 51 height 9
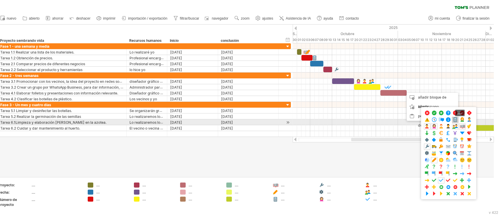
click at [374, 121] on span at bounding box center [455, 120] width 6 height 6
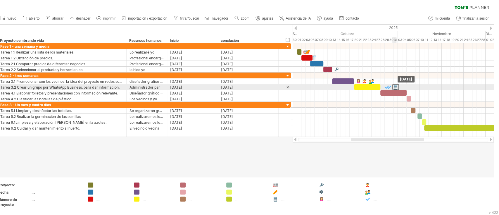
drag, startPoint x: 404, startPoint y: 93, endPoint x: 396, endPoint y: 87, distance: 9.9
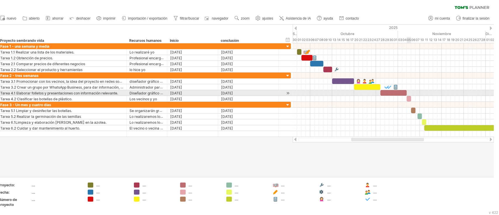
click at [374, 91] on div at bounding box center [392, 93] width 201 height 6
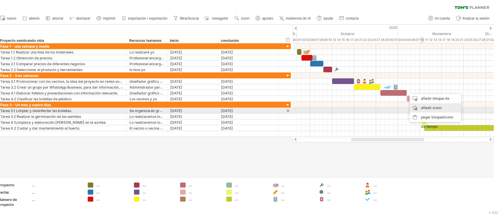
click at [374, 110] on font "añadir icono" at bounding box center [431, 107] width 21 height 4
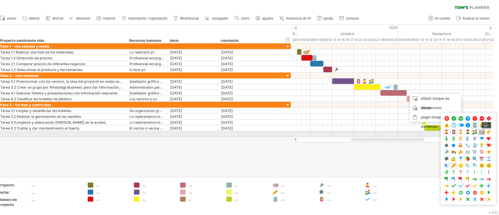
click at [374, 131] on span at bounding box center [482, 132] width 6 height 6
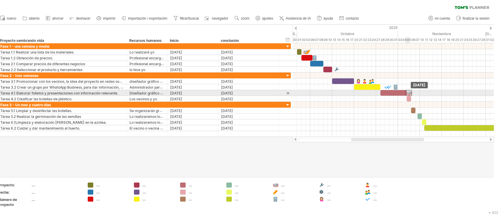
drag, startPoint x: 407, startPoint y: 91, endPoint x: 411, endPoint y: 91, distance: 3.2
click at [374, 91] on div at bounding box center [408, 93] width 6 height 6
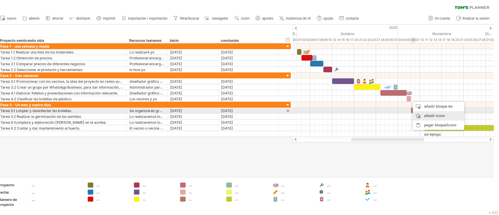
click at [374, 113] on div "añadir icono" at bounding box center [438, 115] width 51 height 9
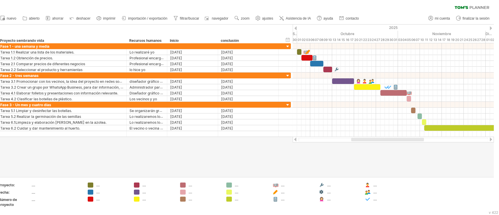
click at [374, 139] on div at bounding box center [387, 140] width 73 height 4
click at [374, 143] on div "añadir icono" at bounding box center [440, 143] width 51 height 9
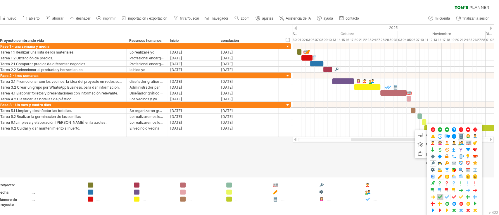
click at [374, 161] on span at bounding box center [440, 197] width 6 height 6
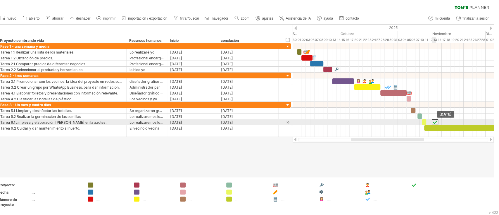
drag, startPoint x: 410, startPoint y: 129, endPoint x: 434, endPoint y: 122, distance: 25.3
click at [374, 122] on div at bounding box center [435, 122] width 6 height 6
click at [374, 120] on div at bounding box center [435, 122] width 6 height 6
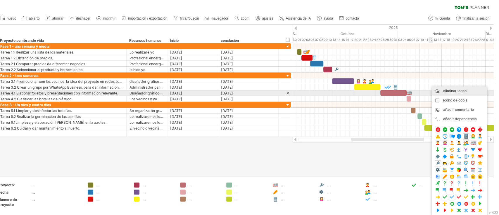
click at [374, 90] on font "eliminar icono" at bounding box center [454, 91] width 23 height 4
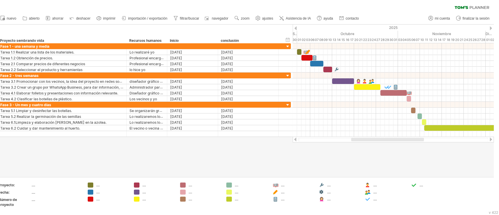
click at [374, 4] on div "borrar filtro volver a aplicar el filtro" at bounding box center [244, 6] width 499 height 12
click at [374, 17] on link "mi cuenta" at bounding box center [439, 19] width 25 height 8
type input "**********"
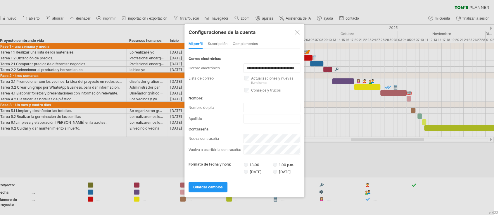
click at [217, 47] on div "suscripción" at bounding box center [218, 43] width 20 height 9
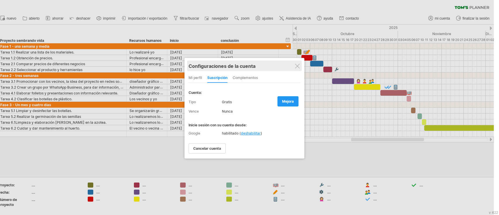
click at [297, 68] on div at bounding box center [297, 66] width 5 height 5
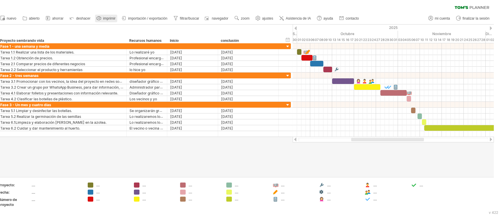
click at [107, 17] on font "imprimir" at bounding box center [109, 18] width 13 height 4
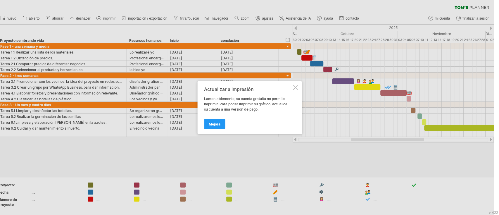
click at [292, 89] on div "Actualizar a impresión Lamentablemente, su cuenta gratuita no permite imprimir.…" at bounding box center [249, 107] width 104 height 53
click at [295, 89] on div at bounding box center [295, 87] width 5 height 5
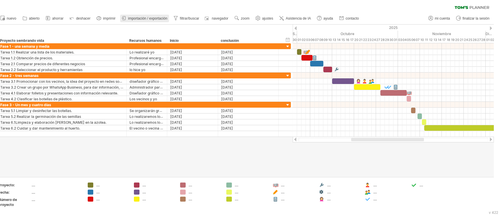
click at [140, 18] on font "importación / exportación" at bounding box center [147, 18] width 39 height 4
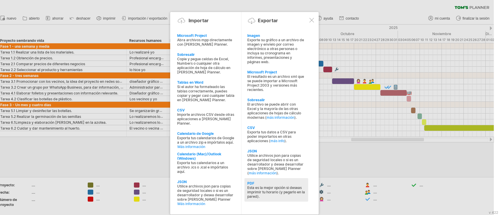
click at [255, 161] on font "Esta es la mejor opción si deseas imprimir tu horario (y pegarlo en la pared)." at bounding box center [276, 191] width 58 height 13
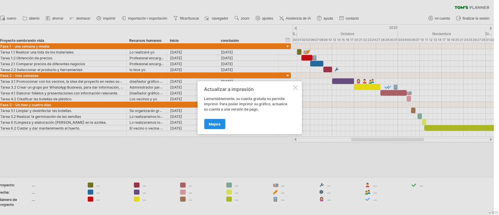
click at [215, 125] on font "Mejora" at bounding box center [215, 124] width 12 height 4
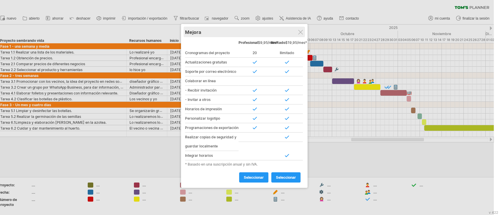
click at [299, 34] on div "Mejora" at bounding box center [244, 32] width 118 height 11
click at [301, 33] on div at bounding box center [300, 32] width 5 height 5
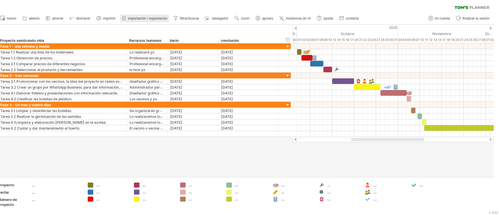
click at [158, 18] on font "importación / exportación" at bounding box center [147, 18] width 39 height 4
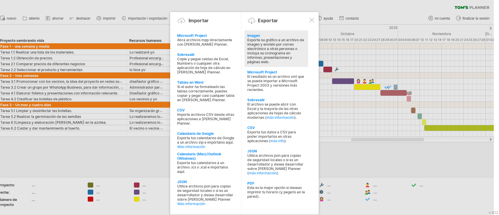
click at [255, 47] on font "Exporte su gráfico a un archivo de imagen y envíelo por correo electrónico a ot…" at bounding box center [275, 51] width 57 height 26
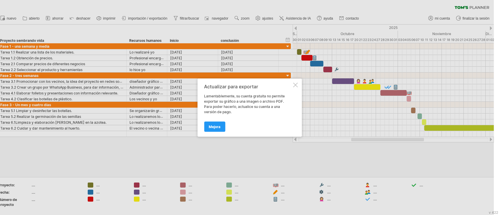
click at [298, 85] on div "Actualizar para exportar Lamentablemente, su cuenta gratuita no permite exporta…" at bounding box center [249, 107] width 104 height 58
click at [295, 85] on div at bounding box center [295, 84] width 5 height 5
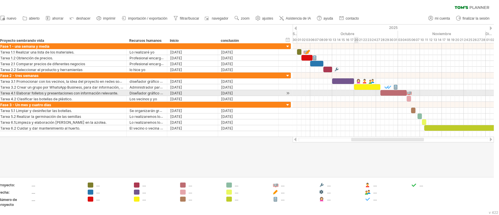
click at [361, 91] on div at bounding box center [392, 93] width 201 height 6
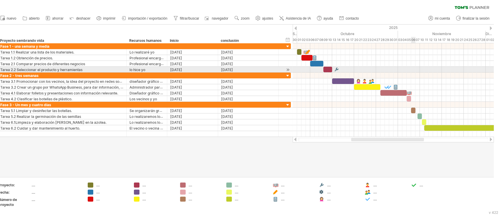
click at [374, 67] on div at bounding box center [392, 70] width 201 height 6
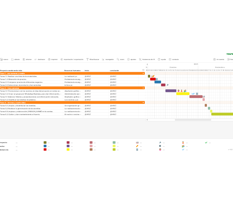
scroll to position [0, 5]
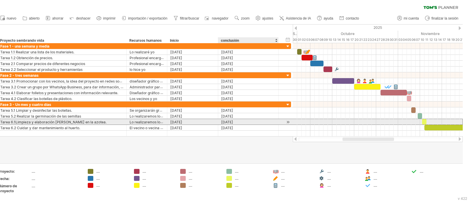
drag, startPoint x: 335, startPoint y: 1, endPoint x: 273, endPoint y: 120, distance: 134.7
click at [273, 120] on div "[DATE]" at bounding box center [248, 122] width 54 height 6
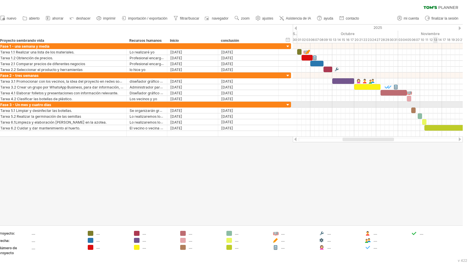
click at [374, 103] on div at bounding box center [377, 105] width 170 height 6
